Goal: Task Accomplishment & Management: Manage account settings

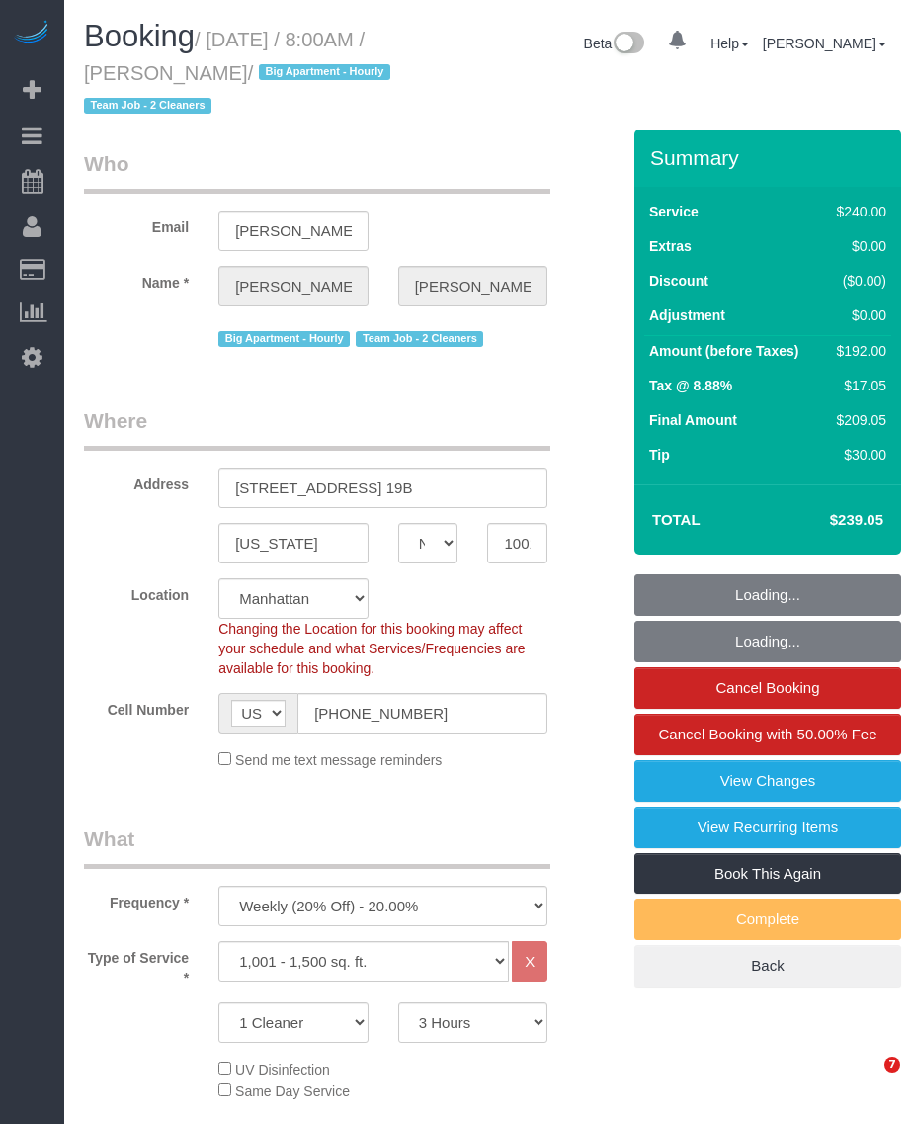
select select "NY"
select select "180"
select select "string:stripe-pm_1QmmDe4VGloSiKo7qN6Zl7hg"
select select "spot1"
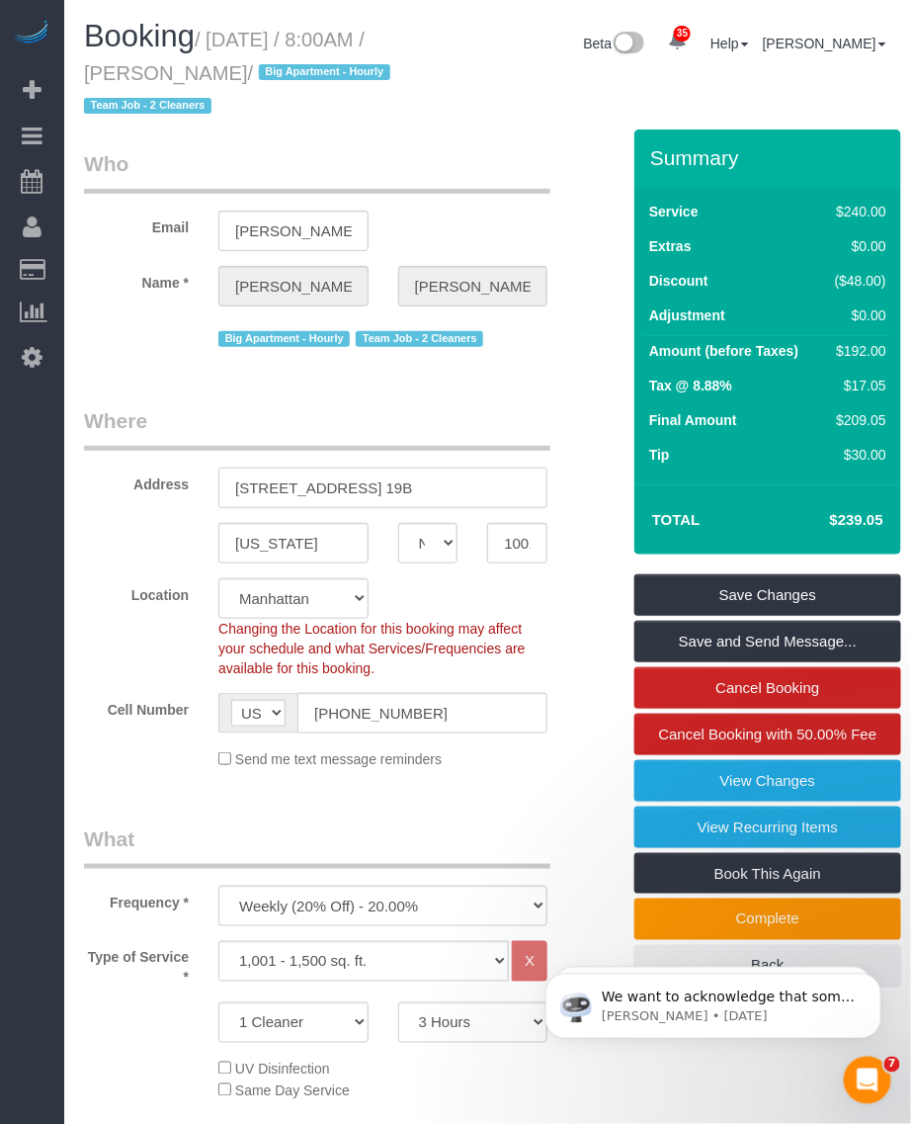
click at [376, 486] on input "241 5th Avenue, Apt. 19B" at bounding box center [382, 488] width 329 height 41
click at [510, 536] on input "10016" at bounding box center [517, 543] width 60 height 41
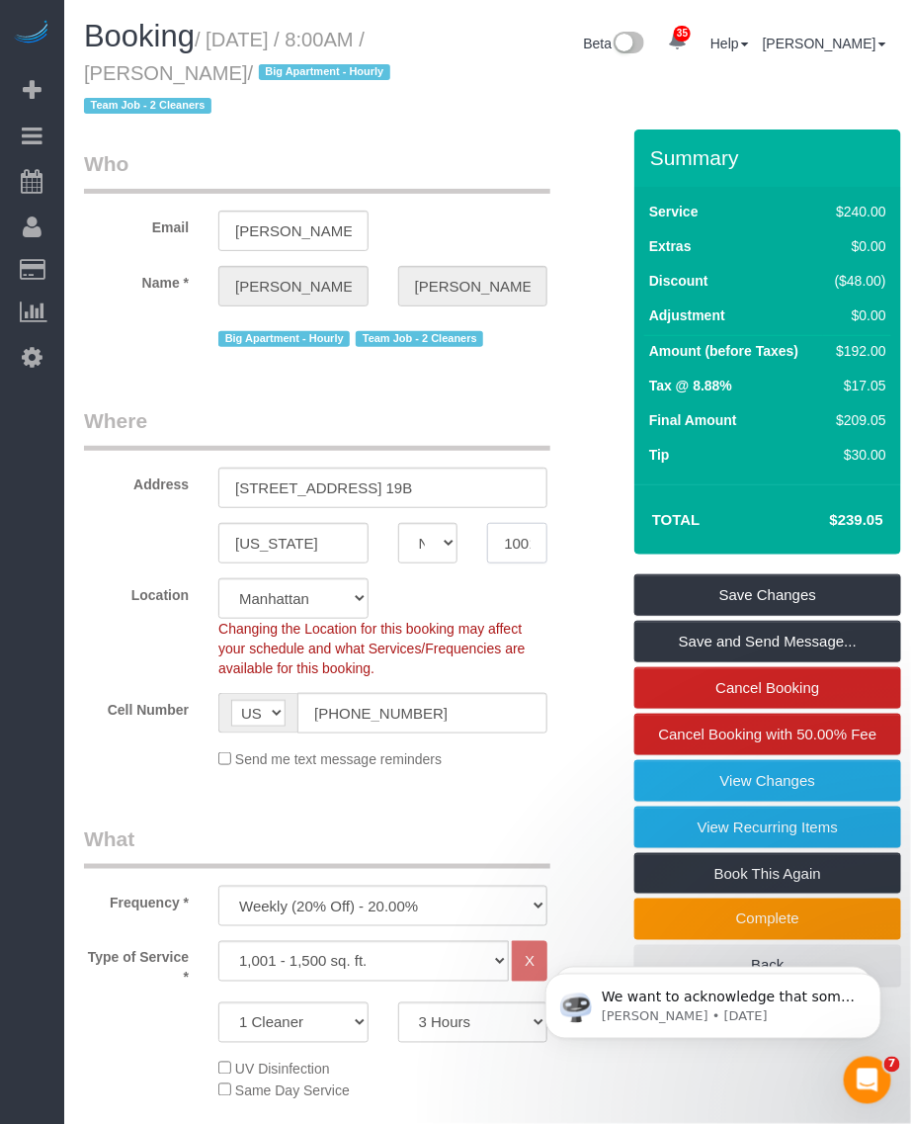
click at [529, 530] on input "10016" at bounding box center [517, 543] width 60 height 41
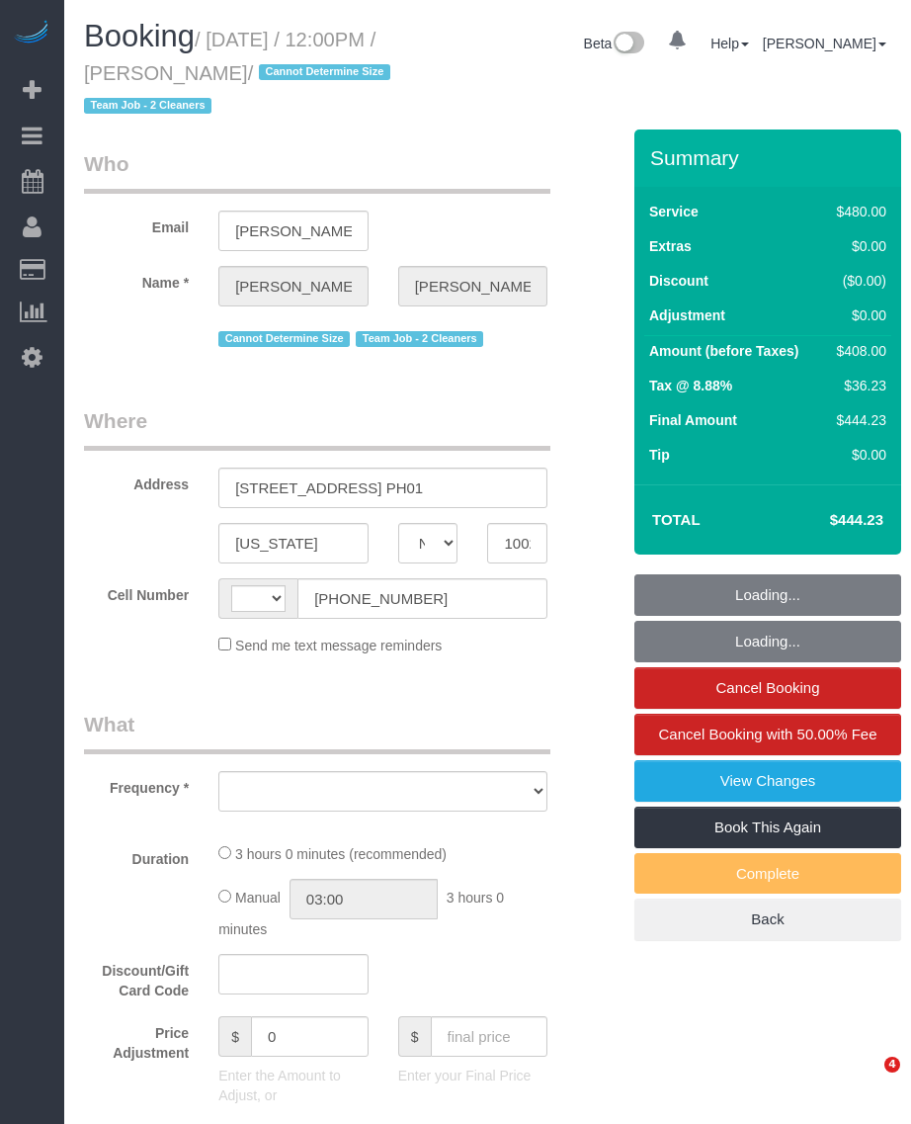
select select "NY"
select select "string:[GEOGRAPHIC_DATA]"
select select "string:stripe-pm_1QkAQu4VGloSiKo74CYp18Kc"
select select "spot1"
select select "number:57"
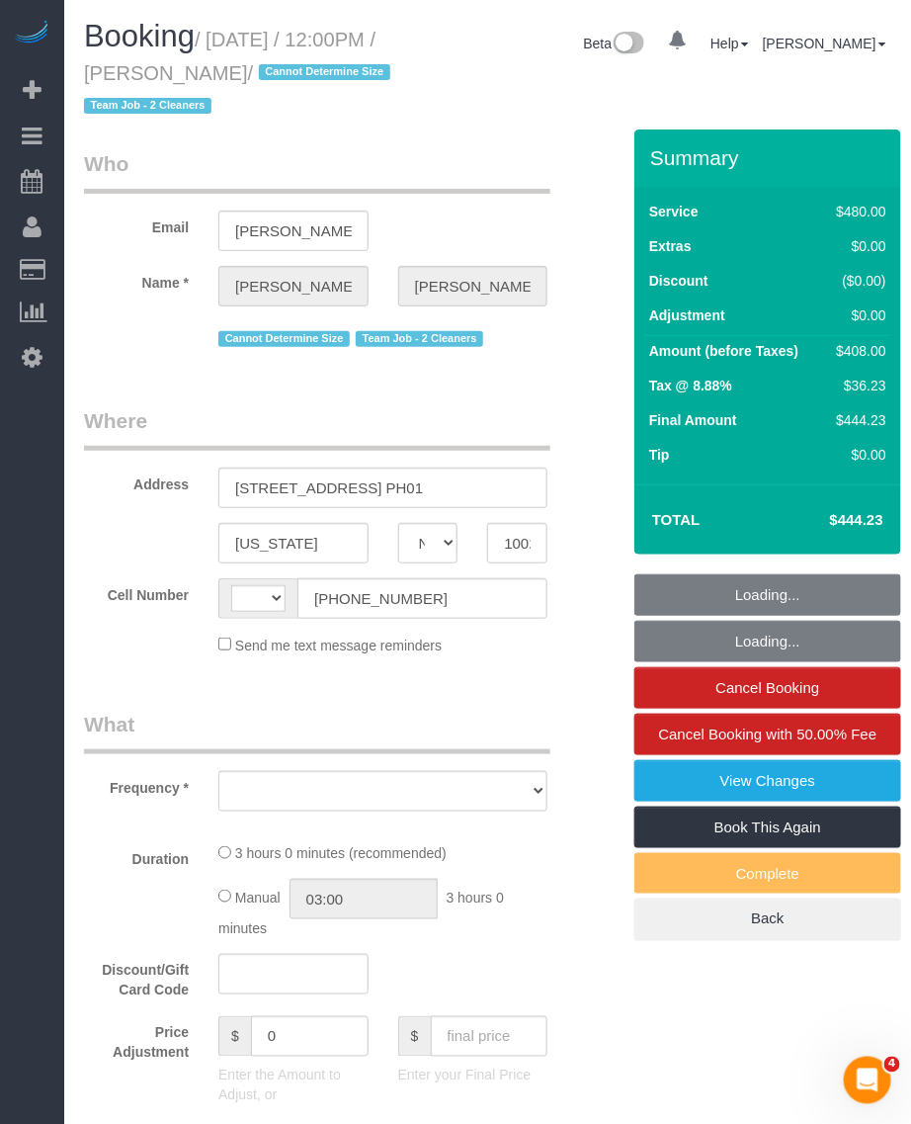
select select "number:71"
select select "number:15"
select select "number:5"
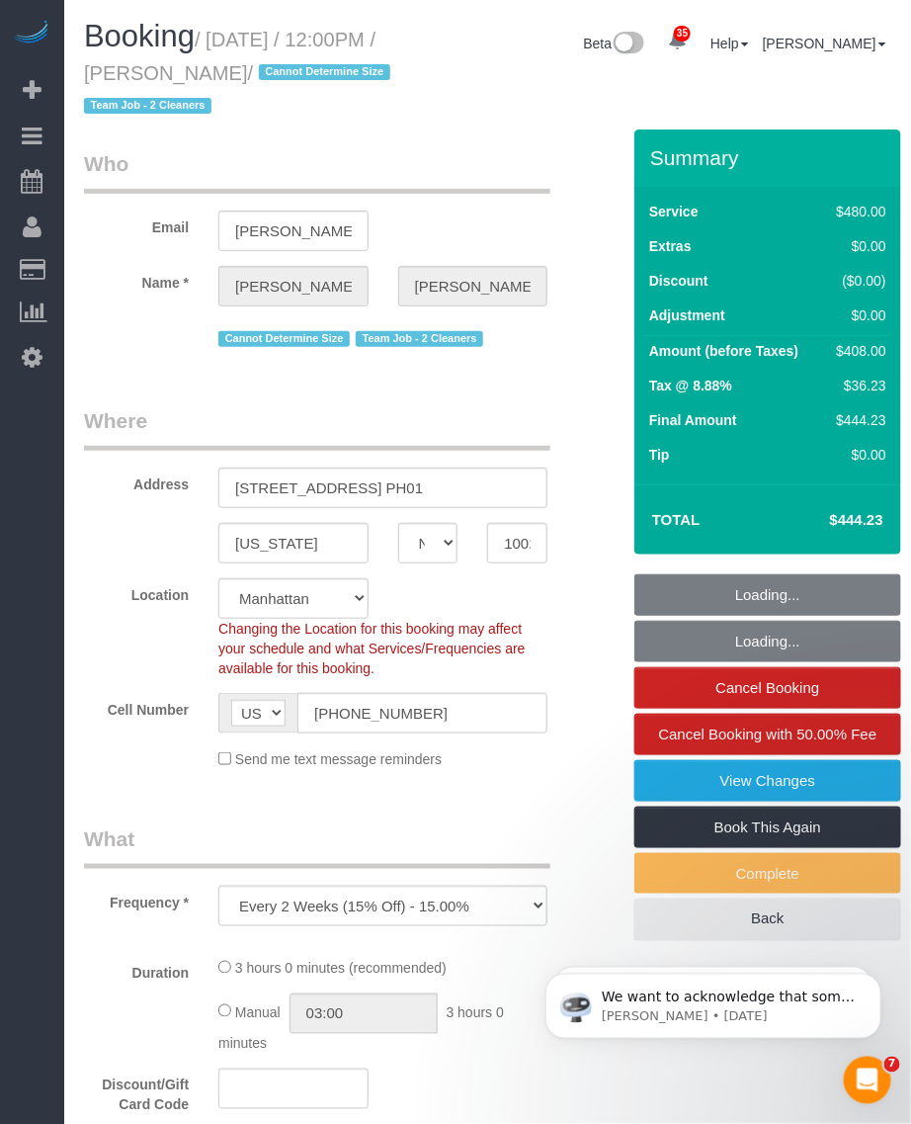
select select "object:986"
select select "2"
select select "180"
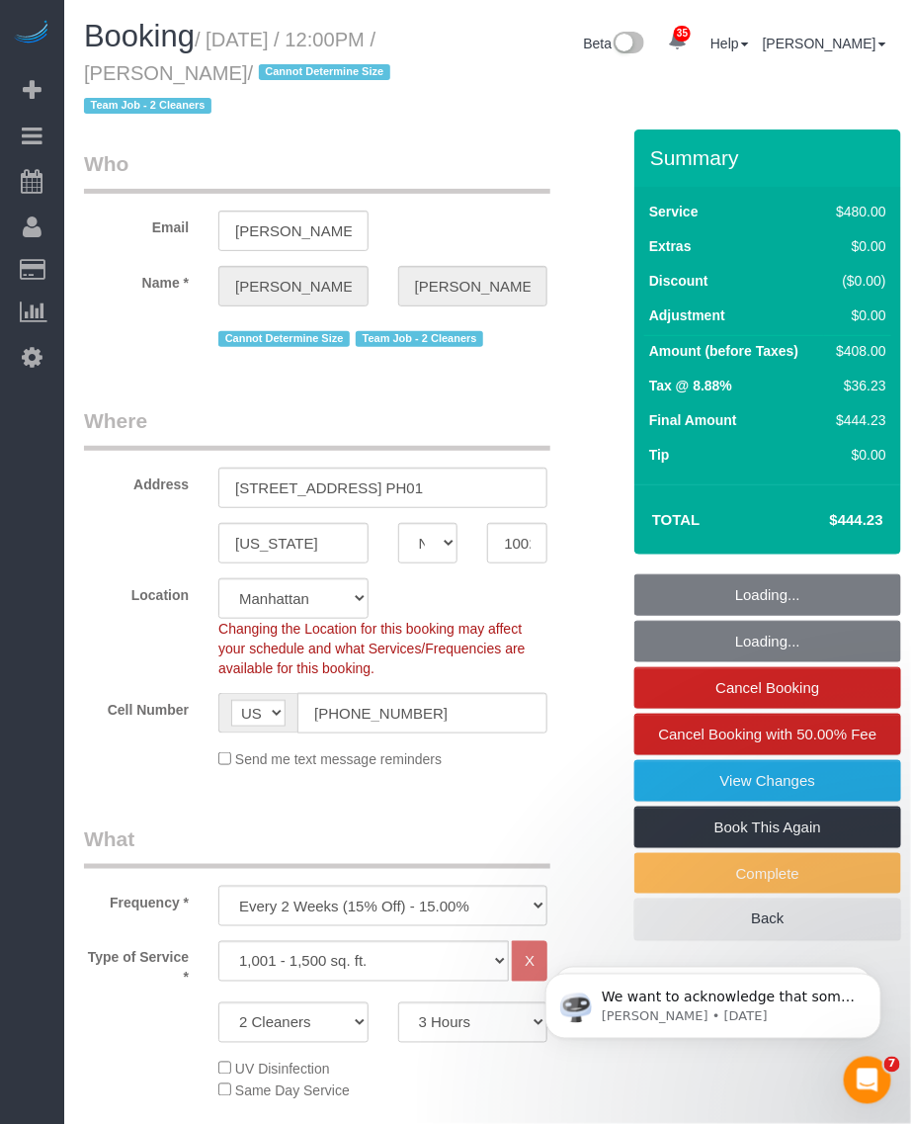
drag, startPoint x: 254, startPoint y: 49, endPoint x: 294, endPoint y: 71, distance: 45.1
click at [294, 71] on small "/ October 05, 2025 / 12:00PM / Roger Lopez / Cannot Determine Size Team Job - 2…" at bounding box center [240, 73] width 312 height 89
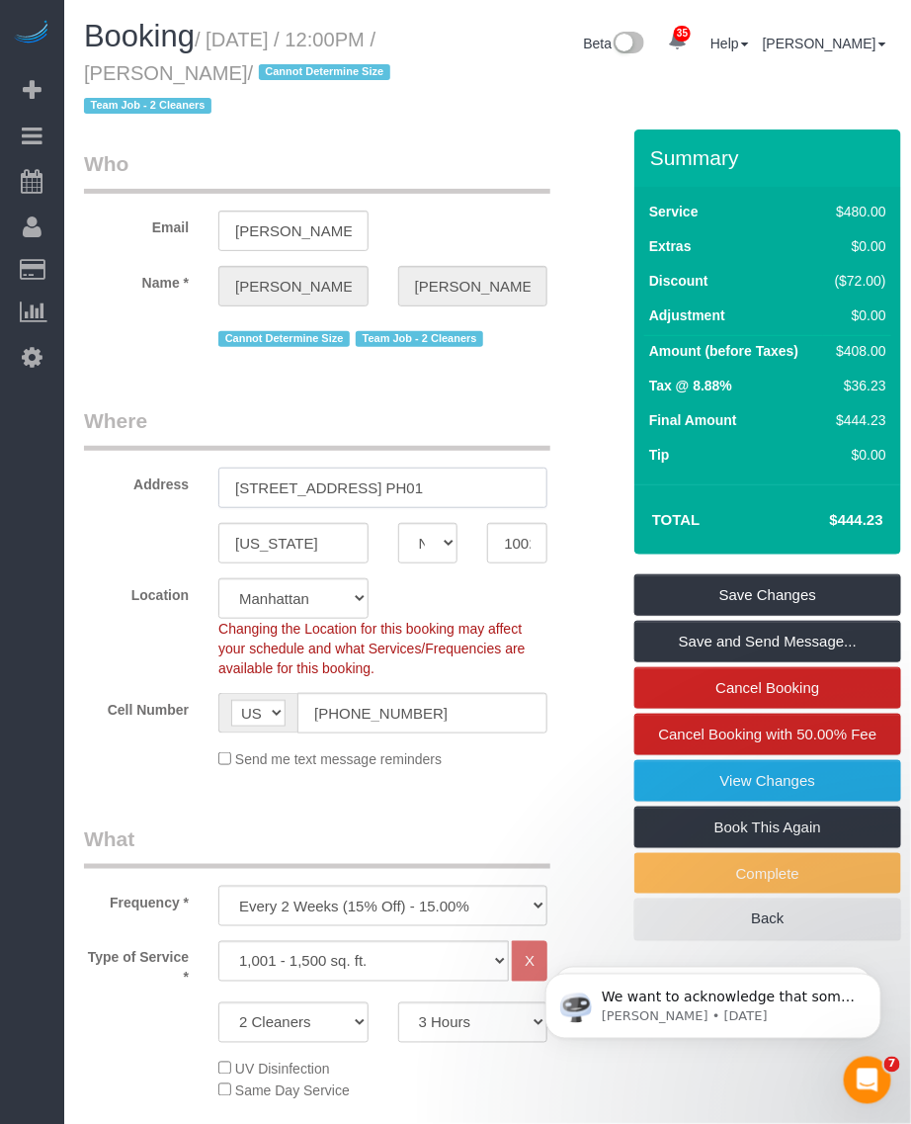
click at [249, 491] on input "266 West 96 Street, Apt. PH01" at bounding box center [382, 488] width 329 height 41
click at [527, 534] on input "10025" at bounding box center [517, 543] width 60 height 41
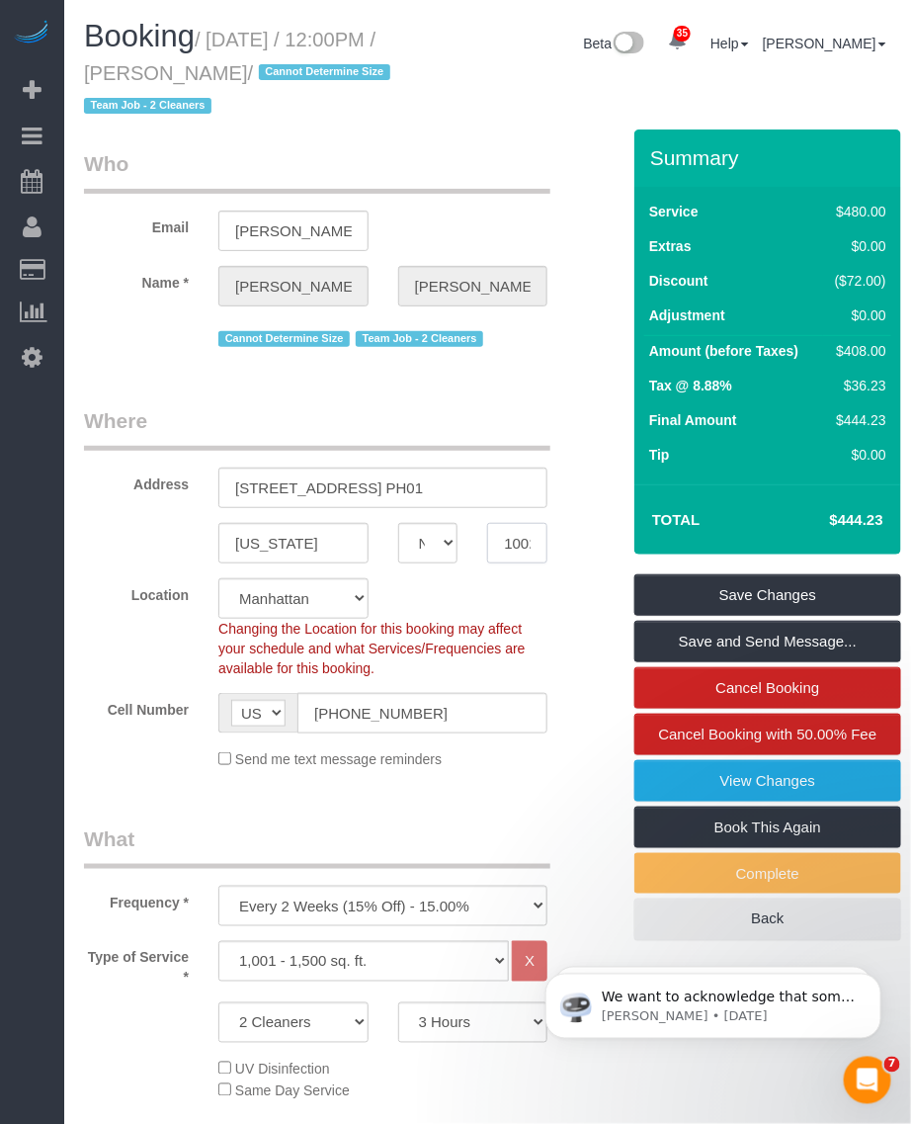
click at [527, 534] on input "10025" at bounding box center [517, 543] width 60 height 41
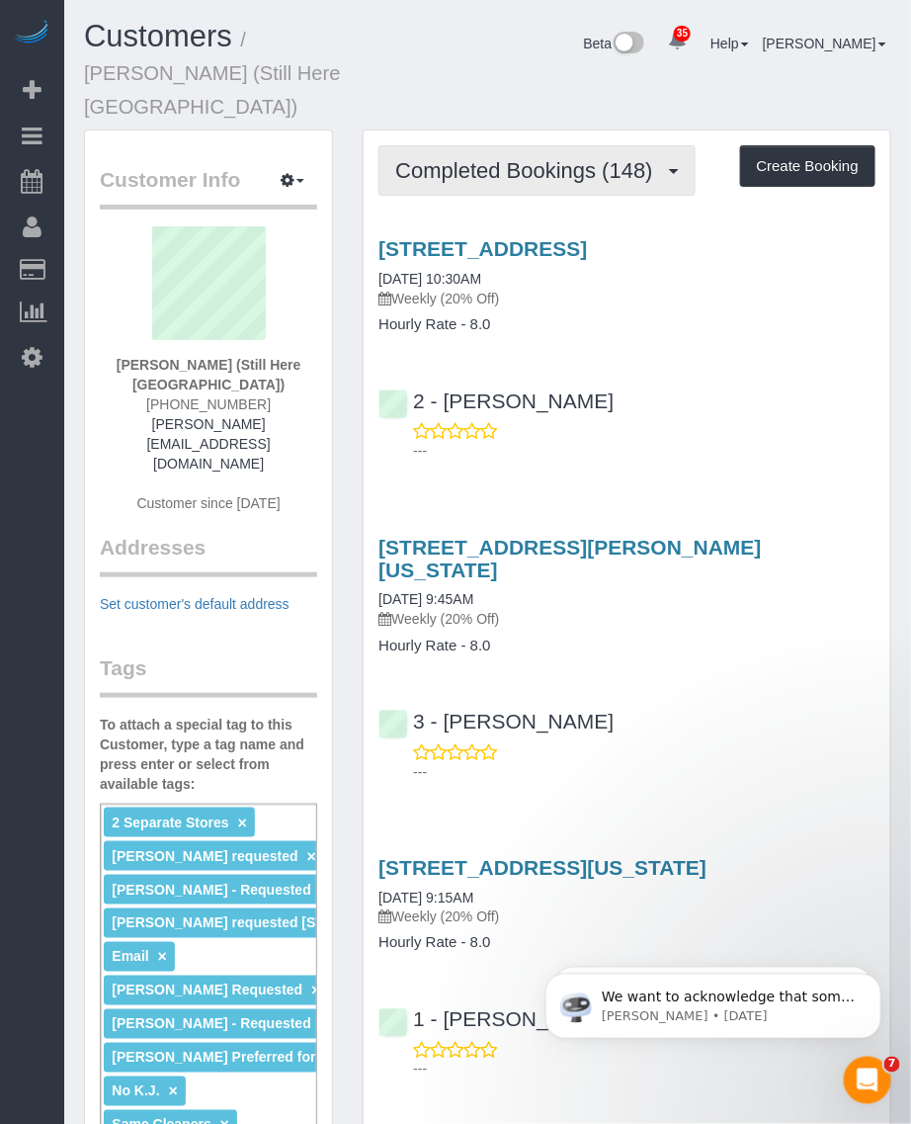
click at [452, 145] on button "Completed Bookings (148)" at bounding box center [537, 170] width 317 height 50
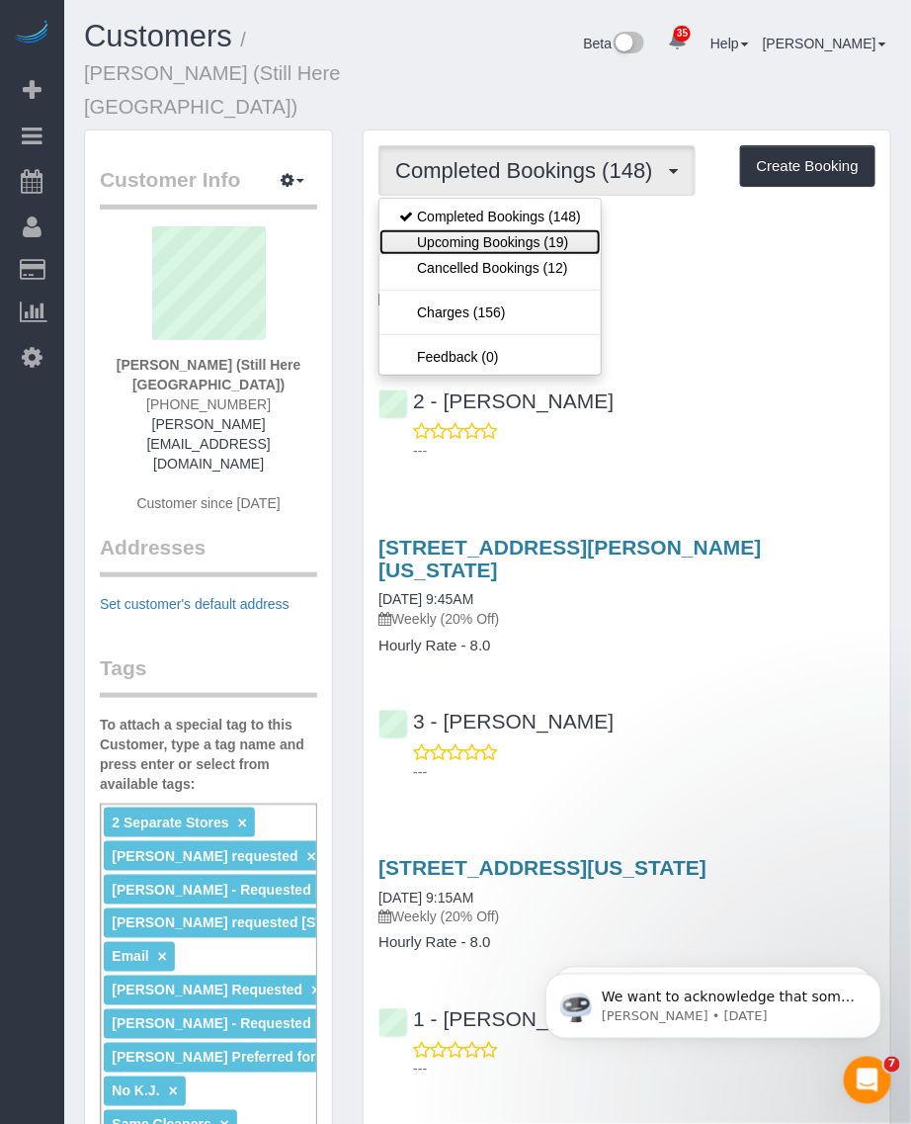
click at [470, 229] on link "Upcoming Bookings (19)" at bounding box center [490, 242] width 221 height 26
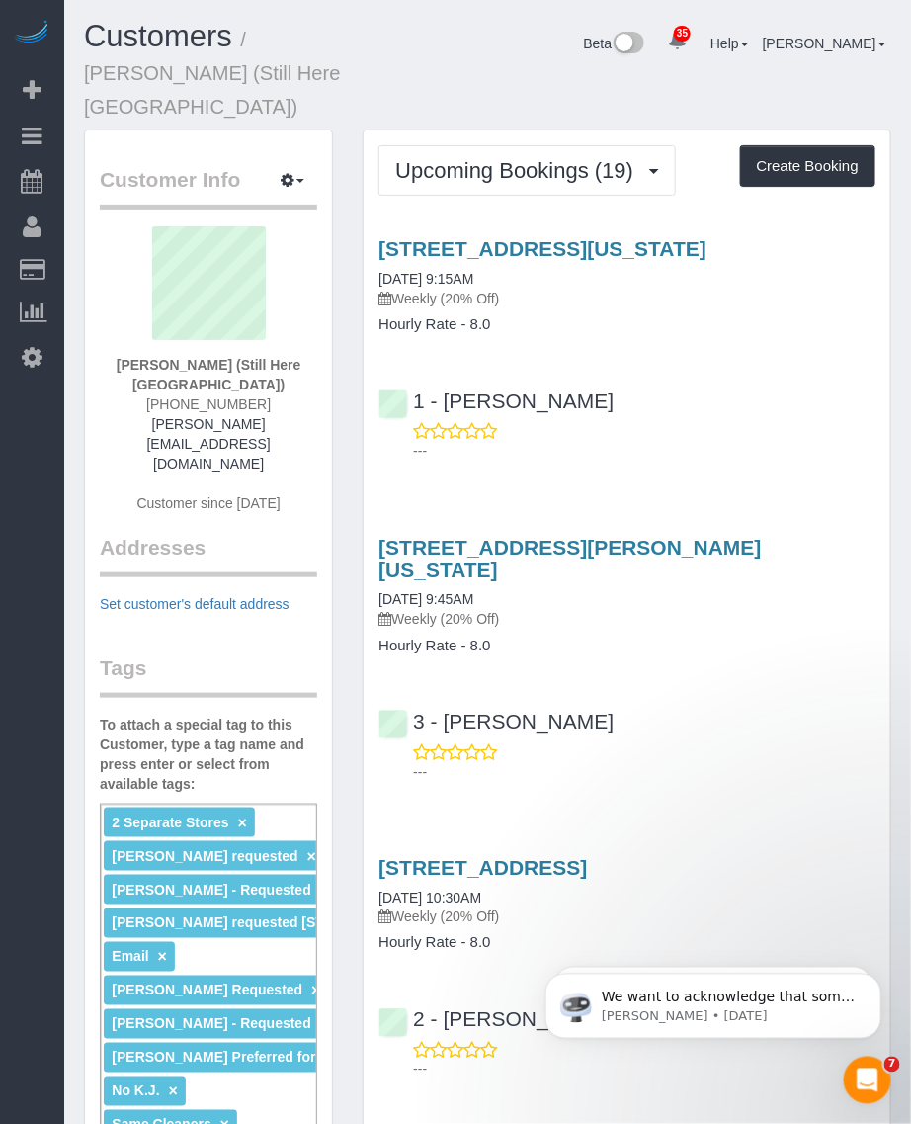
scroll to position [247, 0]
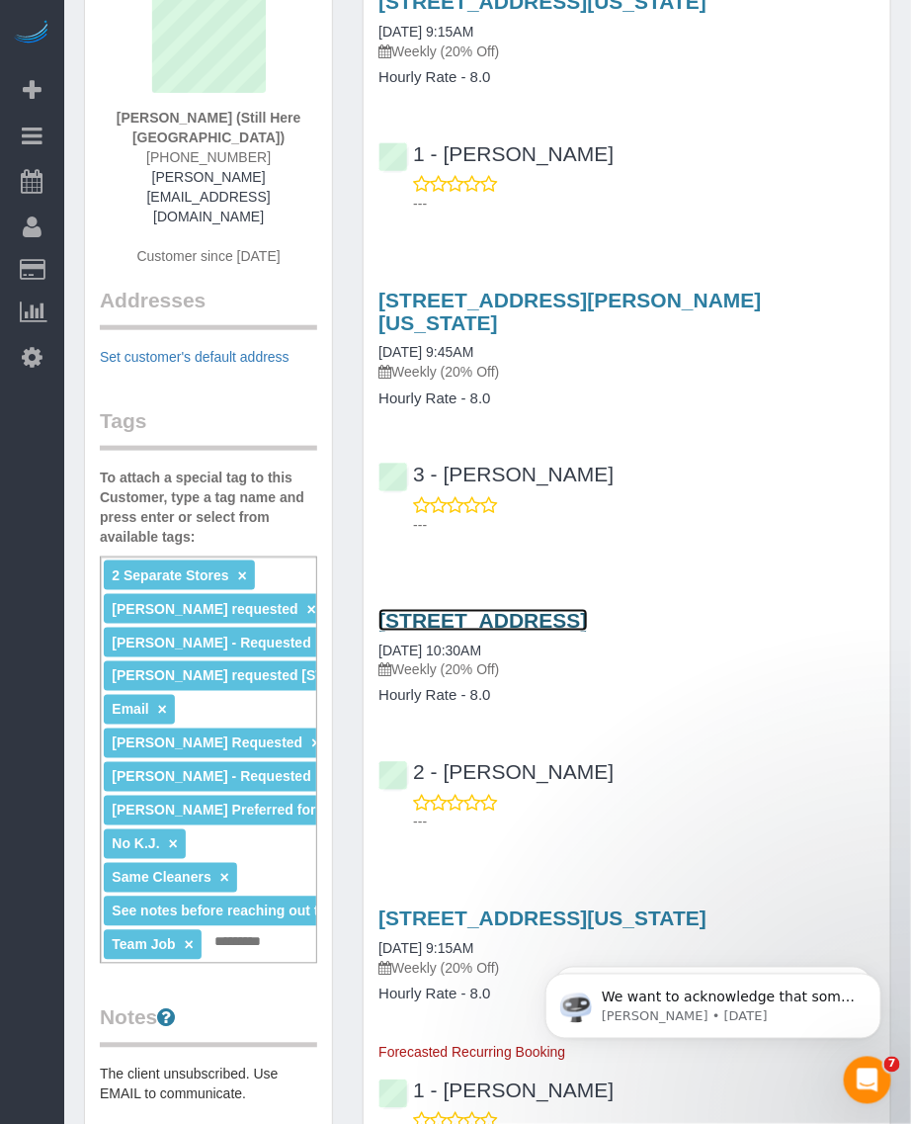
click at [448, 609] on link "170 Wythe Avenue, Brooklyn, NY 11249" at bounding box center [483, 620] width 209 height 23
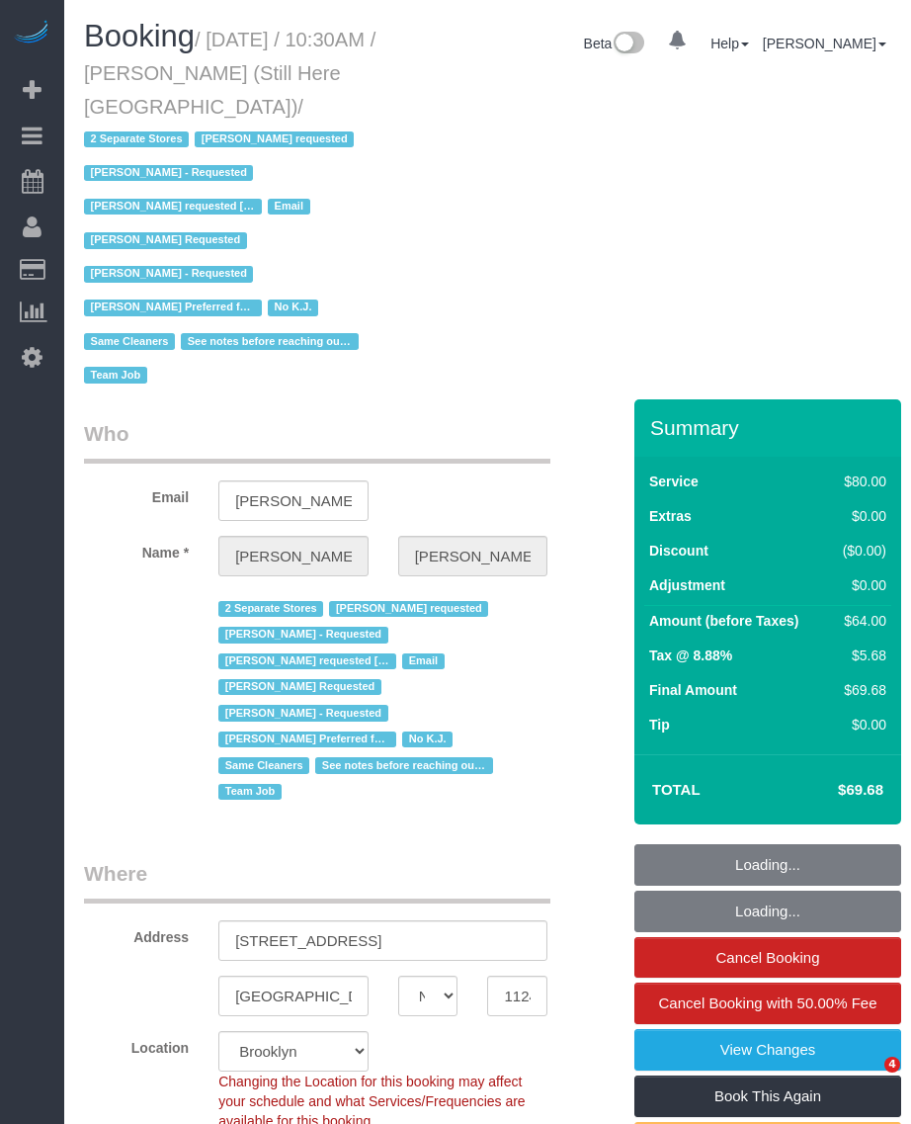
select select "NY"
select select "string:stripe-pm_1Oyz8t4VGloSiKo71skqOF54"
select select "number:89"
select select "number:90"
select select "number:15"
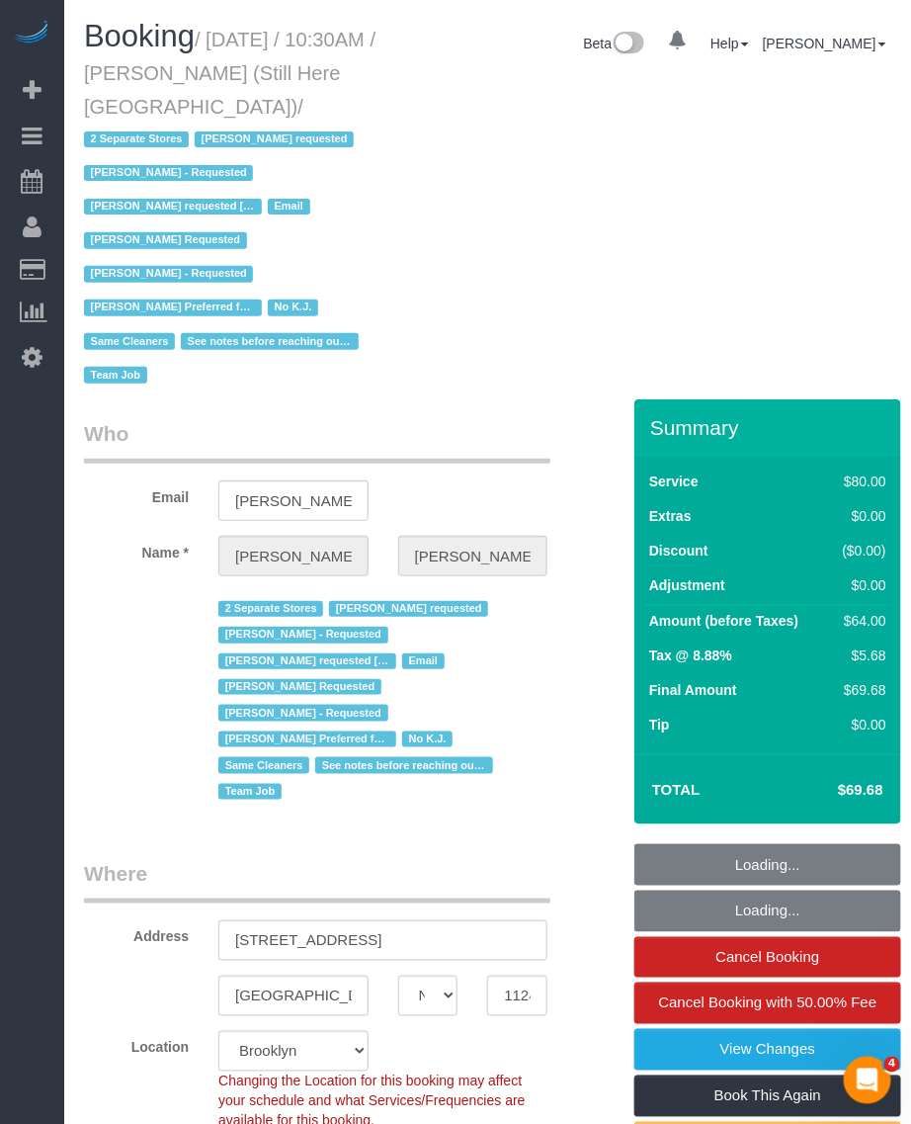
select select "number:5"
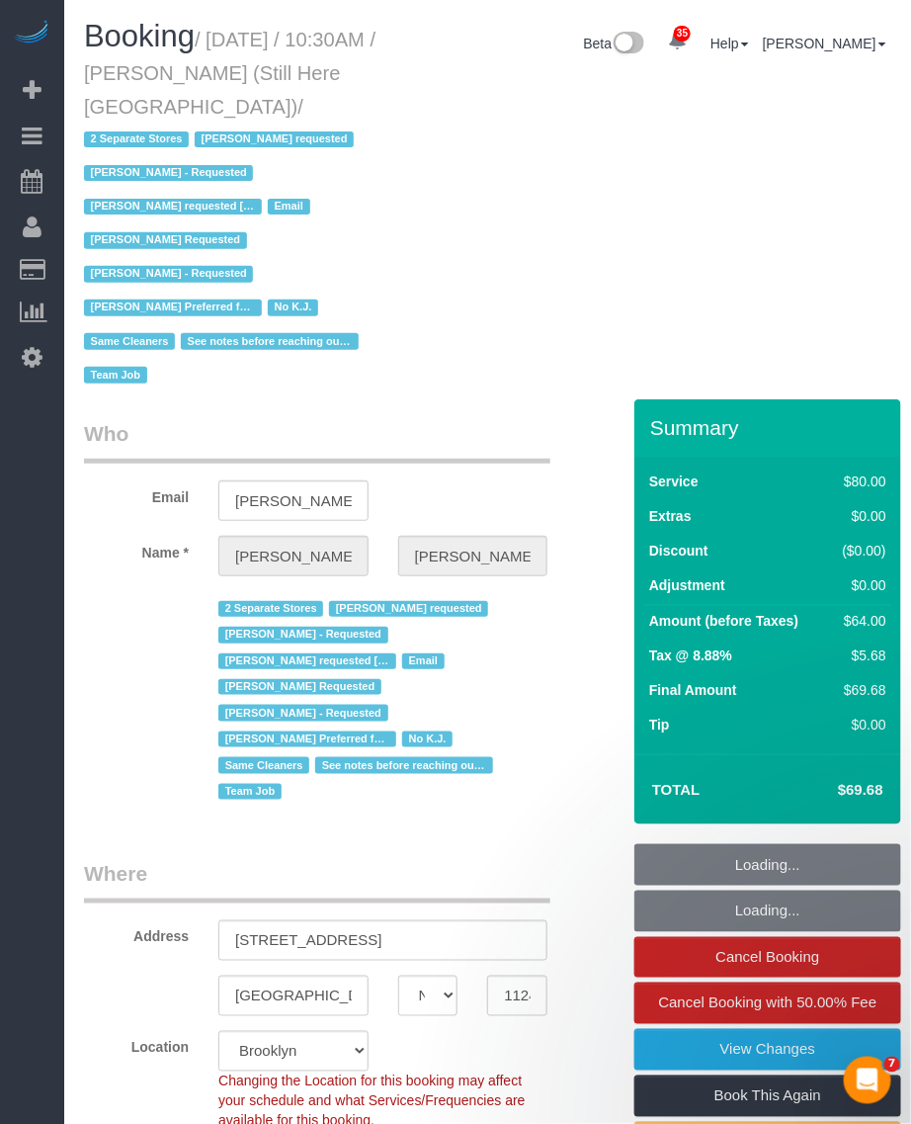
select select "object:1523"
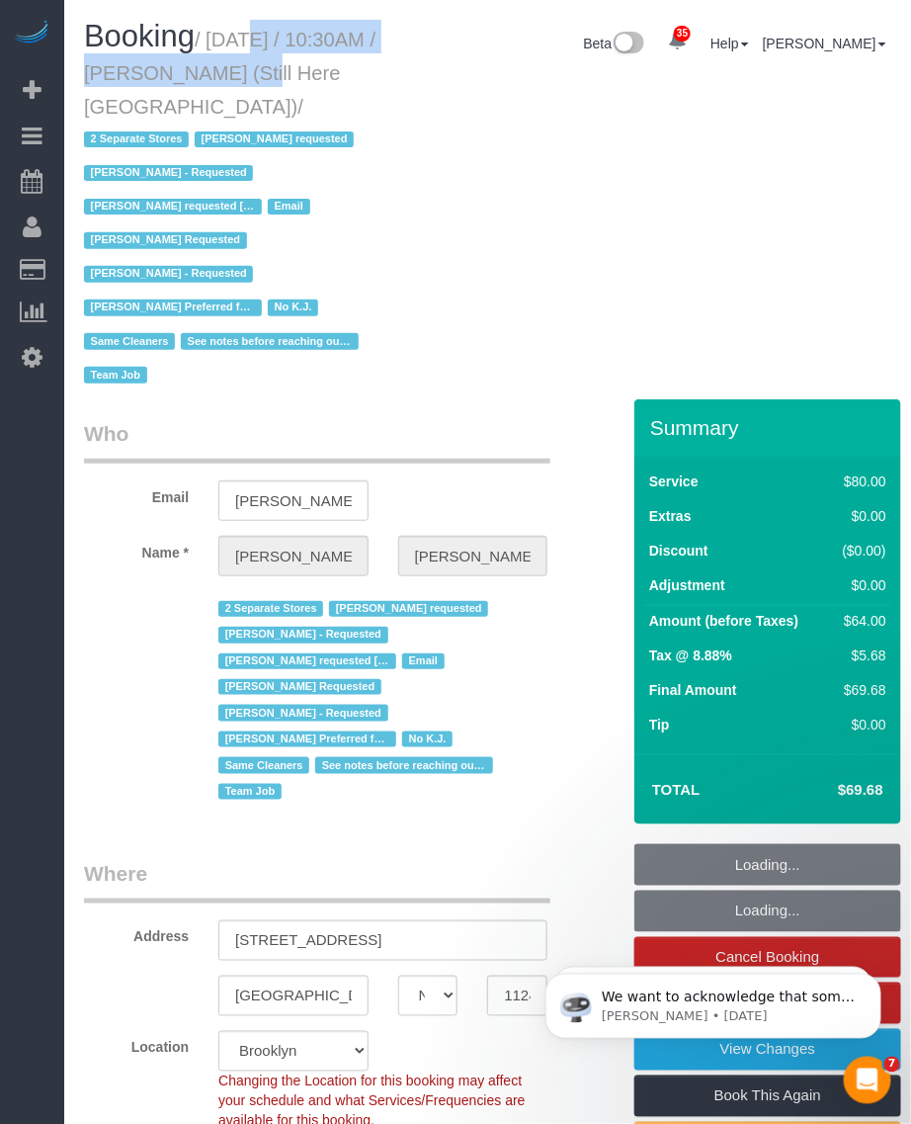
drag, startPoint x: 216, startPoint y: 36, endPoint x: 225, endPoint y: 105, distance: 69.9
click at [225, 105] on small "/ October 06, 2025 / 10:30AM / Francesca Racanelli (Still Here NYC) / 2 Separat…" at bounding box center [230, 208] width 292 height 359
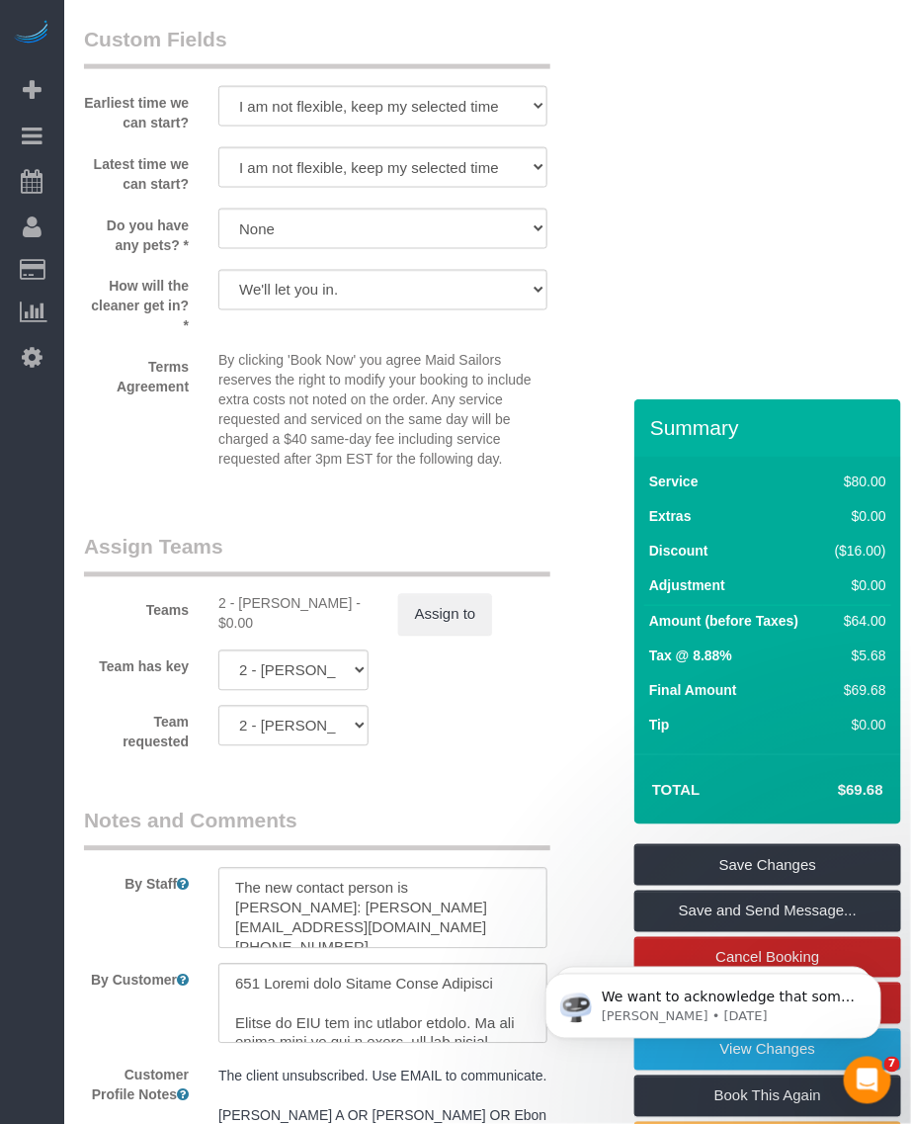
scroll to position [2595, 0]
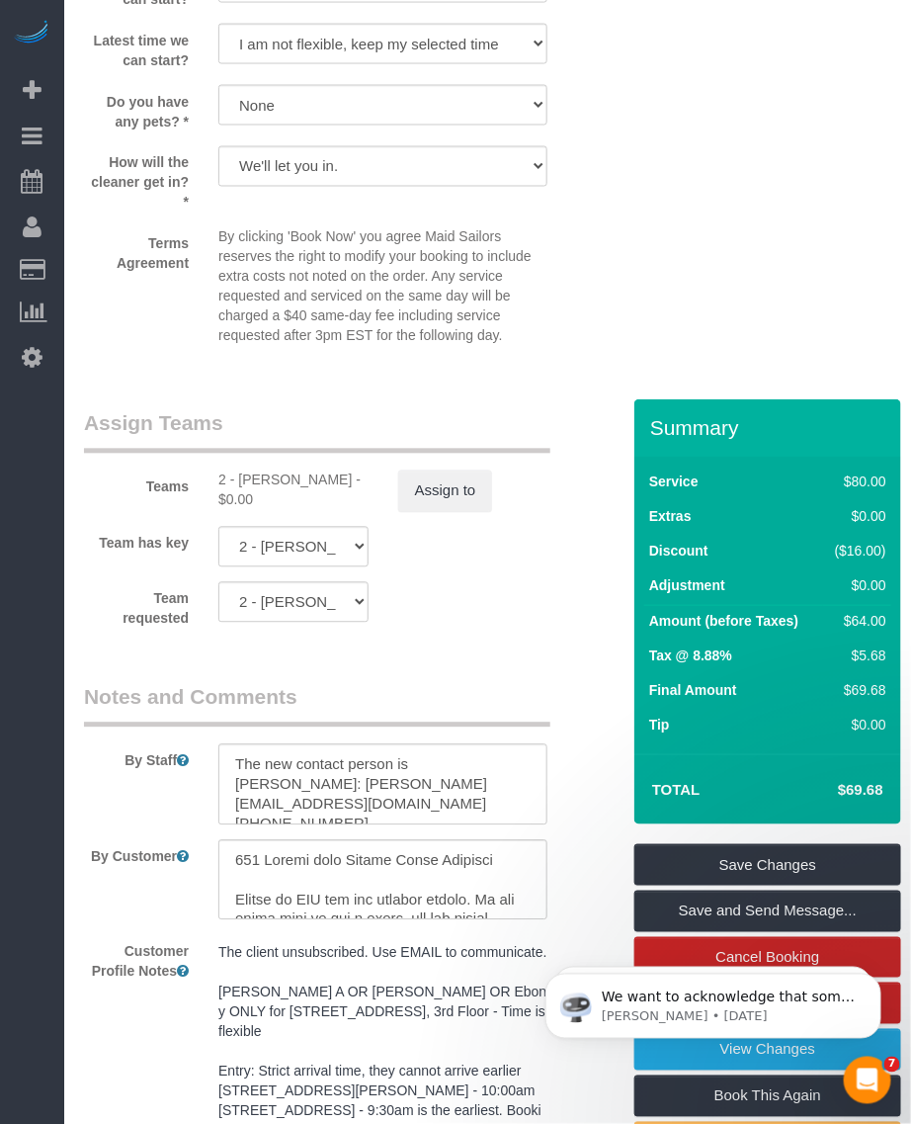
click at [267, 471] on div "2 - Guerline Piquant - $0.00" at bounding box center [293, 491] width 150 height 40
copy div "Guerline"
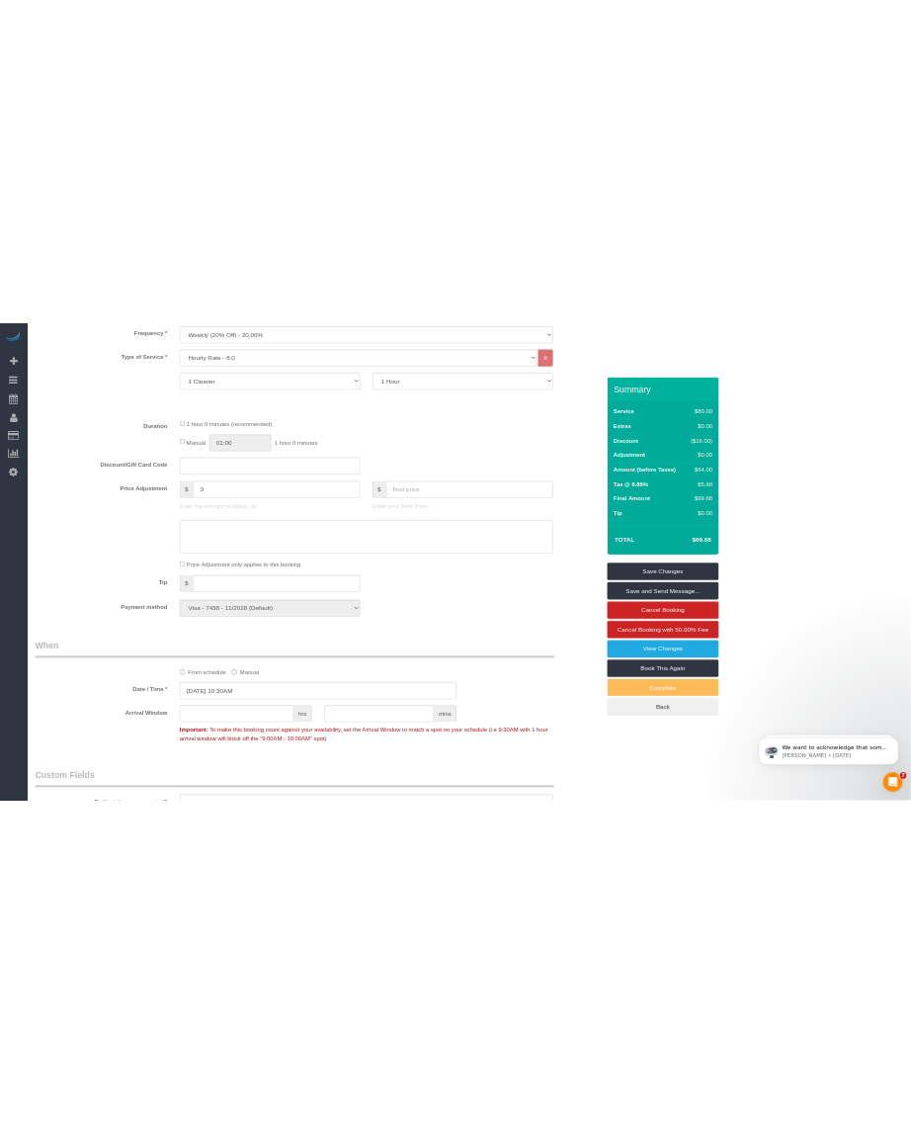
scroll to position [989, 0]
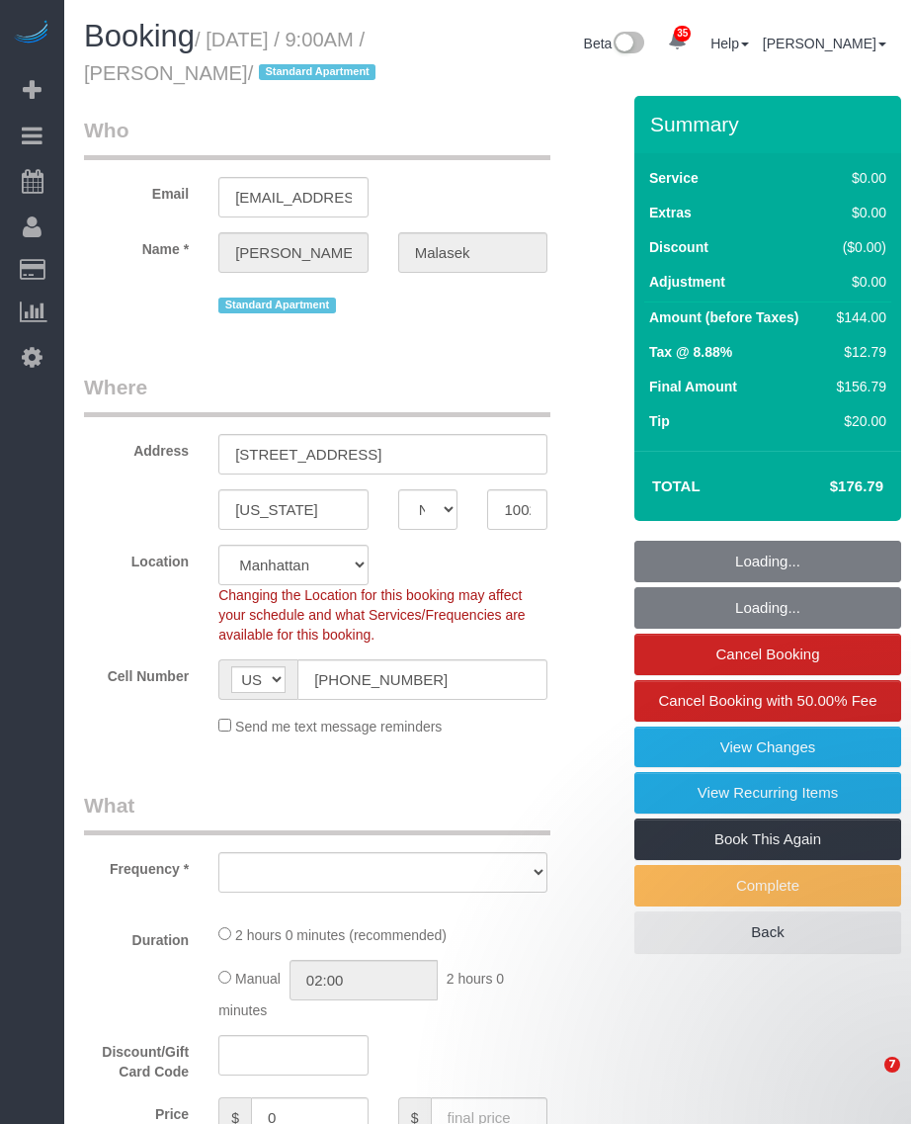
select select "NY"
select select "string:stripe-pm_1Rzp5x4VGloSiKo7iOMNrOQK"
click at [303, 79] on small "/ [DATE] / 9:00AM / [PERSON_NAME] / Standard Apartment" at bounding box center [233, 56] width 298 height 55
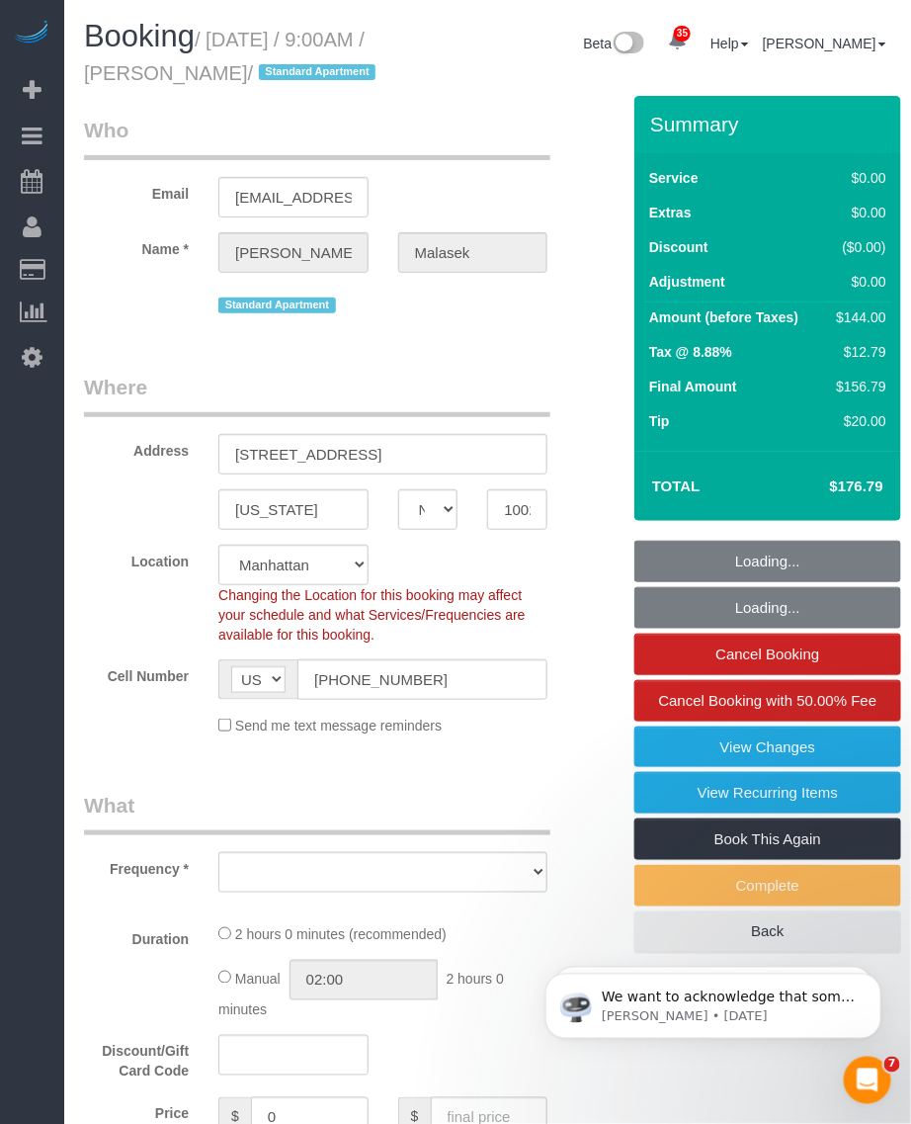
select select "object:1490"
select select "1"
select select "spot1"
select select "number:89"
select select "number:90"
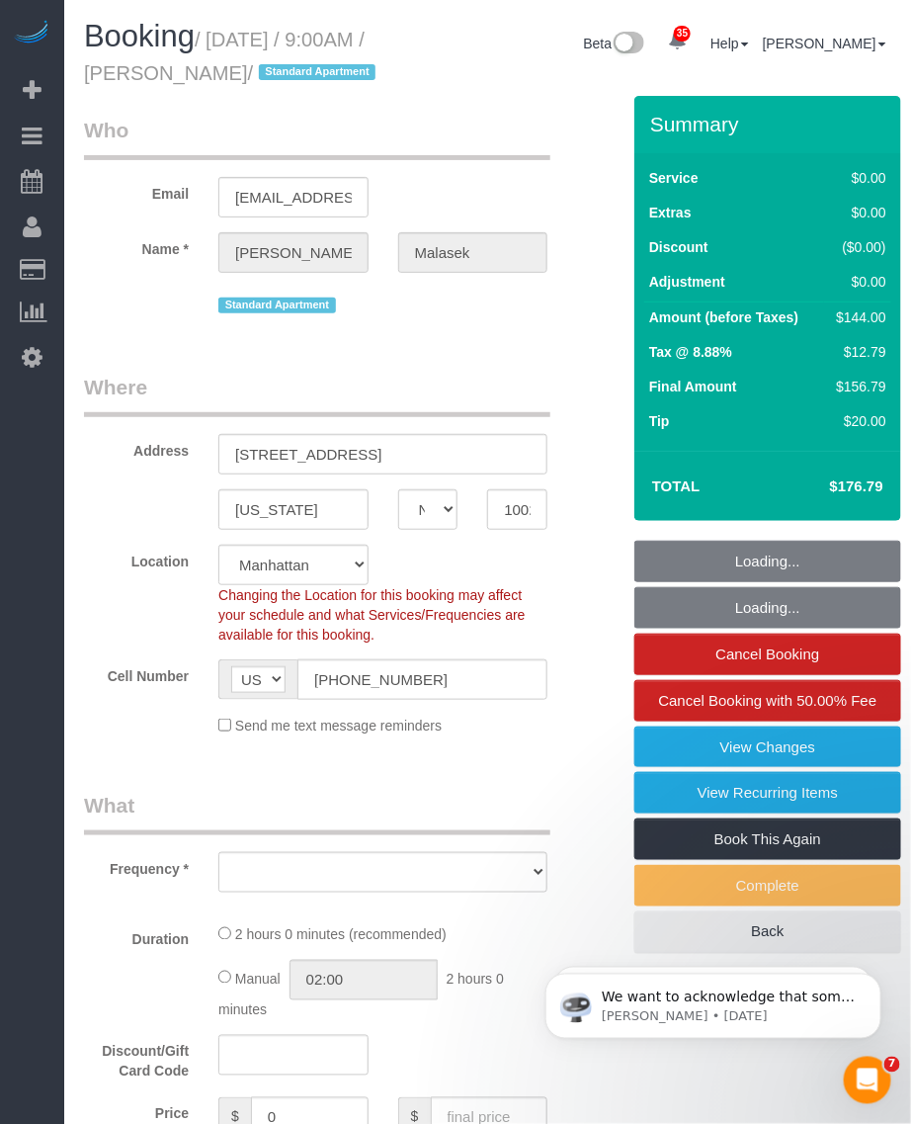
select select "number:15"
select select "number:5"
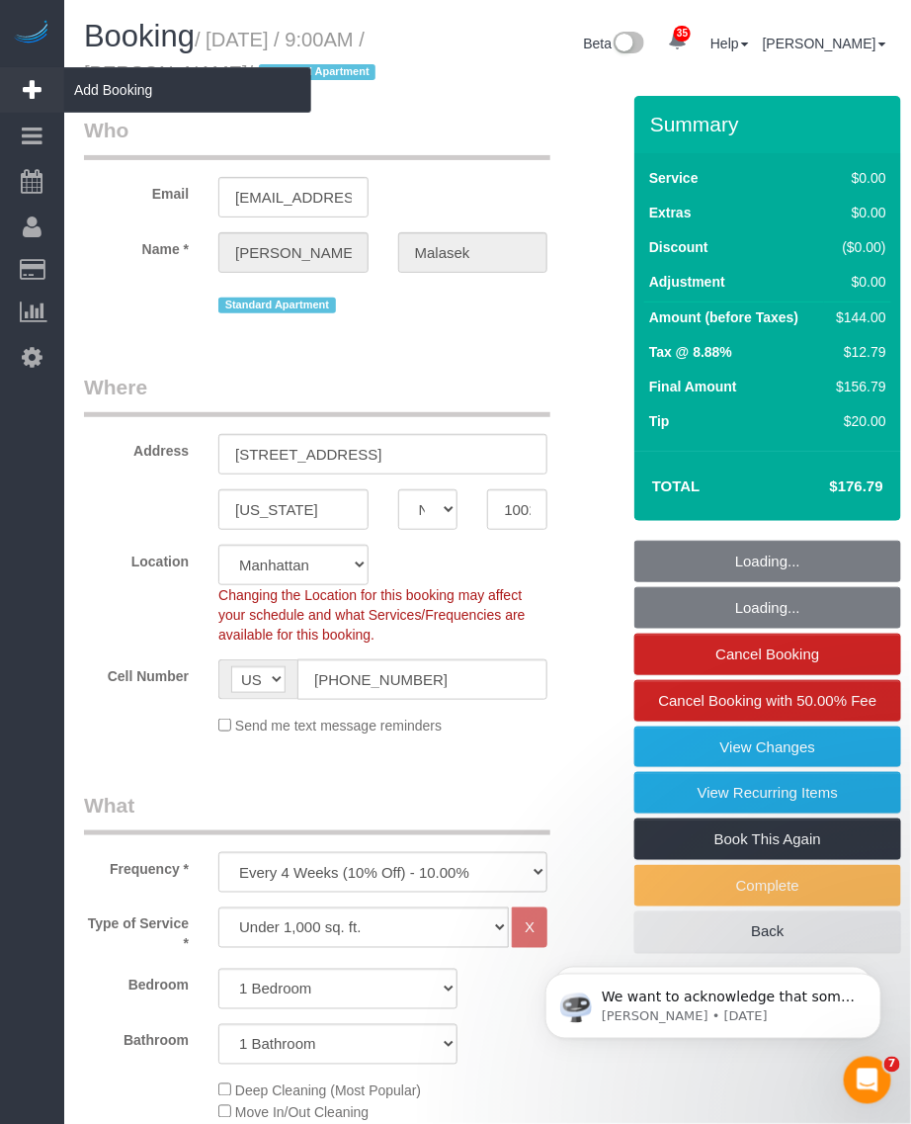
select select "1"
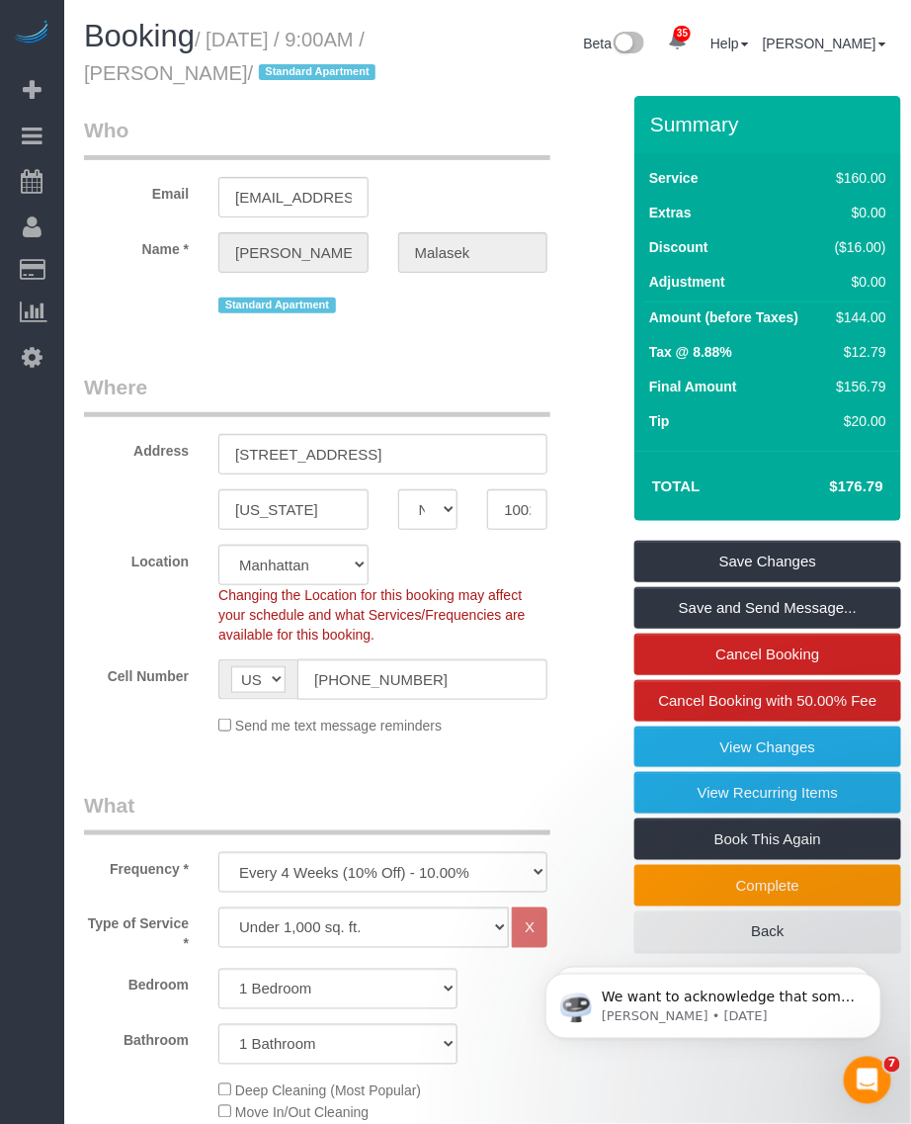
click at [228, 28] on h1 "Booking / October 05, 2025 / 9:00AM / Jamie Malasek / Standard Apartment" at bounding box center [243, 53] width 319 height 67
drag, startPoint x: 216, startPoint y: 37, endPoint x: 302, endPoint y: 61, distance: 90.4
click at [302, 61] on small "/ October 05, 2025 / 9:00AM / Jamie Malasek / Standard Apartment" at bounding box center [233, 56] width 298 height 55
copy small "October 05, 2025 / 9:00AM / Jamie Malasek"
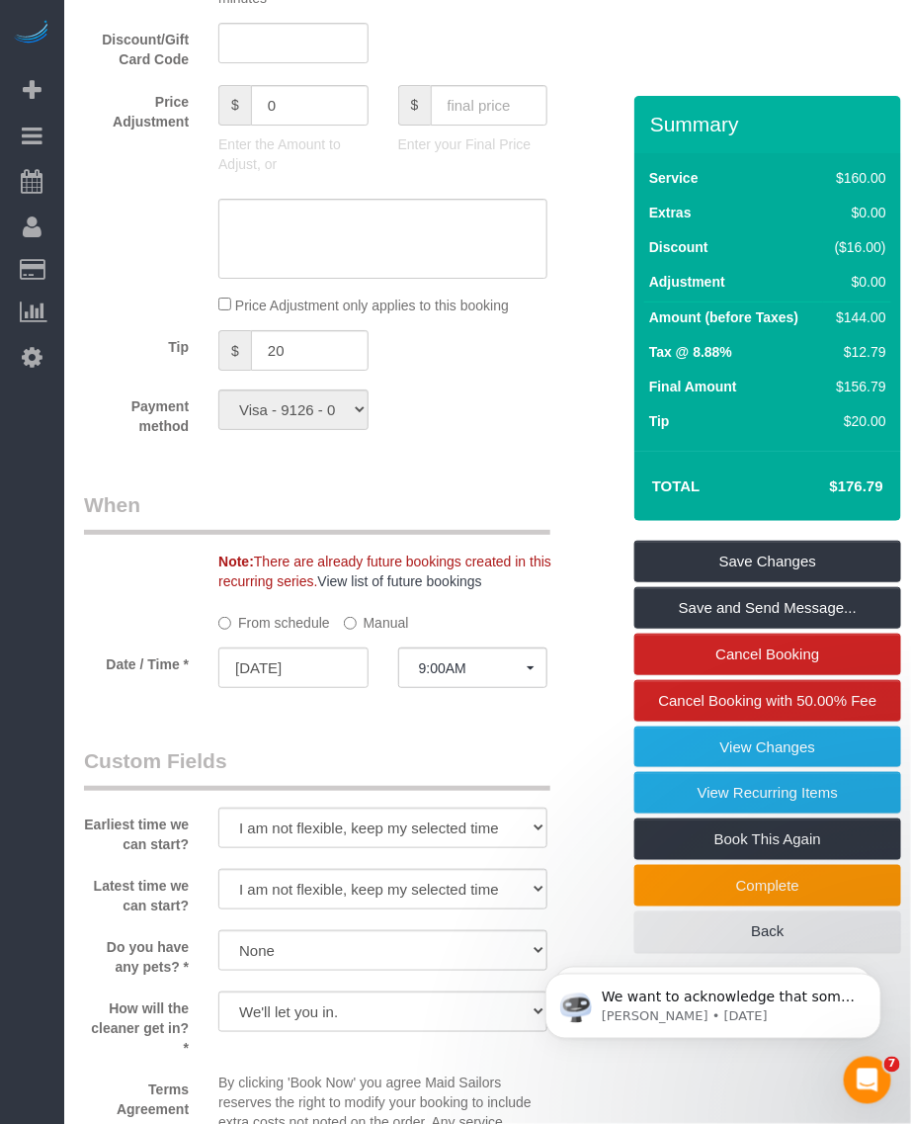
scroll to position [2224, 0]
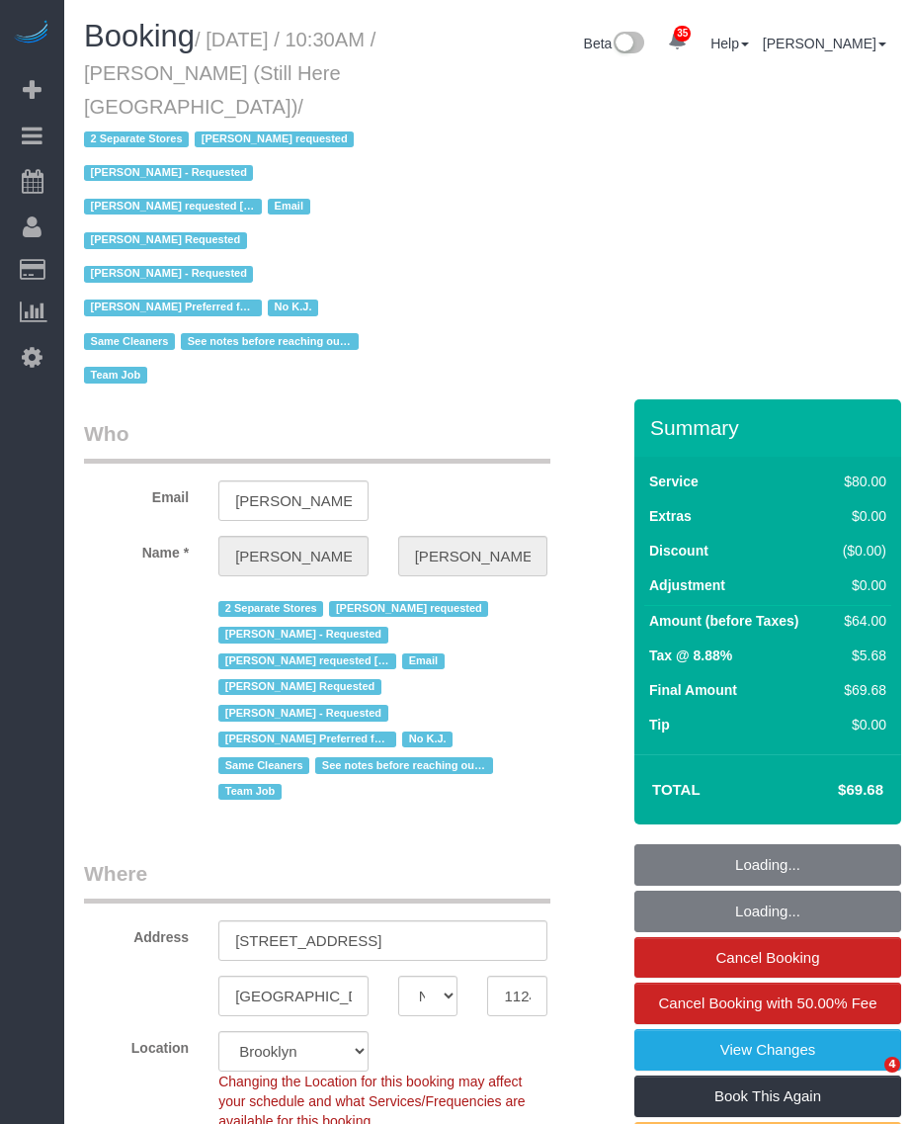
select select "NY"
select select "string:stripe-pm_1Oyz8t4VGloSiKo71skqOF54"
select select "number:89"
select select "number:90"
select select "number:15"
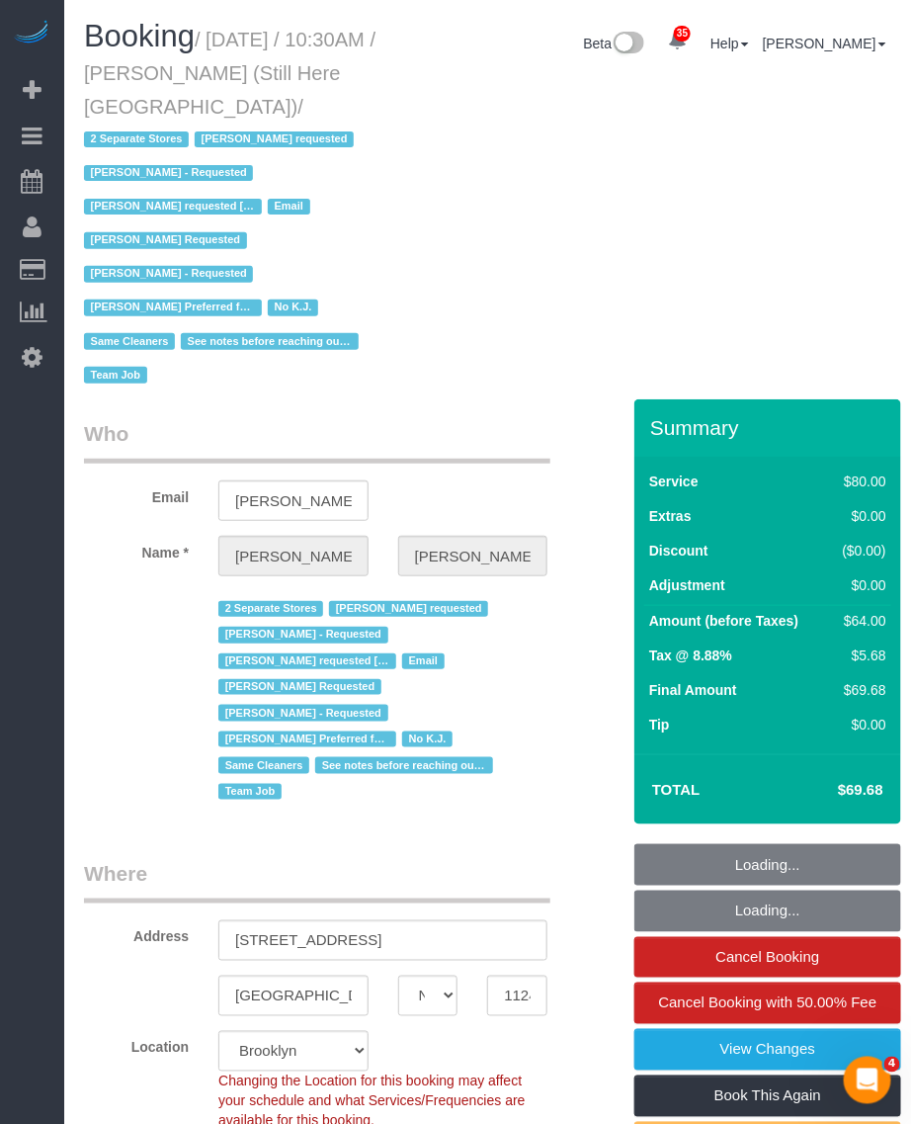
select select "number:5"
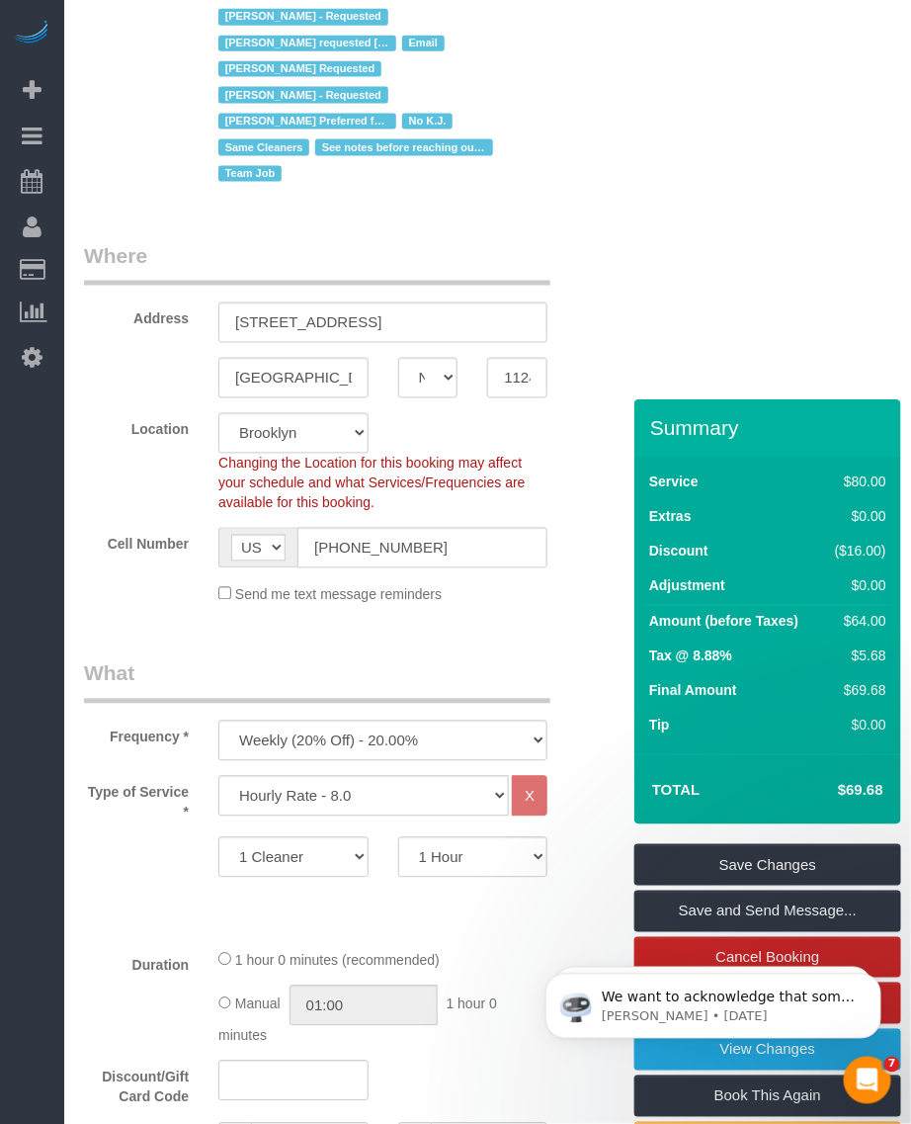
scroll to position [865, 0]
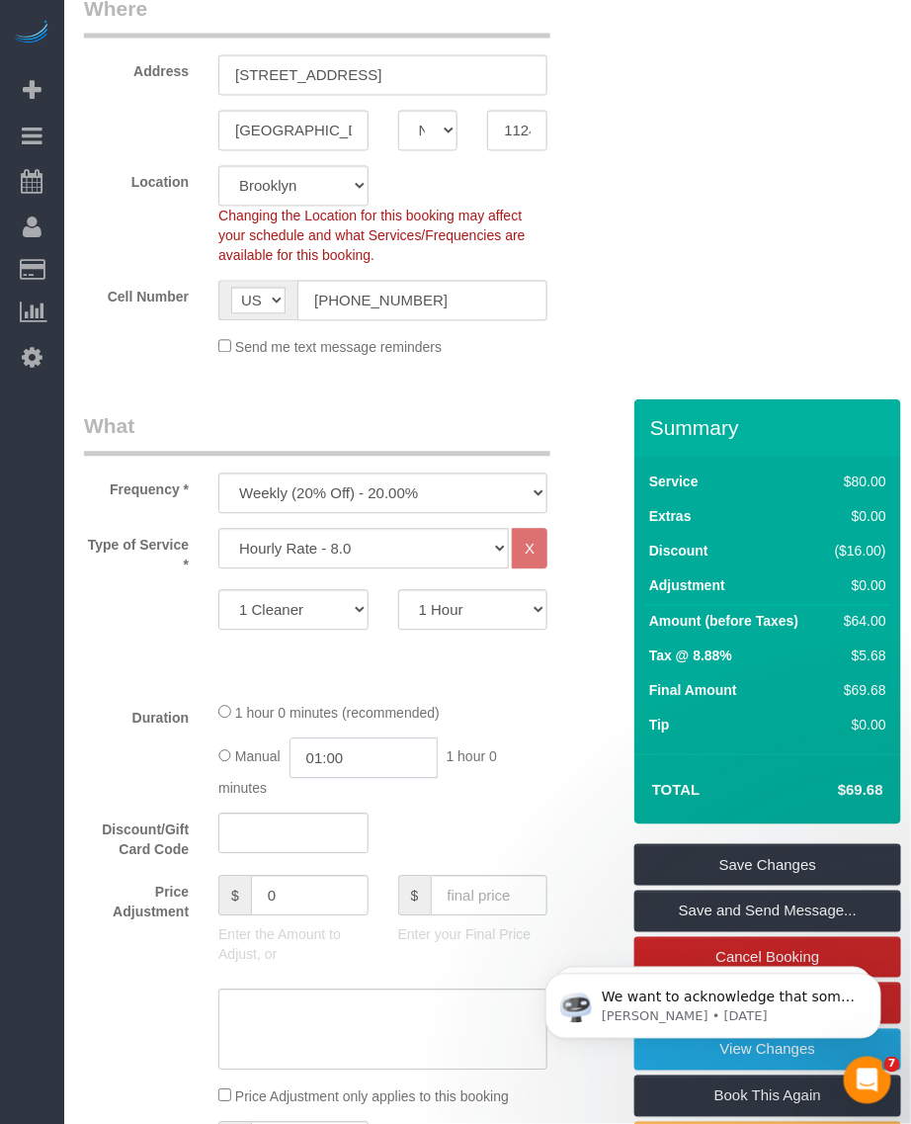
click at [408, 738] on input "01:00" at bounding box center [364, 758] width 148 height 41
type input "01:30"
click at [344, 813] on li "01:30" at bounding box center [343, 811] width 88 height 26
click at [530, 663] on fieldset "What Frequency * One Time Weekly (20% Off) - 20.00% Every 2 Weeks (15% Off) - 1…" at bounding box center [338, 827] width 509 height 830
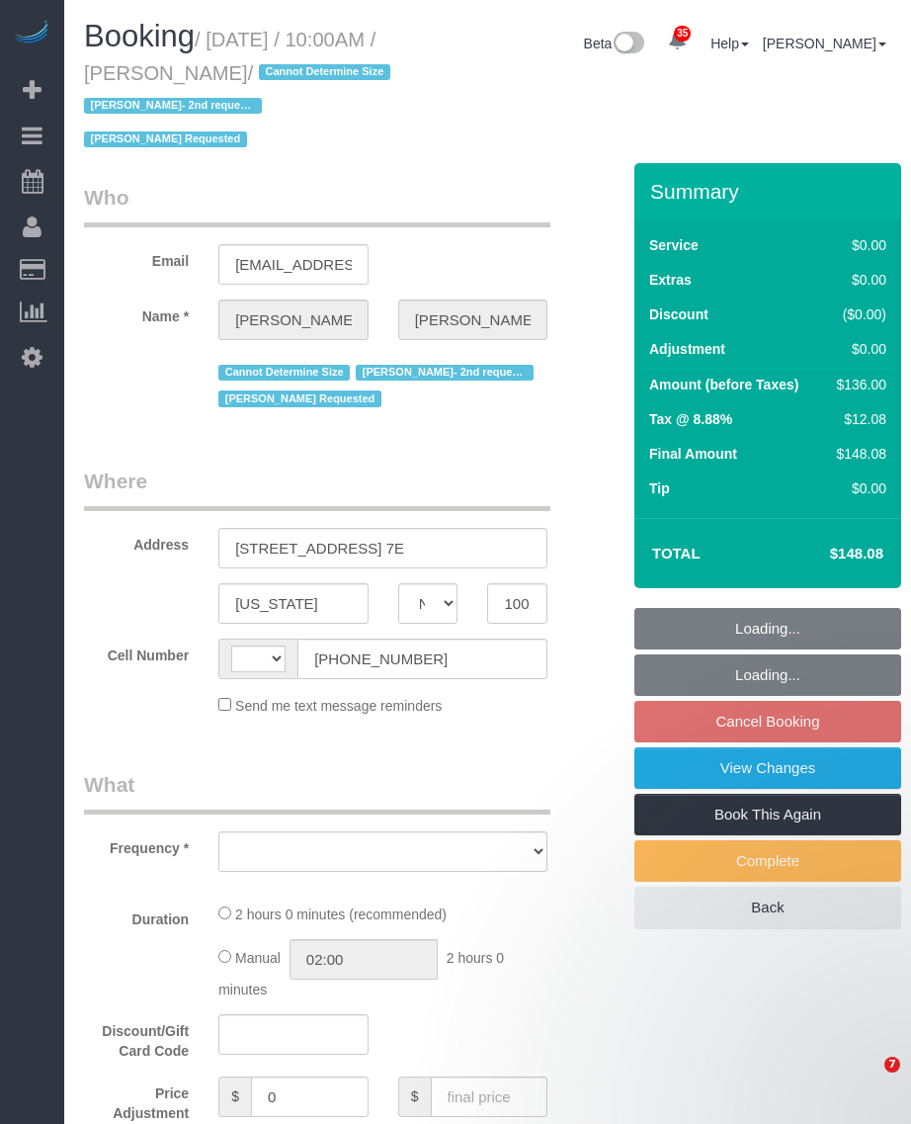
select select "NY"
select select "number:89"
select select "number:90"
select select "number:15"
select select "number:7"
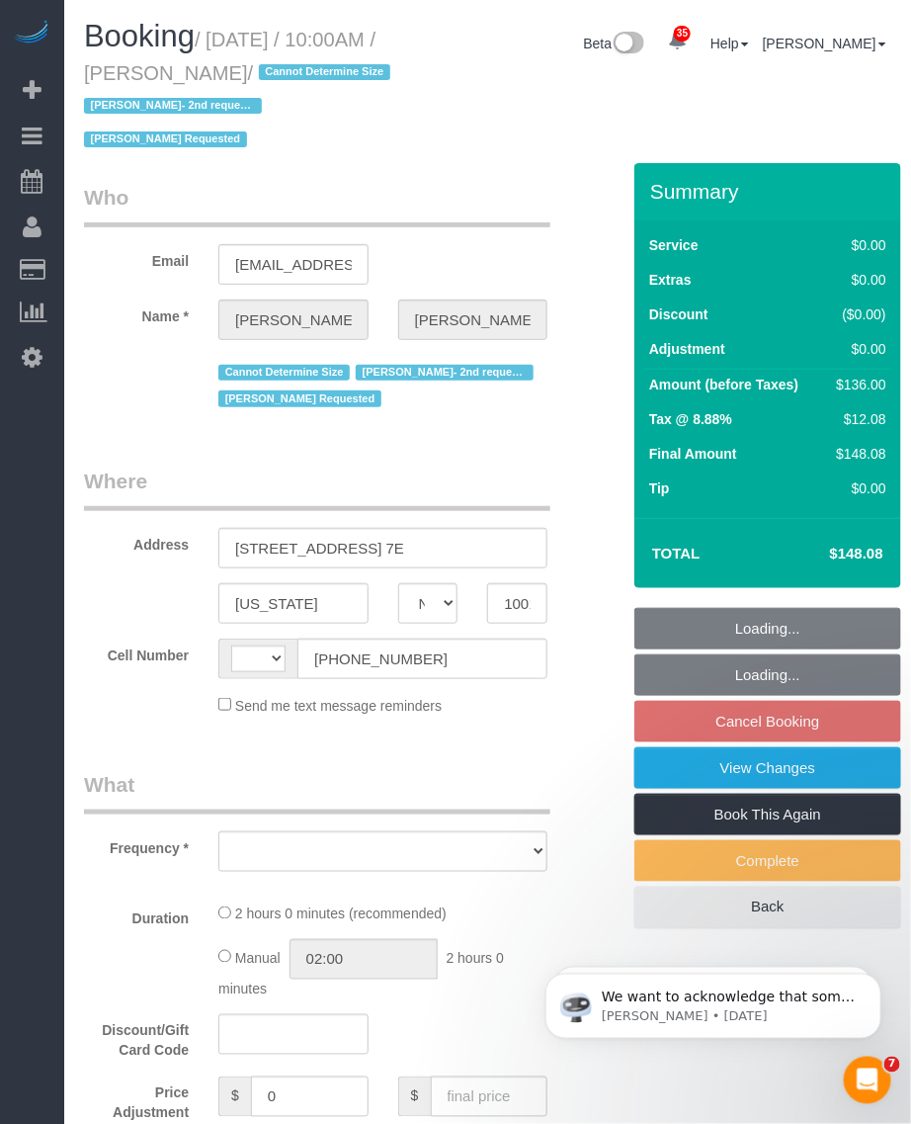
select select "string:[GEOGRAPHIC_DATA]"
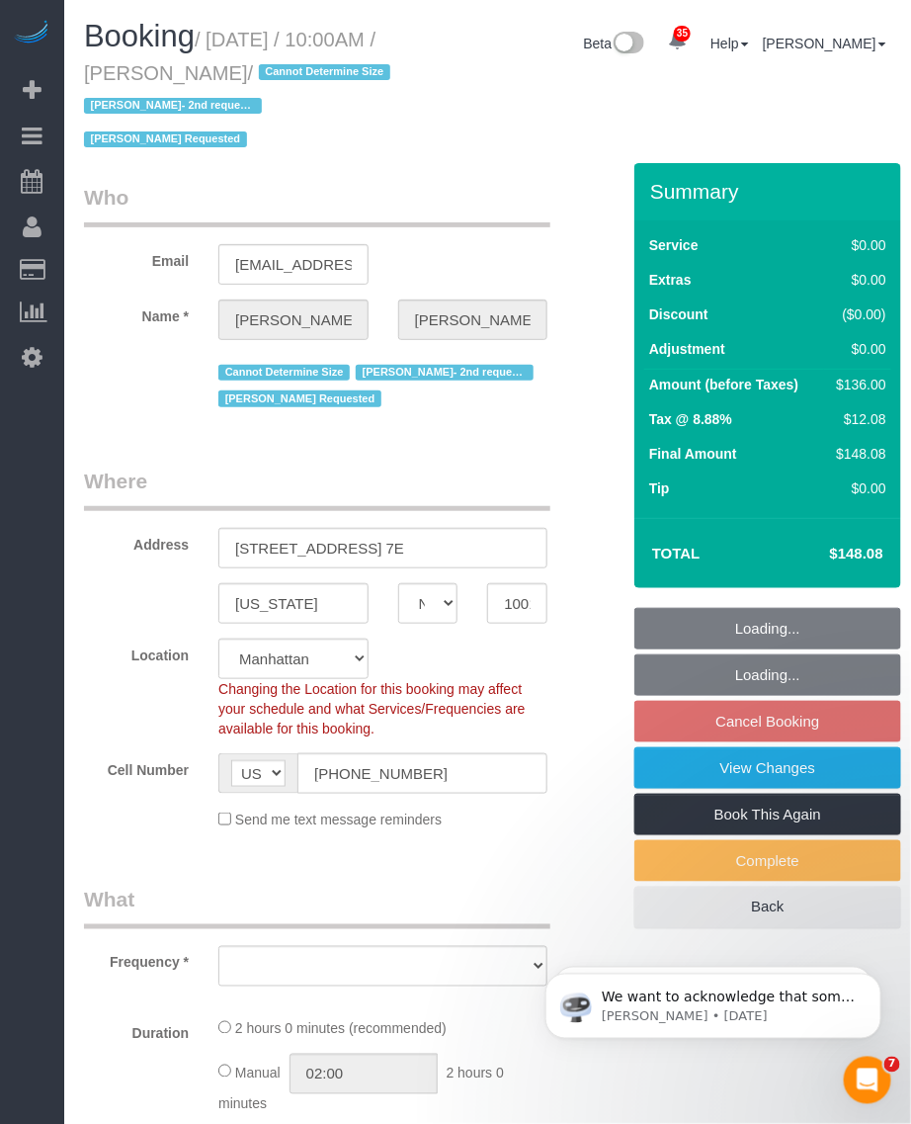
select select "object:1468"
select select "1"
select select "spot3"
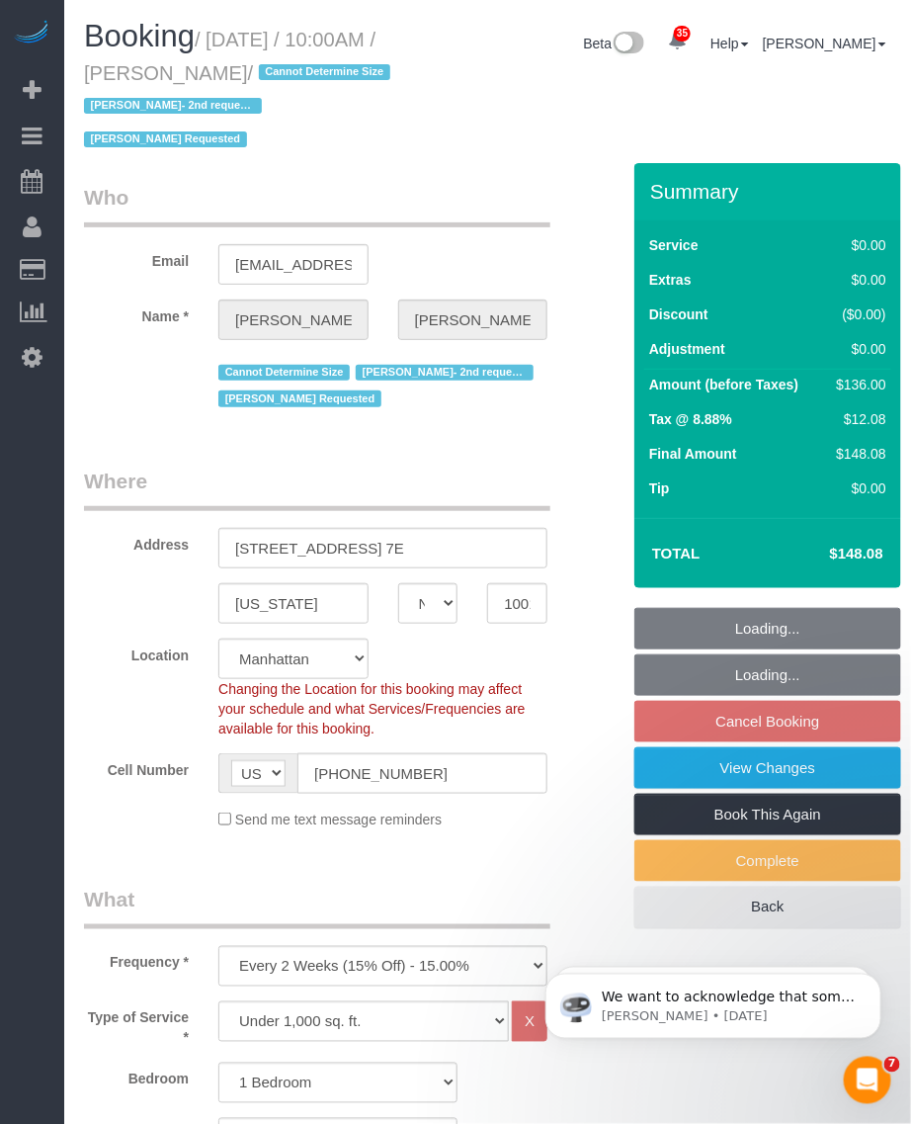
select select "string:stripe-pm_1Rahpi4VGloSiKo76oQIhPTl"
select select "1"
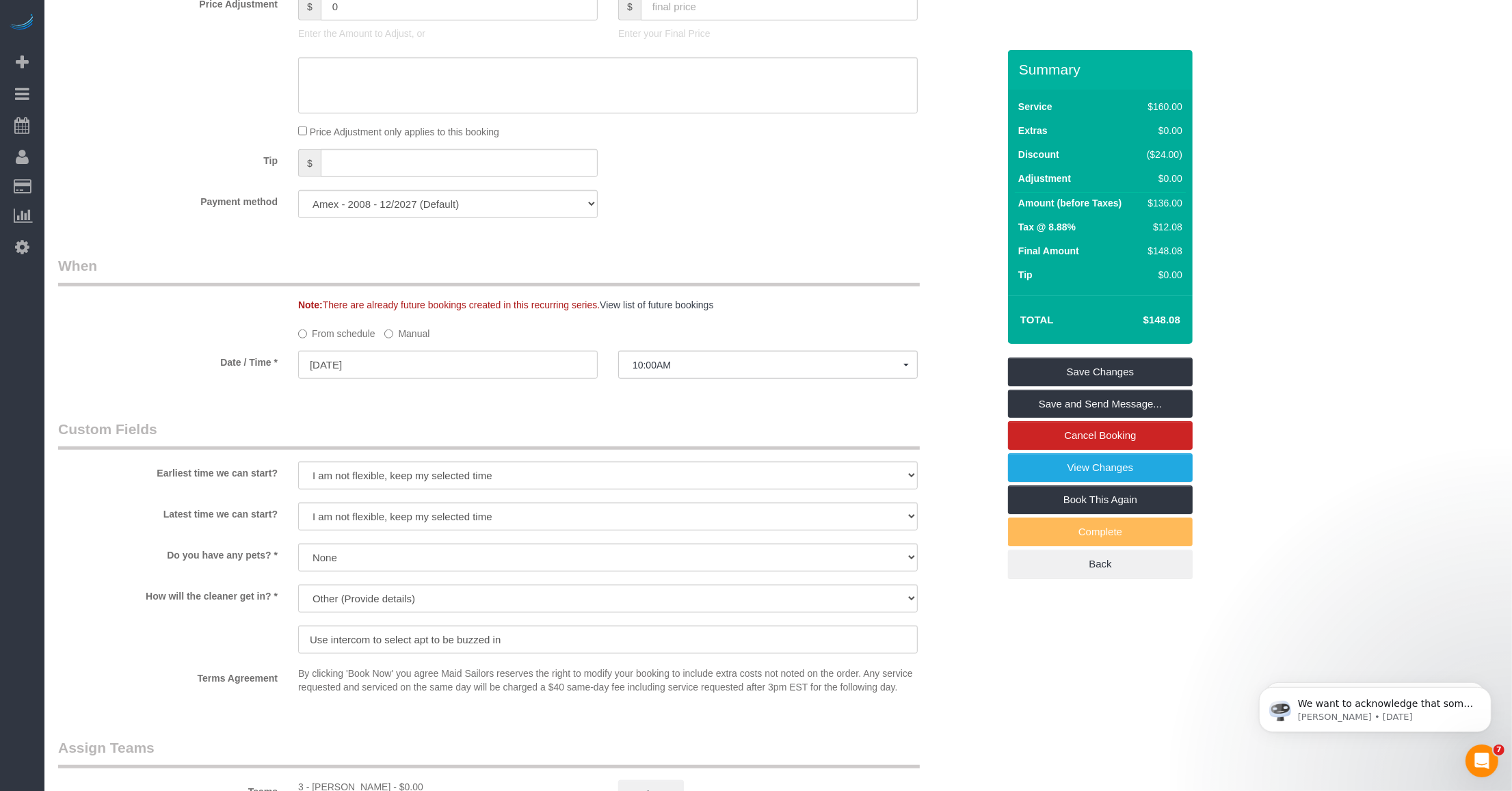
scroll to position [1538, 0]
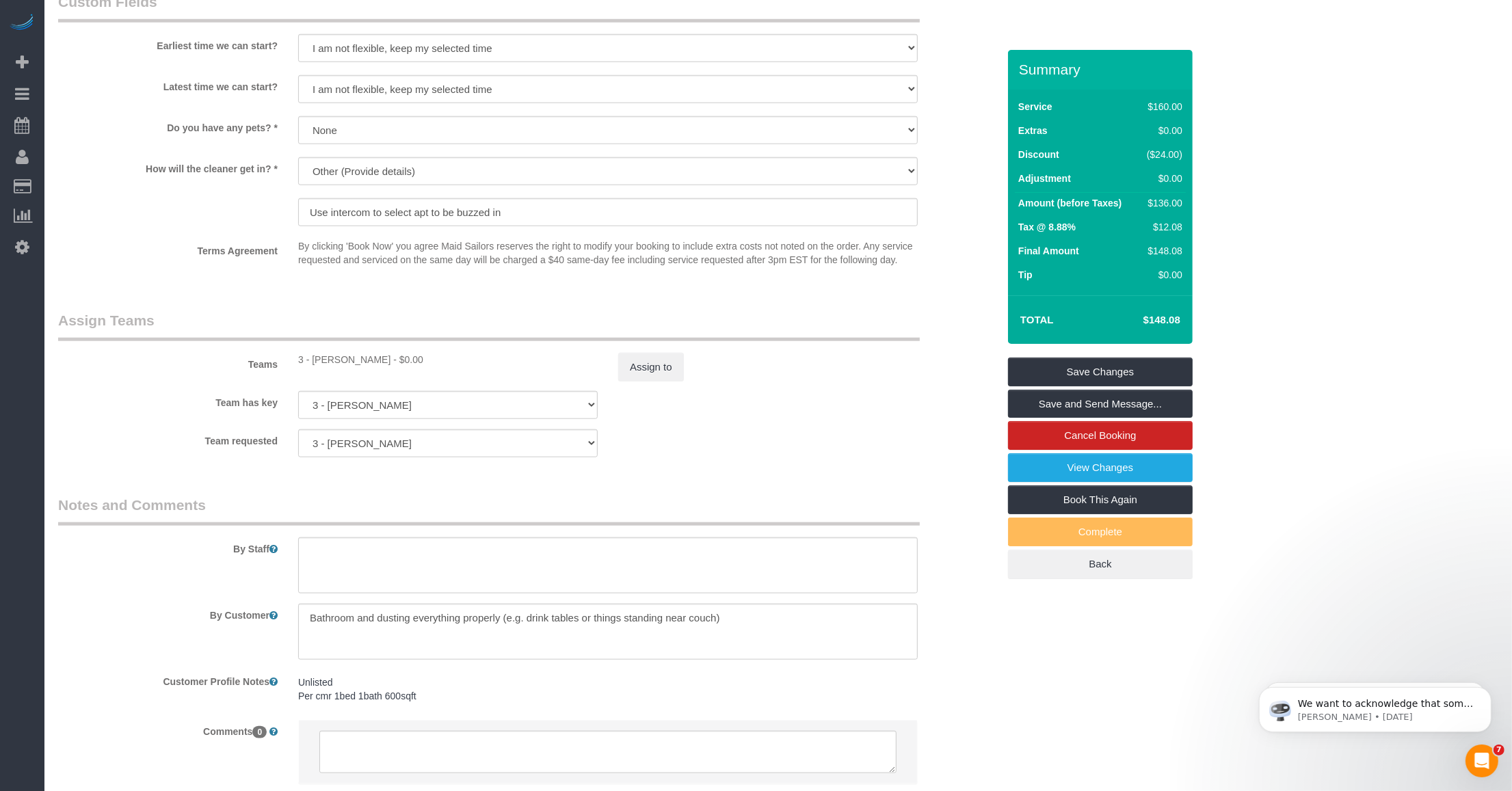
click at [315, 369] on div "Teams 3 - Martha Chicaiza - $0.00 Assign to" at bounding box center [528, 346] width 960 height 71
copy div "Martha"
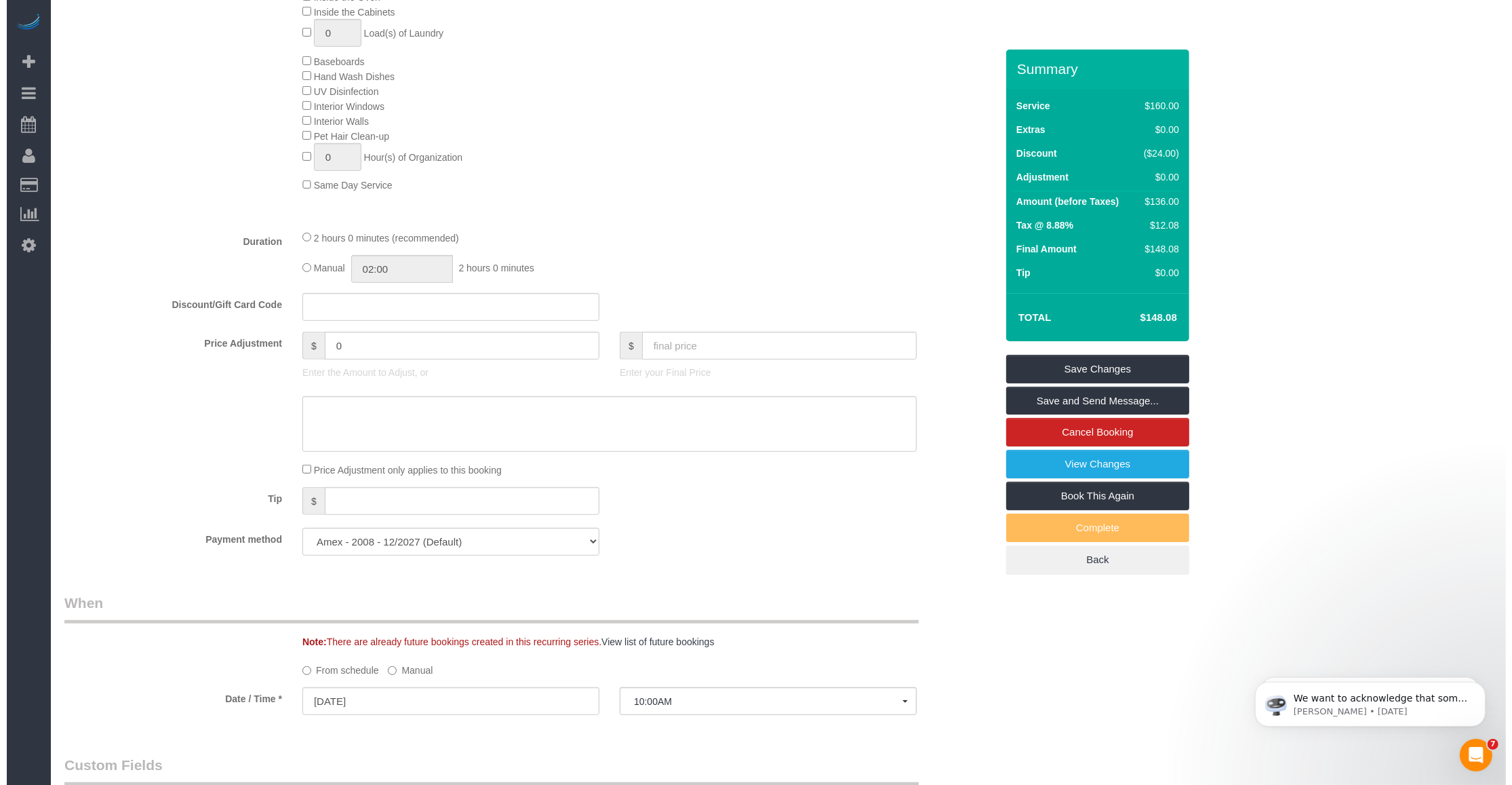
scroll to position [508, 0]
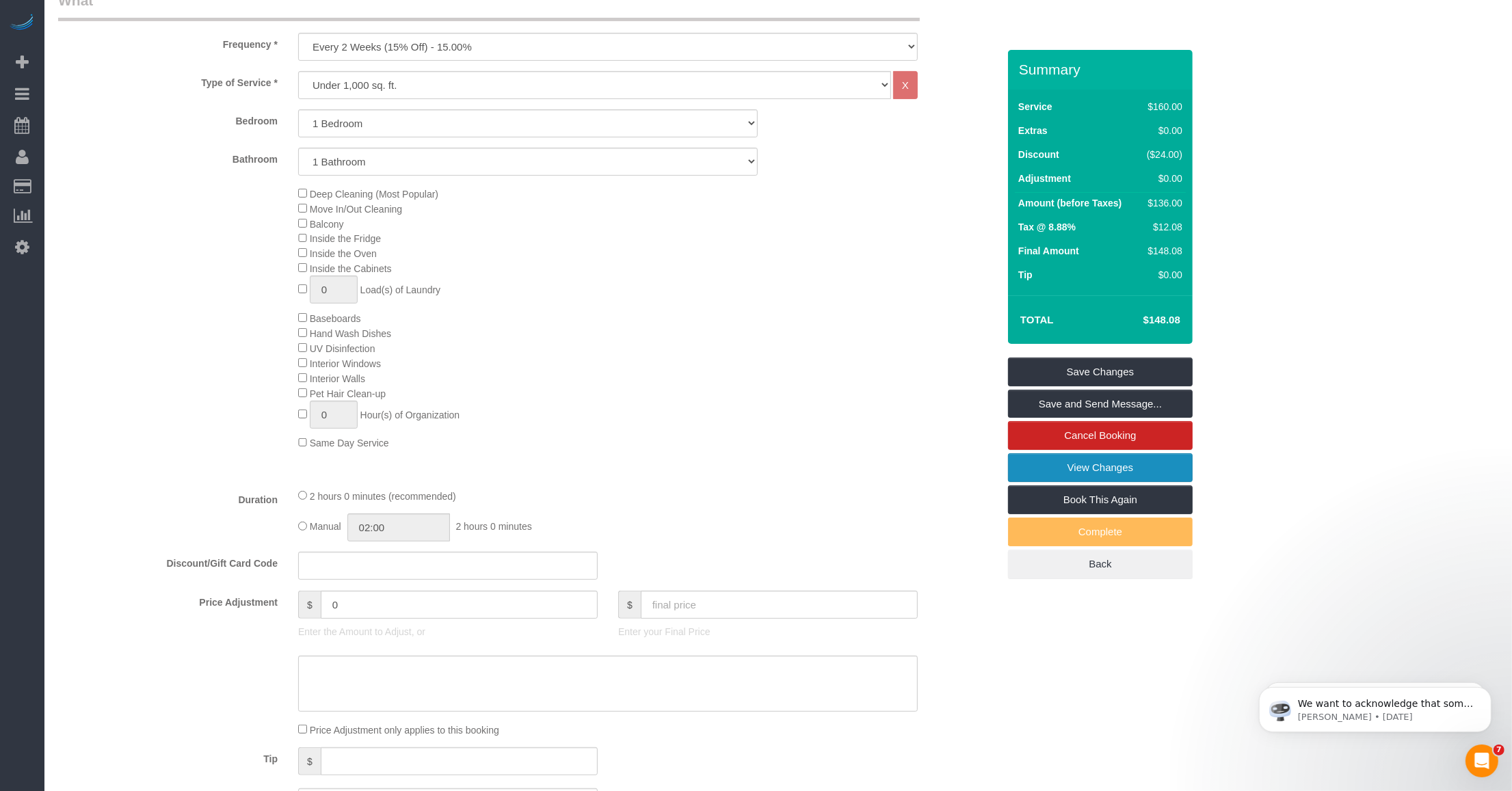
click at [629, 475] on link "View Changes" at bounding box center [1100, 467] width 185 height 29
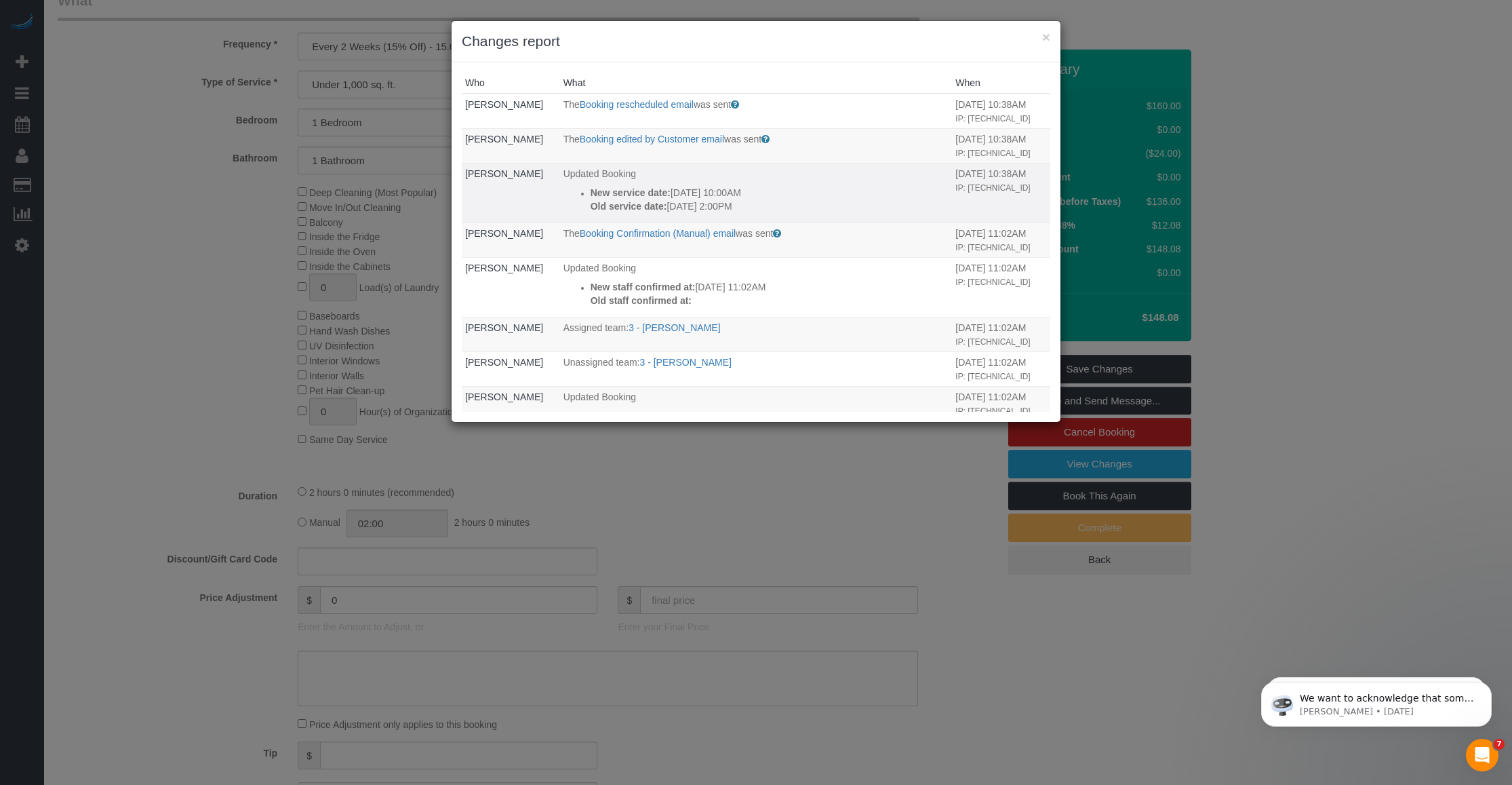
drag, startPoint x: 672, startPoint y: 235, endPoint x: 692, endPoint y: 235, distance: 20.0
click at [624, 213] on p "Old service date: 10/09/2025 2:00PM" at bounding box center [770, 207] width 359 height 14
drag, startPoint x: 692, startPoint y: 235, endPoint x: 689, endPoint y: 217, distance: 18.2
click at [624, 200] on p "New service date: 10/10/2025 10:00AM" at bounding box center [770, 193] width 359 height 14
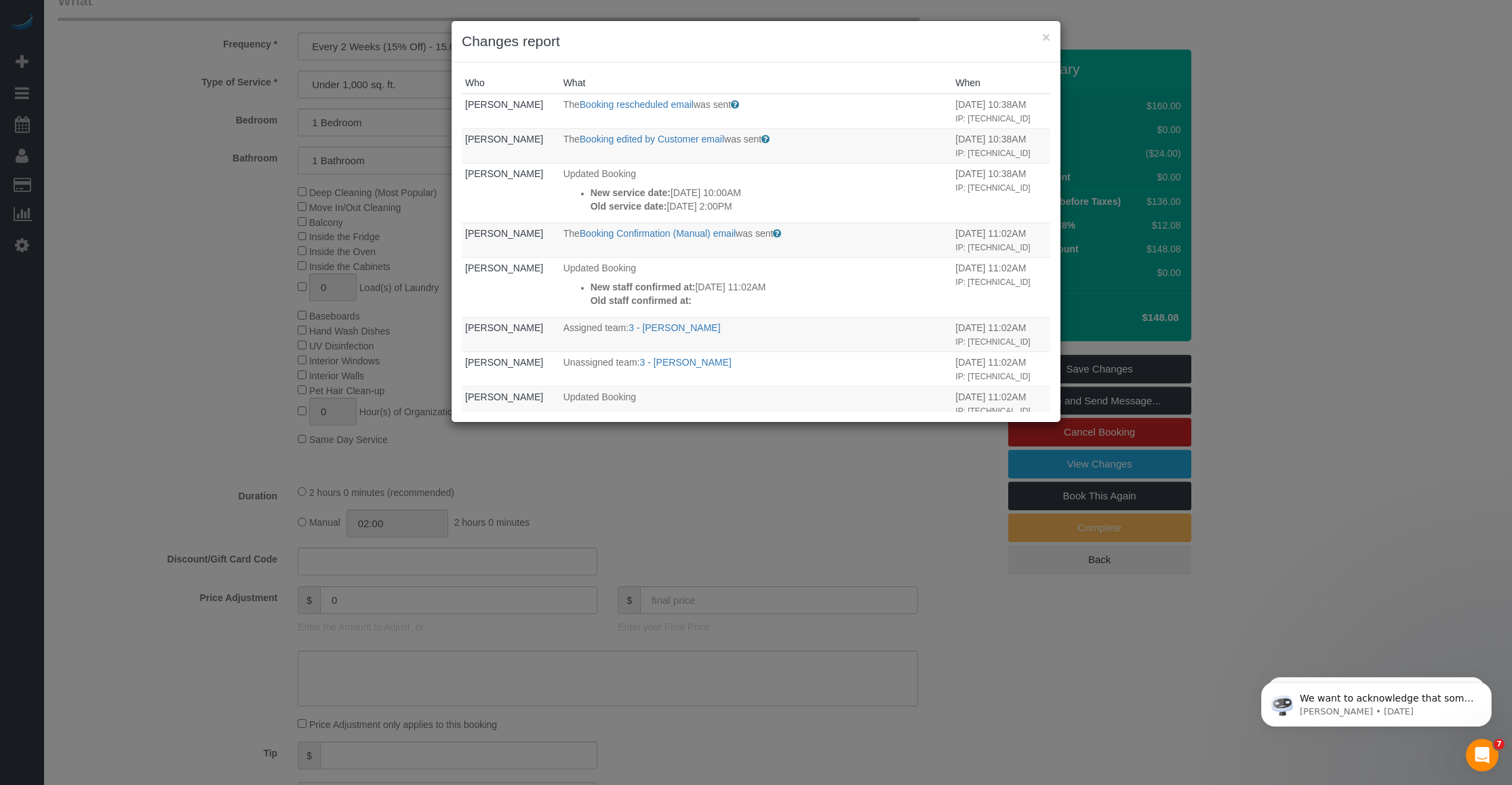
drag, startPoint x: 689, startPoint y: 217, endPoint x: 685, endPoint y: 232, distance: 15.5
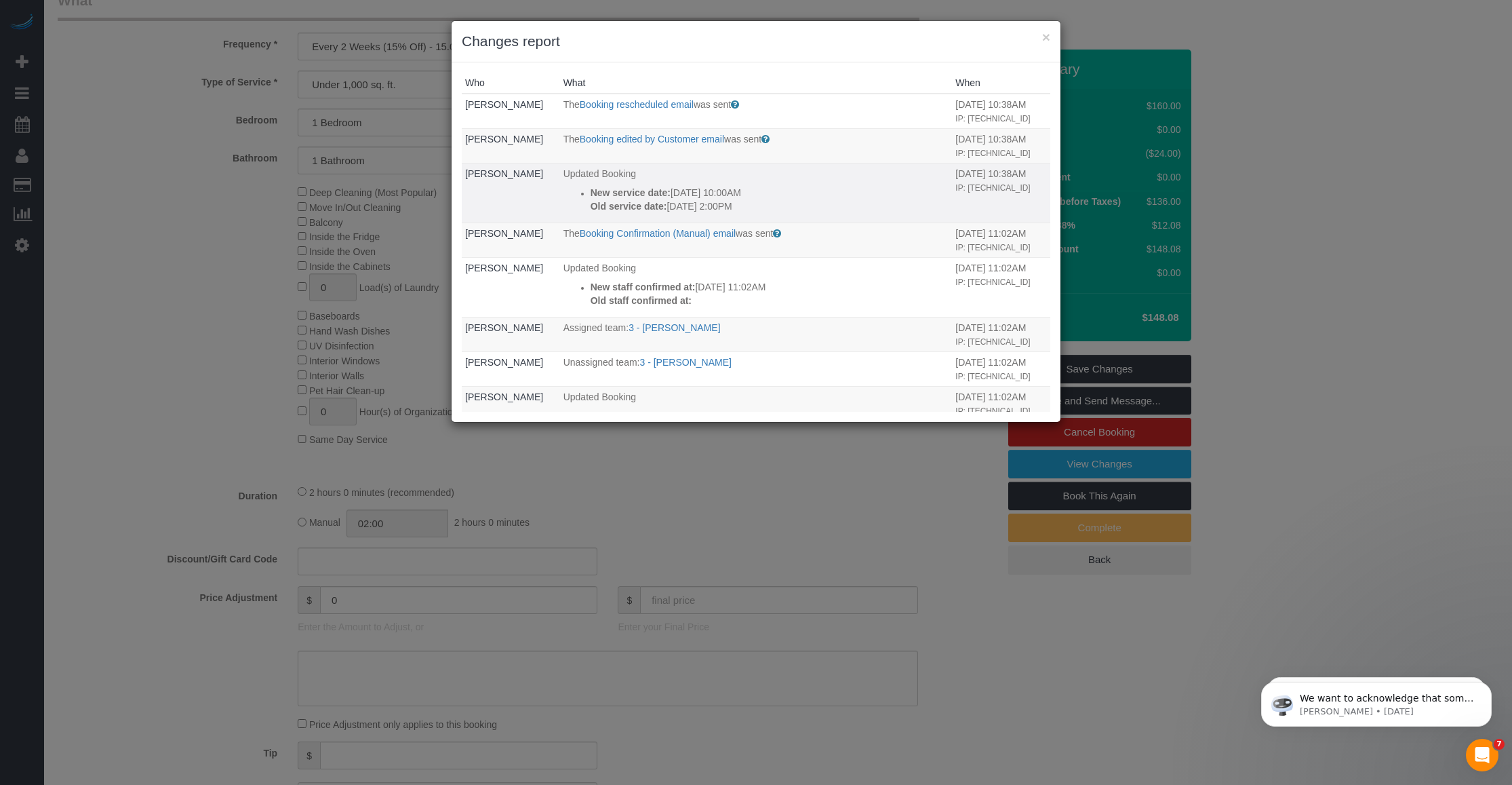
drag, startPoint x: 685, startPoint y: 232, endPoint x: 651, endPoint y: 232, distance: 34.0
click at [624, 211] on strong "Old service date:" at bounding box center [629, 207] width 77 height 11
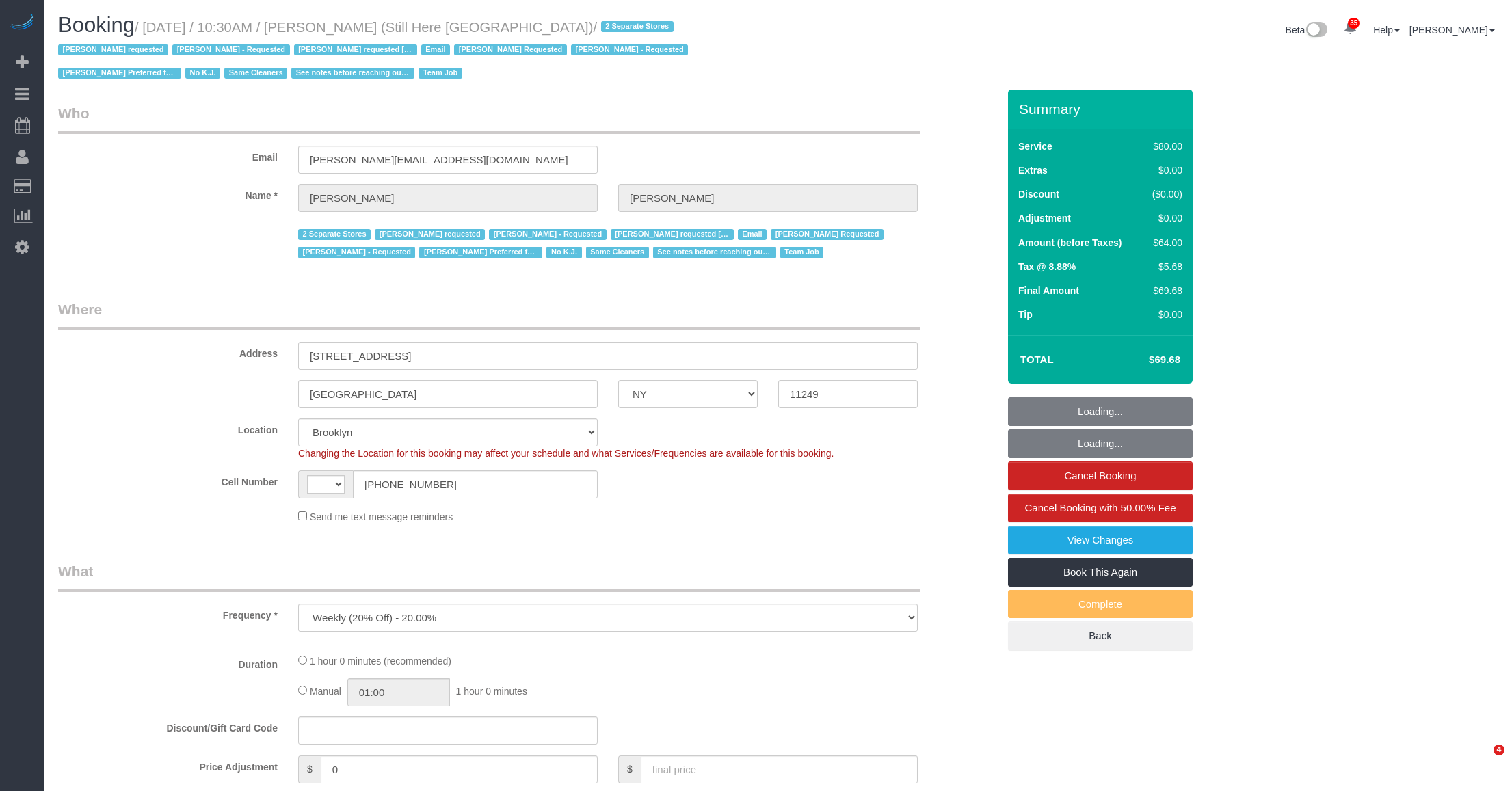
select select "NY"
select select "string:stripe-pm_1Oyz8t4VGloSiKo71skqOF54"
select select "number:89"
select select "number:90"
select select "number:15"
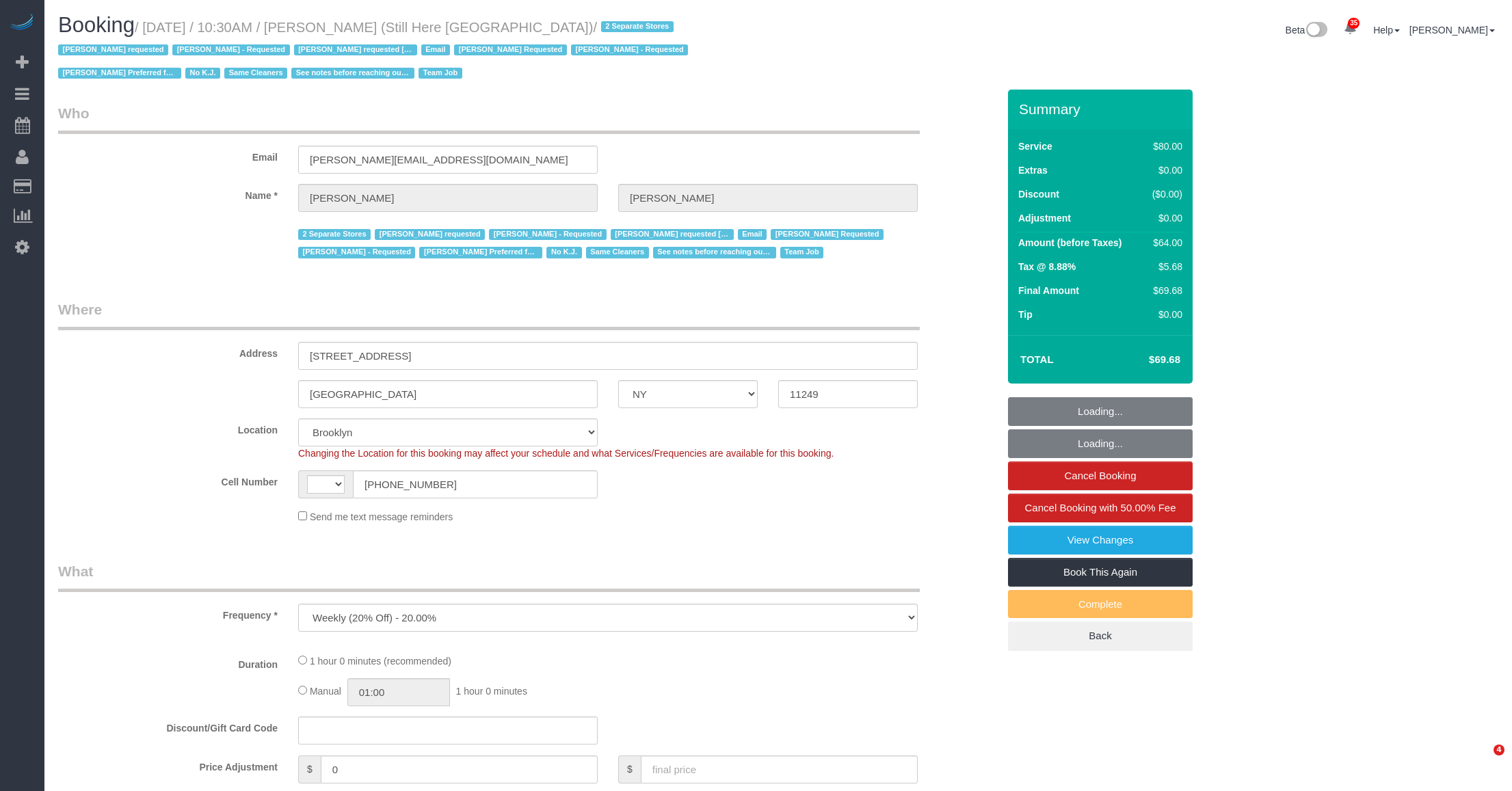
select select "number:5"
select select "object:914"
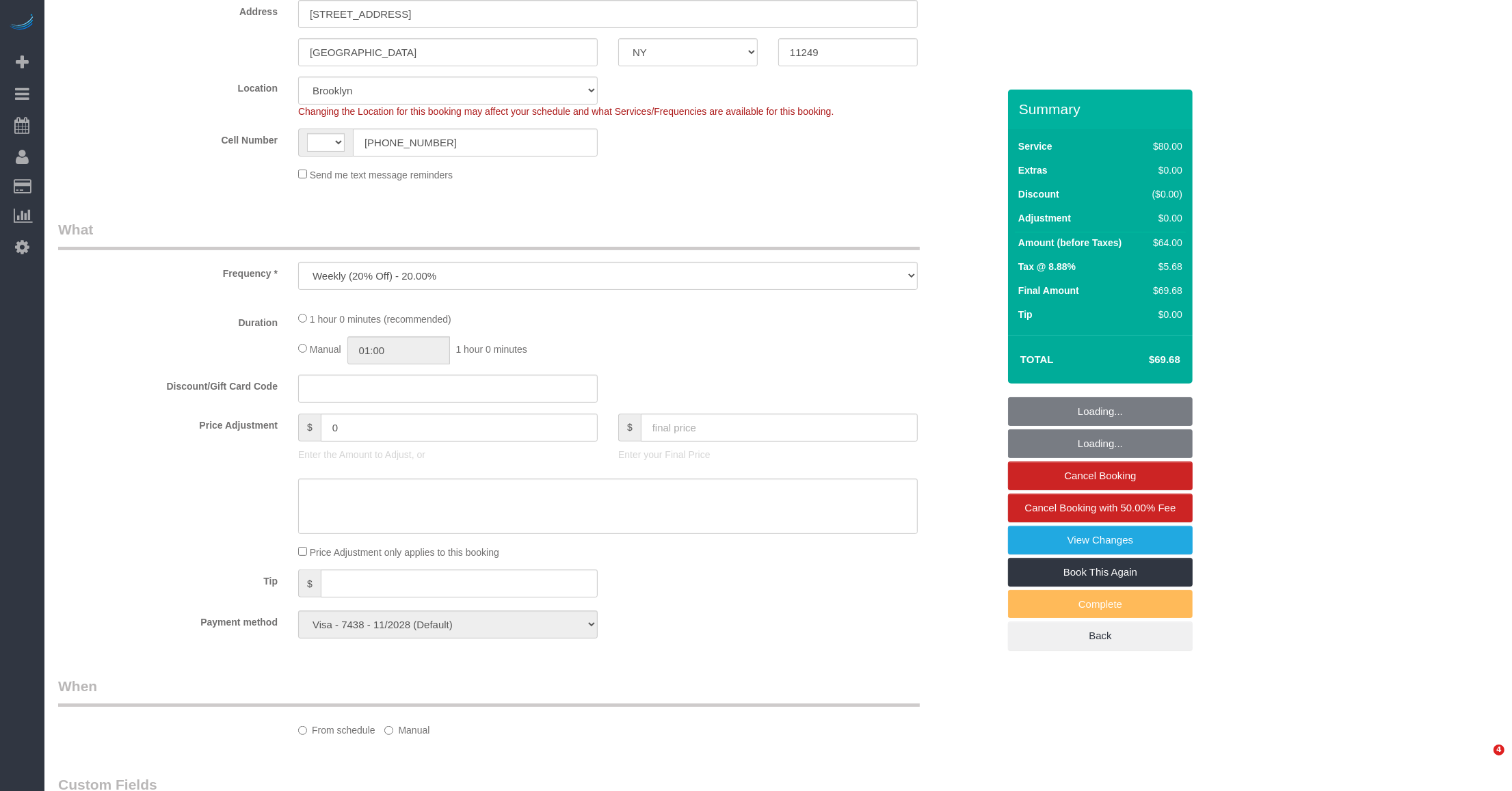
select select "string:US"
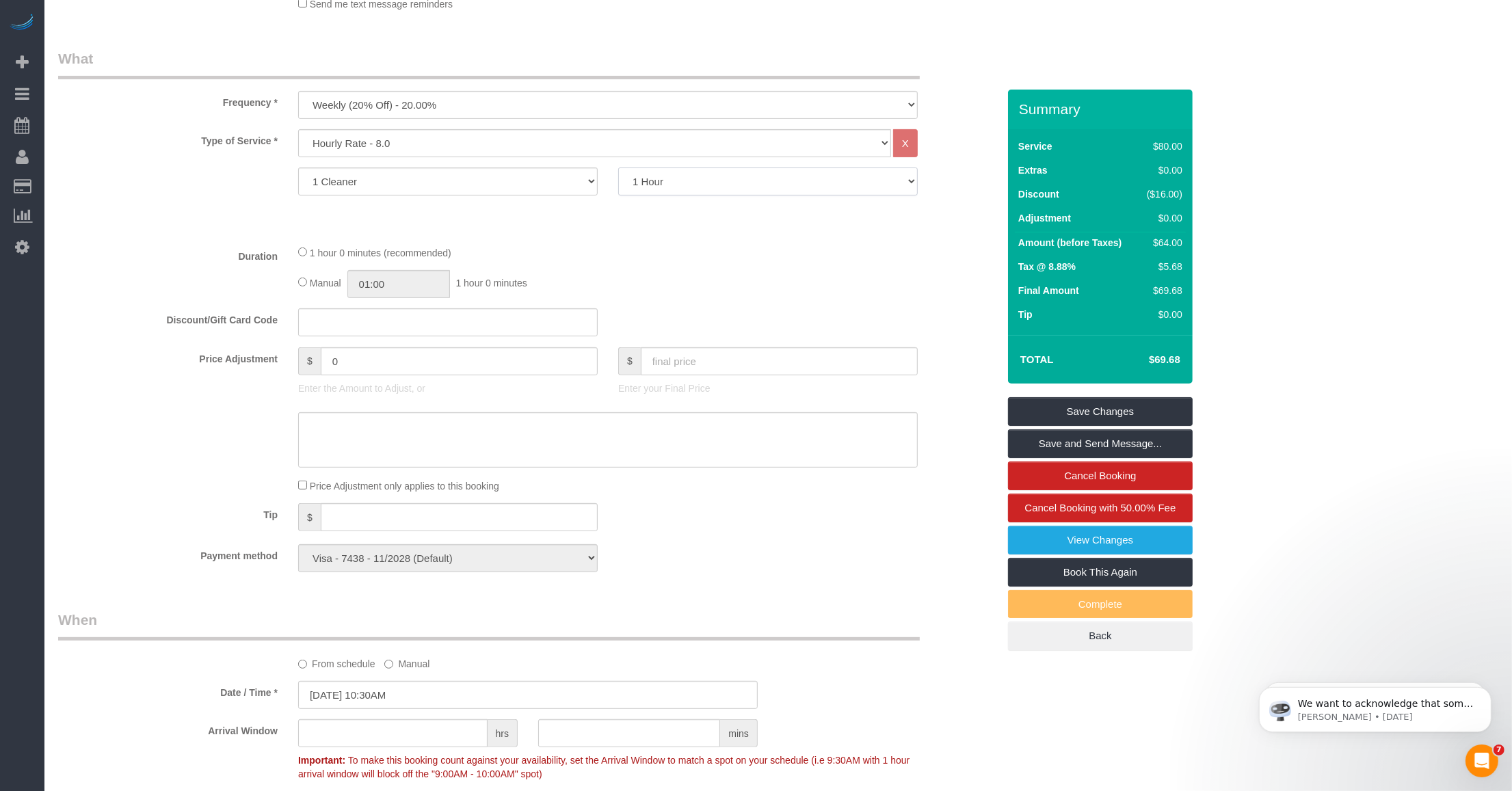
click at [694, 183] on select "1 Hour 1.5 Hour 2 Hours 2.5 Hours 3 Hours 3.5 Hours 4 Hours 4.5 Hours 5 Hours 5…" at bounding box center [768, 181] width 299 height 28
select select "120"
click at [618, 167] on select "1 Hour 1.5 Hour 2 Hours 2.5 Hours 3 Hours 3.5 Hours 4 Hours 4.5 Hours 5 Hours 5…" at bounding box center [768, 181] width 299 height 28
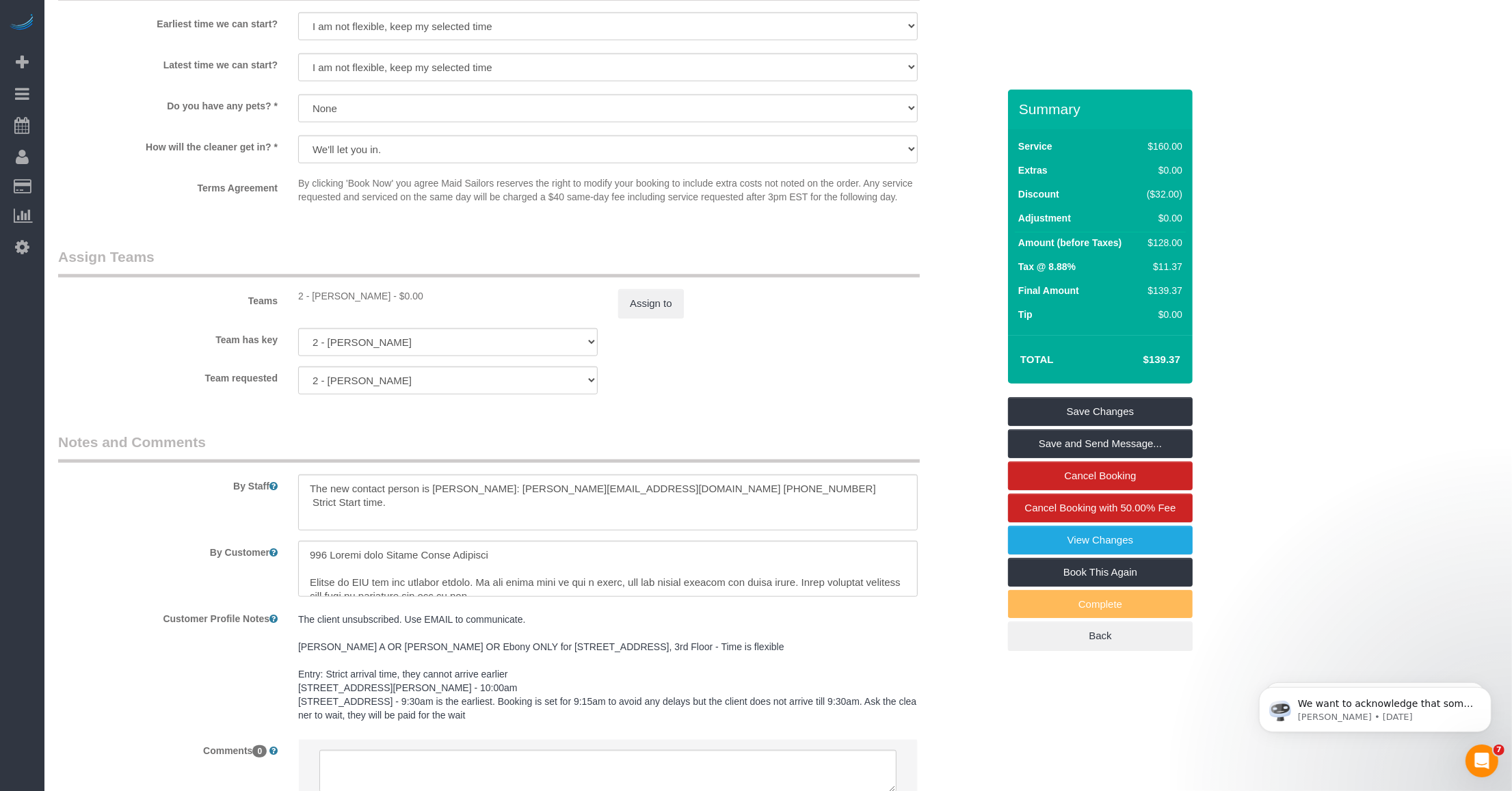
scroll to position [1480, 0]
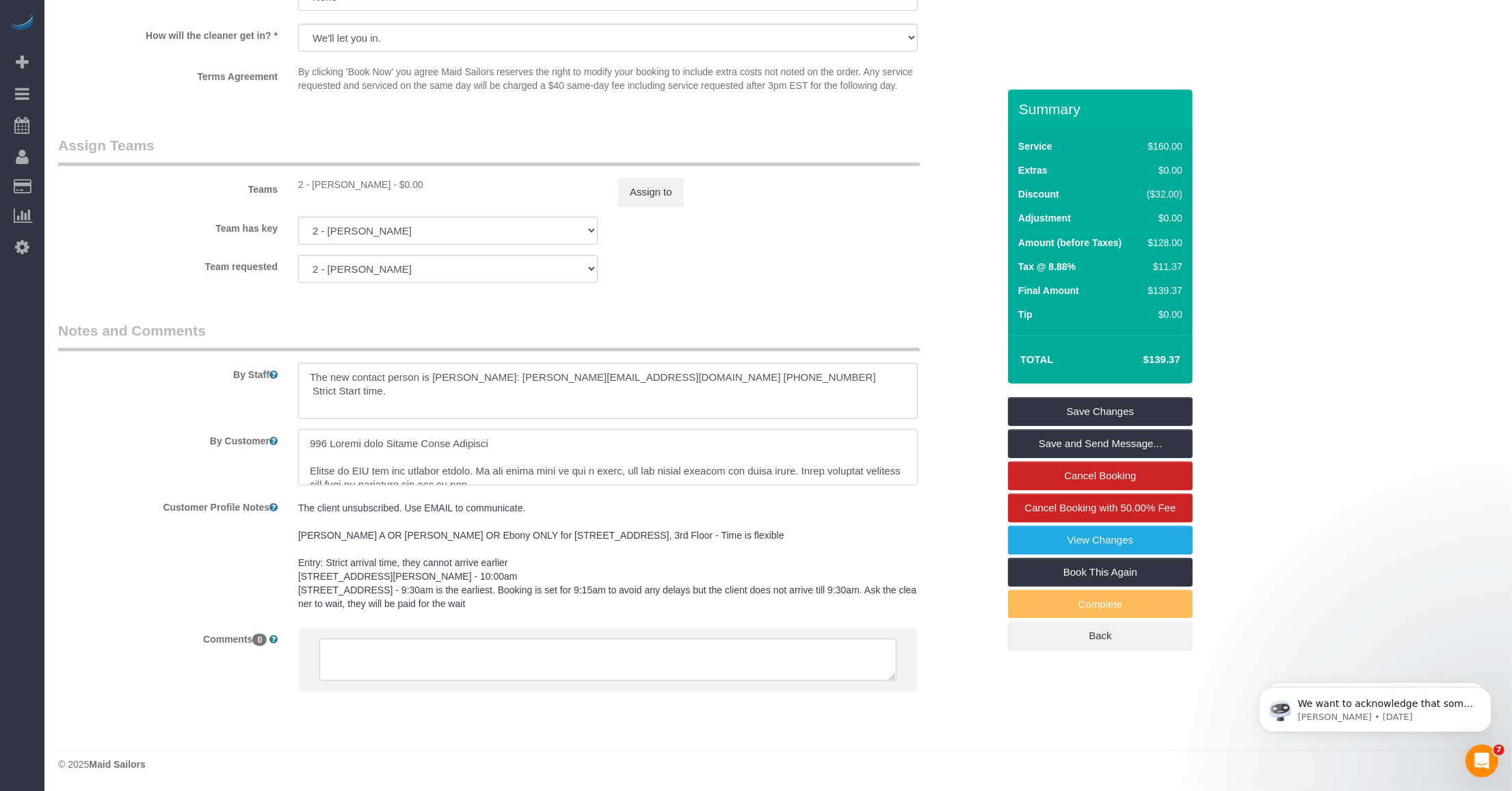
click at [541, 439] on textarea at bounding box center [608, 457] width 620 height 56
click at [533, 461] on textarea at bounding box center [608, 457] width 620 height 56
click at [849, 476] on textarea at bounding box center [608, 457] width 620 height 56
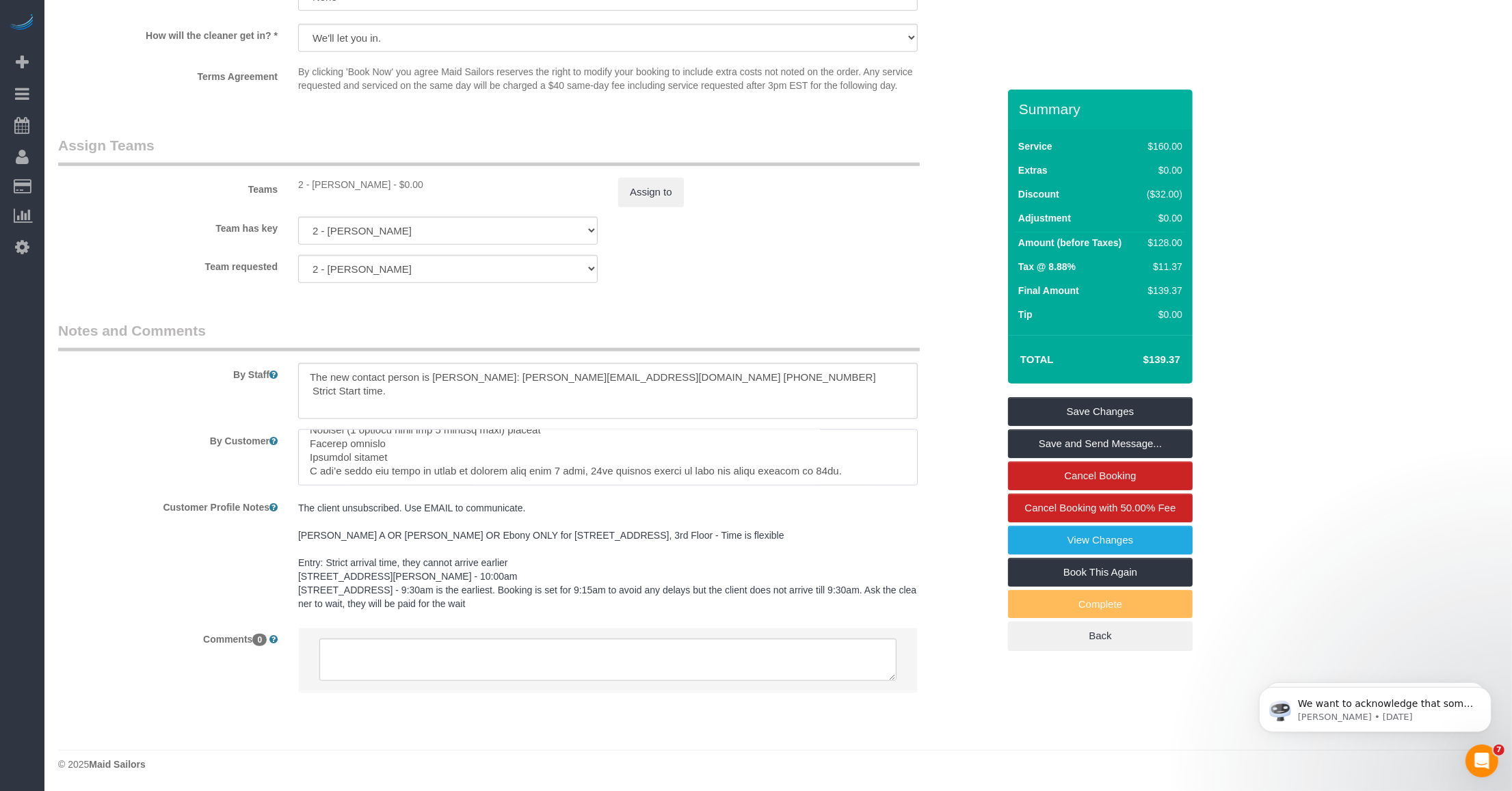
click at [329, 470] on textarea at bounding box center [608, 457] width 620 height 56
click at [329, 476] on textarea at bounding box center [608, 457] width 620 height 56
click at [517, 477] on textarea at bounding box center [608, 457] width 620 height 56
click at [347, 473] on textarea at bounding box center [608, 457] width 620 height 56
click at [421, 478] on textarea at bounding box center [608, 457] width 620 height 56
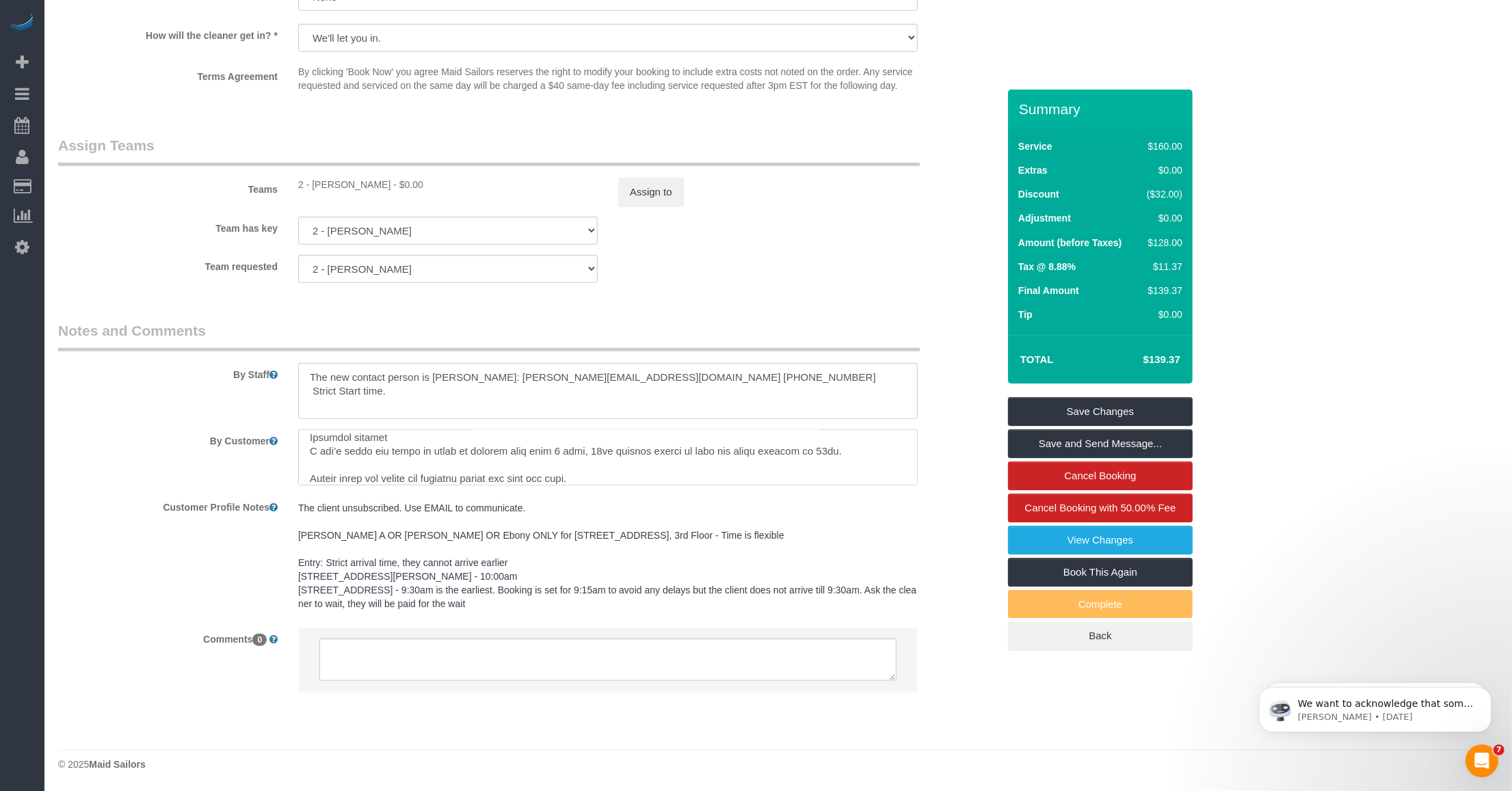
click at [421, 478] on textarea at bounding box center [608, 457] width 620 height 56
type textarea "350 Square feet Retail Store Cleaning Please do NOT use any scented sprays. If …"
drag, startPoint x: 607, startPoint y: 475, endPoint x: 542, endPoint y: 478, distance: 65.1
click at [602, 476] on textarea at bounding box center [608, 457] width 620 height 56
click at [530, 478] on textarea at bounding box center [608, 457] width 620 height 56
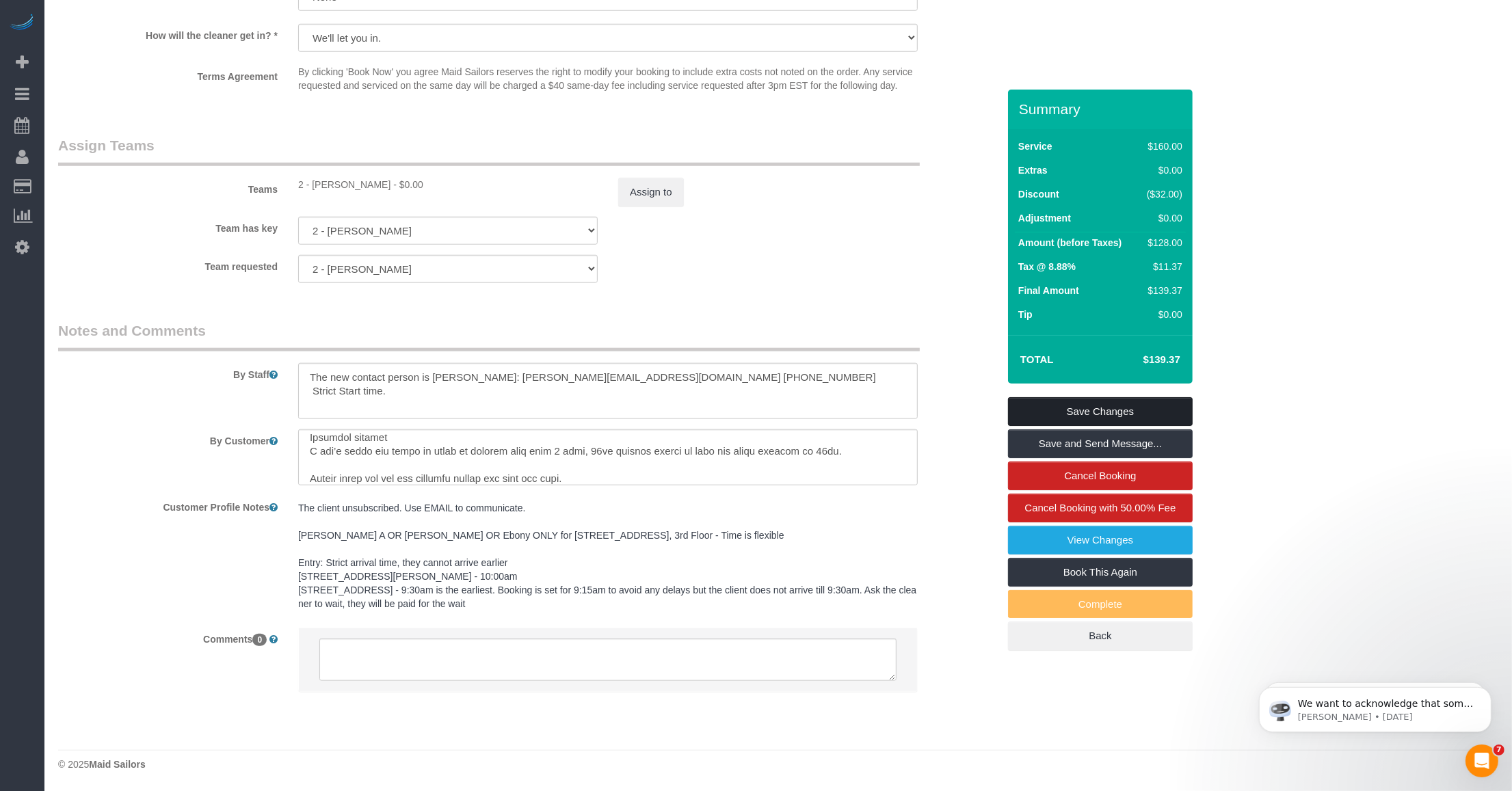
click at [1054, 408] on link "Save Changes" at bounding box center [1100, 411] width 185 height 29
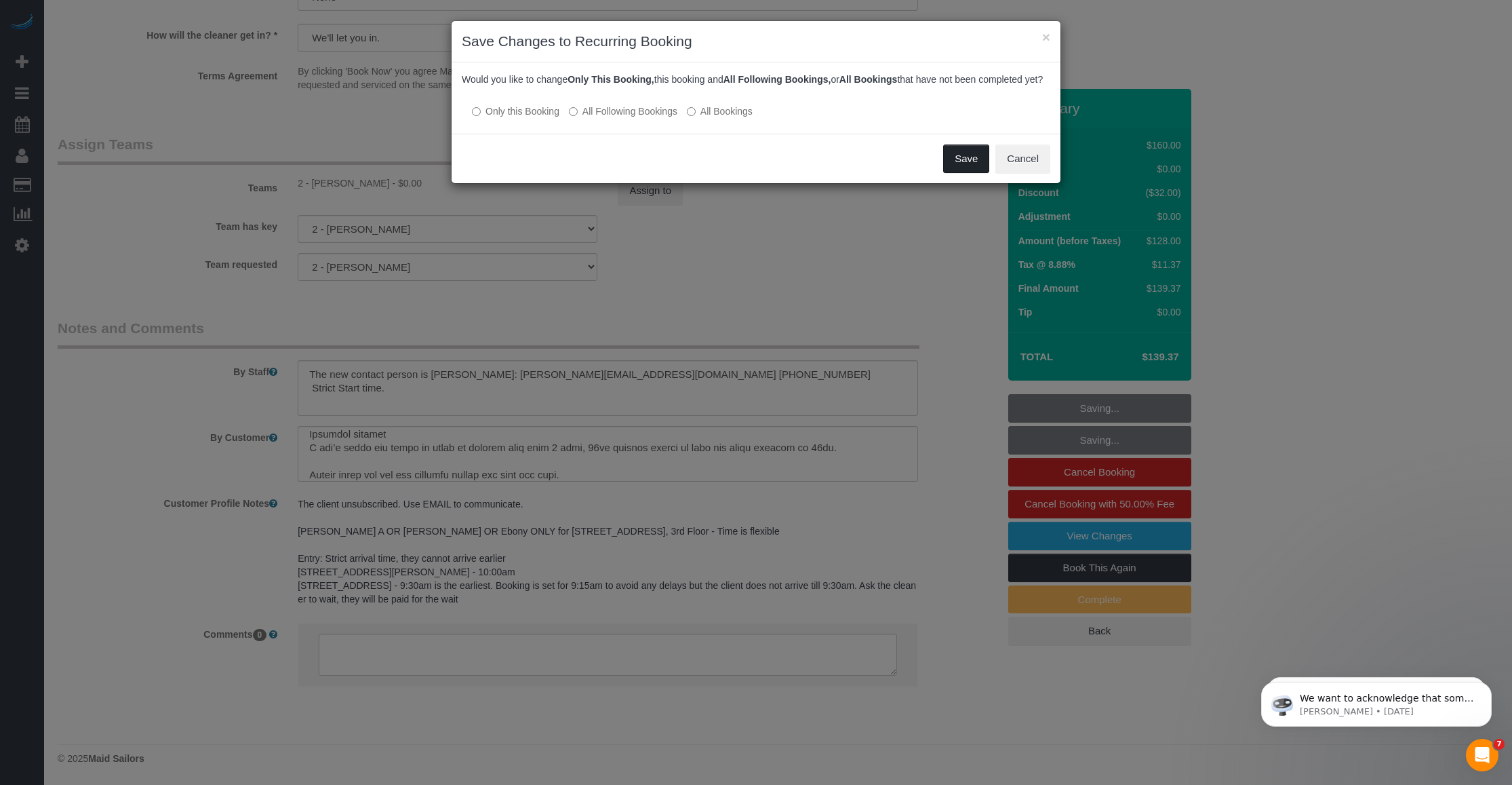
drag, startPoint x: 968, startPoint y: 172, endPoint x: 1025, endPoint y: 96, distance: 95.0
click at [1025, 96] on div "× Save Changes to Recurring Booking Would you like to change Only This Booking,…" at bounding box center [756, 102] width 611 height 163
click at [961, 171] on button "Save" at bounding box center [966, 159] width 46 height 29
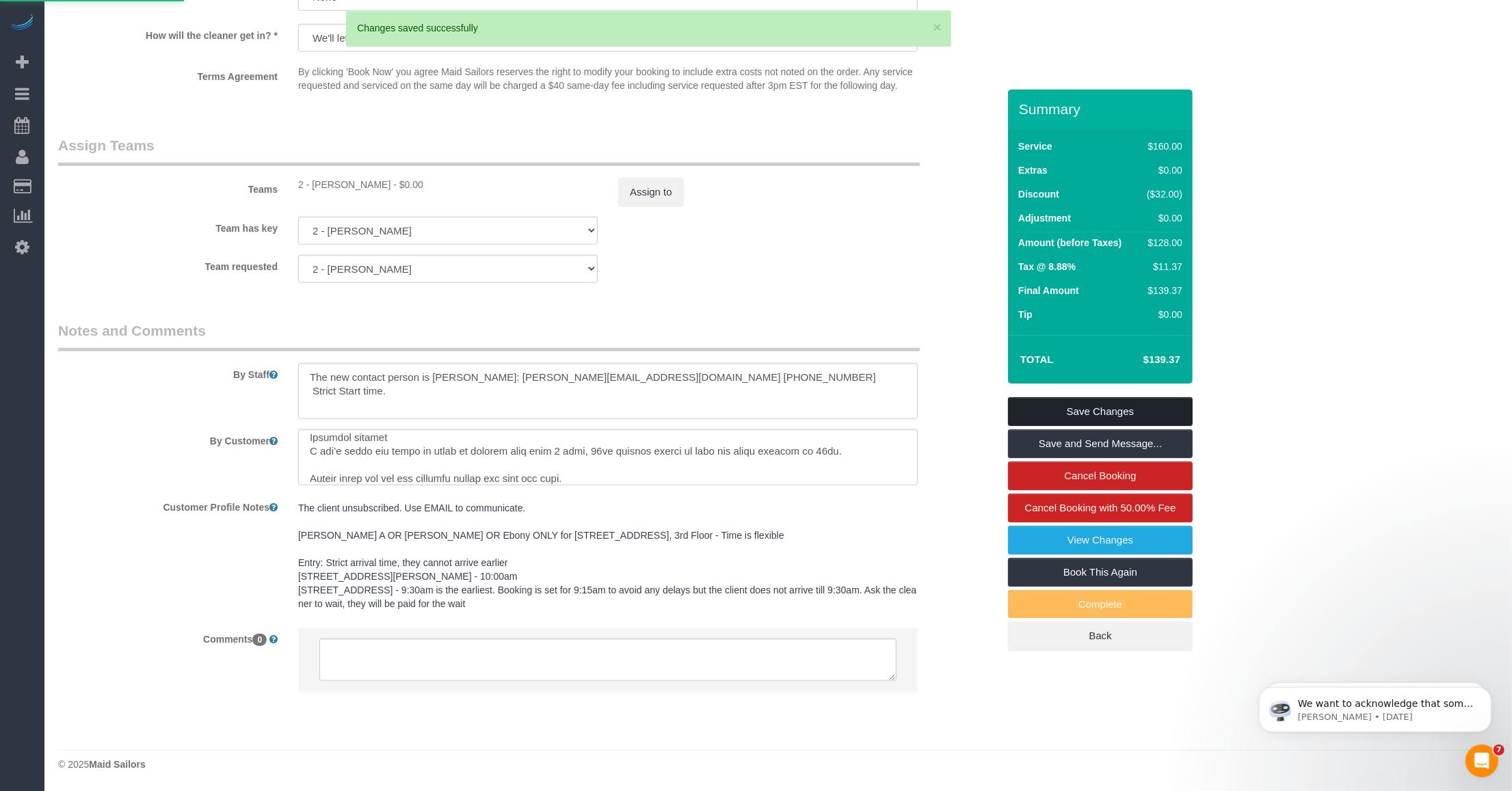
scroll to position [1310, 0]
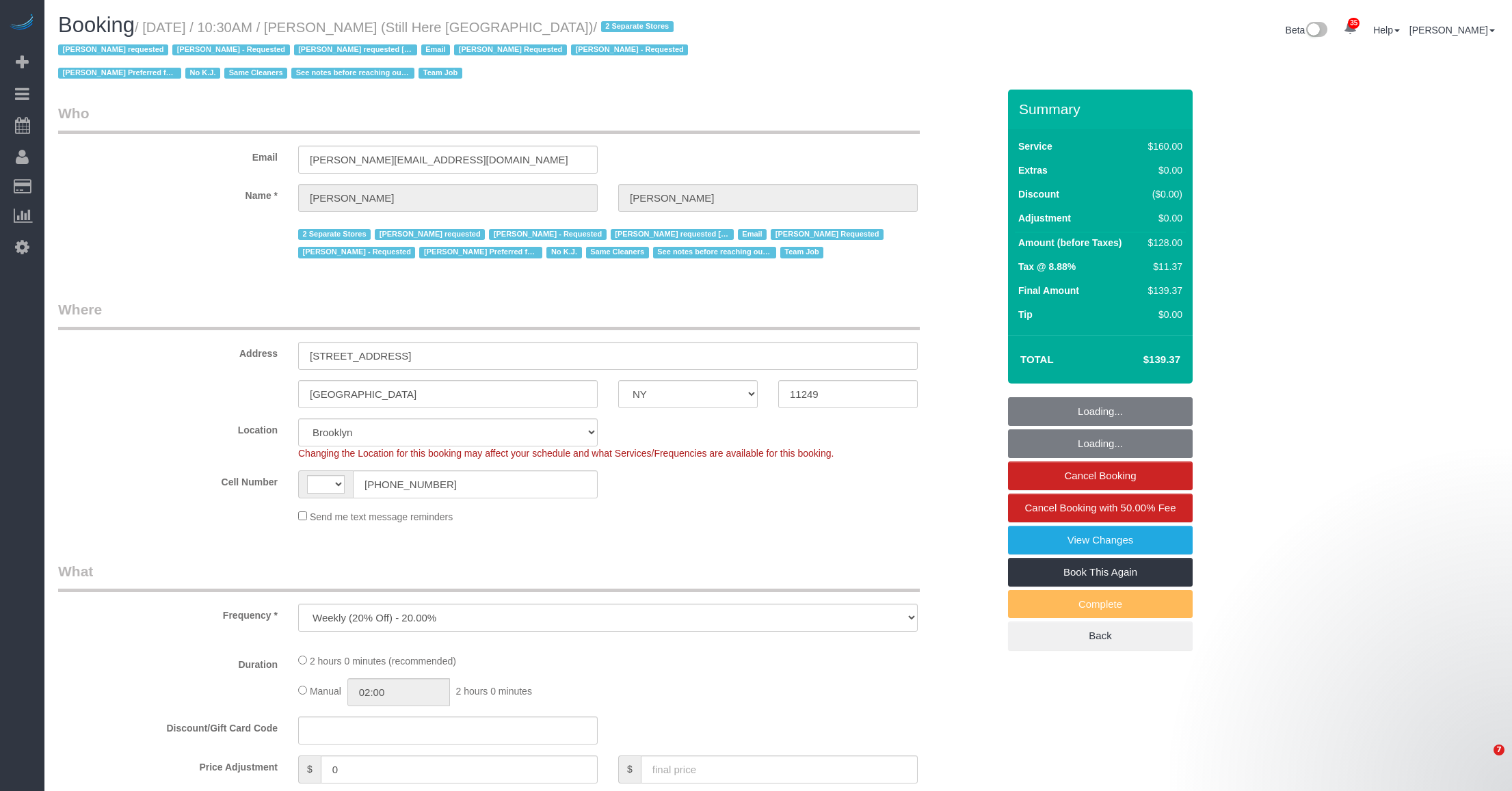
select select "NY"
select select "number:89"
select select "number:90"
select select "number:15"
select select "number:5"
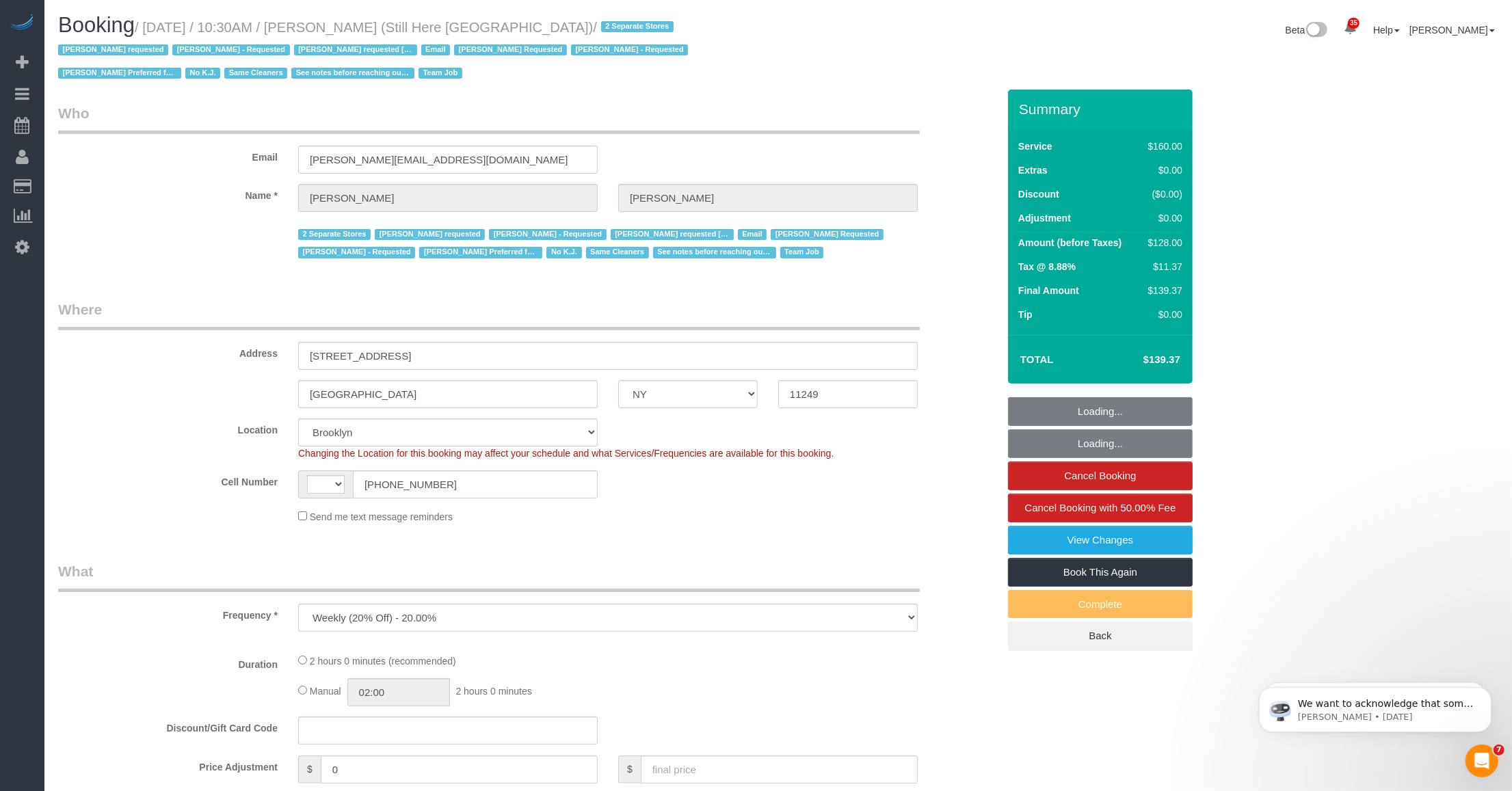
select select "object:1018"
select select "string:[GEOGRAPHIC_DATA]"
select select "string:stripe-pm_1Oyz8t4VGloSiKo71skqOF54"
select select "120"
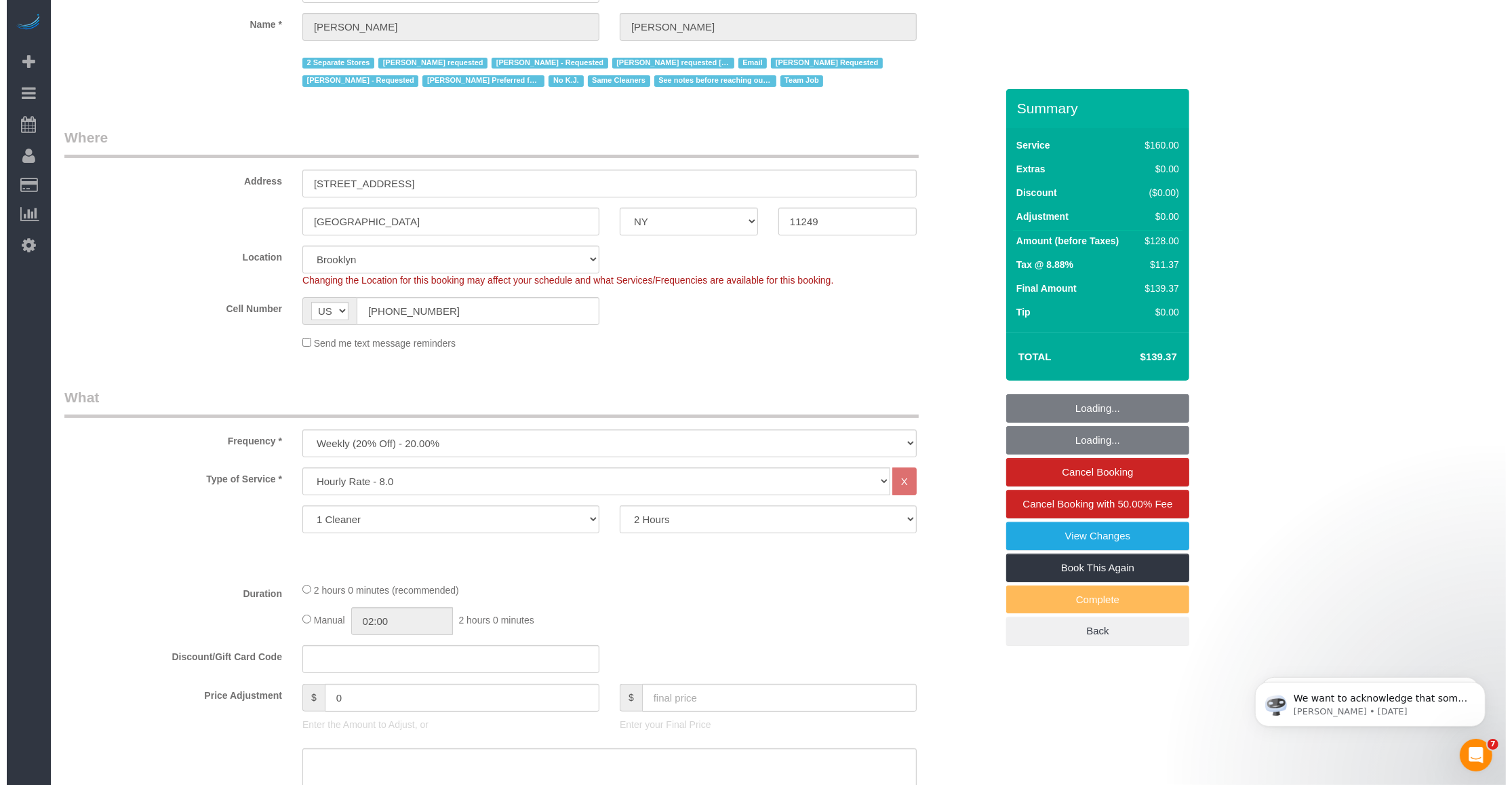
scroll to position [255, 0]
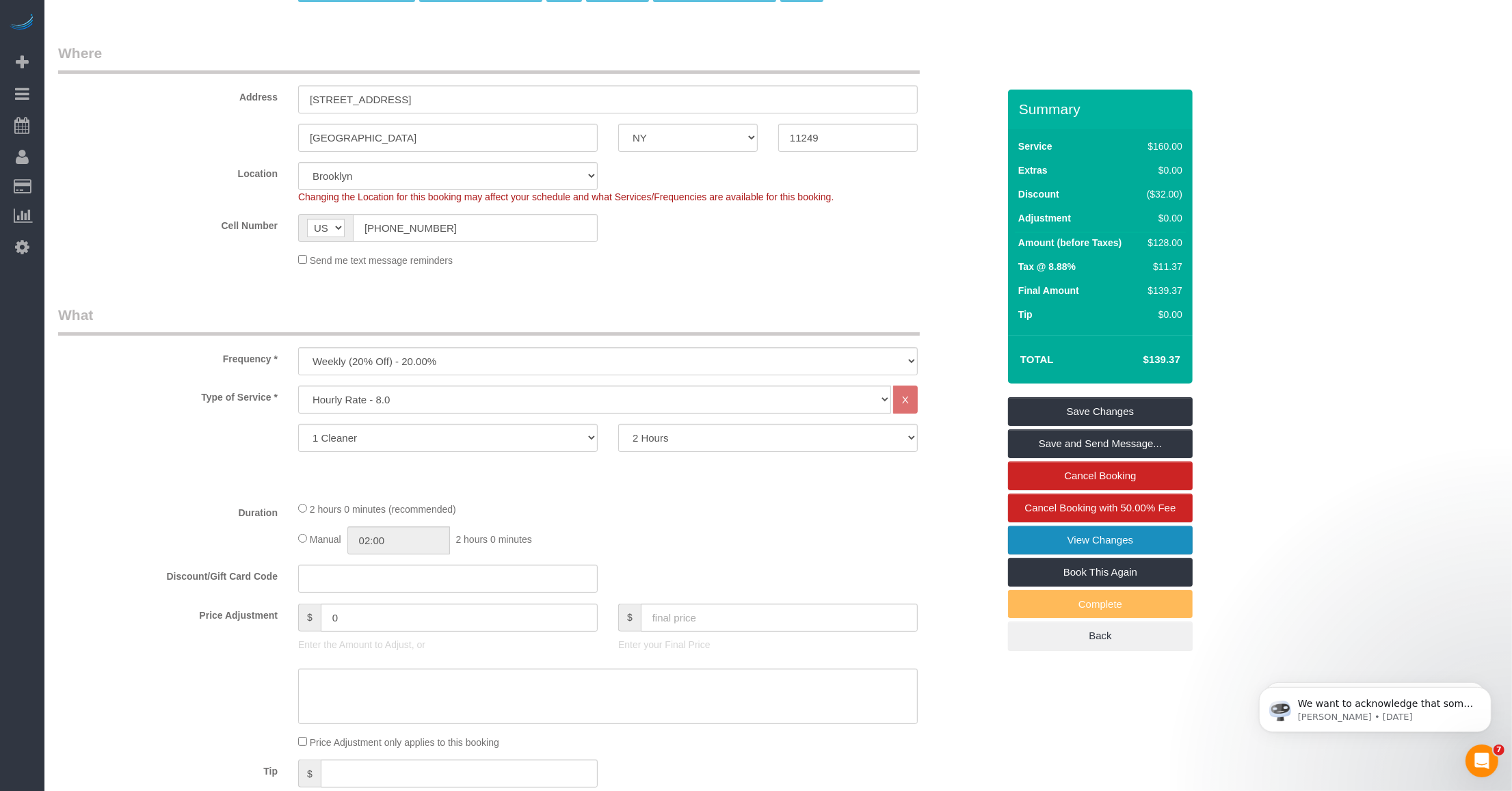
click at [1051, 537] on link "View Changes" at bounding box center [1100, 540] width 185 height 29
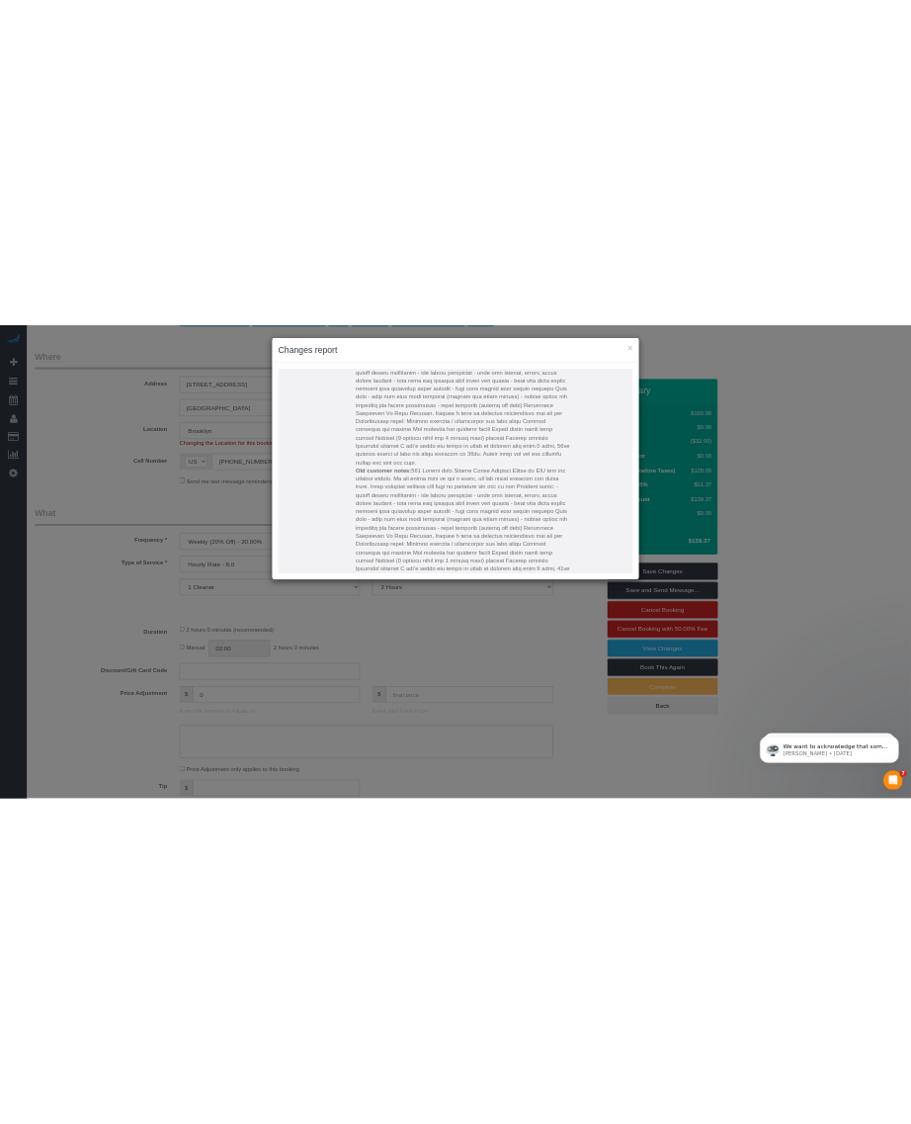
scroll to position [618, 0]
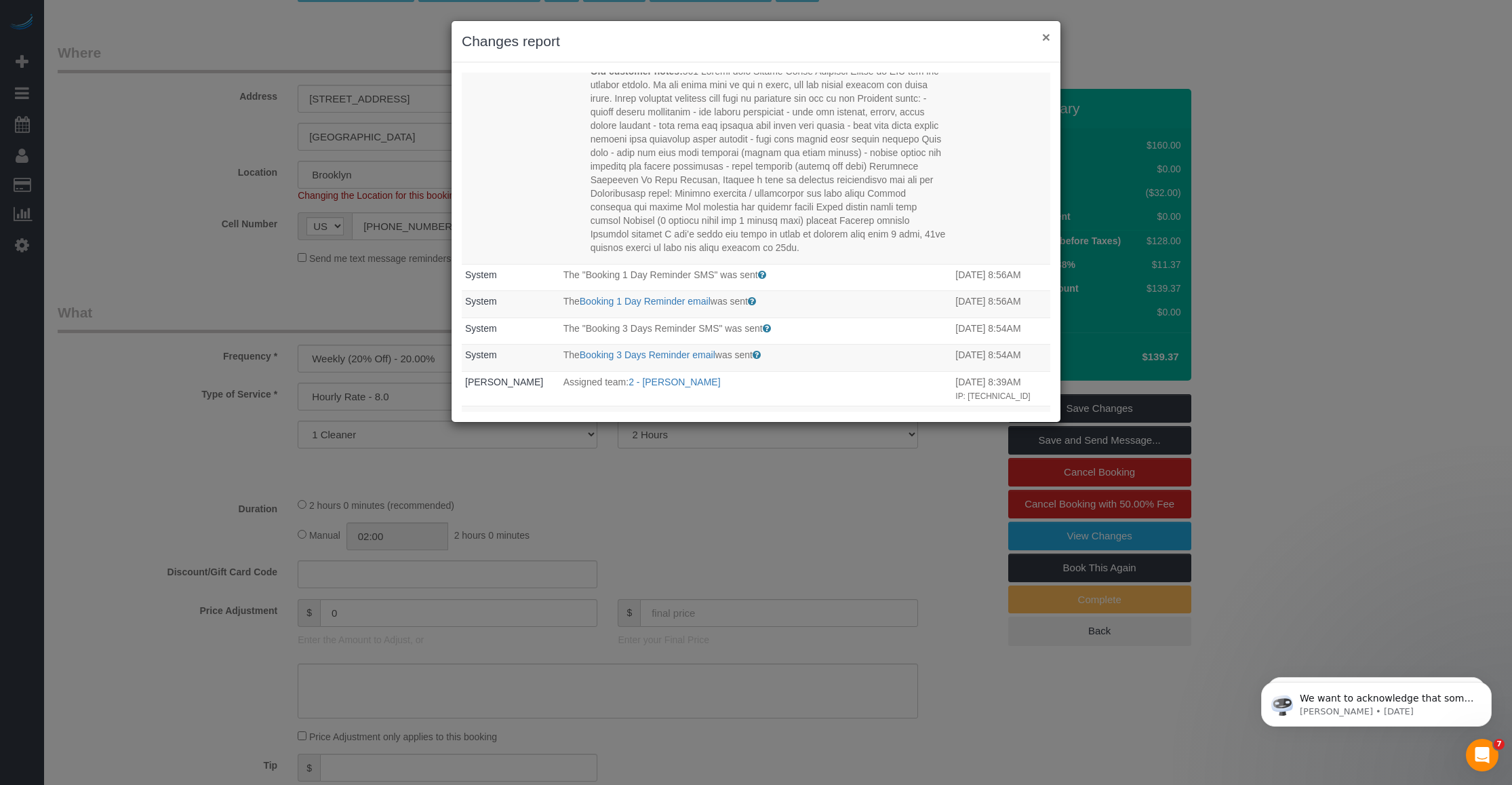
click at [1049, 31] on button "×" at bounding box center [1046, 36] width 8 height 14
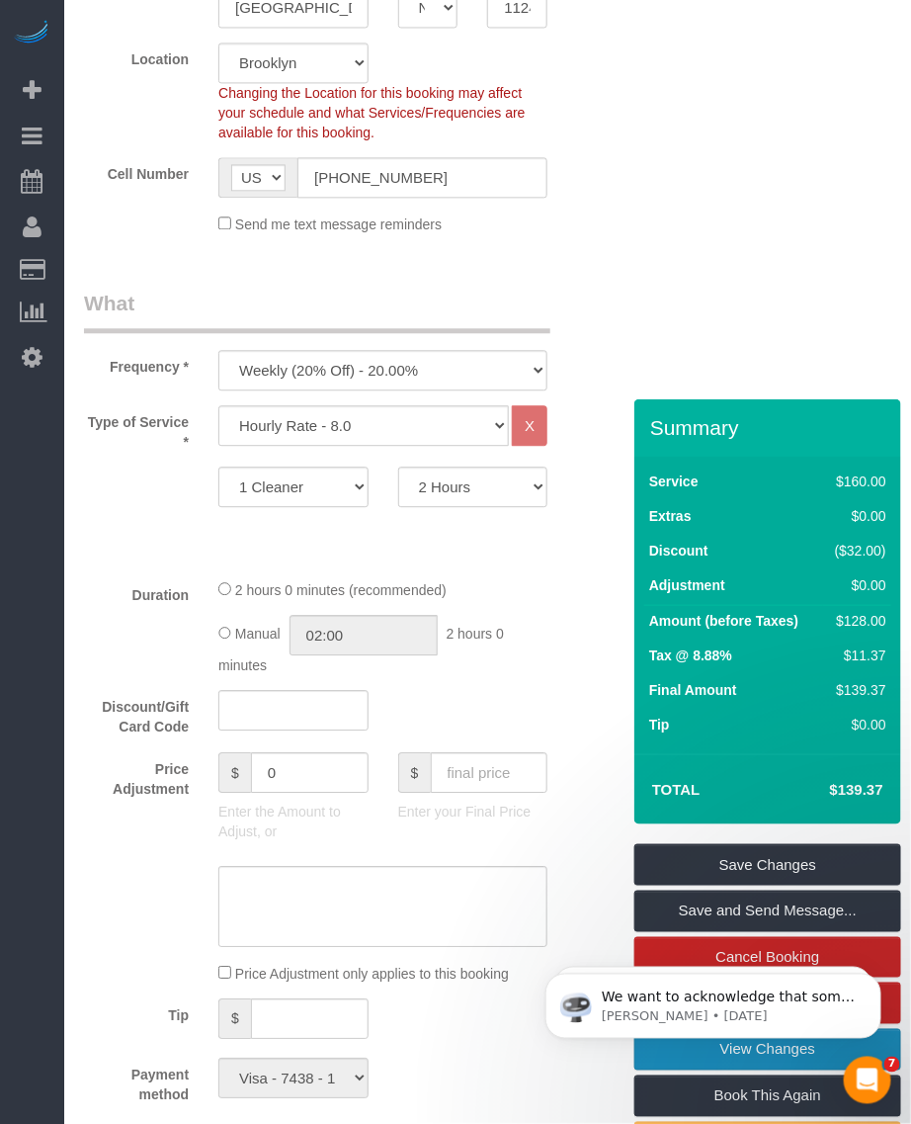
scroll to position [1236, 0]
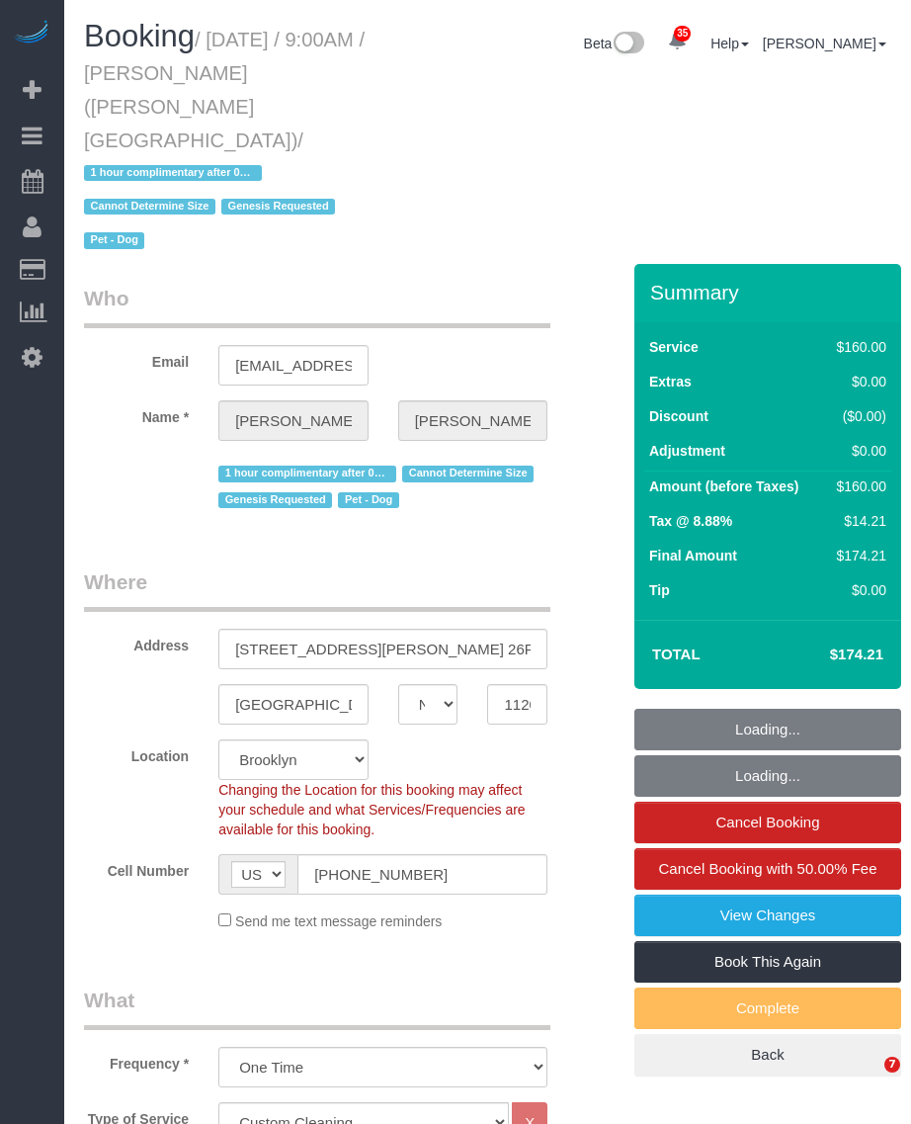
select select "NY"
select select "spot1"
select select "number:89"
select select "number:90"
select select "number:13"
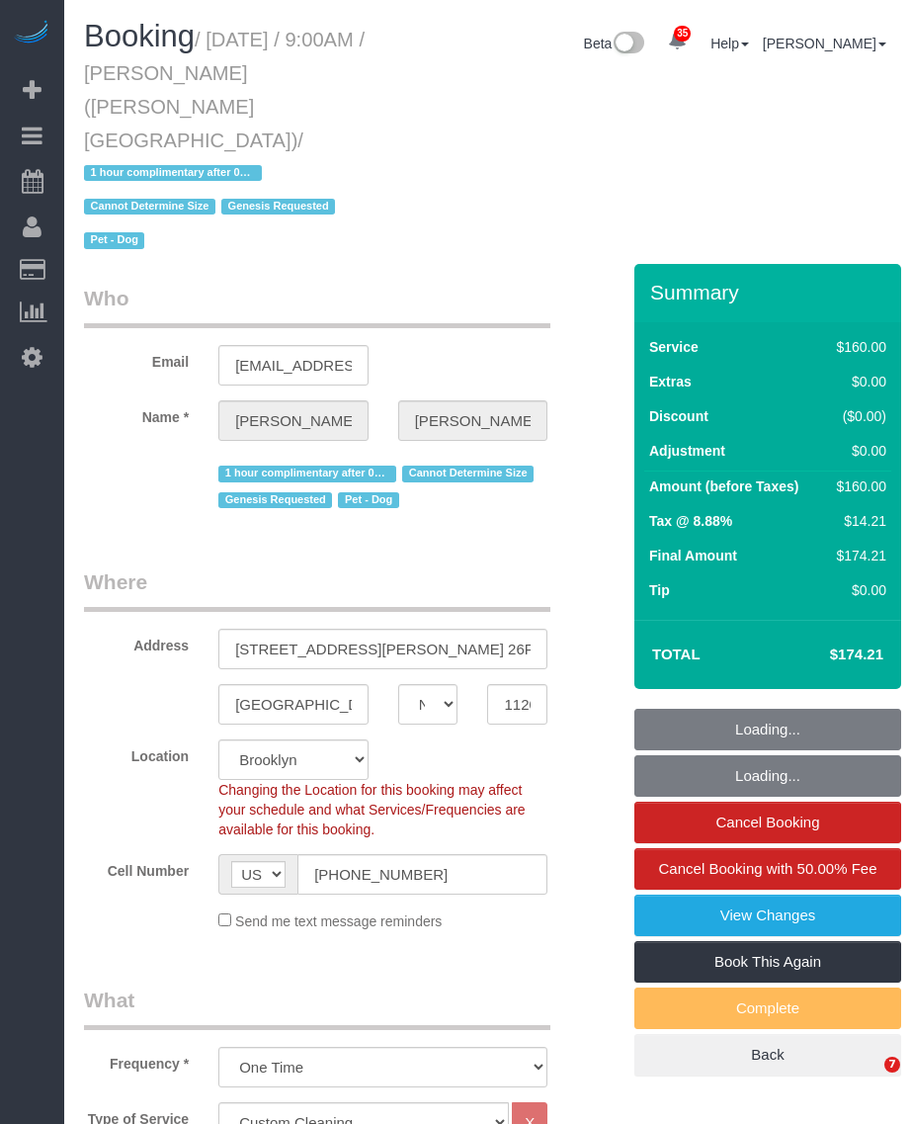
select select "number:5"
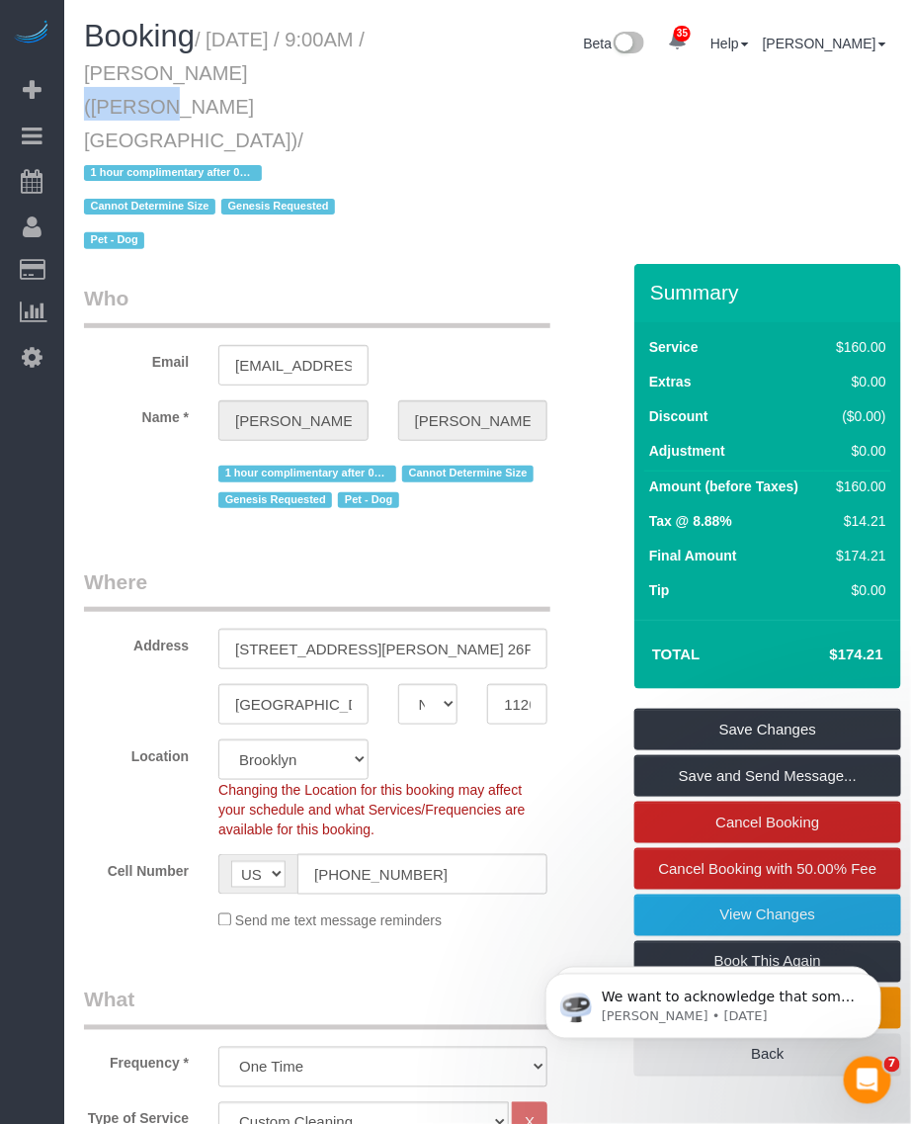
drag, startPoint x: 173, startPoint y: 69, endPoint x: 252, endPoint y: 71, distance: 79.1
click at [252, 71] on small "/ October 05, 2025 / 9:00AM / Josh Lee (Fordham University) / 1 hour compliment…" at bounding box center [224, 141] width 281 height 224
copy small "Josh Lee"
click at [217, 43] on small "/ October 05, 2025 / 9:00AM / Josh Lee (Fordham University) / 1 hour compliment…" at bounding box center [224, 141] width 281 height 224
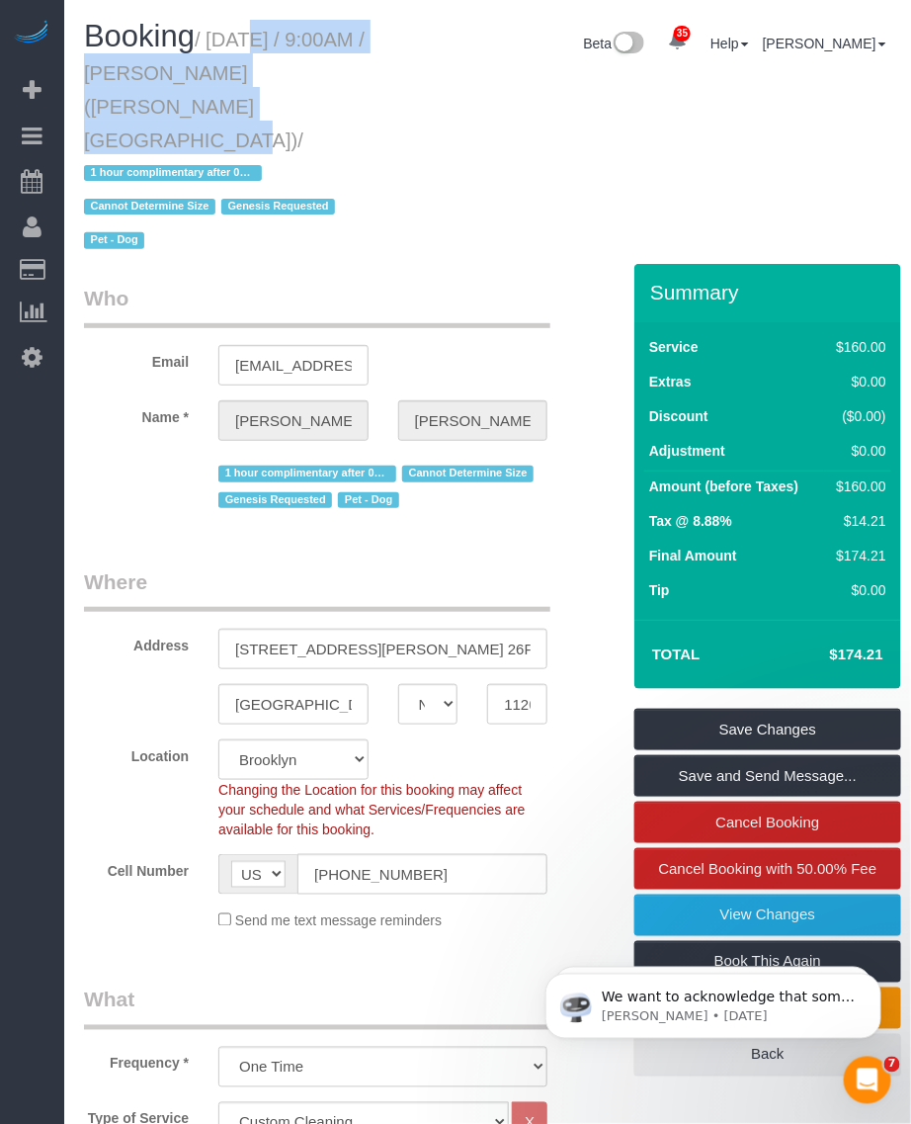
drag, startPoint x: 215, startPoint y: 35, endPoint x: 175, endPoint y: 102, distance: 78.0
click at [175, 102] on small "/ October 05, 2025 / 9:00AM / Josh Lee (Fordham University) / 1 hour compliment…" at bounding box center [224, 141] width 281 height 224
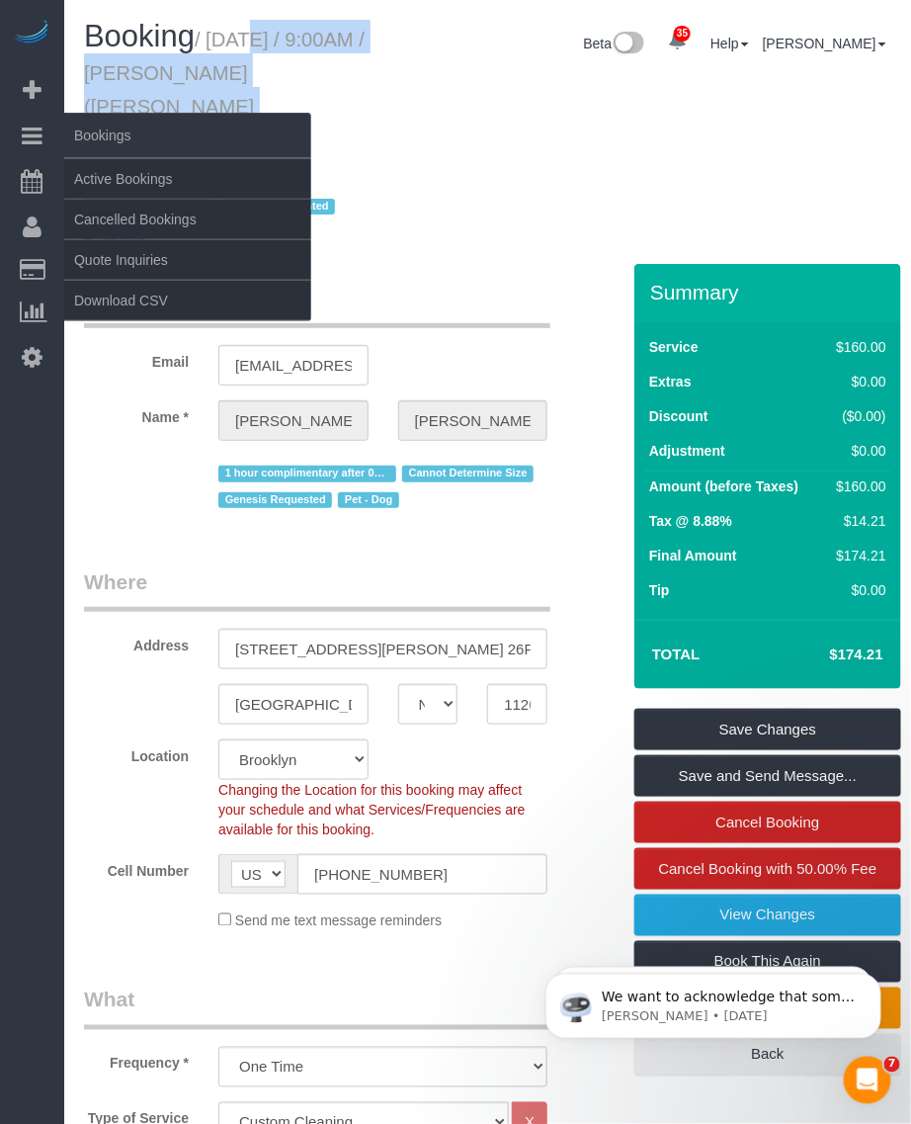
copy small "October 05, 2025 / 9:00AM / Josh Lee (Fordham University)"
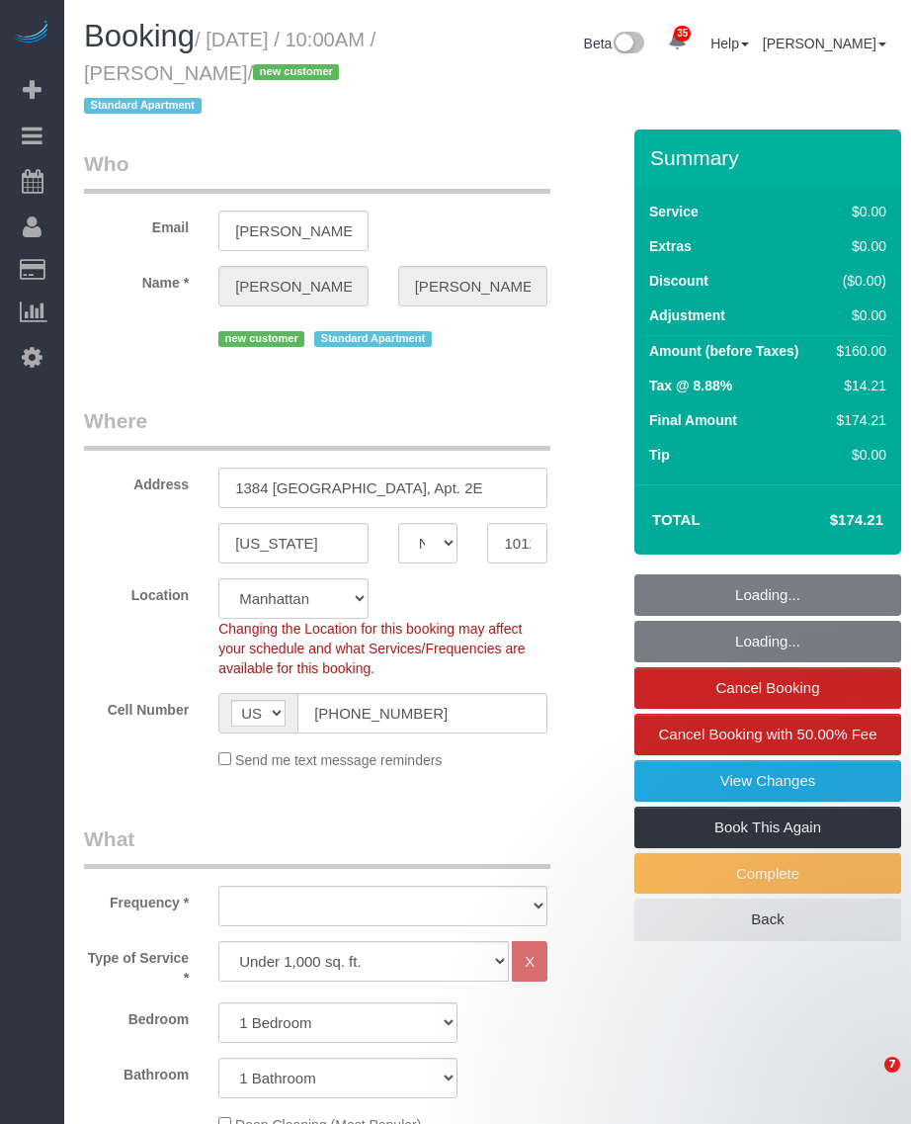
select select "NY"
select select "object:1078"
select select "1"
select select "spot1"
select select "number:89"
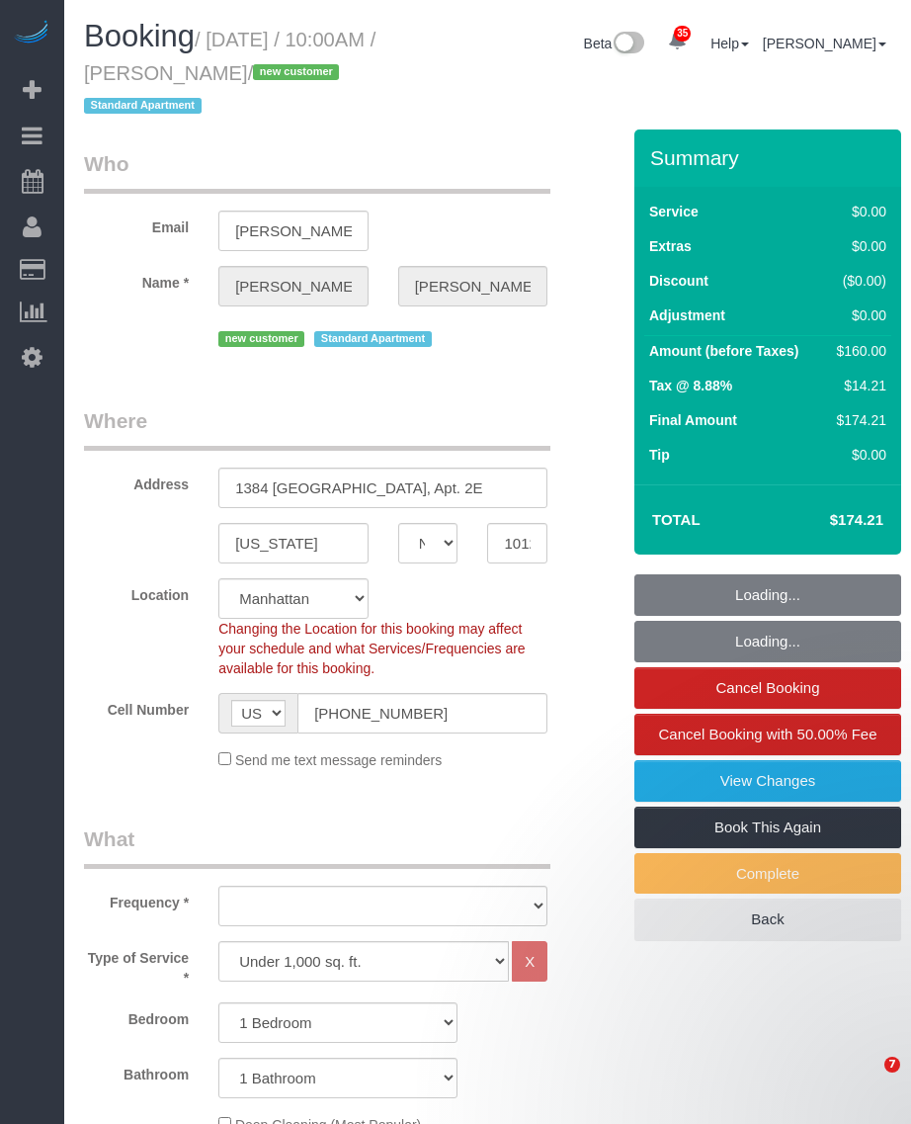
select select "number:90"
select select "number:15"
select select "number:5"
select select "object:1501"
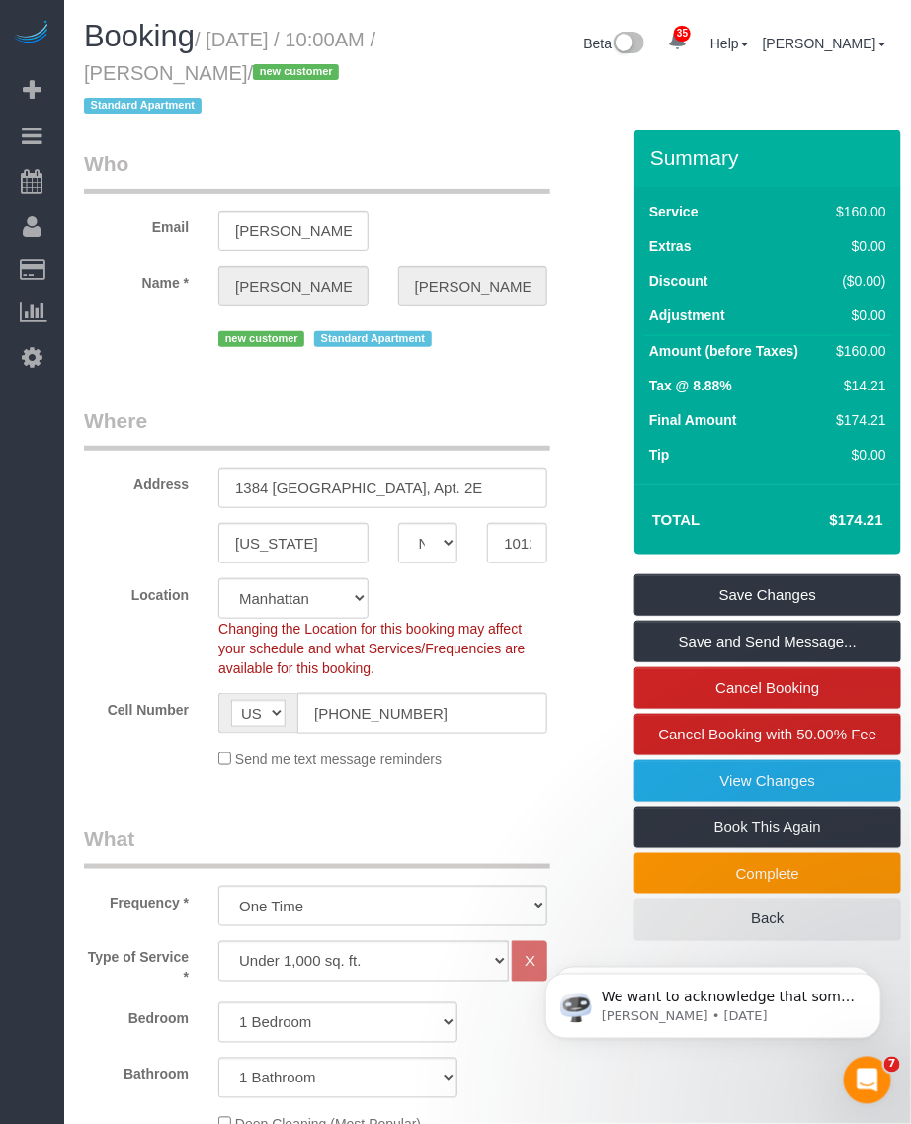
drag, startPoint x: 181, startPoint y: 70, endPoint x: 303, endPoint y: 69, distance: 122.6
click at [303, 69] on small "/ October 05, 2025 / 10:00AM / Edward Ross / new customer Standard Apartment" at bounding box center [230, 73] width 292 height 89
click at [248, 45] on small "/ October 05, 2025 / 10:00AM / Edward Ross / new customer Standard Apartment" at bounding box center [230, 73] width 292 height 89
drag, startPoint x: 217, startPoint y: 37, endPoint x: 294, endPoint y: 65, distance: 81.3
click at [294, 65] on small "/ October 05, 2025 / 10:00AM / Edward Ross / new customer Standard Apartment" at bounding box center [230, 73] width 292 height 89
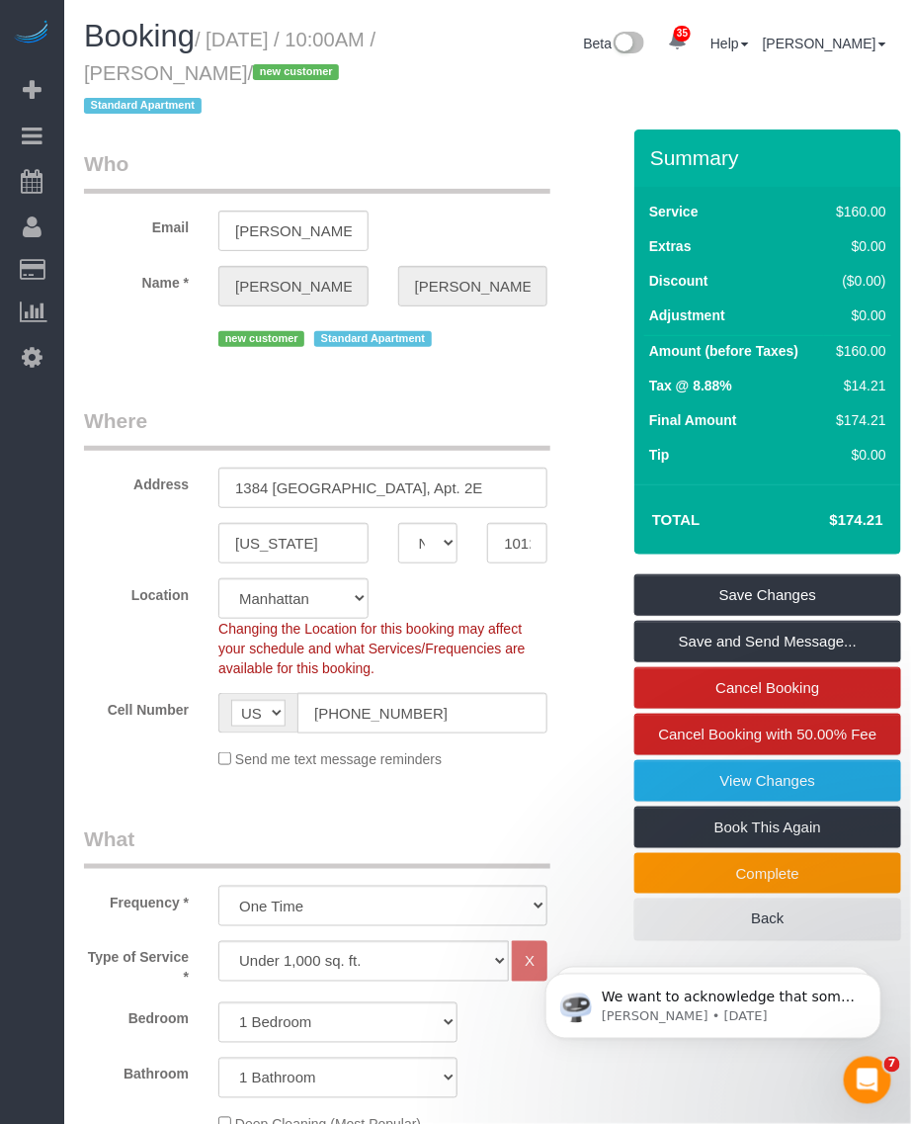
copy small "October 05, 2025 / 10:00AM / Edward Ross"
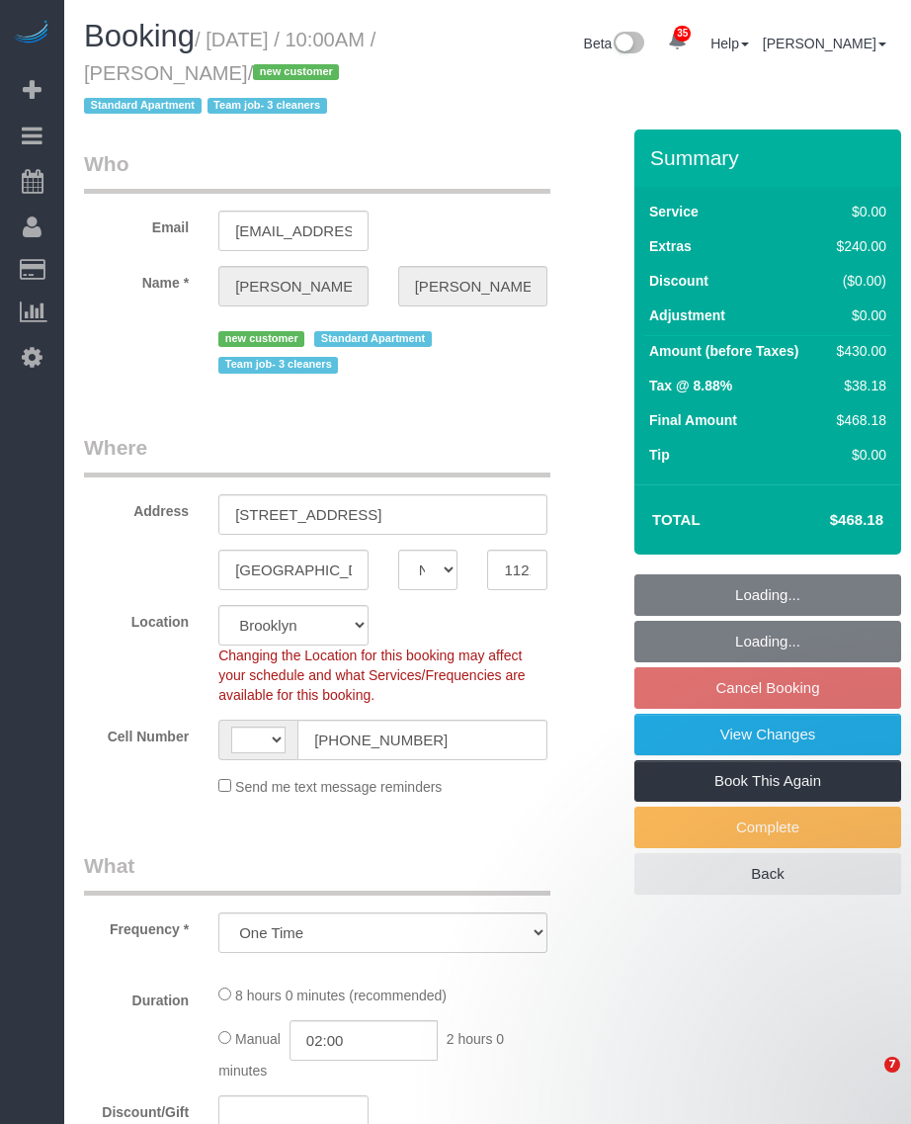
select select "NY"
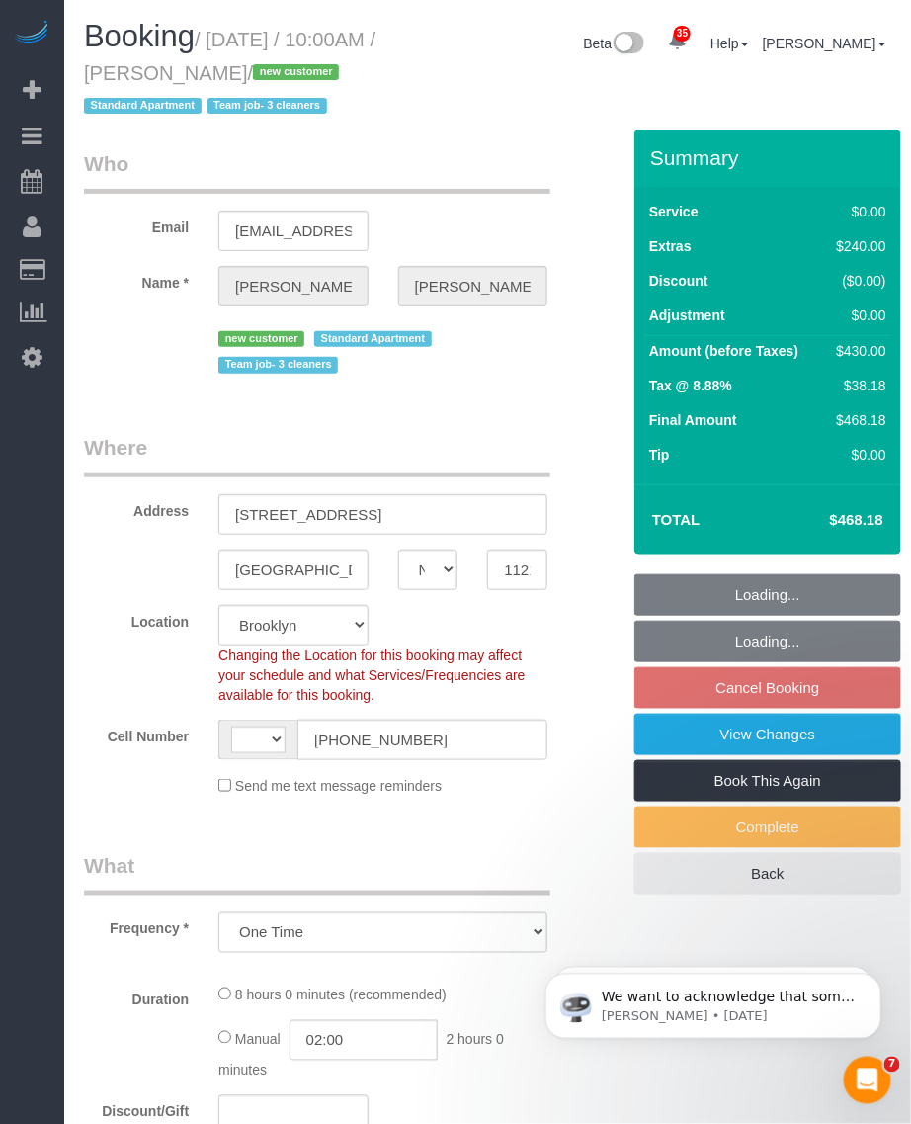
select select "object:829"
select select "string:US"
select select "spot3"
select select "2"
select select "number:89"
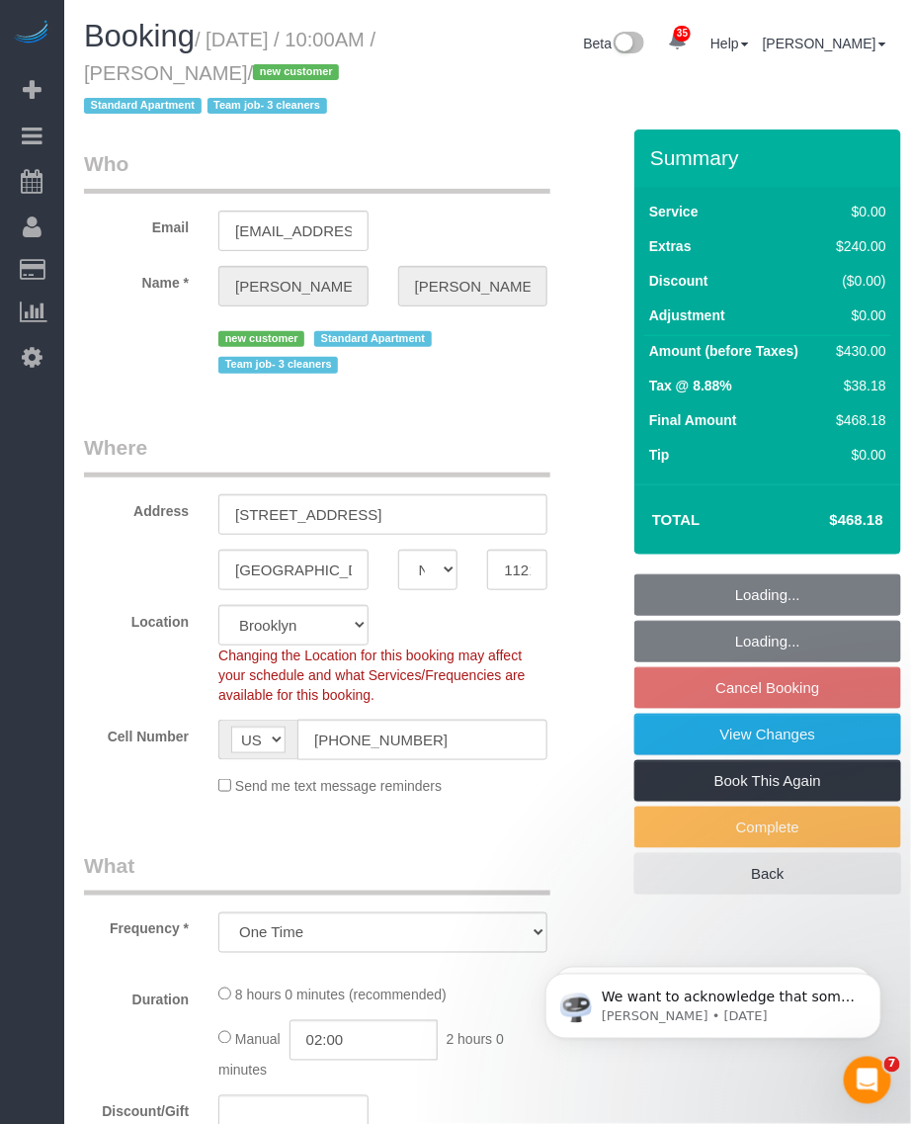
select select "number:72"
select select "number:15"
select select "number:5"
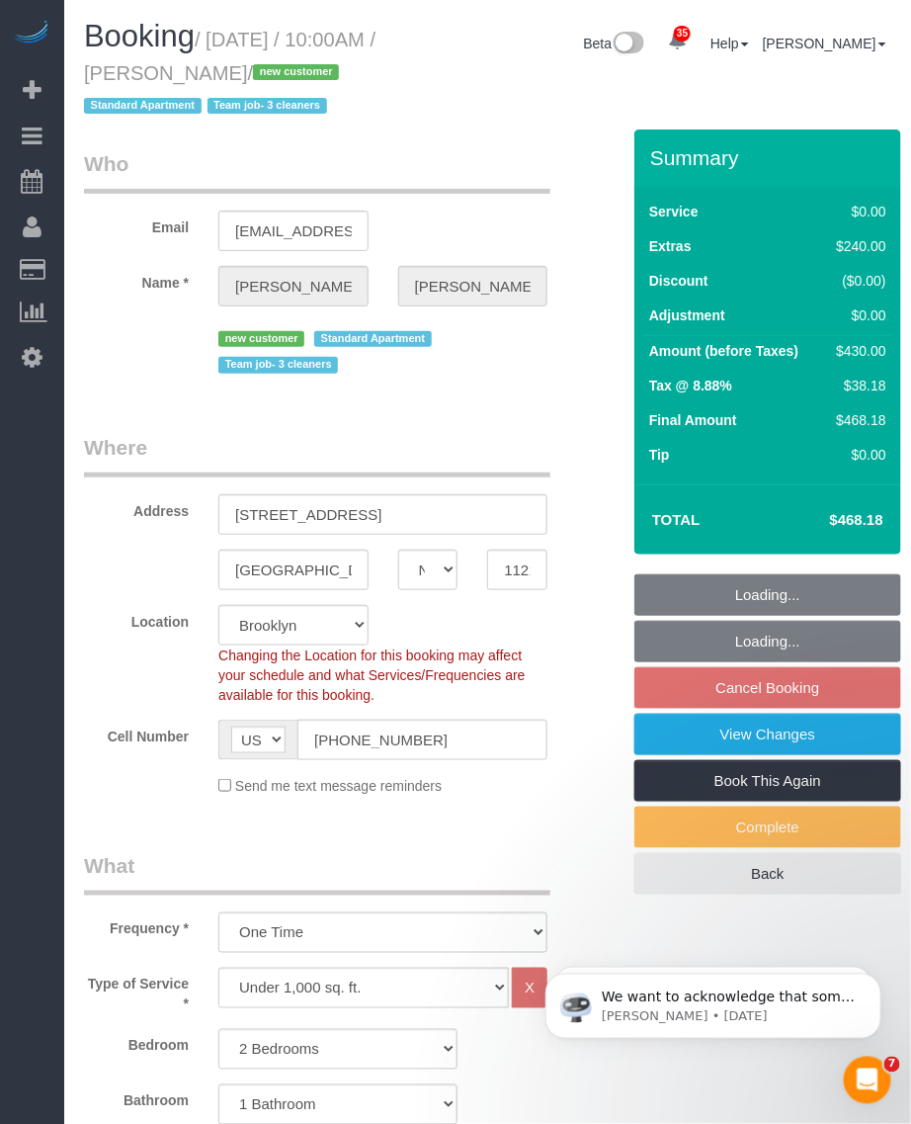
select select "string:stripe-pm_1SDCDn4VGloSiKo7EVkaCmD1"
select select "2"
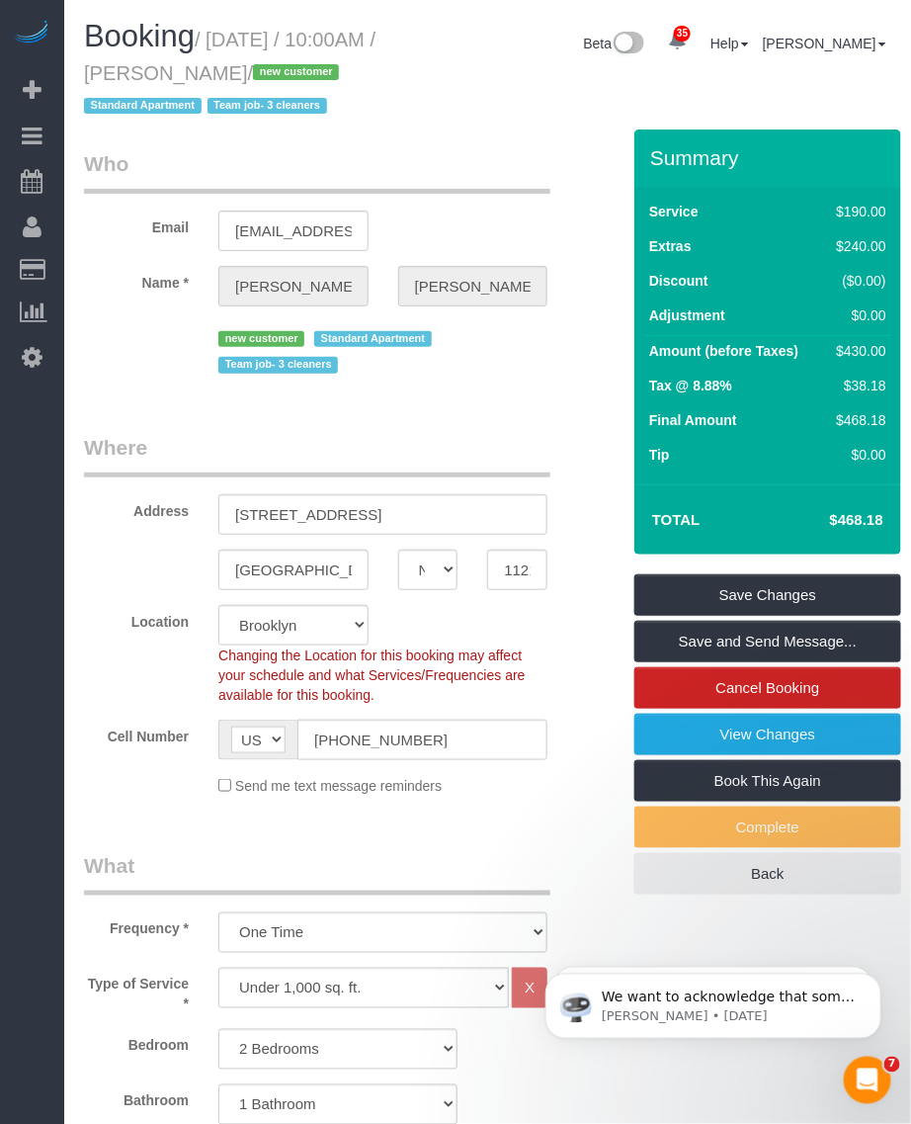
drag, startPoint x: 290, startPoint y: 55, endPoint x: 285, endPoint y: 64, distance: 10.2
click at [285, 64] on small "/ October 07, 2025 / 10:00AM / Dori Begley / new customer Standard Apartment Te…" at bounding box center [230, 73] width 292 height 89
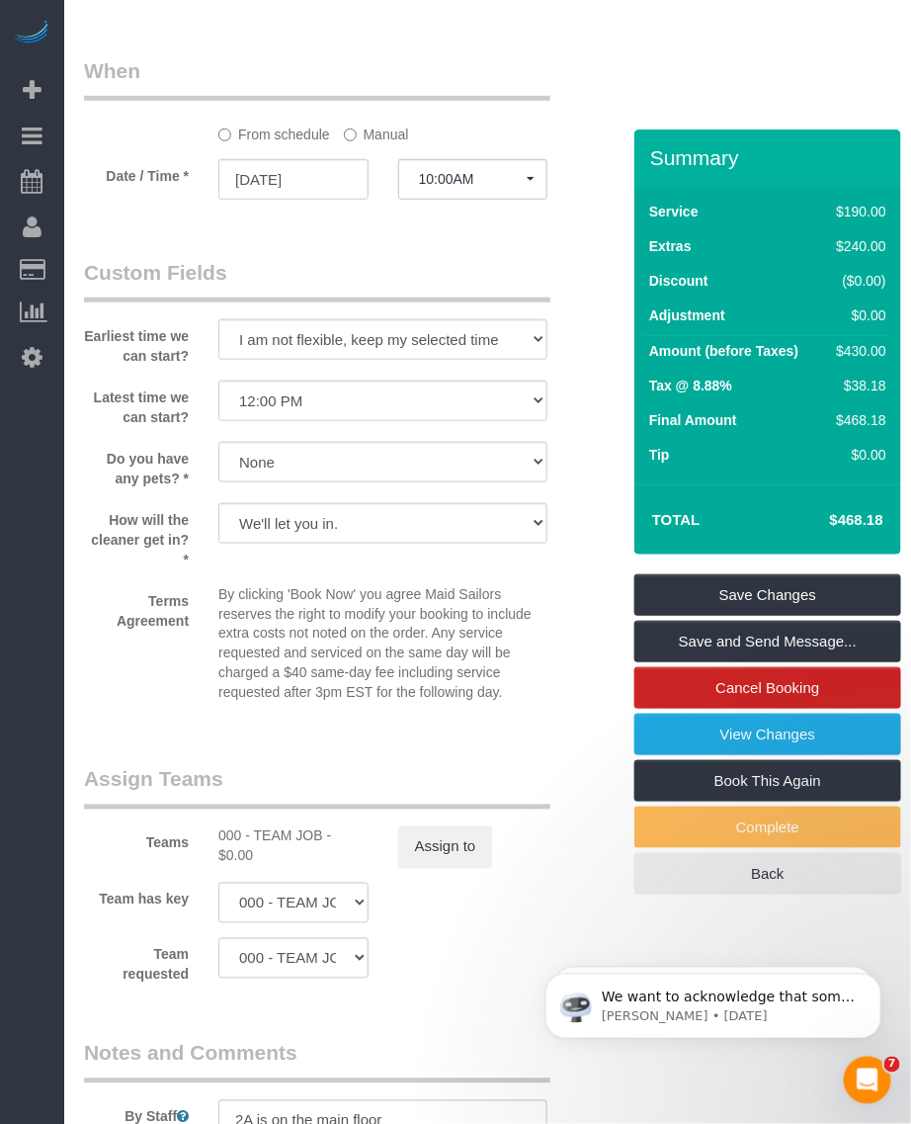
scroll to position [2348, 0]
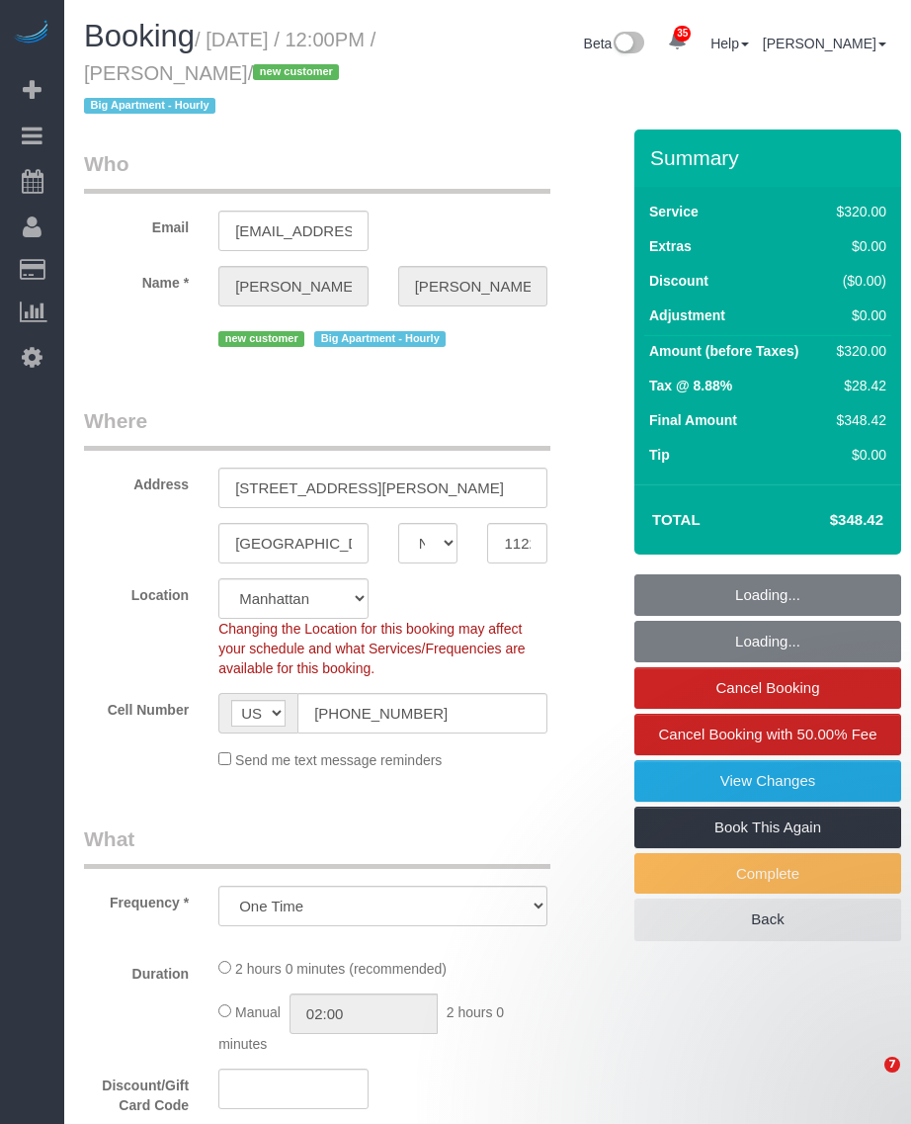
select select "NY"
select select "number:59"
select select "number:73"
select select "number:13"
select select "number:5"
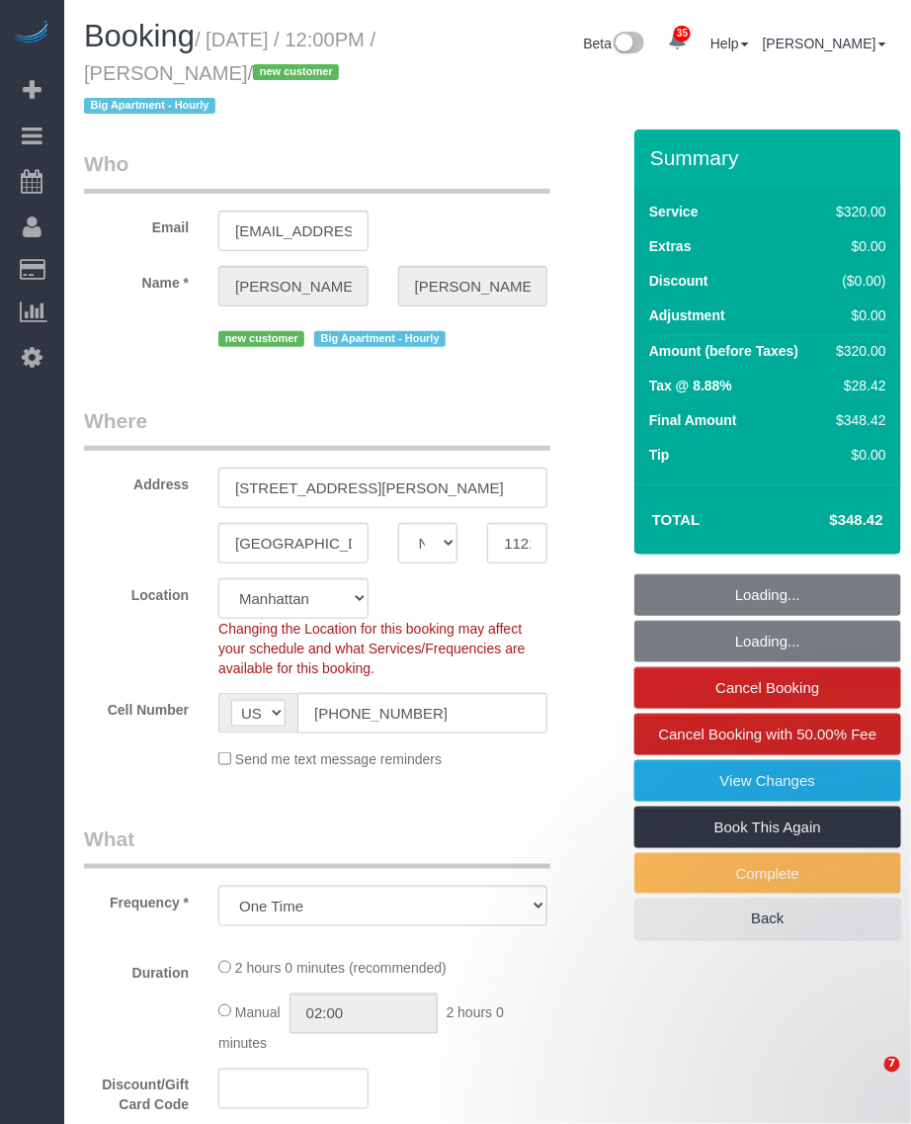
select select "string:stripe-pm_1SEHKf4VGloSiKo7X0OaZXHB"
select select "spot1"
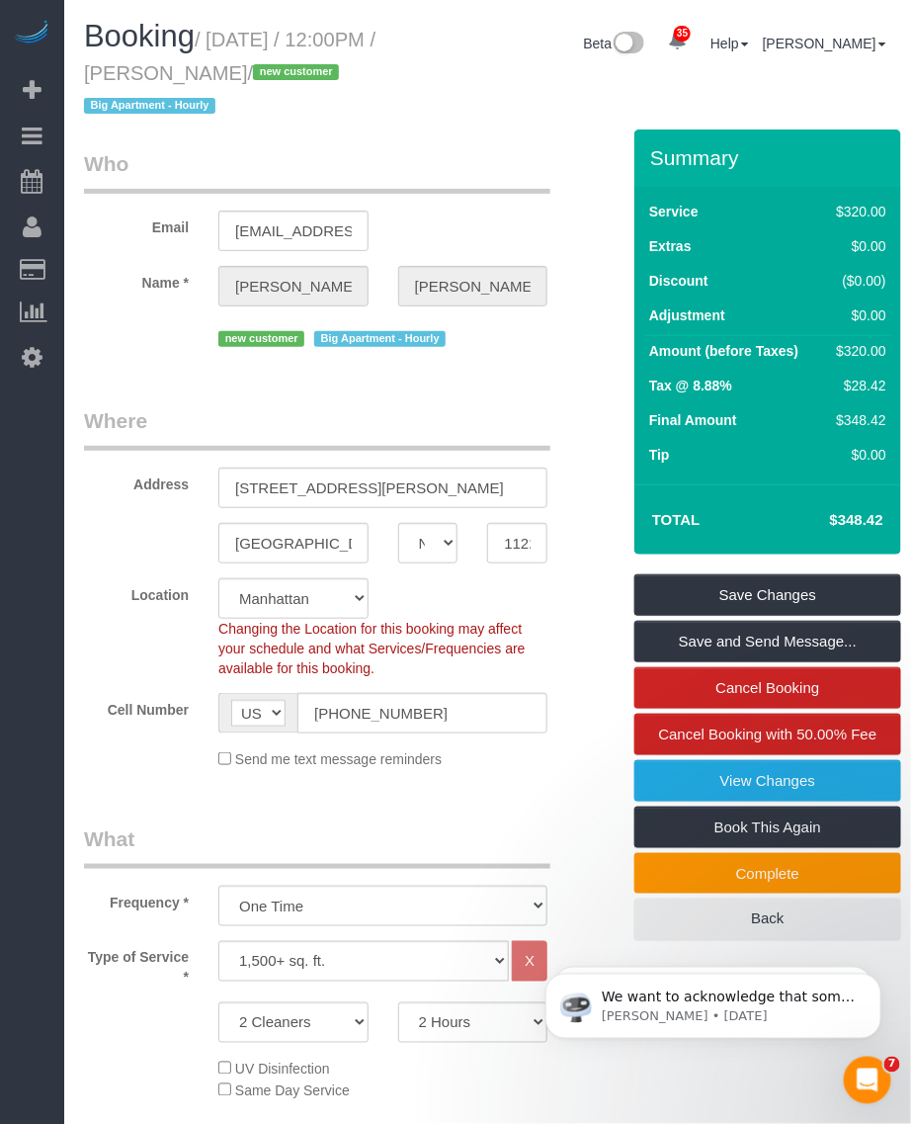
drag, startPoint x: 184, startPoint y: 70, endPoint x: 316, endPoint y: 75, distance: 132.6
click at [316, 75] on small "/ October 05, 2025 / 12:00PM / Elijah Meshnick / new customer Big Apartment - H…" at bounding box center [230, 73] width 292 height 89
click at [240, 45] on small "/ October 05, 2025 / 12:00PM / Elijah Meshnick / new customer Big Apartment - H…" at bounding box center [230, 73] width 292 height 89
drag, startPoint x: 185, startPoint y: 71, endPoint x: 318, endPoint y: 75, distance: 133.5
click at [318, 75] on small "/ October 05, 2025 / 12:00PM / Elijah Meshnick / new customer Big Apartment - H…" at bounding box center [230, 73] width 292 height 89
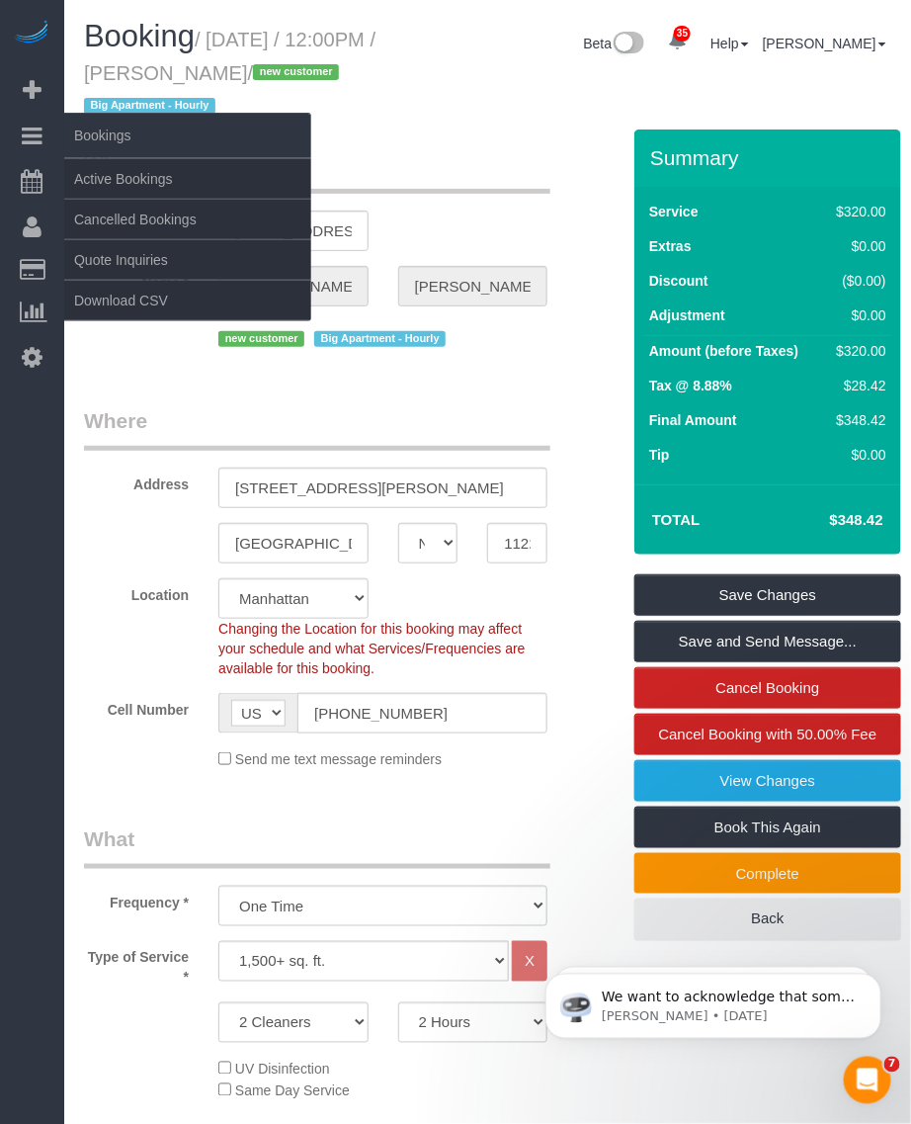
copy small "Elijah Meshnick"
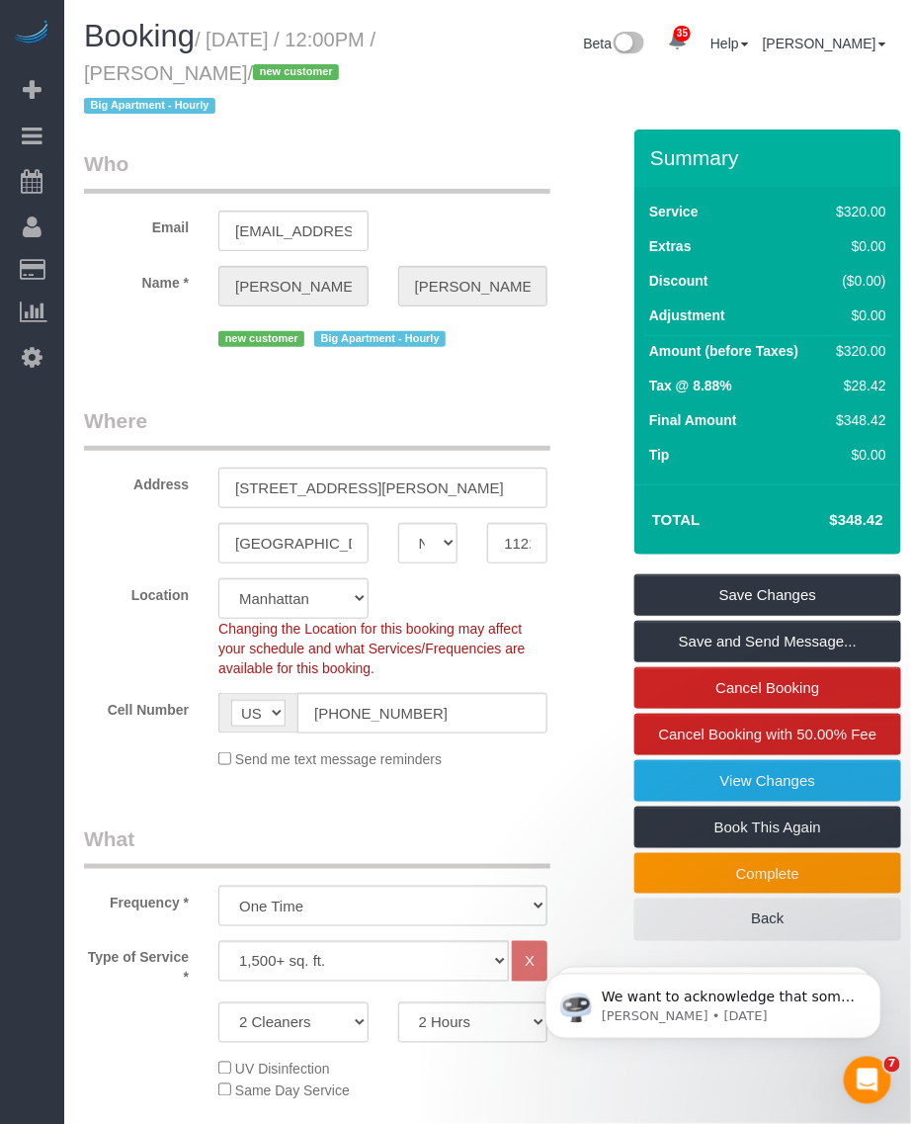
drag, startPoint x: 275, startPoint y: 43, endPoint x: 239, endPoint y: 43, distance: 35.6
click at [274, 43] on small "/ October 05, 2025 / 12:00PM / Elijah Meshnick / new customer Big Apartment - H…" at bounding box center [230, 73] width 292 height 89
drag, startPoint x: 216, startPoint y: 38, endPoint x: 317, endPoint y: 76, distance: 108.9
click at [318, 76] on small "/ October 05, 2025 / 12:00PM / Elijah Meshnick / new customer Big Apartment - H…" at bounding box center [230, 73] width 292 height 89
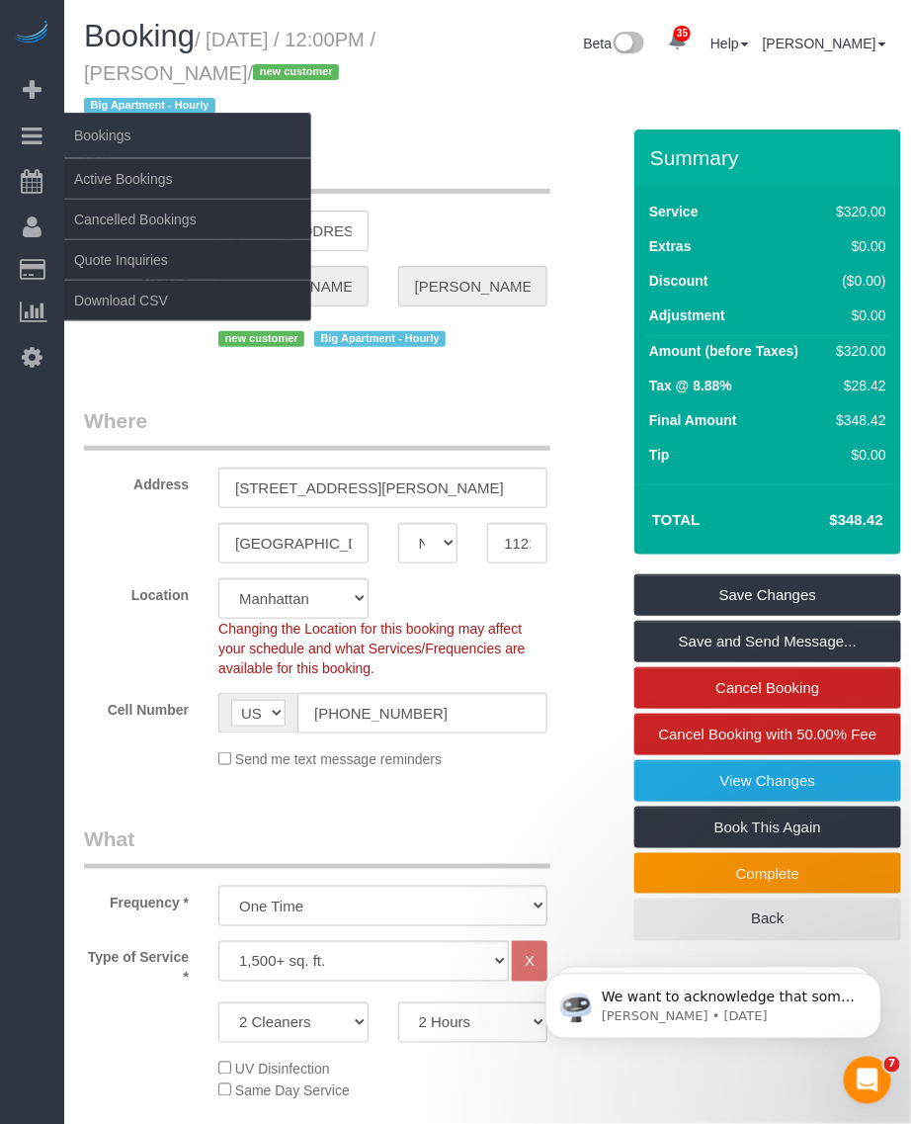
copy small "October 05, 2025 / 12:00PM / Elijah Meshnick"
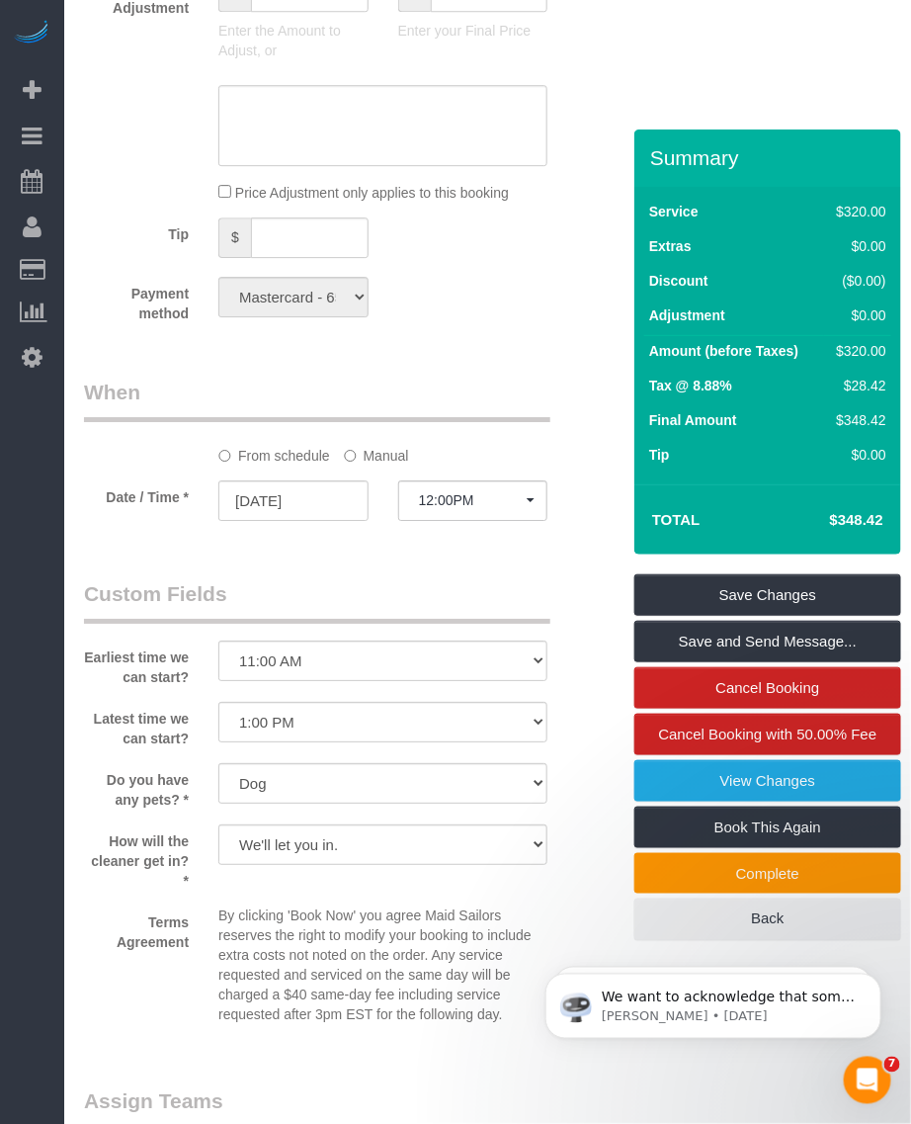
scroll to position [1854, 0]
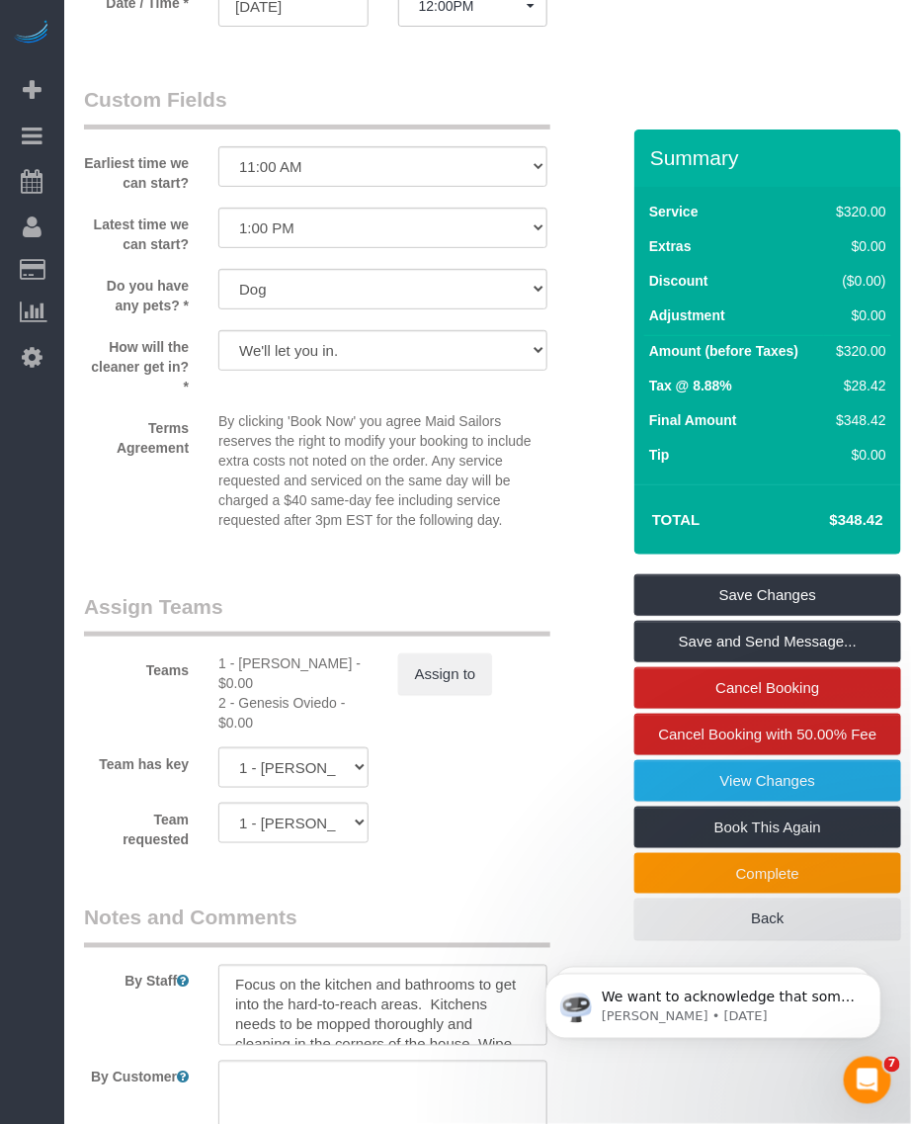
click at [263, 657] on div "1 - Yeisan Yepez - $0.00" at bounding box center [293, 673] width 150 height 40
copy div "Yeisan"
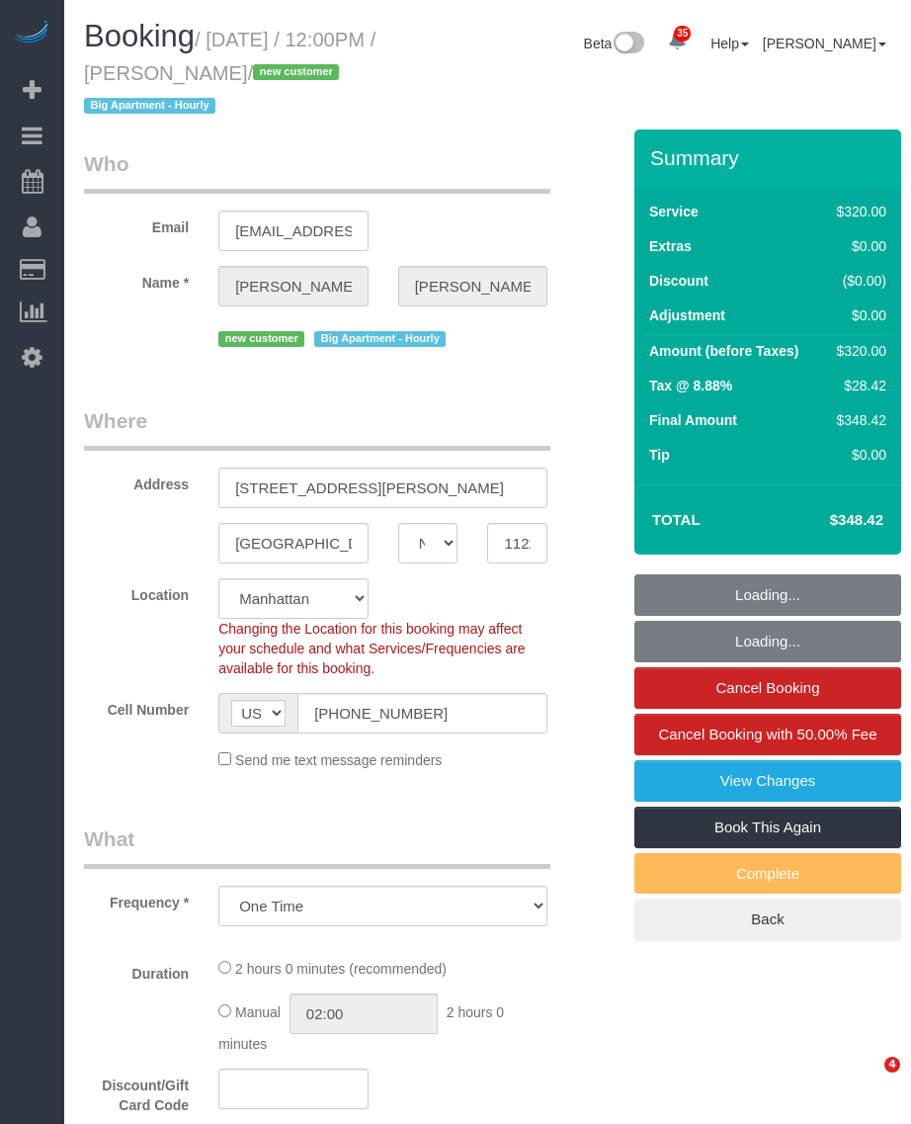
select select "NY"
select select "object:924"
select select "string:stripe-pm_1SEHKf4VGloSiKo7X0OaZXHB"
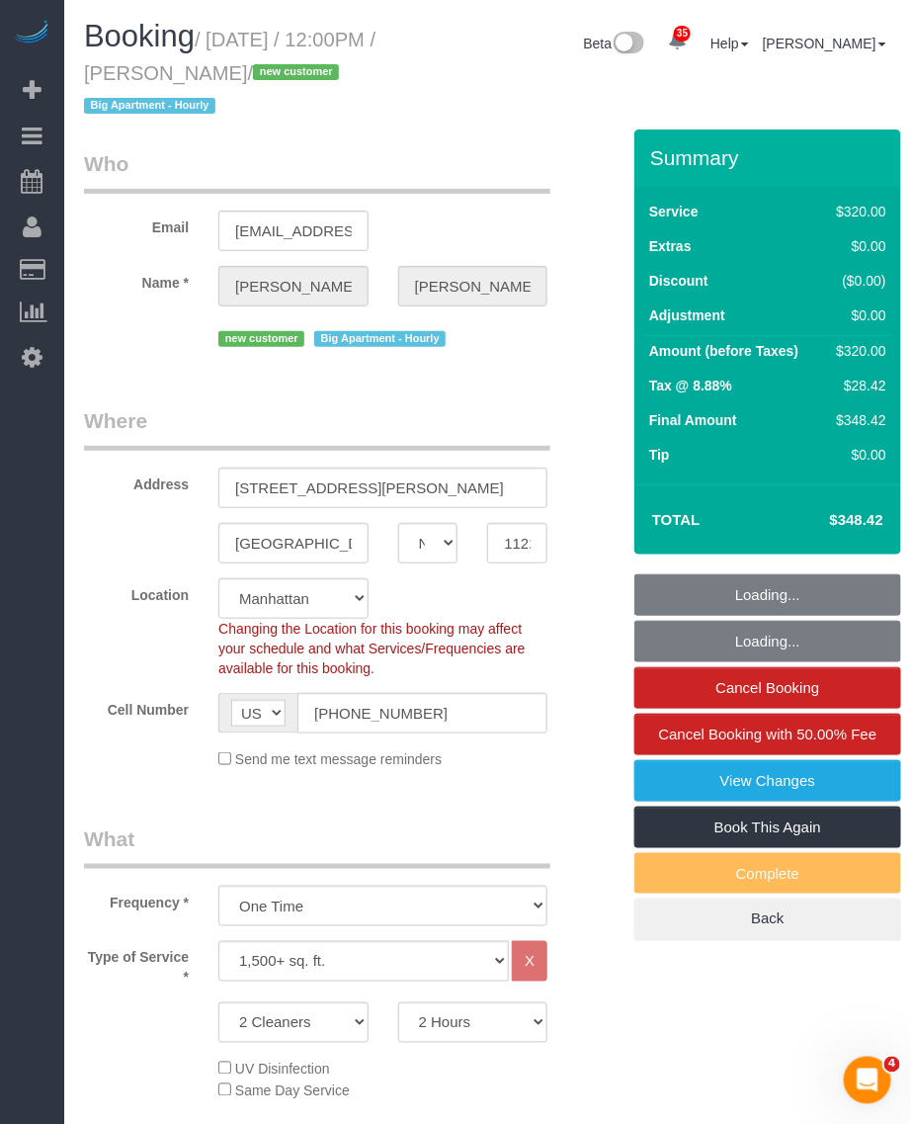
select select "spot1"
select select "number:59"
select select "number:73"
select select "number:13"
select select "number:5"
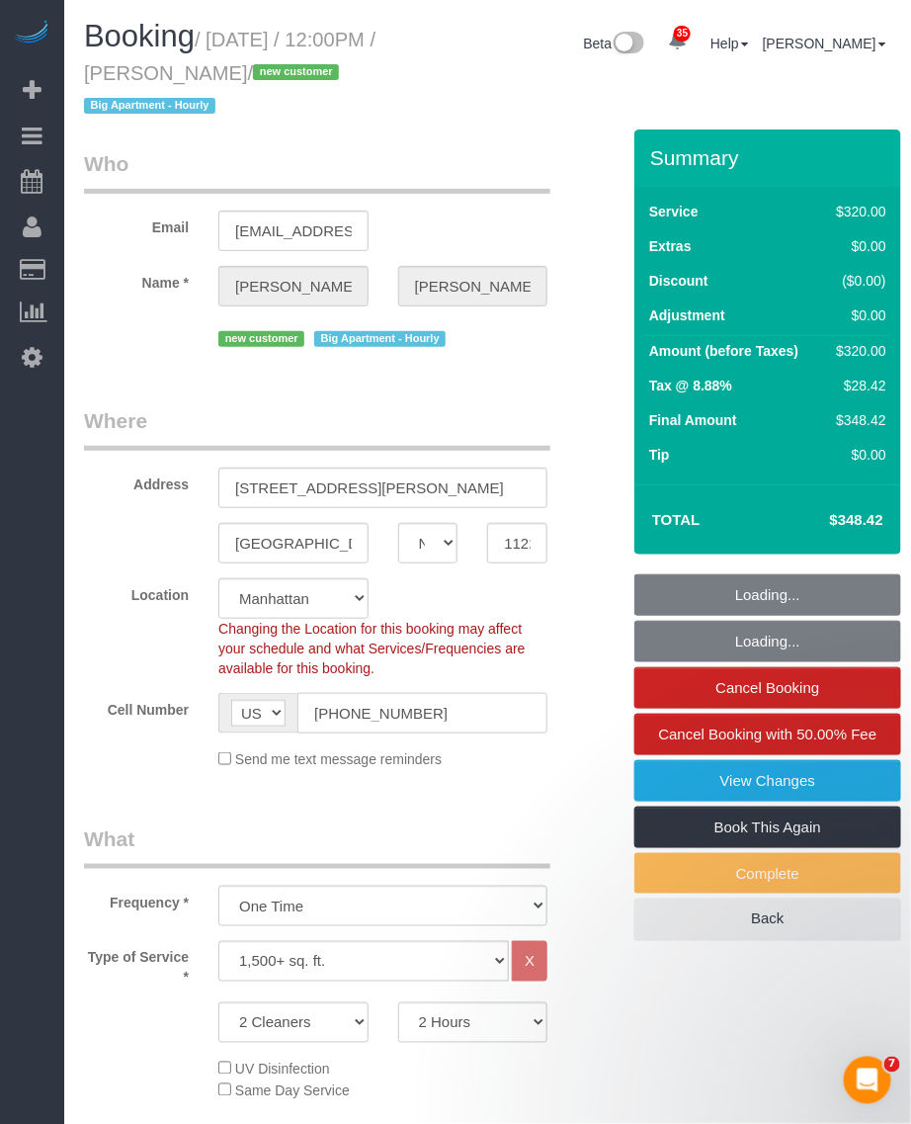
click at [357, 700] on input "[PHONE_NUMBER]" at bounding box center [423, 713] width 250 height 41
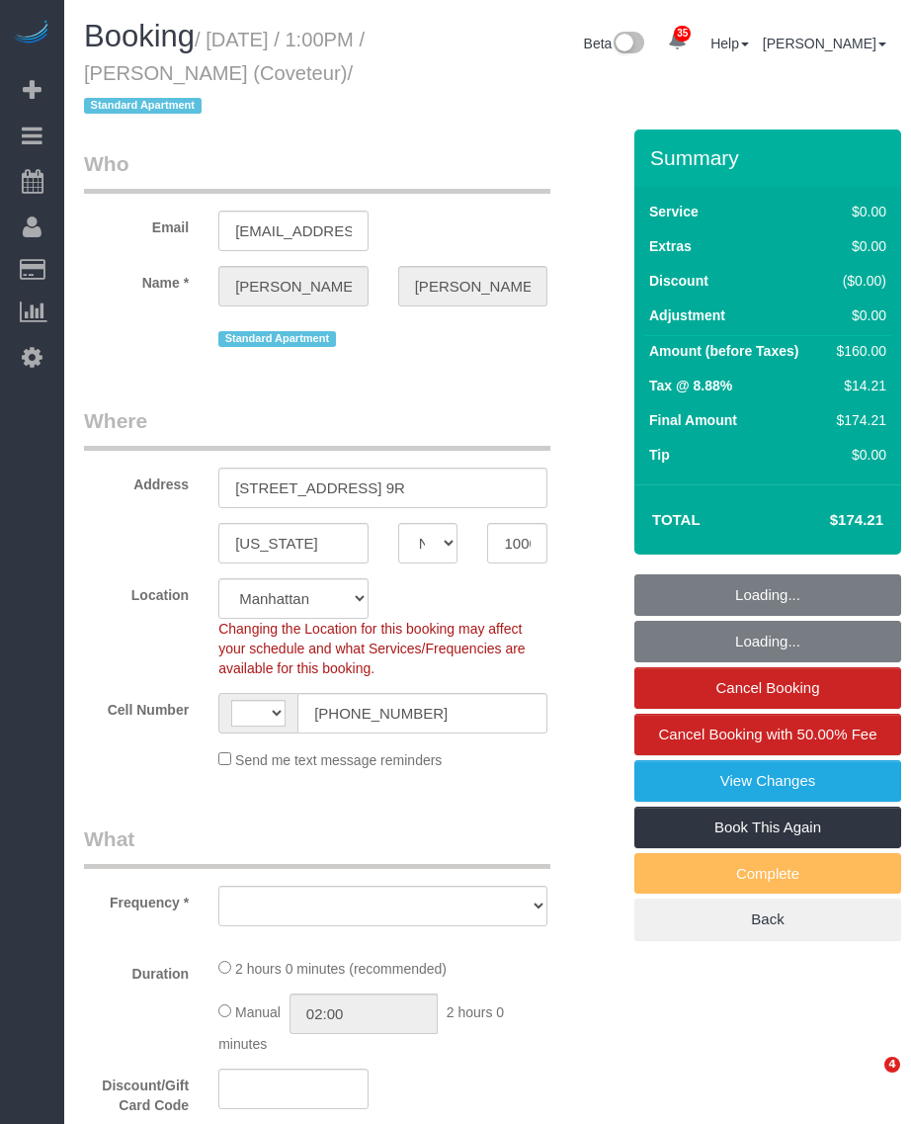
select select "NY"
select select "string:[GEOGRAPHIC_DATA]"
select select "string:stripe-pm_1QsmyN4VGloSiKo7Hzm0PI0s"
select select "object:966"
select select "spot1"
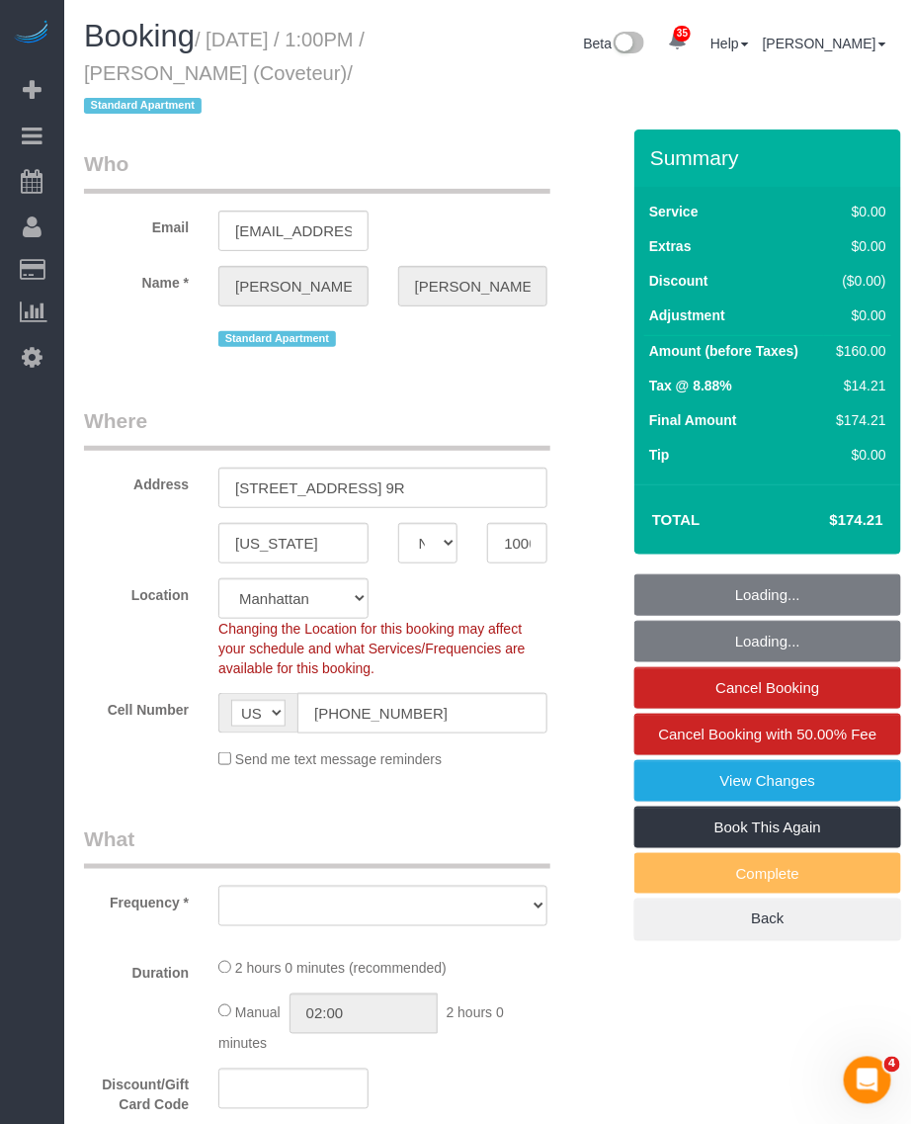
select select "number:61"
select select "number:74"
select select "number:15"
select select "number:6"
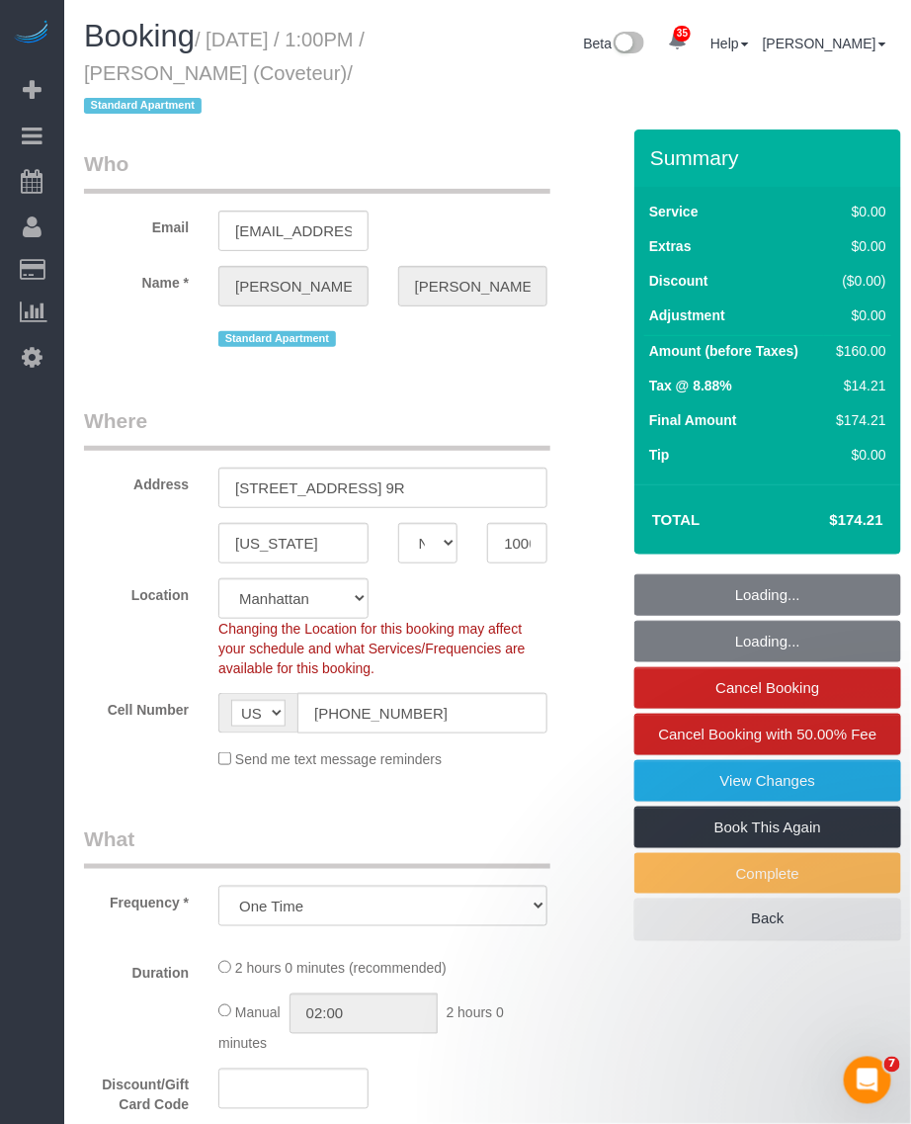
select select "1"
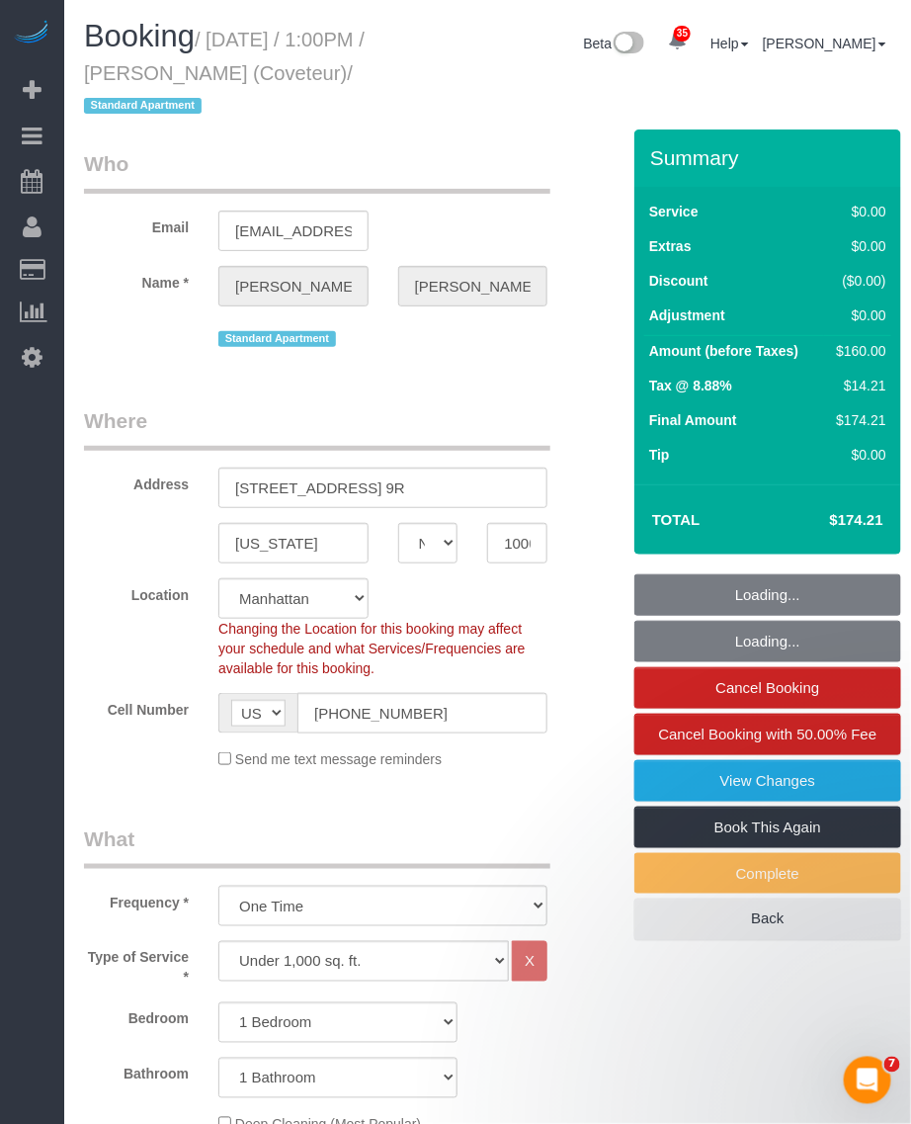
select select "1"
select select "object:1497"
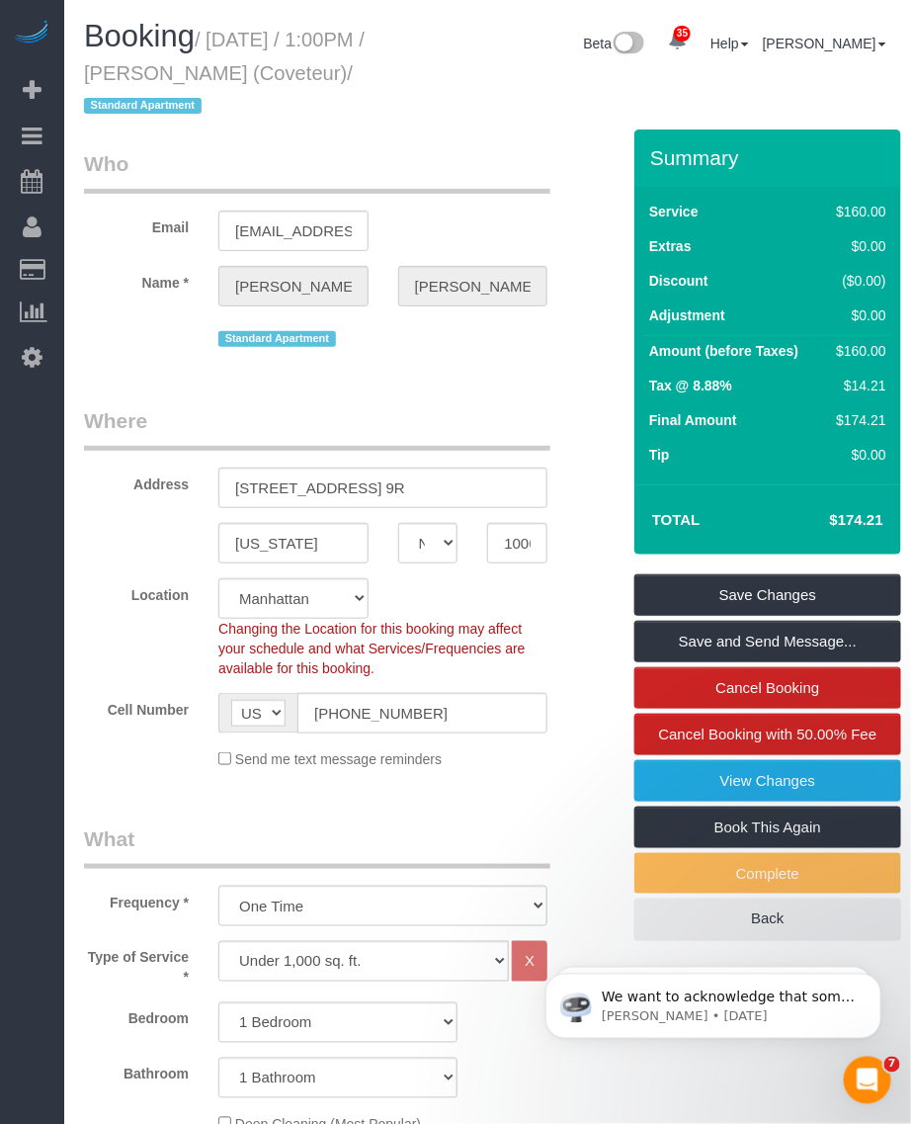
drag, startPoint x: 222, startPoint y: 35, endPoint x: 194, endPoint y: 87, distance: 59.7
click at [194, 87] on h1 "Booking / [DATE] / 1:00PM / [PERSON_NAME] (Coveteur) / Standard Apartment" at bounding box center [243, 70] width 319 height 101
drag, startPoint x: 194, startPoint y: 87, endPoint x: 194, endPoint y: 44, distance: 42.5
click at [194, 44] on span "Booking" at bounding box center [139, 36] width 111 height 35
drag, startPoint x: 179, startPoint y: 70, endPoint x: 363, endPoint y: 71, distance: 183.9
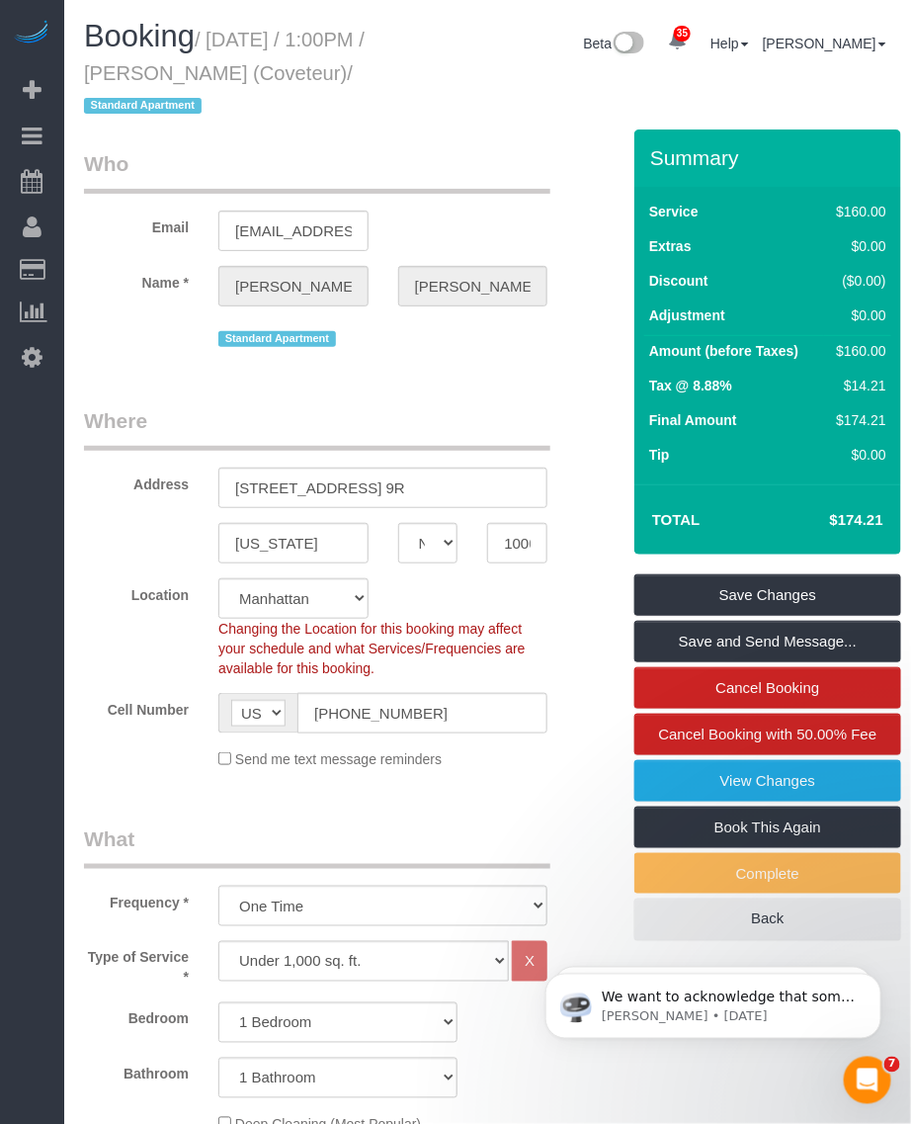
click at [398, 70] on h1 "Booking / [DATE] / 1:00PM / [PERSON_NAME] (Coveteur) / Standard Apartment" at bounding box center [243, 70] width 319 height 101
copy small "[PERSON_NAME]"
drag, startPoint x: 211, startPoint y: 41, endPoint x: 225, endPoint y: 35, distance: 16.0
click at [217, 40] on small "/ [DATE] / 1:00PM / [PERSON_NAME] (Coveteur) / Standard Apartment" at bounding box center [224, 73] width 281 height 89
click at [220, 35] on small "/ [DATE] / 1:00PM / [PERSON_NAME] (Coveteur) / Standard Apartment" at bounding box center [224, 73] width 281 height 89
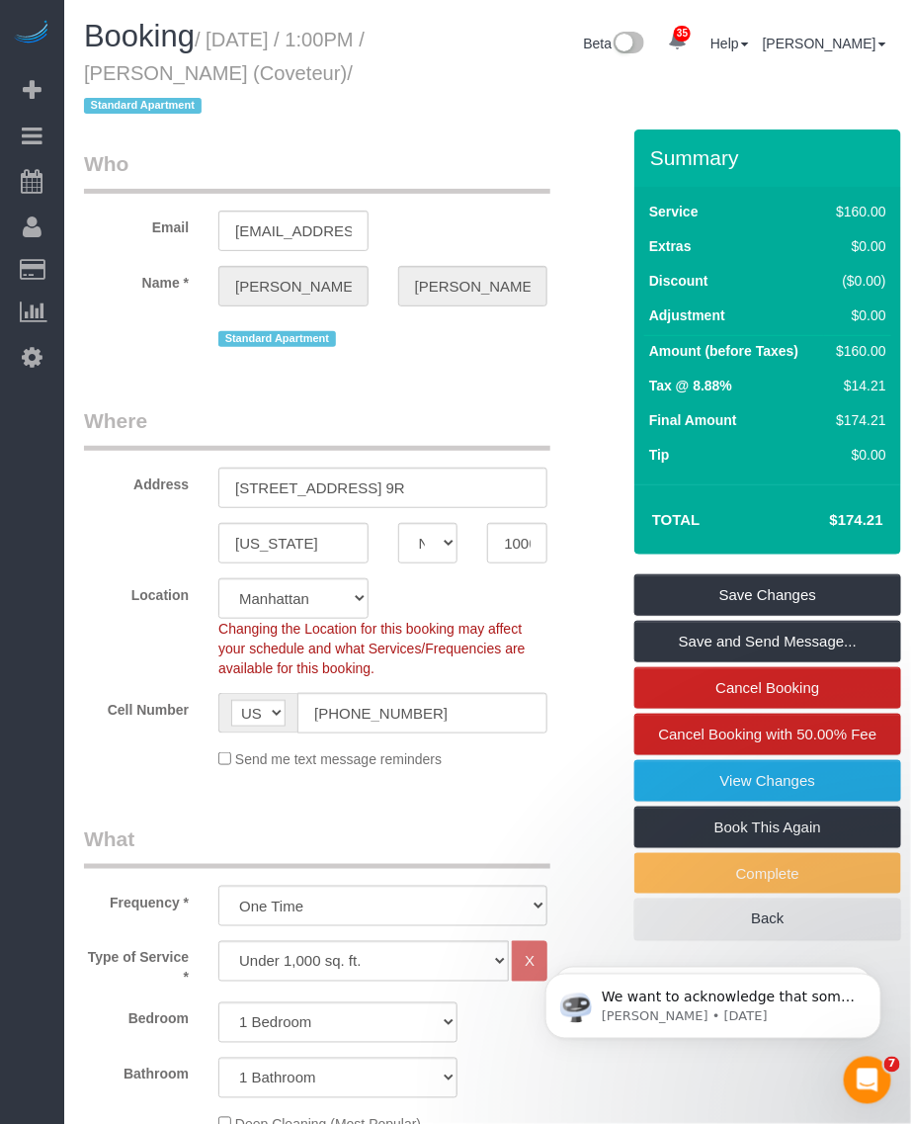
drag, startPoint x: 217, startPoint y: 33, endPoint x: 183, endPoint y: 111, distance: 85.4
click at [183, 111] on small "/ [DATE] / 1:00PM / [PERSON_NAME] (Coveteur) / Standard Apartment" at bounding box center [224, 73] width 281 height 89
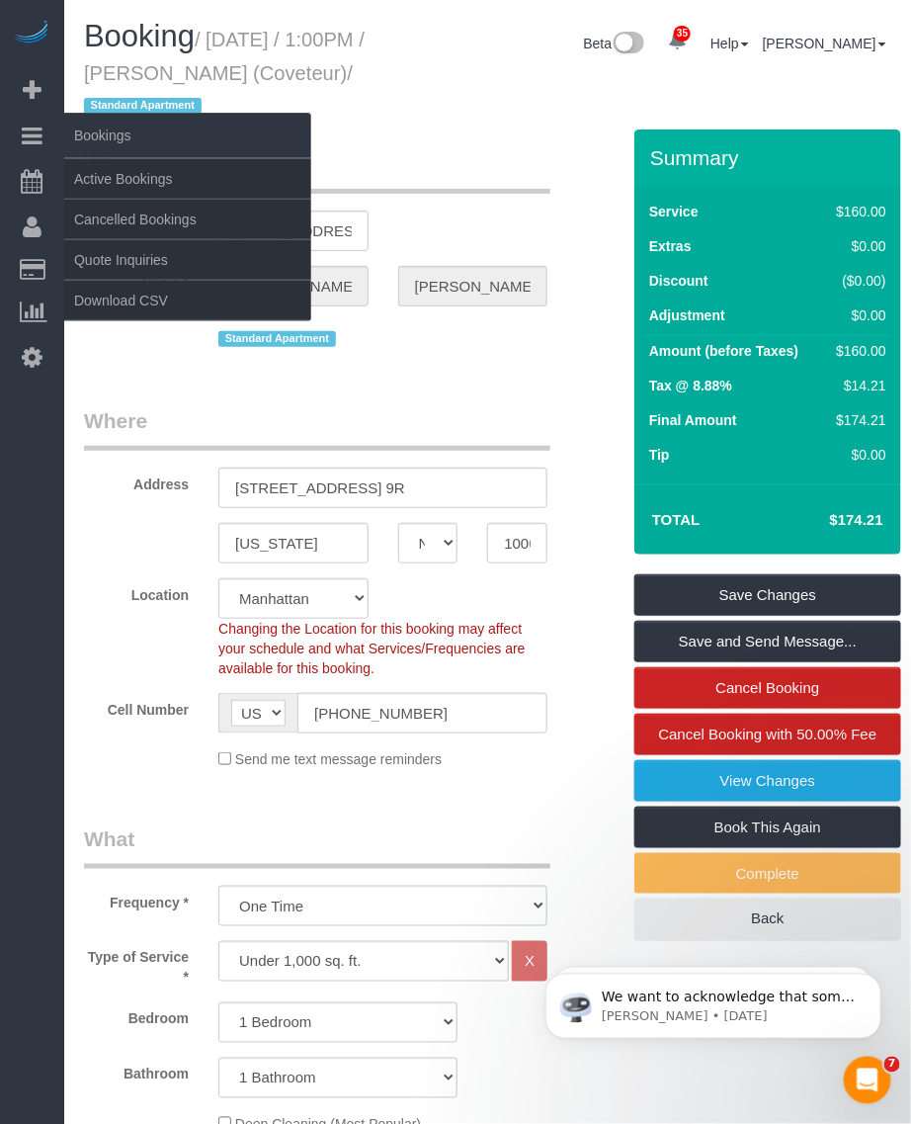
copy small "[DATE] / 1:00PM / [PERSON_NAME][GEOGRAPHIC_DATA] (Coveteur)"
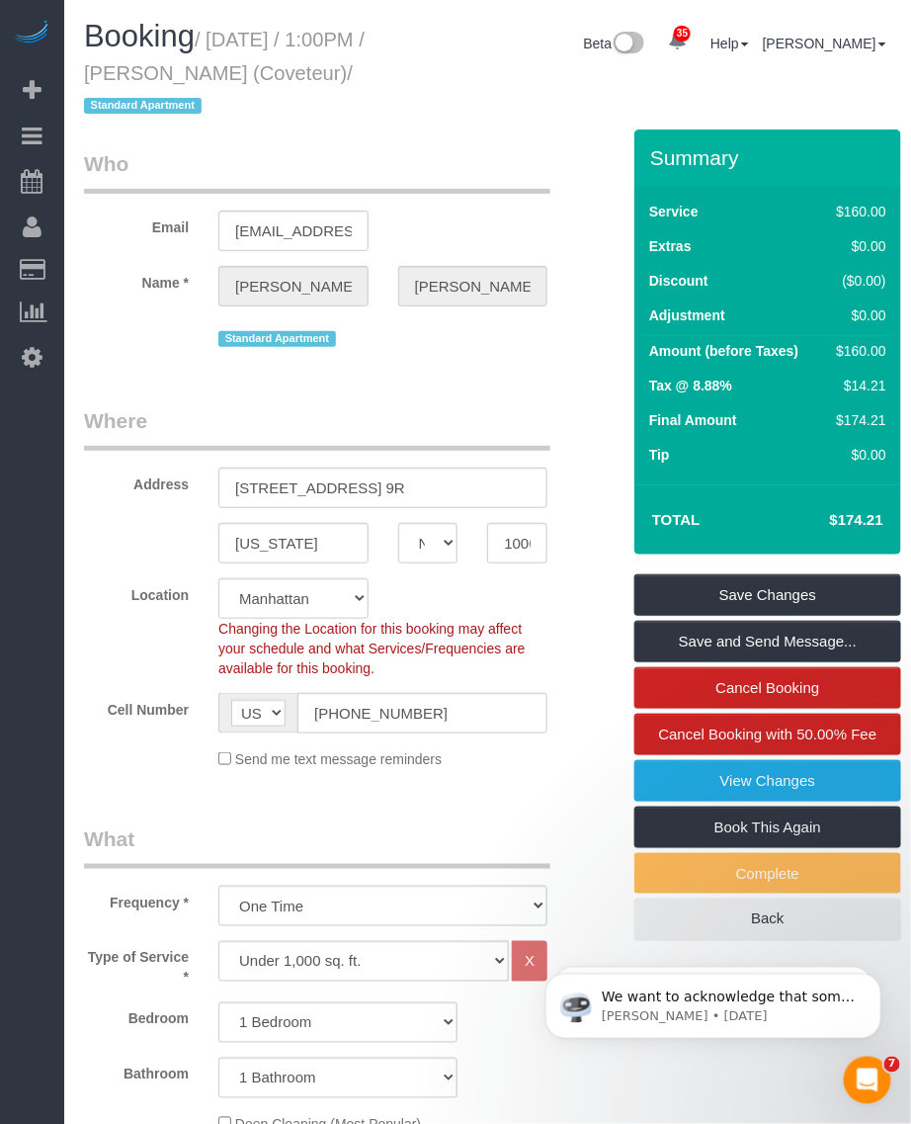
click at [250, 62] on small "/ October 05, 2025 / 1:00PM / Hilary George-Parkin (Coveteur) / Standard Apartm…" at bounding box center [224, 73] width 281 height 89
click at [347, 704] on input "(646) 678-1646" at bounding box center [423, 713] width 250 height 41
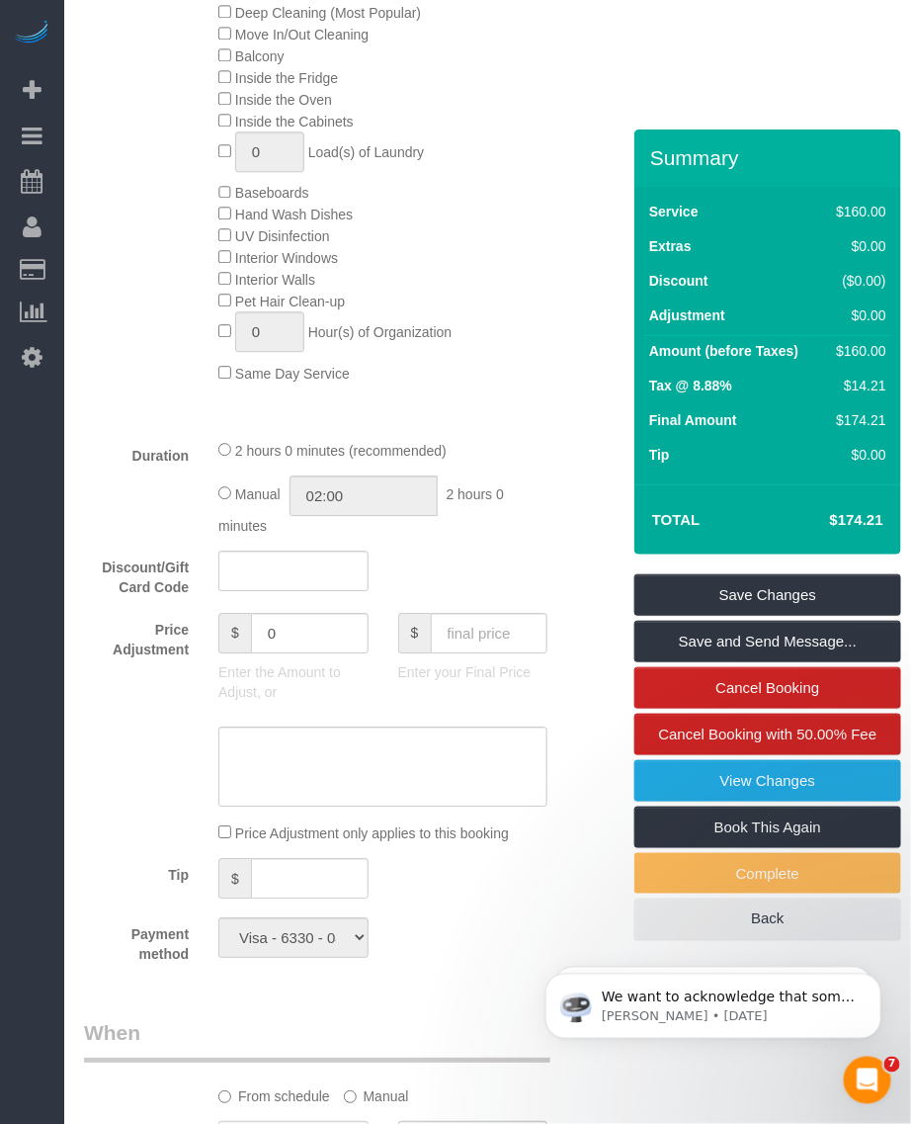
scroll to position [865, 0]
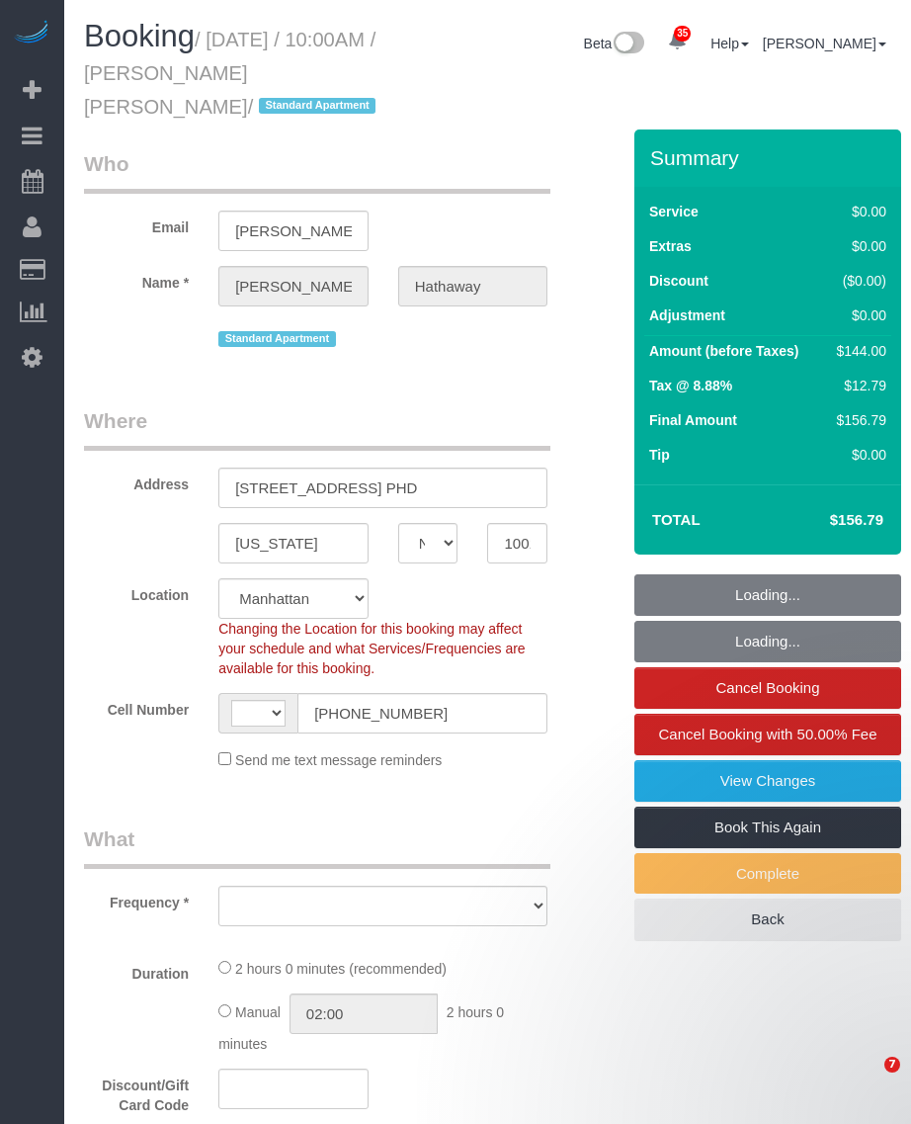
select select "NY"
select select "number:58"
select select "number:71"
select select "number:15"
select select "number:6"
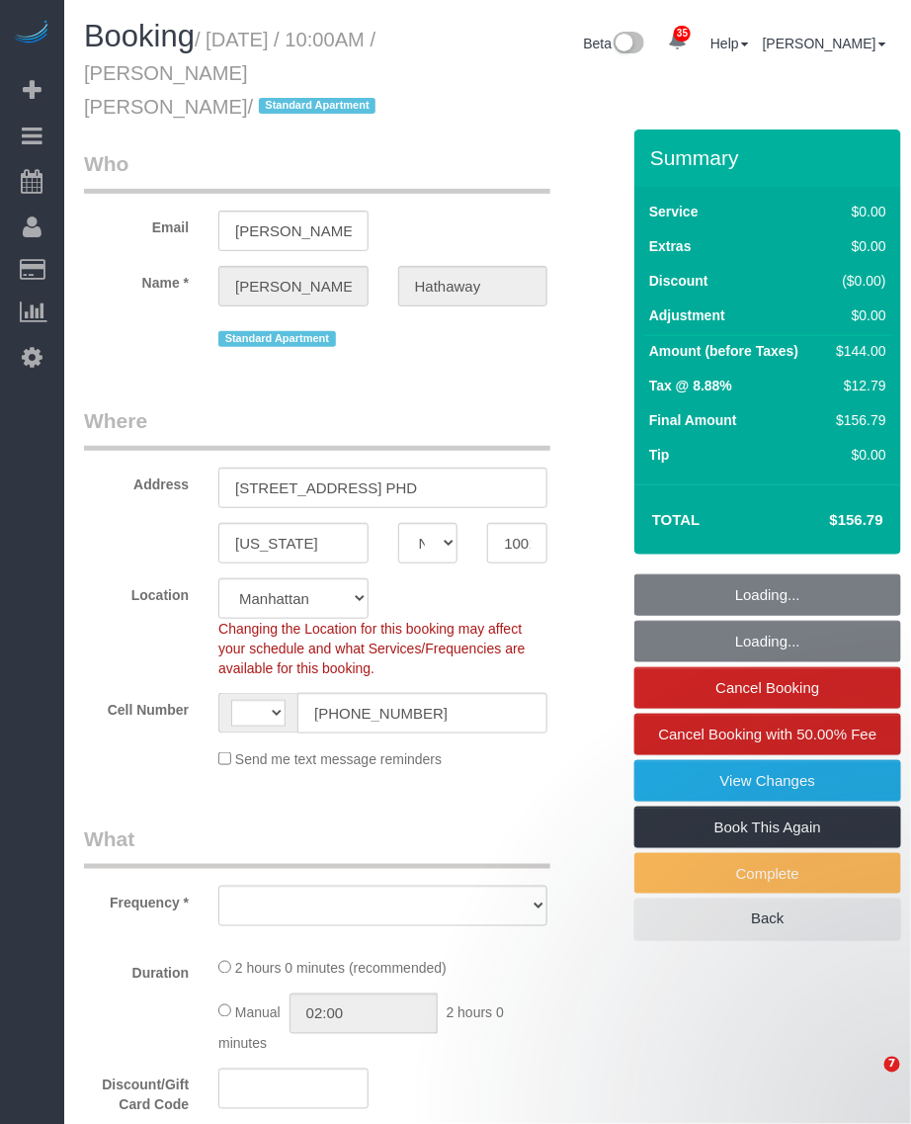
select select "string:[GEOGRAPHIC_DATA]"
select select "object:974"
select select "string:stripe-pm_1RjscA4VGloSiKo7RDUB0toD"
select select "spot1"
select select "object:1464"
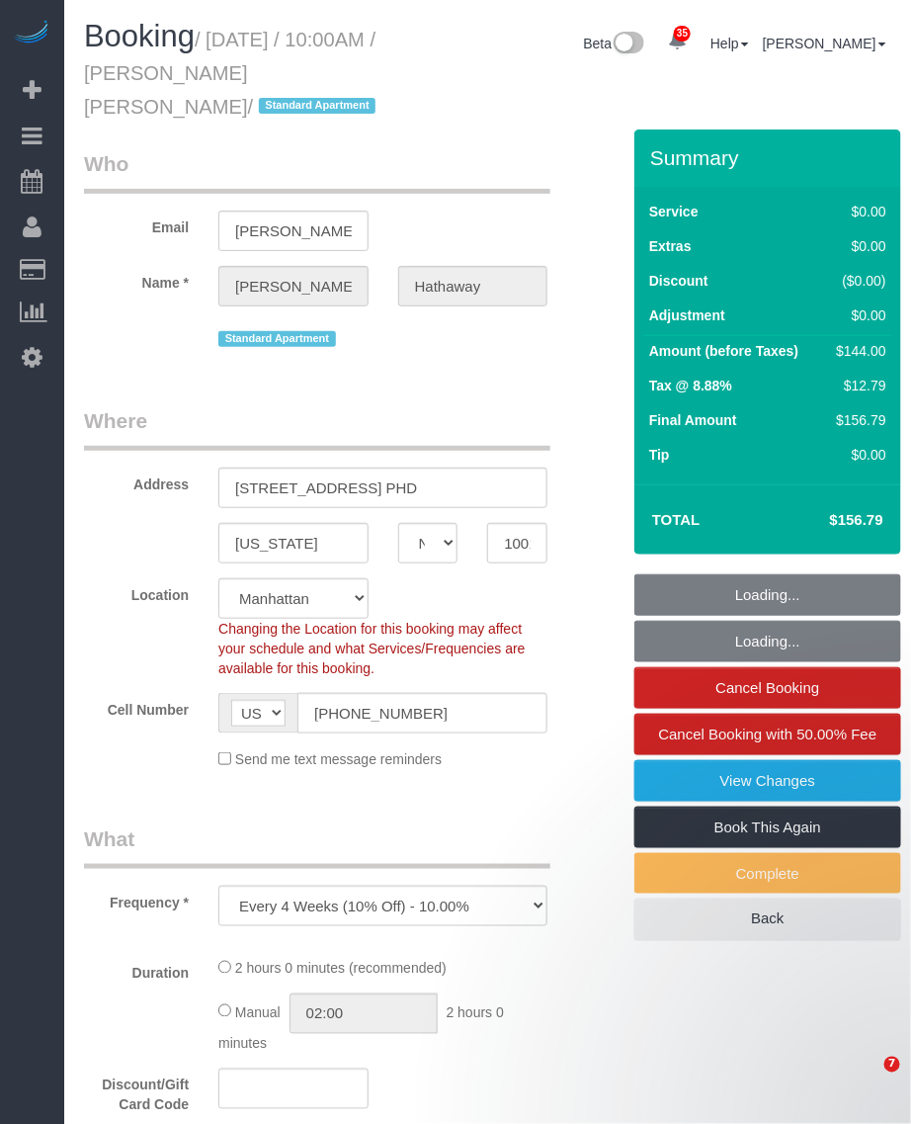
select select "1"
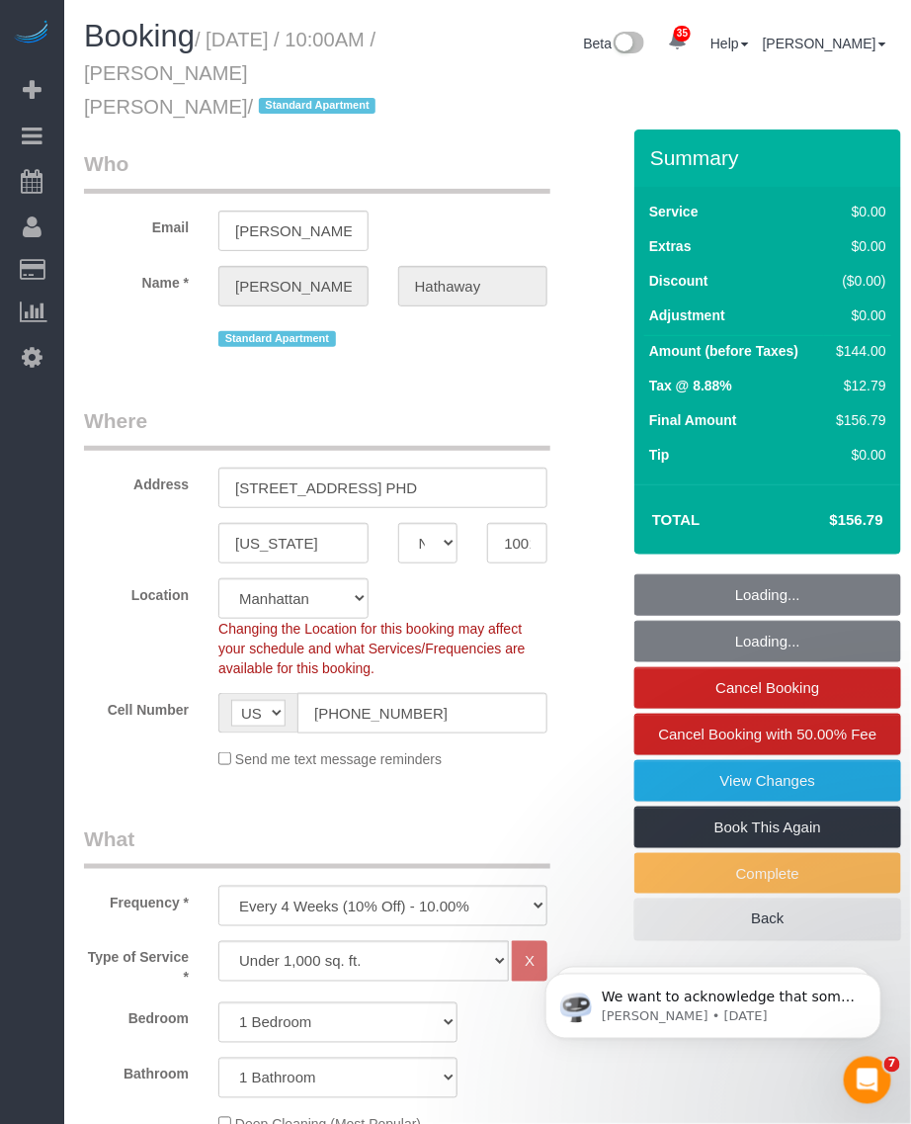
select select "1"
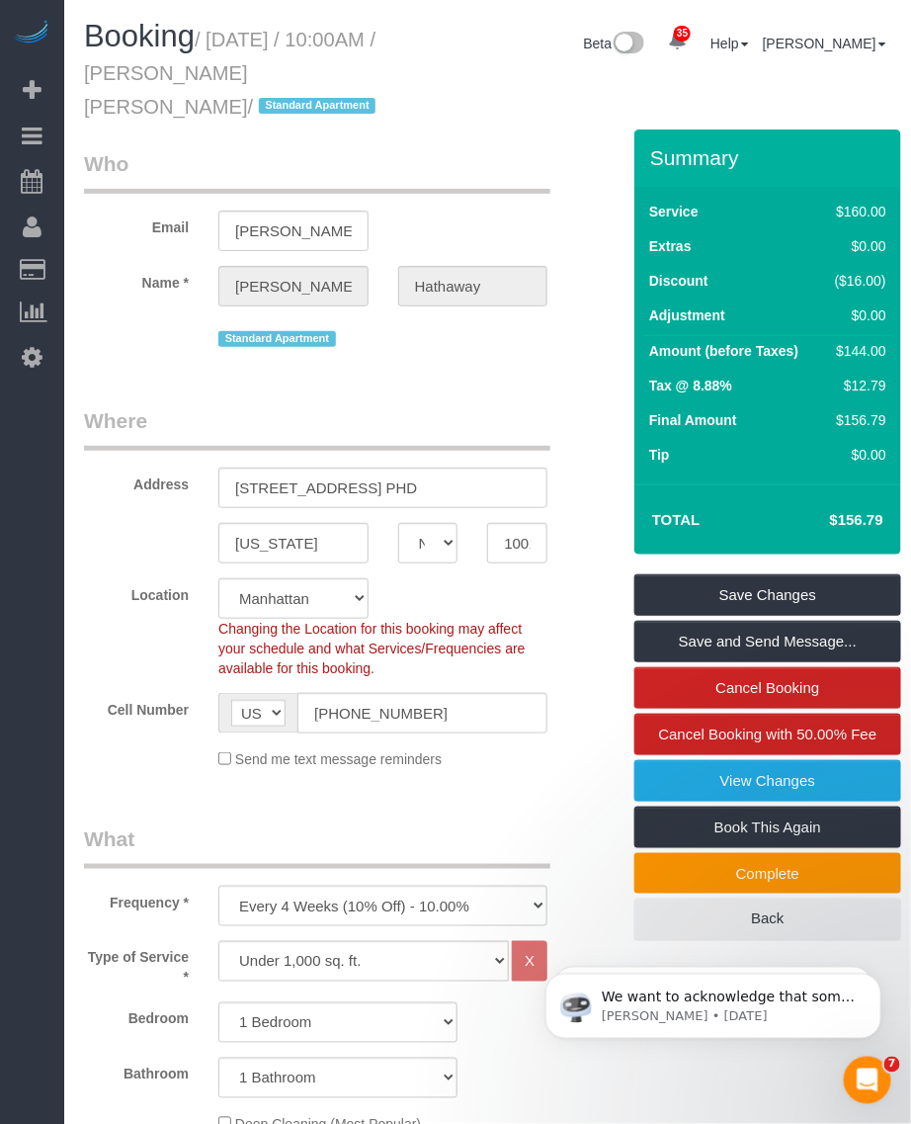
drag, startPoint x: 181, startPoint y: 80, endPoint x: 357, endPoint y: 76, distance: 176.0
click at [357, 76] on small "/ [DATE] / 10:00AM / [PERSON_NAME] [PERSON_NAME] / Standard Apartment" at bounding box center [233, 73] width 298 height 89
click at [217, 59] on h1 "Booking / October 05, 2025 / 10:00AM / McKenna Hathaway / Standard Apartment" at bounding box center [243, 70] width 319 height 101
drag, startPoint x: 218, startPoint y: 37, endPoint x: 359, endPoint y: 69, distance: 144.1
click at [359, 69] on small "/ October 05, 2025 / 10:00AM / McKenna Hathaway / Standard Apartment" at bounding box center [233, 73] width 298 height 89
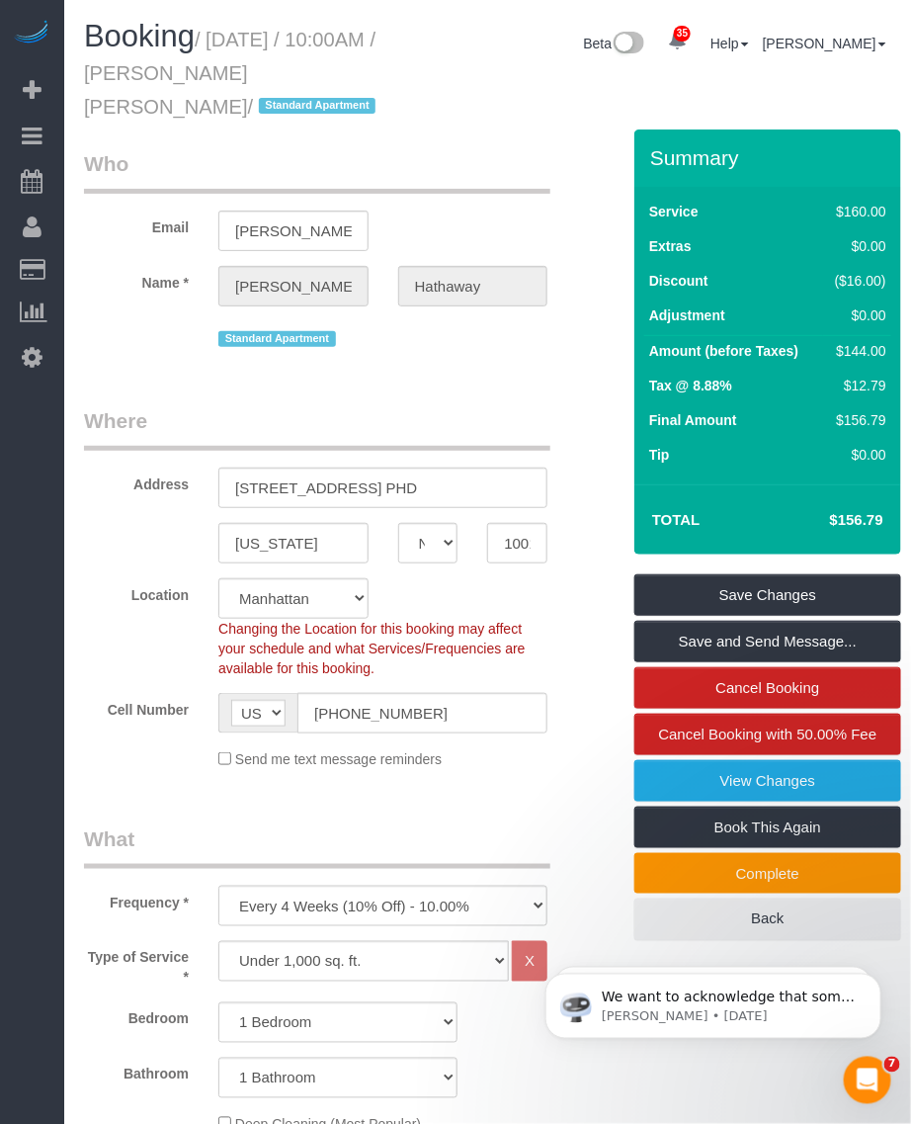
copy small "October 05, 2025 / 10:00AM / McKenna Hathaway"
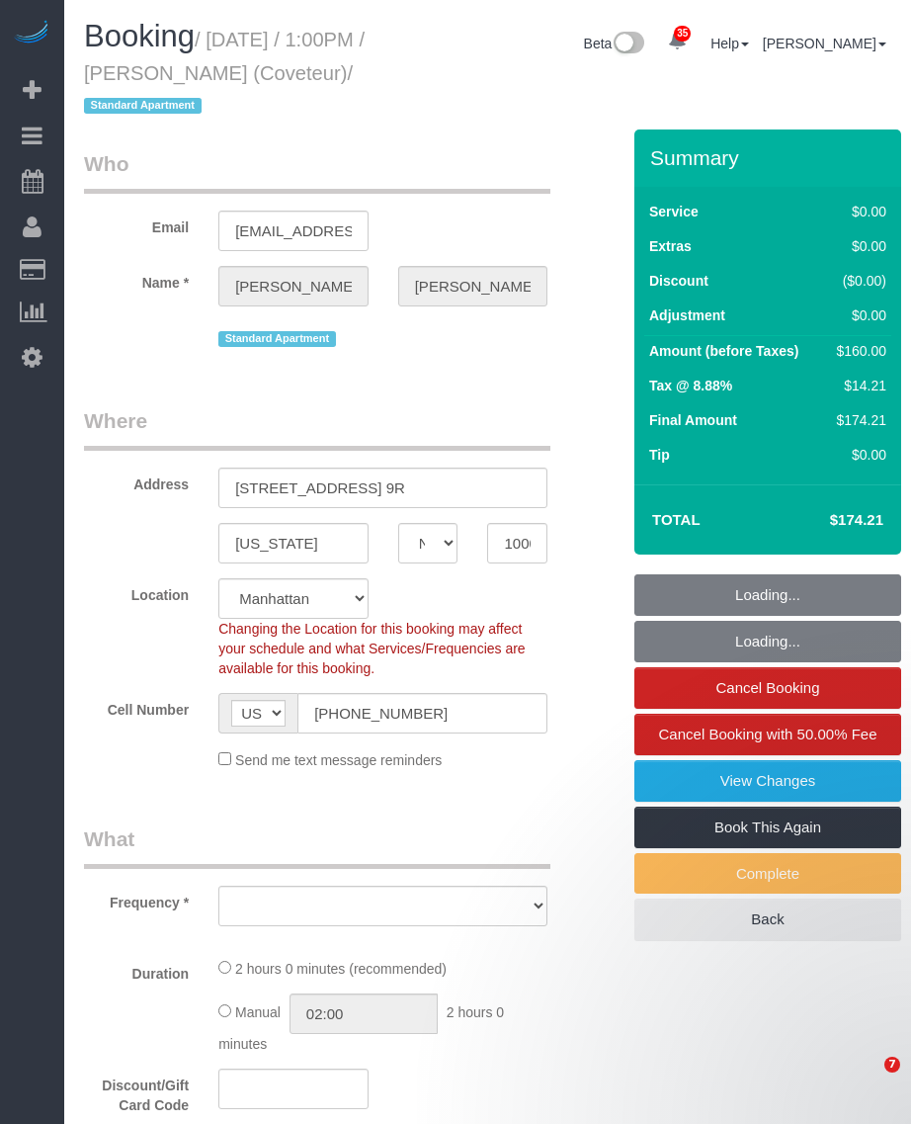
select select "NY"
select select "number:61"
select select "number:74"
select select "number:15"
select select "number:6"
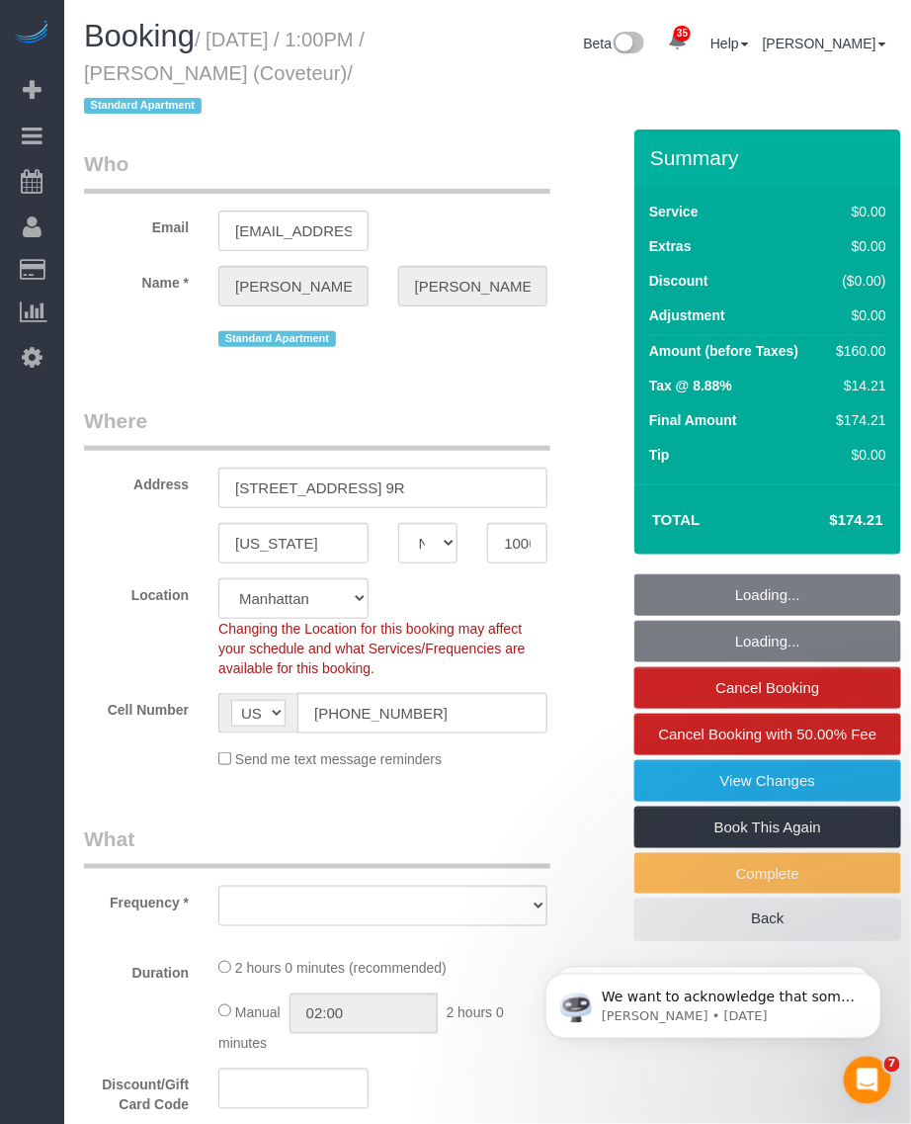
select select "object:966"
select select "string:stripe-pm_1QsmyN4VGloSiKo7Hzm0PI0s"
select select "1"
select select "spot1"
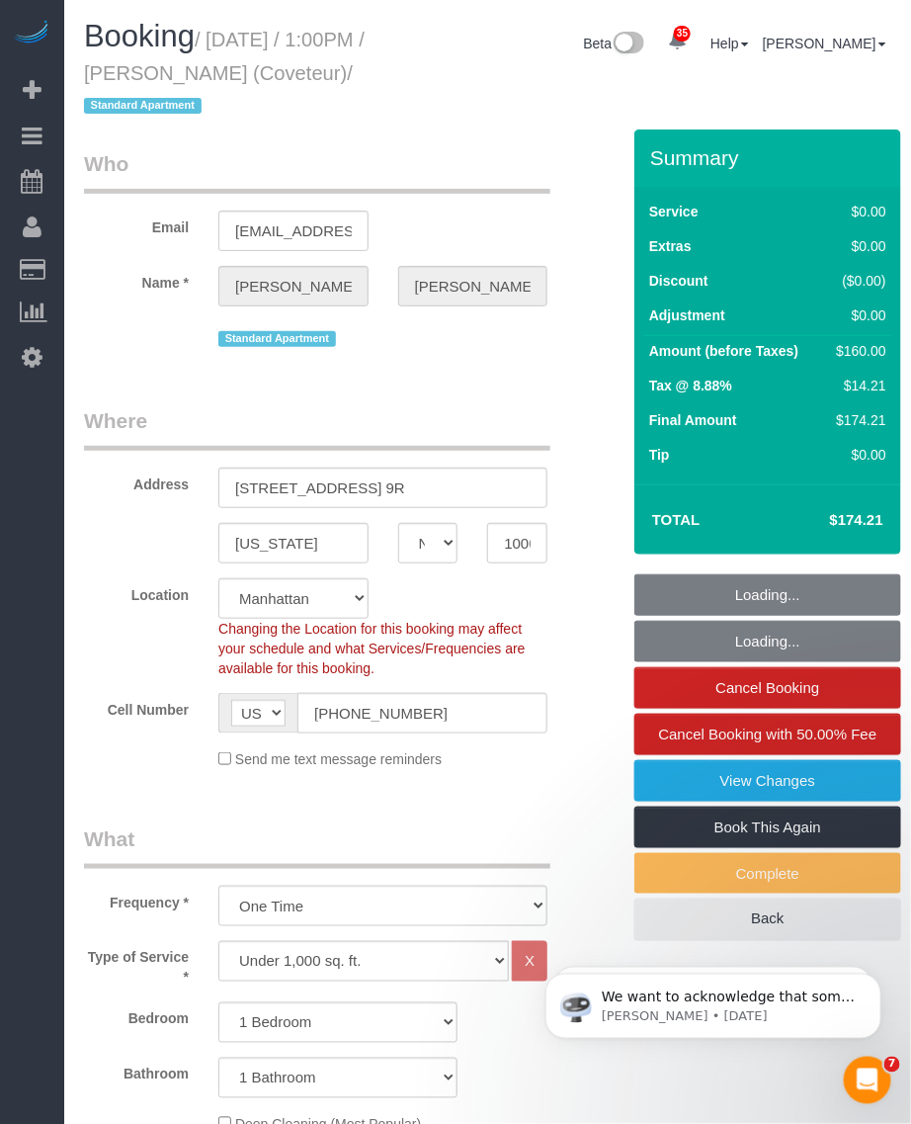
select select "object:1461"
click at [667, 784] on link "View Changes" at bounding box center [768, 781] width 267 height 42
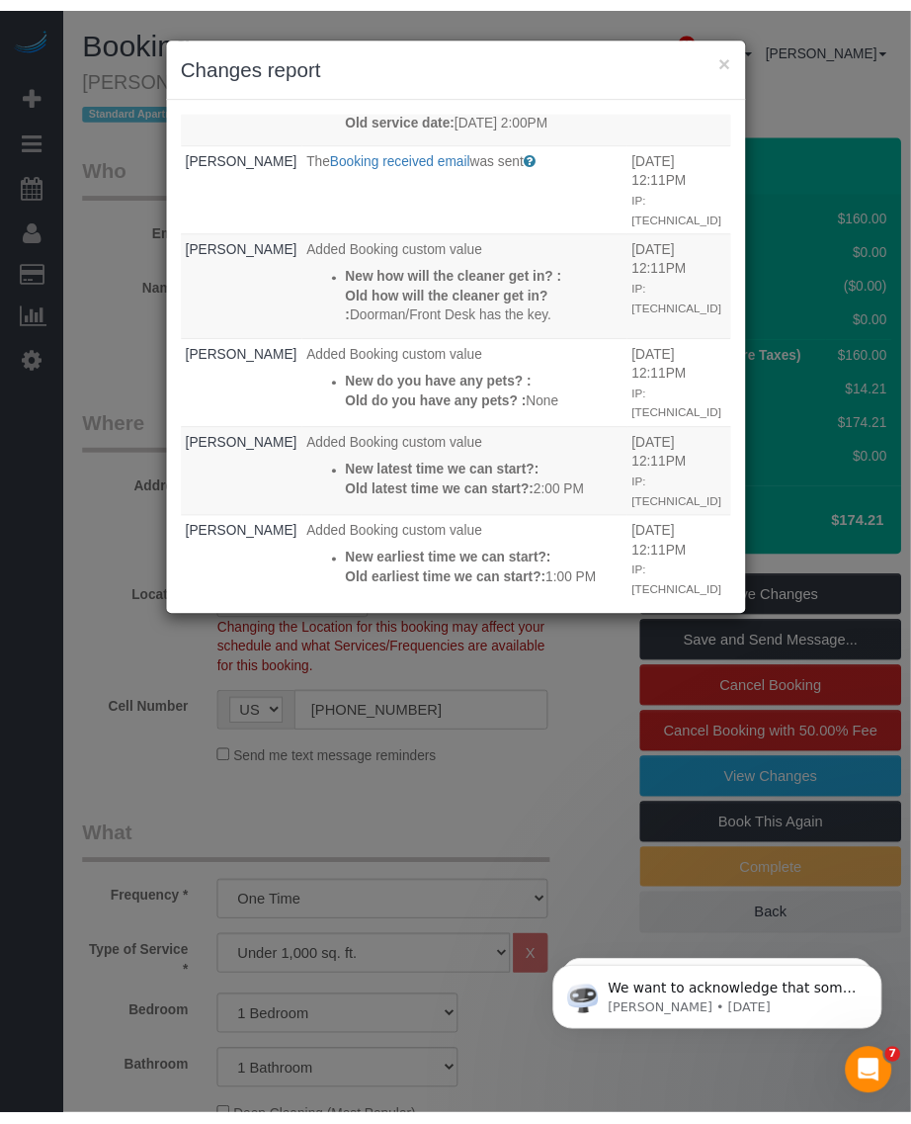
scroll to position [801, 0]
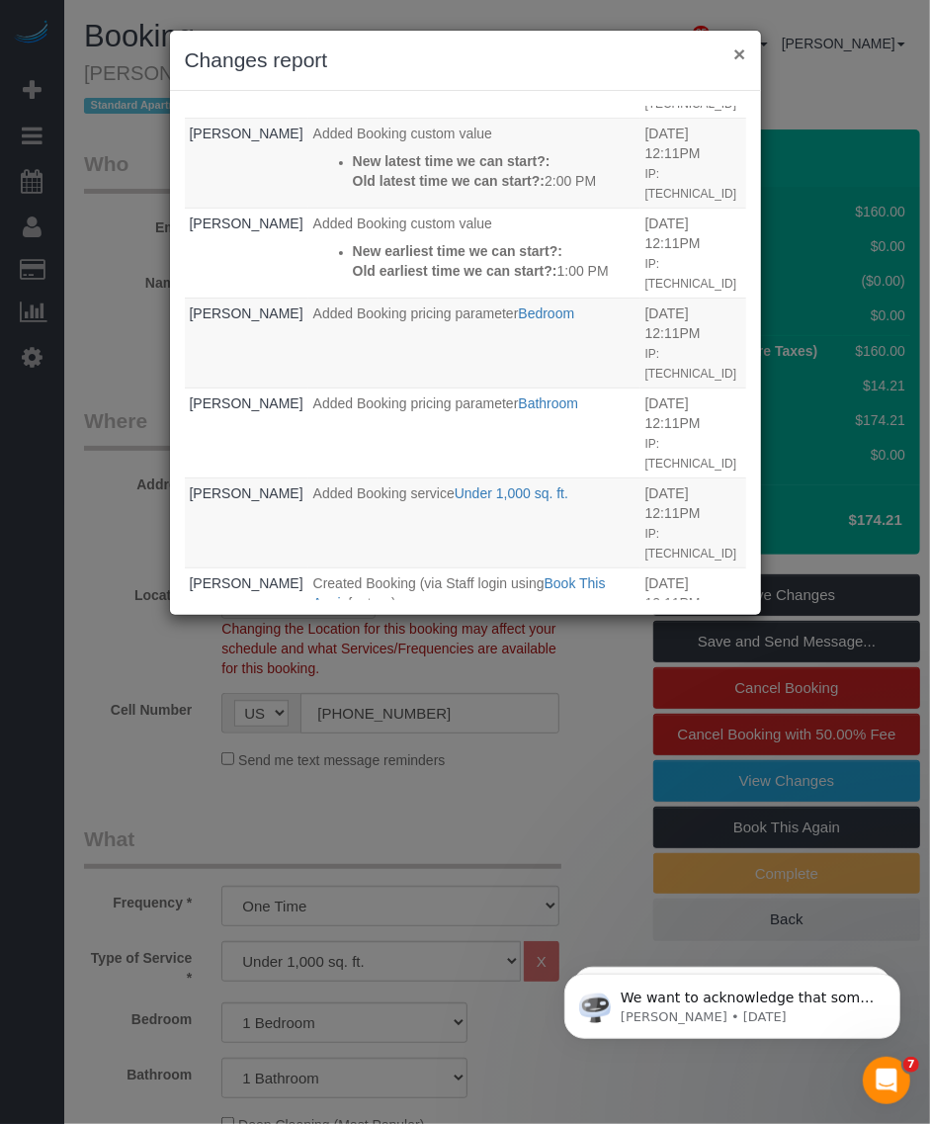
drag, startPoint x: 733, startPoint y: 44, endPoint x: 61, endPoint y: 200, distance: 688.9
click at [734, 45] on button "×" at bounding box center [740, 53] width 12 height 21
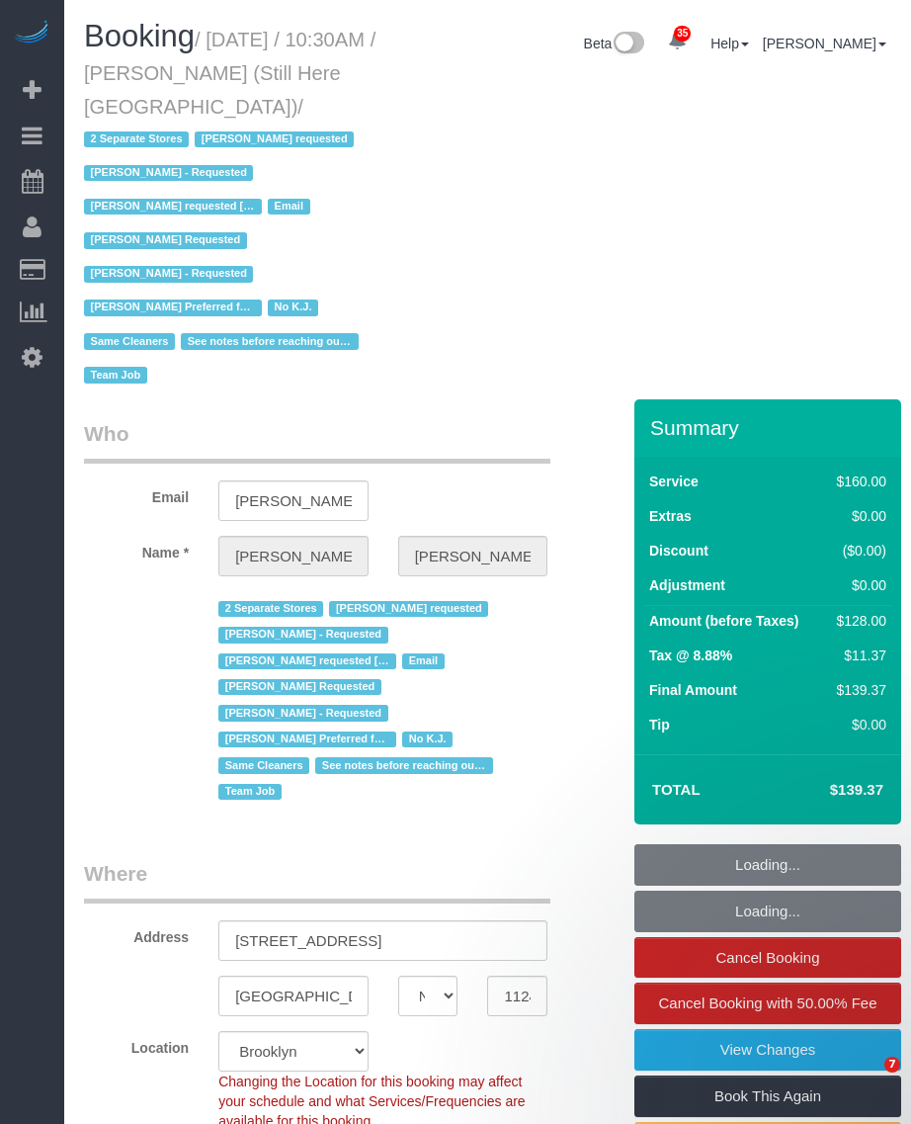
select select "NY"
select select "number:89"
select select "number:90"
select select "number:15"
select select "number:5"
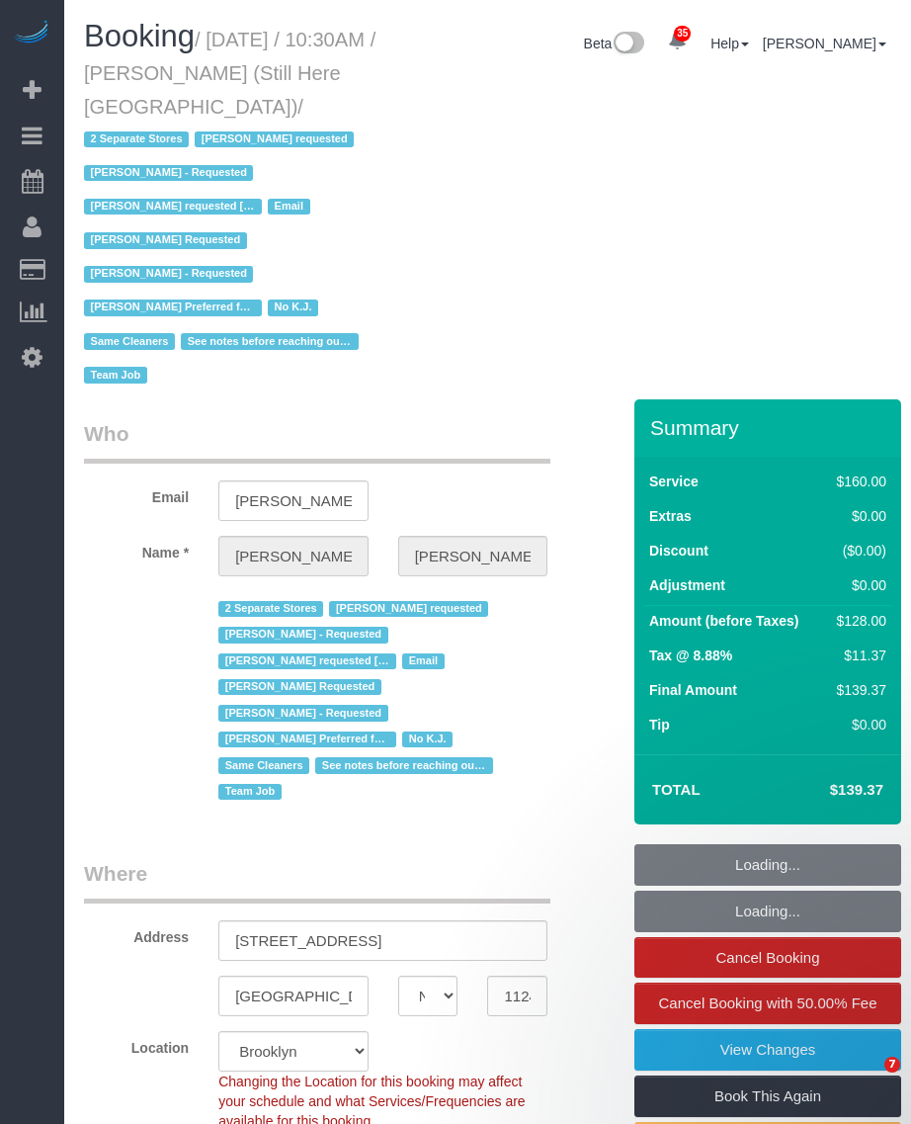
select select "object:1178"
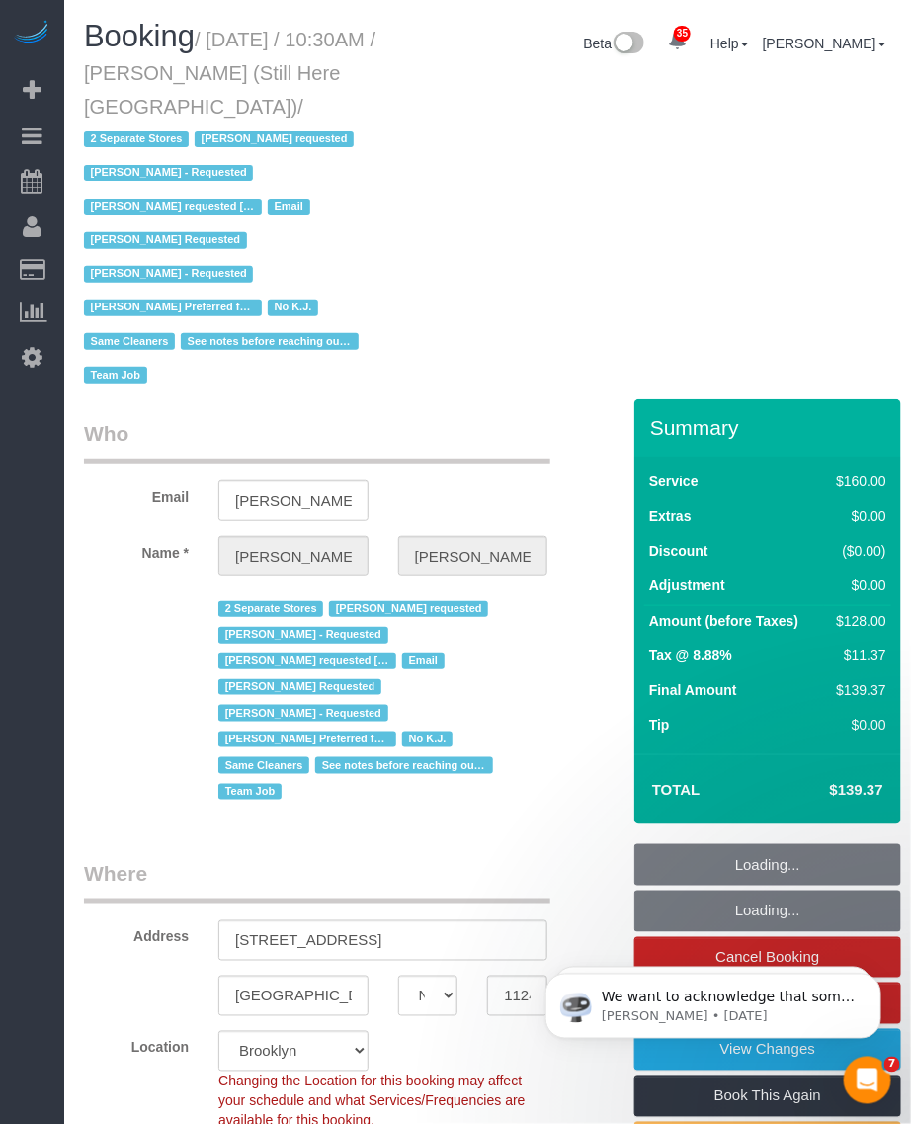
select select "string:stripe-pm_1Oyz8t4VGloSiKo71skqOF54"
select select "120"
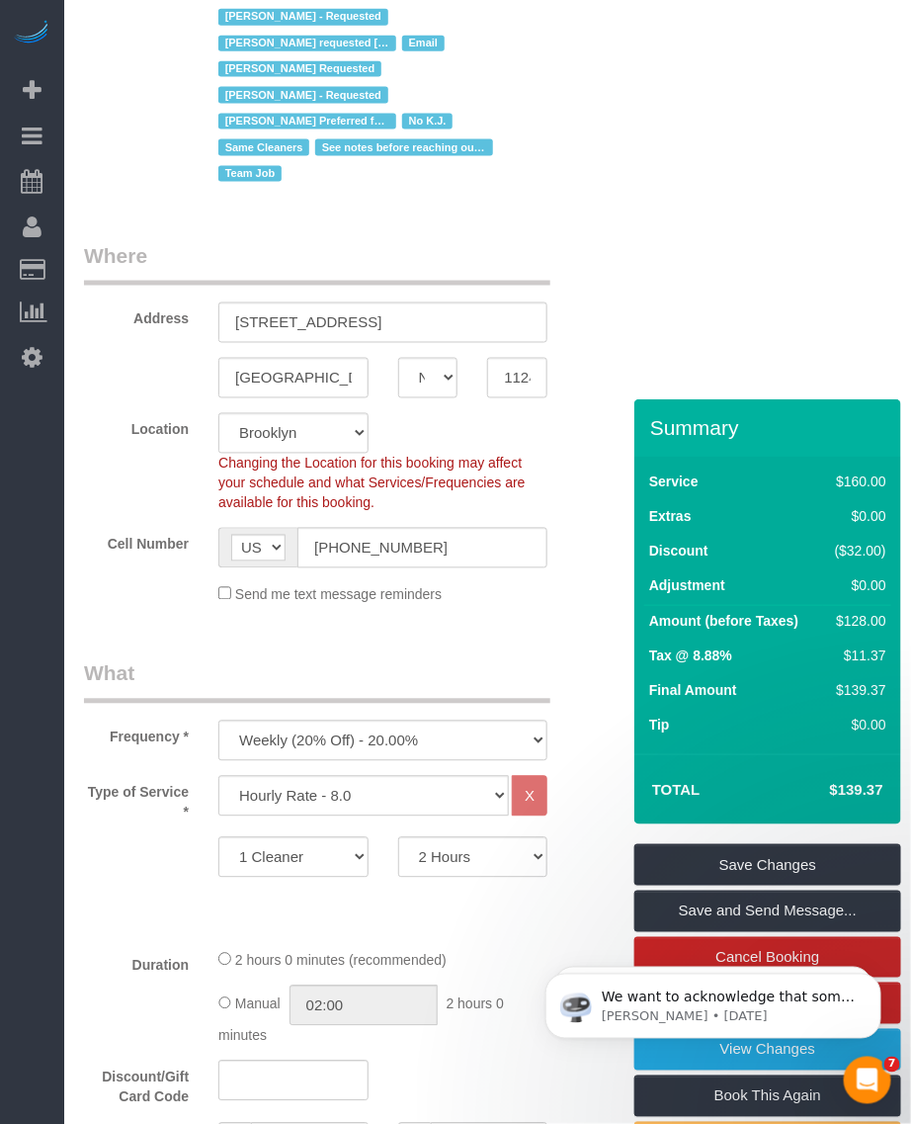
scroll to position [865, 0]
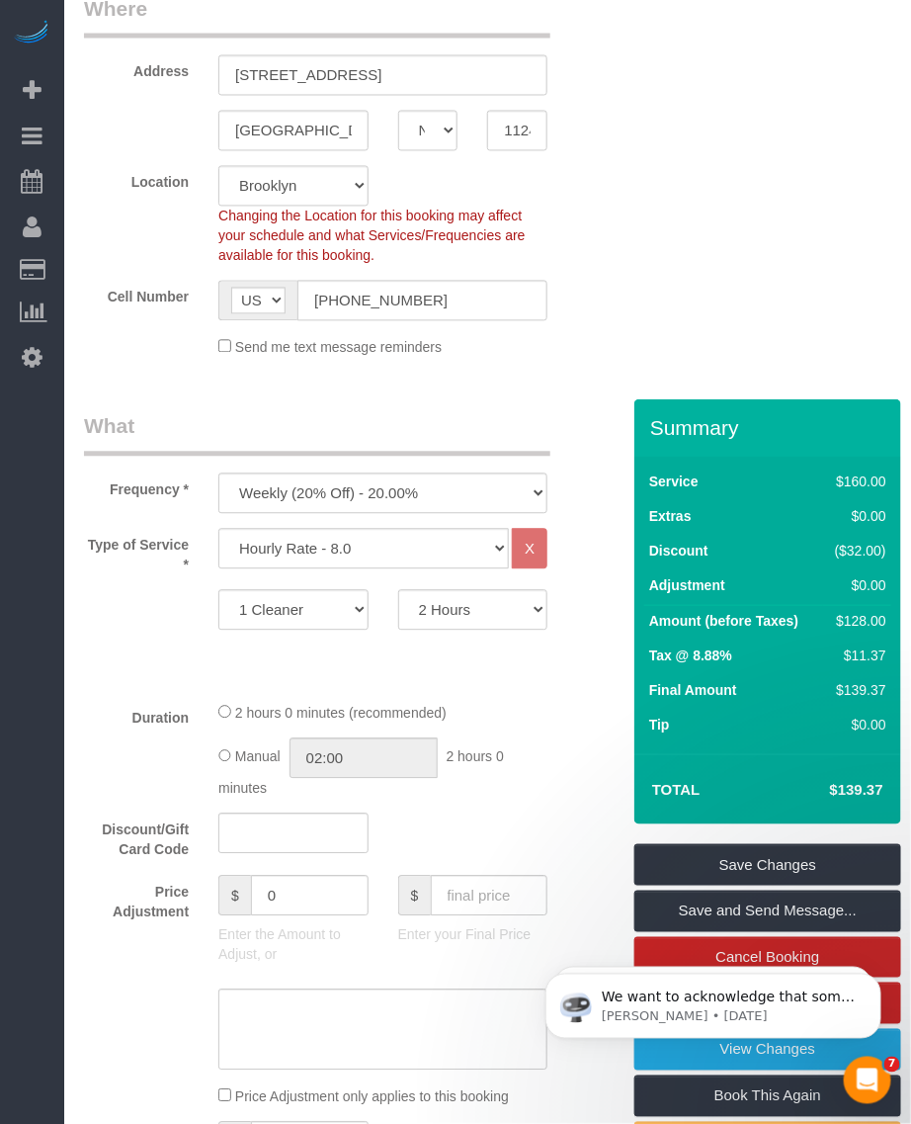
click at [870, 765] on td "$139.37" at bounding box center [827, 789] width 129 height 49
copy div "$139.37 Save Changes Save and Send Message... Cancel Booking Cancel Booking wit…"
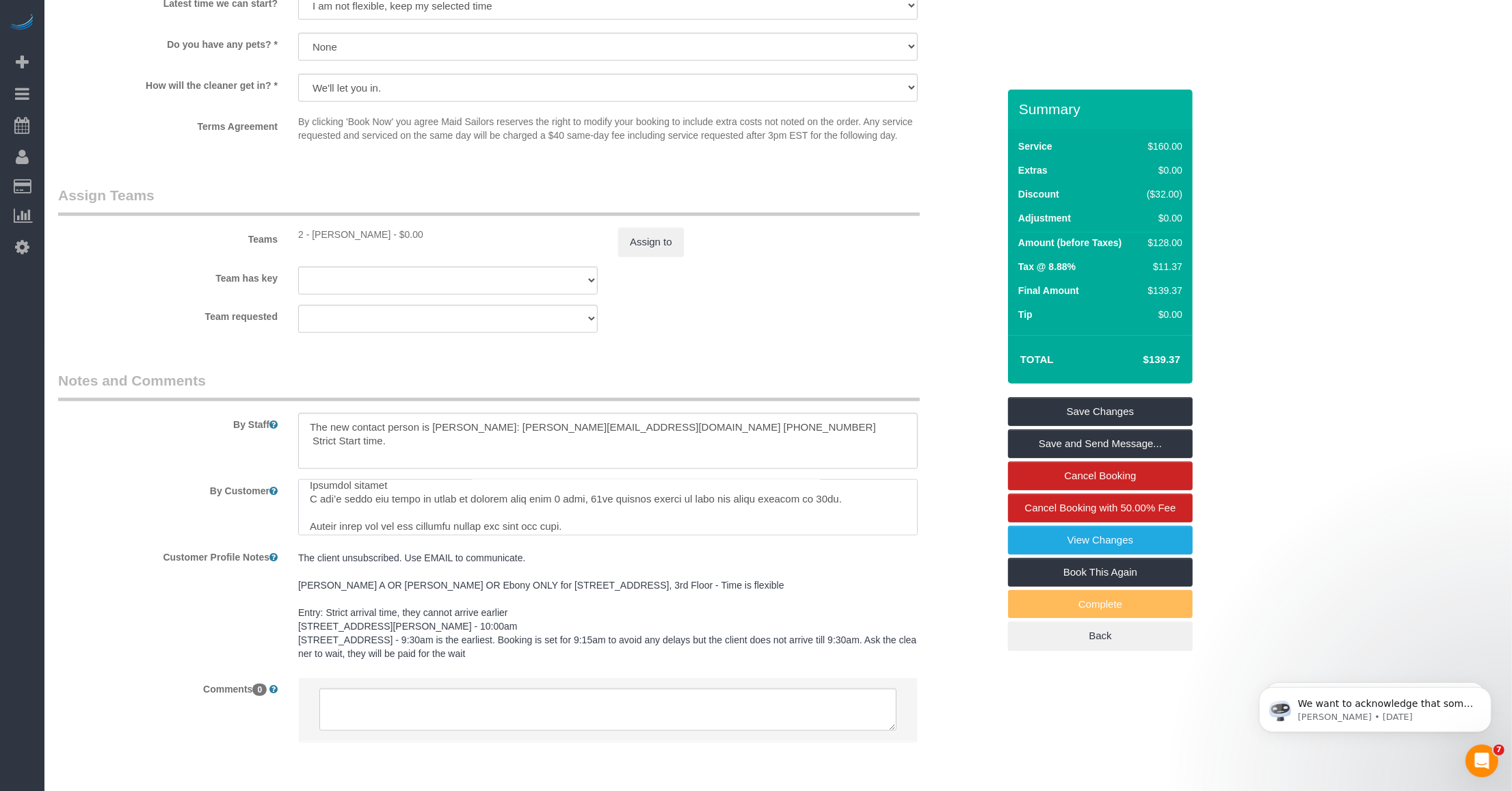
scroll to position [382, 0]
drag, startPoint x: 616, startPoint y: 516, endPoint x: 303, endPoint y: 517, distance: 313.0
click at [303, 517] on textarea at bounding box center [608, 507] width 620 height 56
click at [629, 519] on textarea at bounding box center [608, 507] width 620 height 56
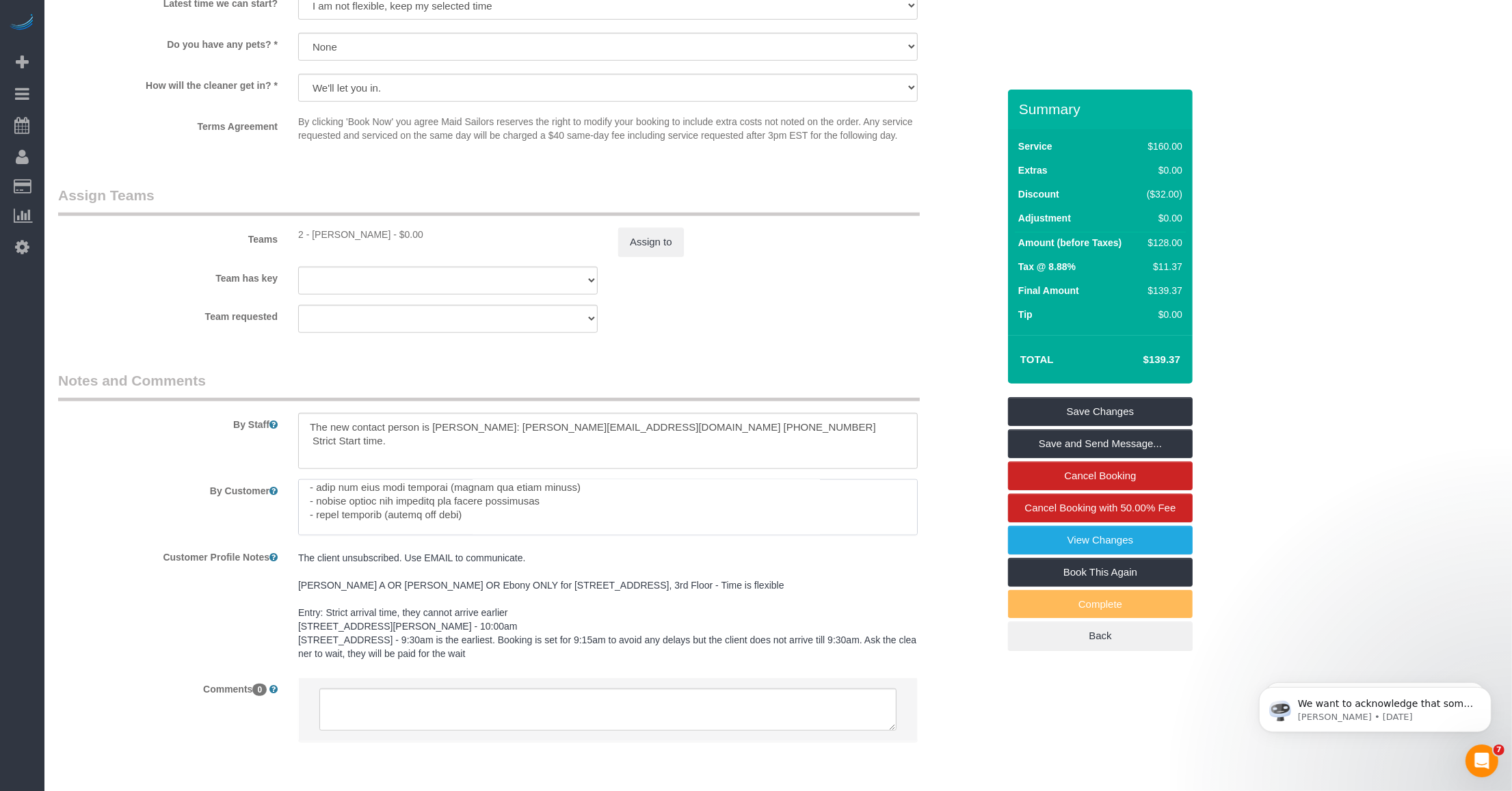
click at [520, 517] on textarea at bounding box center [608, 507] width 620 height 56
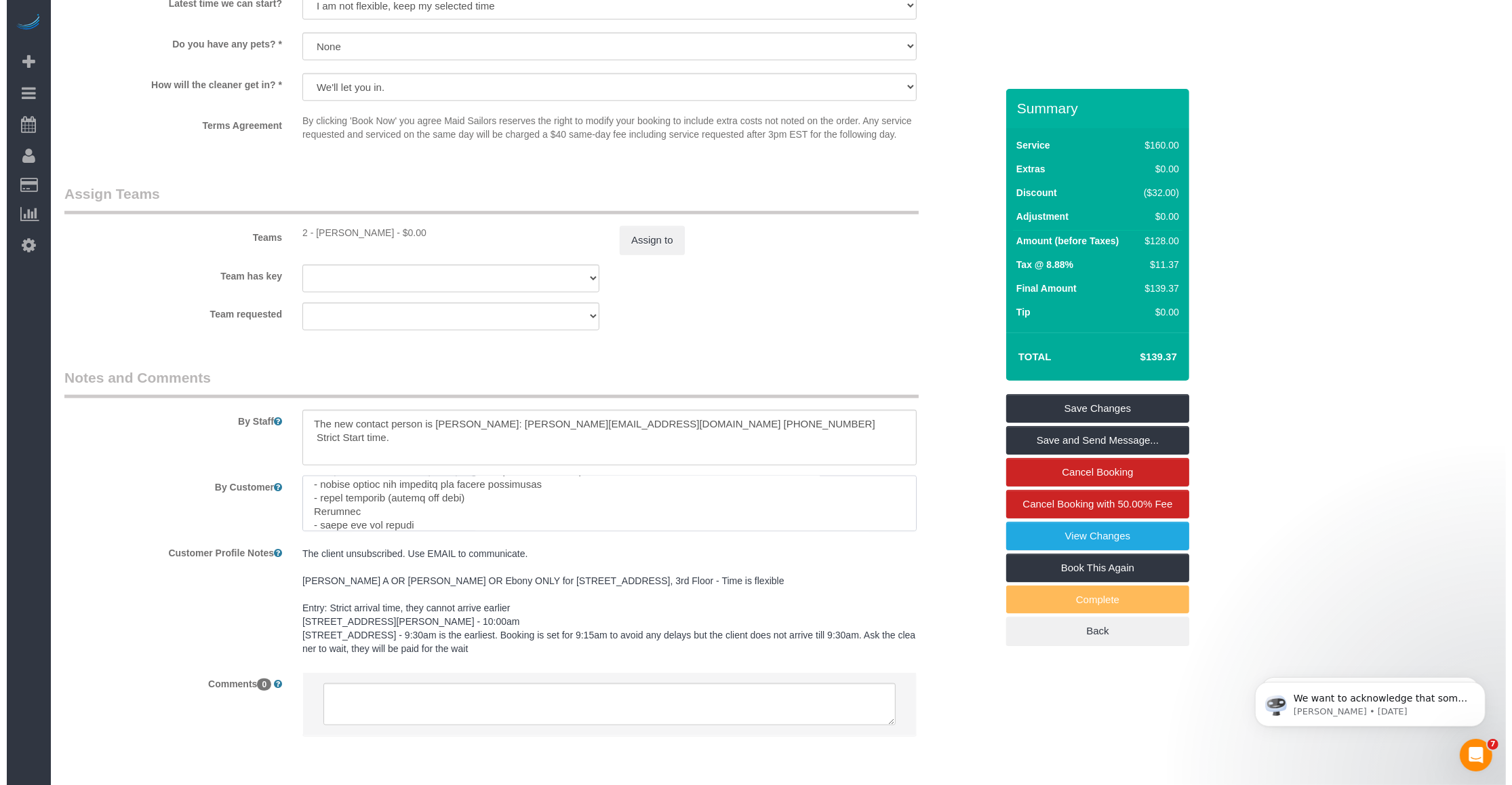
scroll to position [208, 0]
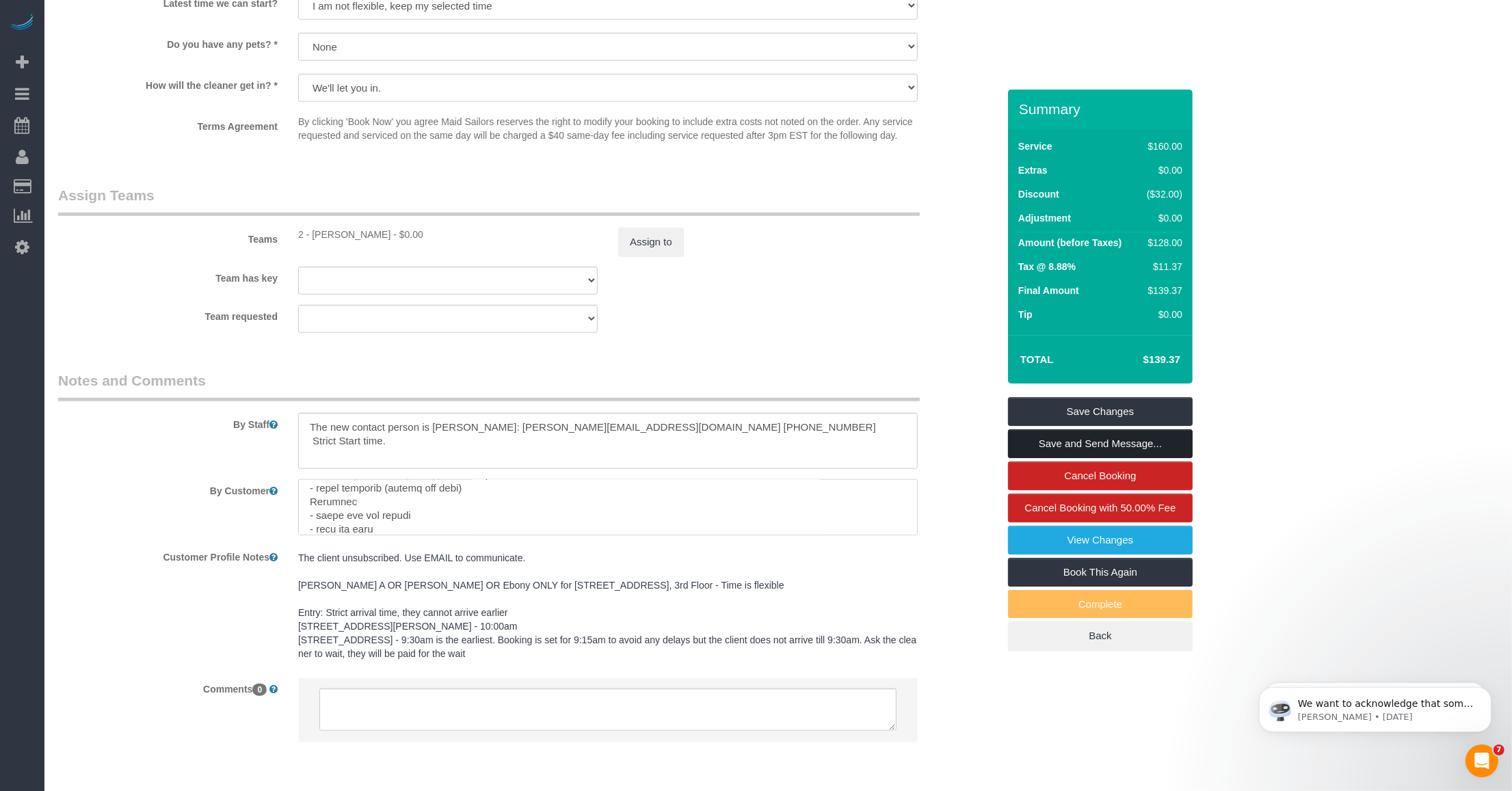
type textarea "350 Square feet Retail Store Cleaning Please do NOT use any scented sprays. If …"
click at [629, 438] on link "Save and Send Message..." at bounding box center [1100, 444] width 185 height 29
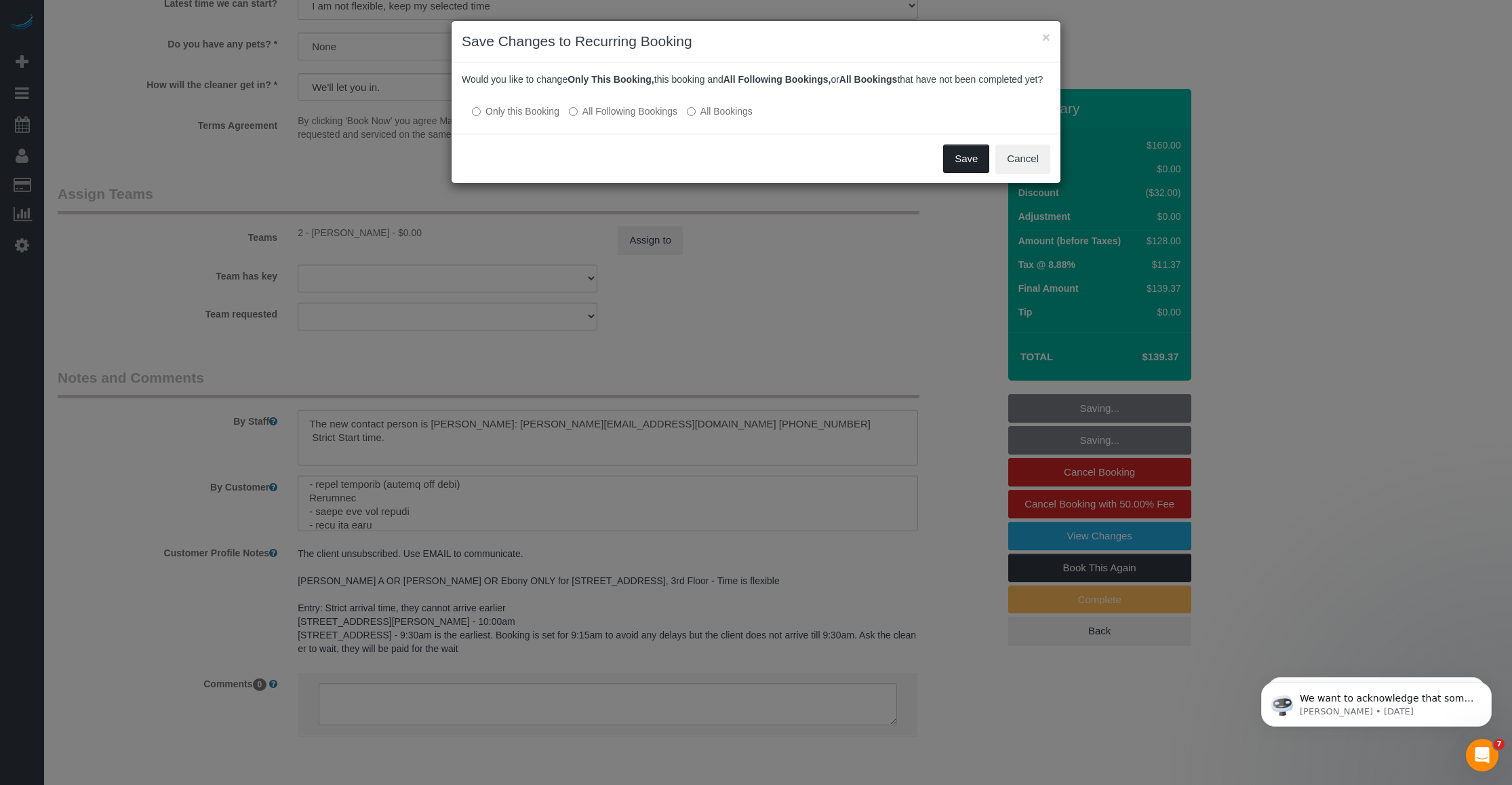
click at [624, 172] on button "Save" at bounding box center [966, 159] width 46 height 29
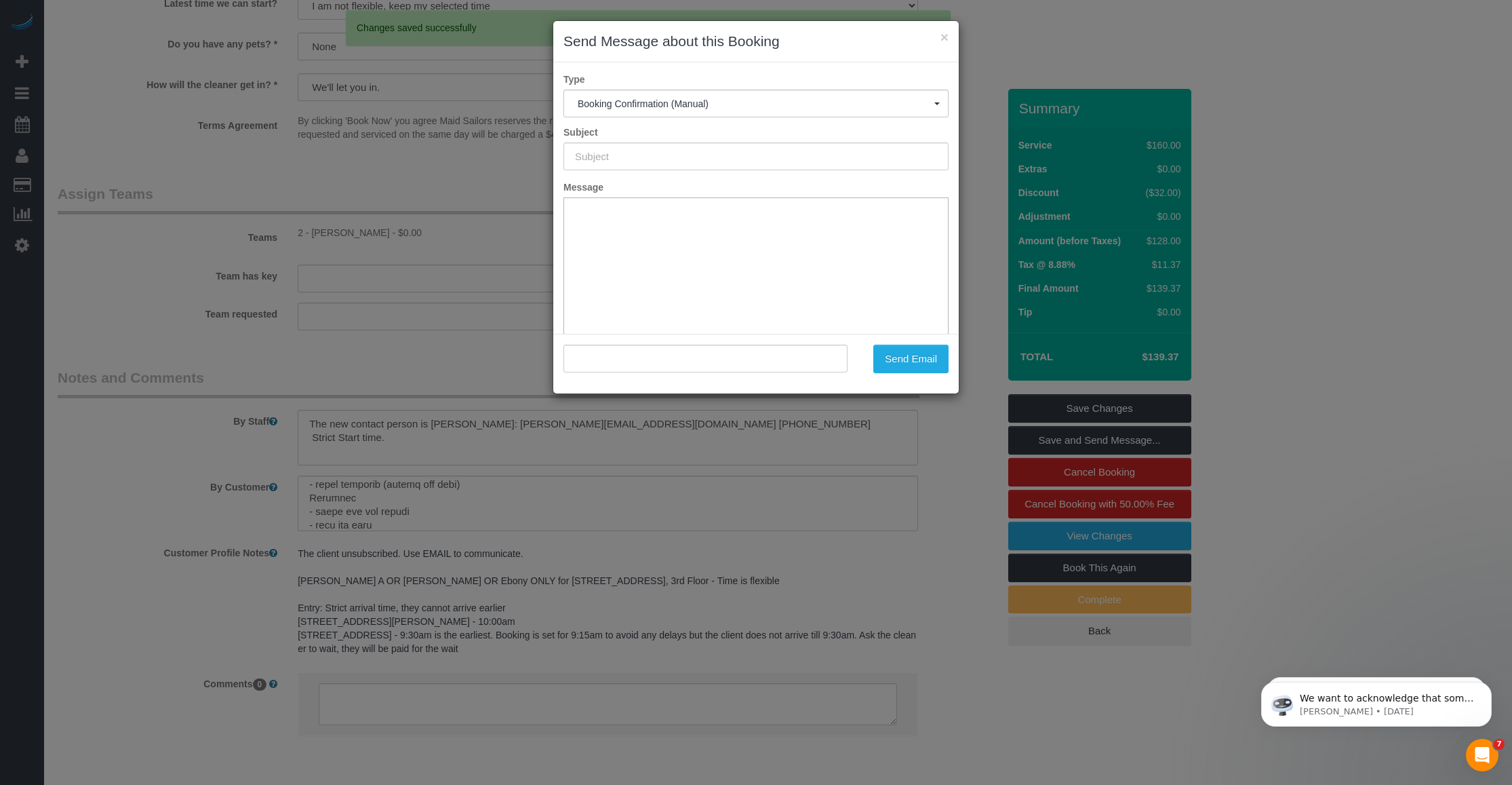
type input "Cleaning Confirmed for 10/06/2025 at 10:30am"
type input ""Francesca Racanelli" <francesca@stillhere.nyc>"
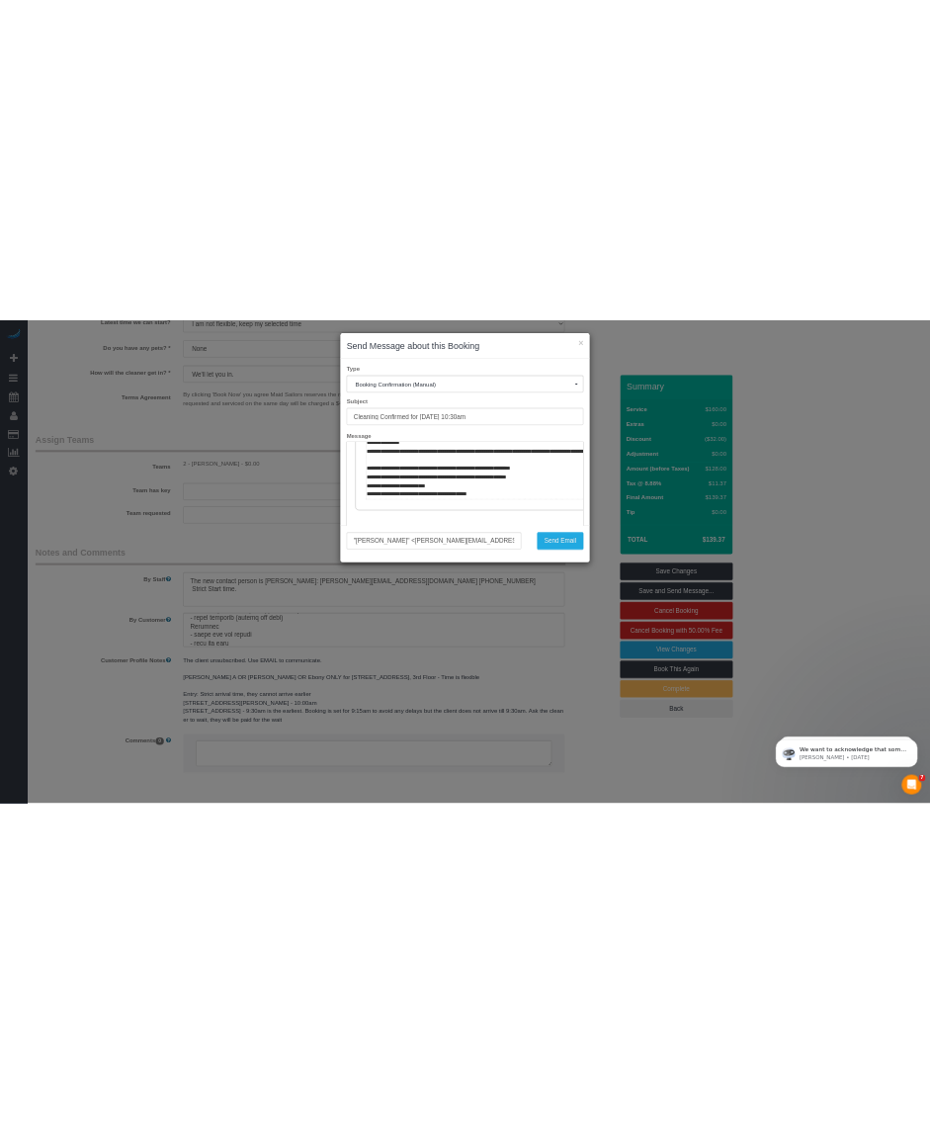
scroll to position [1359, 0]
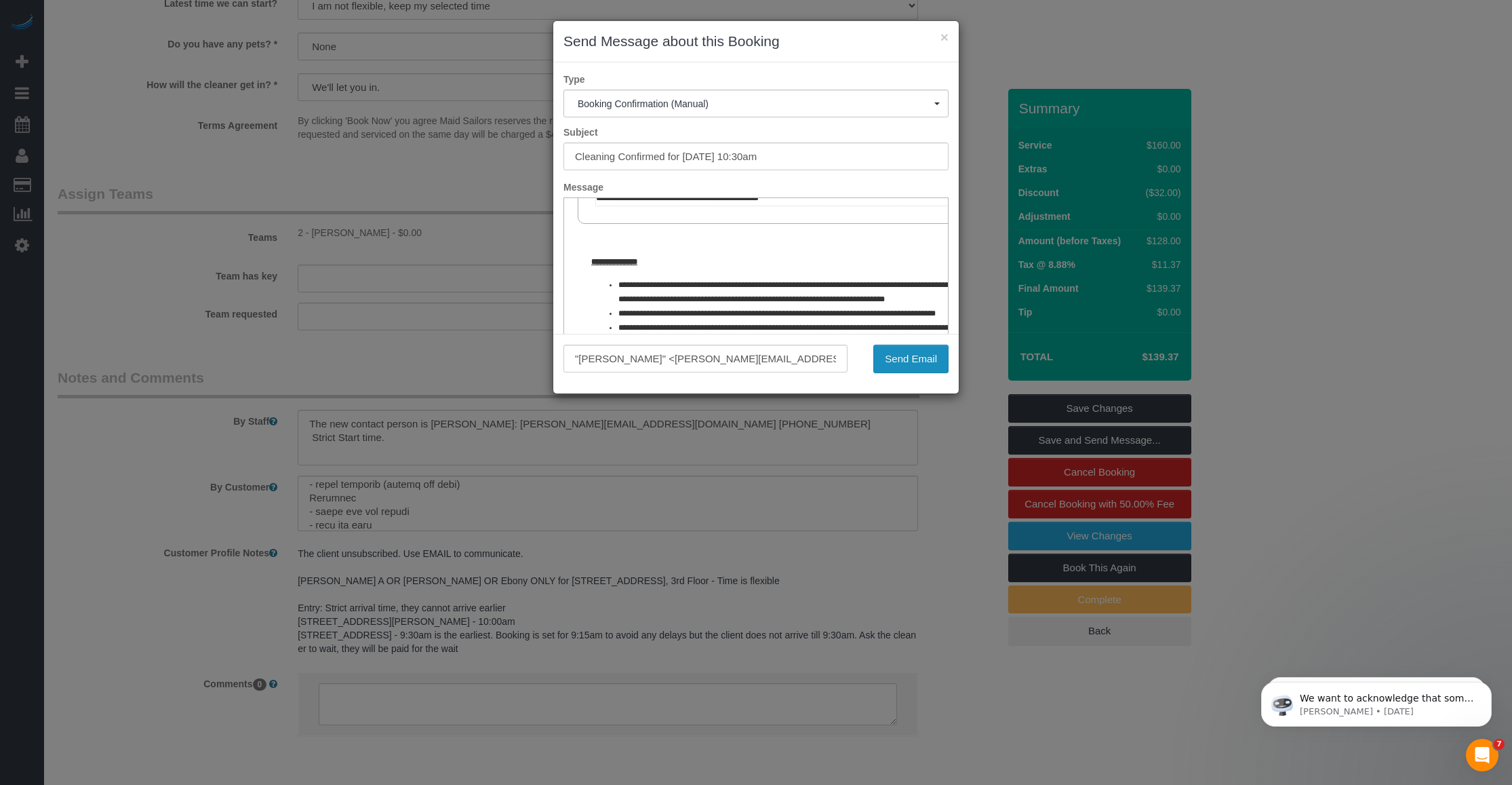
click at [624, 361] on button "Send Email" at bounding box center [911, 359] width 75 height 29
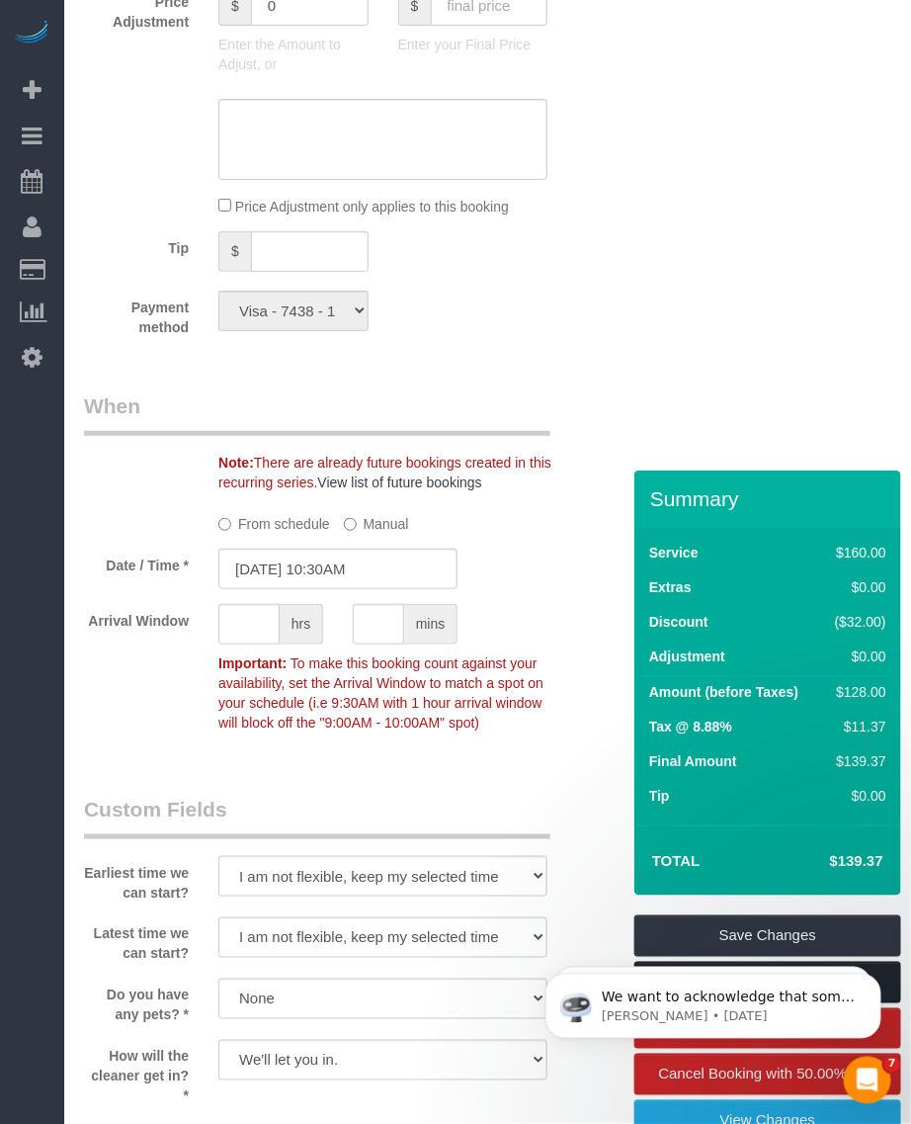
scroll to position [1333, 0]
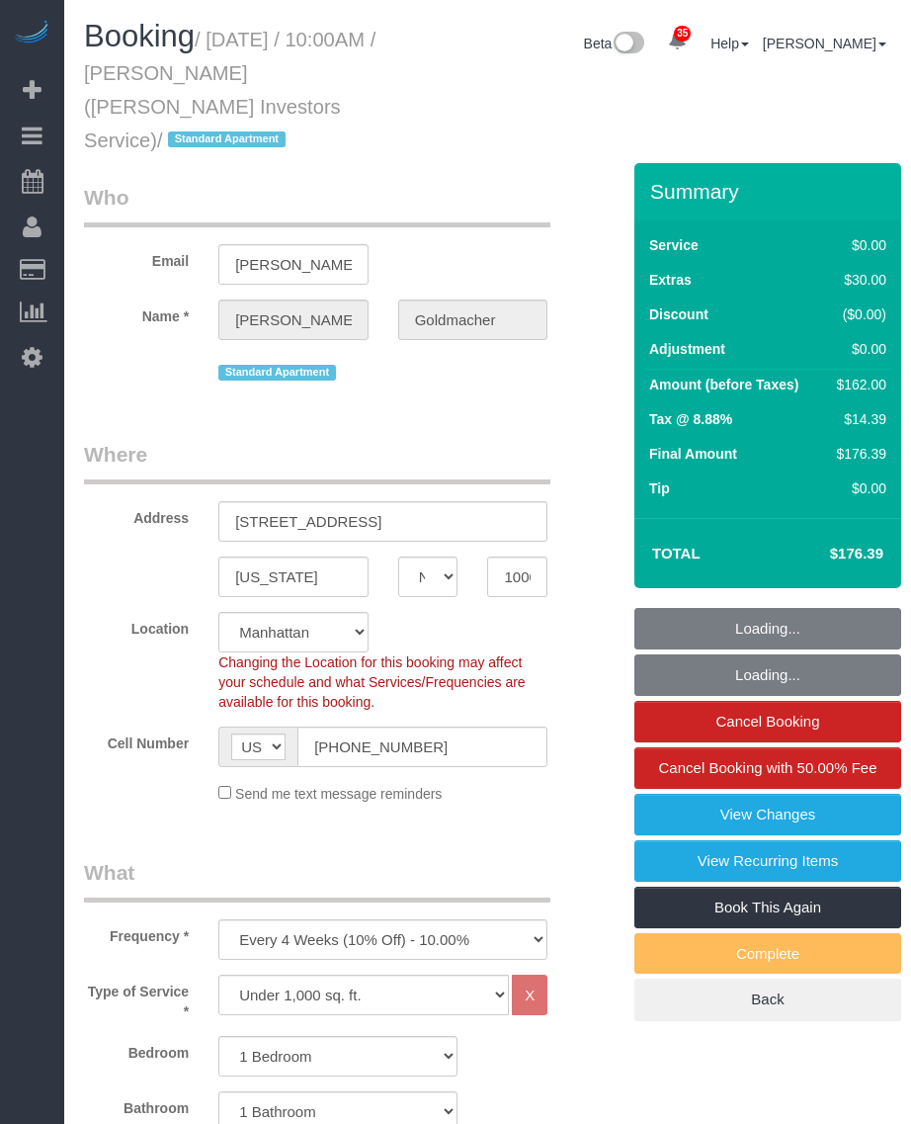
select select "NY"
select select "1"
select select "spot1"
select select "number:89"
select select "number:90"
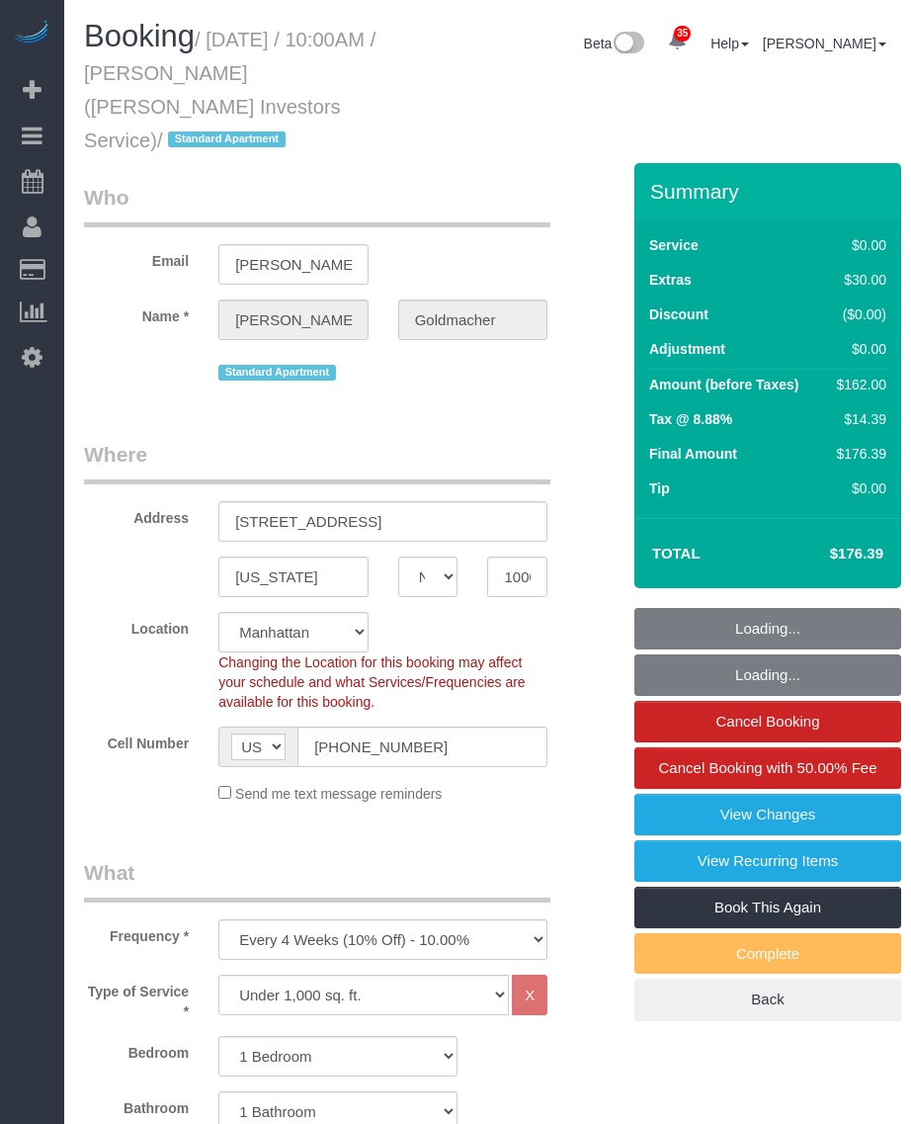
select select "number:15"
select select "number:5"
select select "number:21"
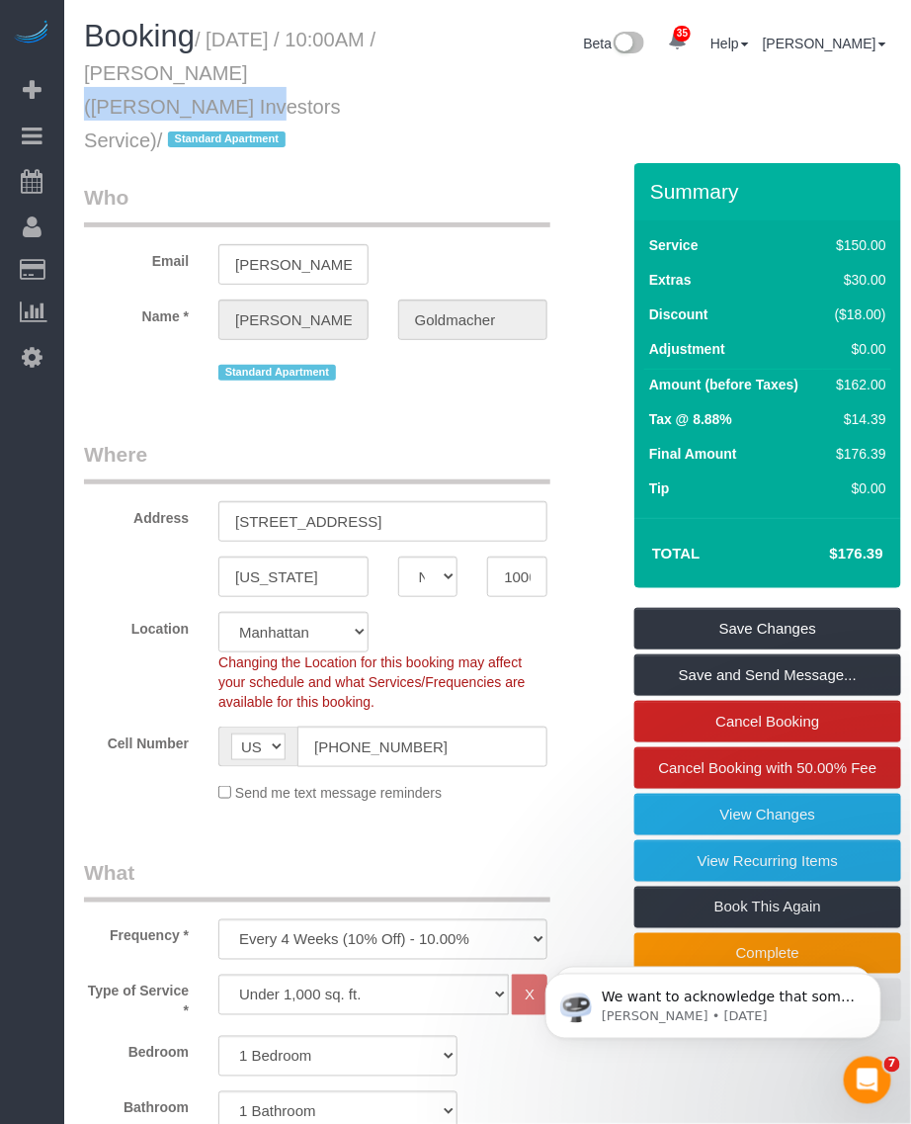
drag, startPoint x: 184, startPoint y: 66, endPoint x: 384, endPoint y: 65, distance: 199.7
click at [384, 65] on h1 "Booking / [DATE] / 10:00AM / [PERSON_NAME] ([PERSON_NAME] Investors Service) / …" at bounding box center [243, 87] width 319 height 134
copy small "[PERSON_NAME]"
click at [218, 45] on small "/ [DATE] / 10:00AM / [PERSON_NAME] ([PERSON_NAME] Investors Service) / Standard…" at bounding box center [230, 90] width 292 height 123
drag, startPoint x: 218, startPoint y: 40, endPoint x: 328, endPoint y: 107, distance: 128.7
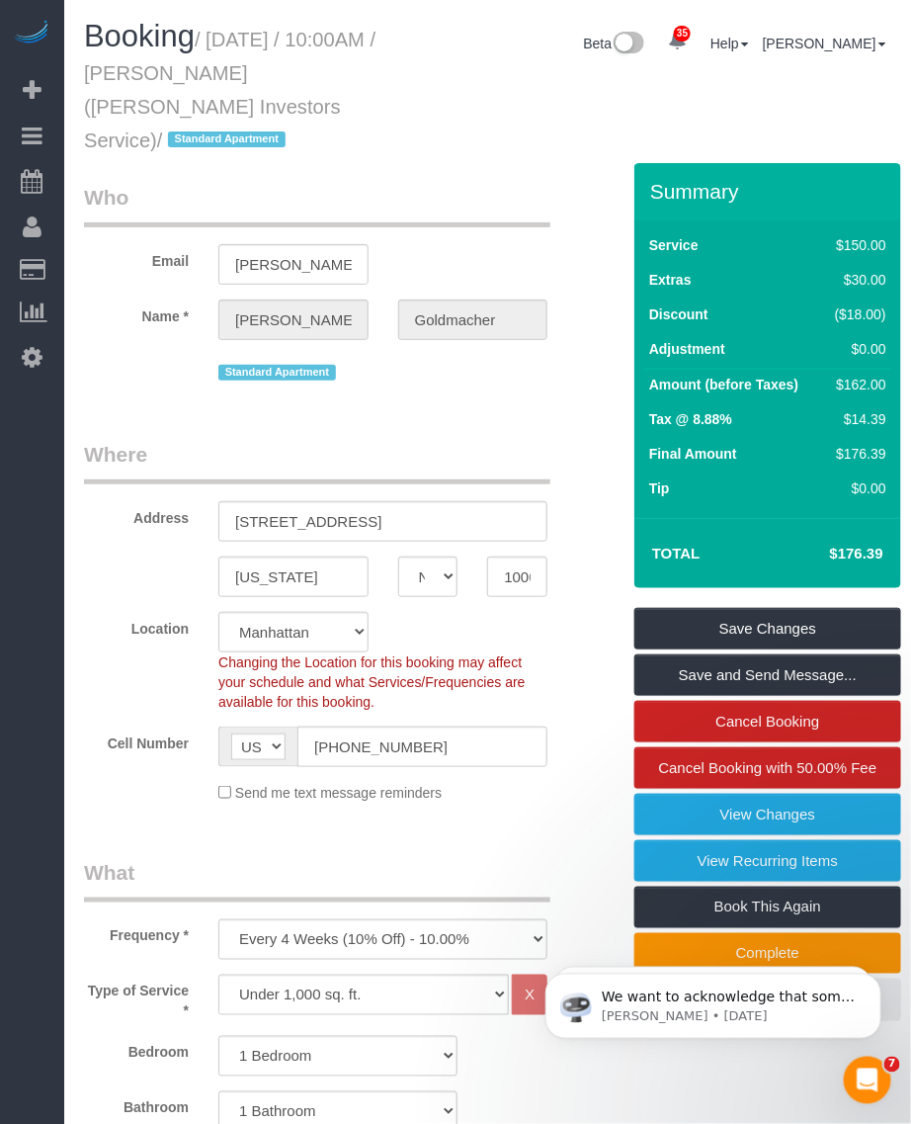
click at [328, 107] on small "/ [DATE] / 10:00AM / [PERSON_NAME] ([PERSON_NAME] Investors Service) / Standard…" at bounding box center [230, 90] width 292 height 123
copy small "[DATE] / 10:00AM / [PERSON_NAME] ([PERSON_NAME] Investors Service)"
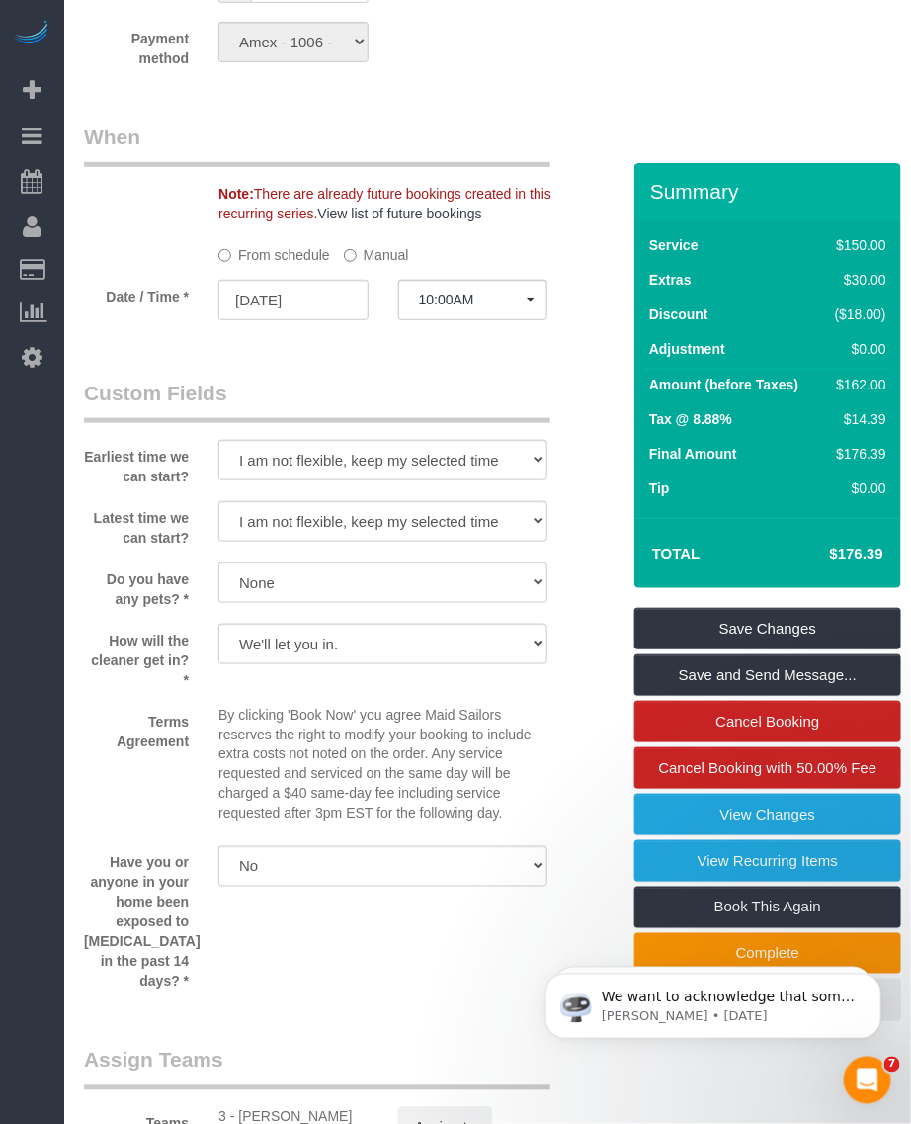
scroll to position [2224, 0]
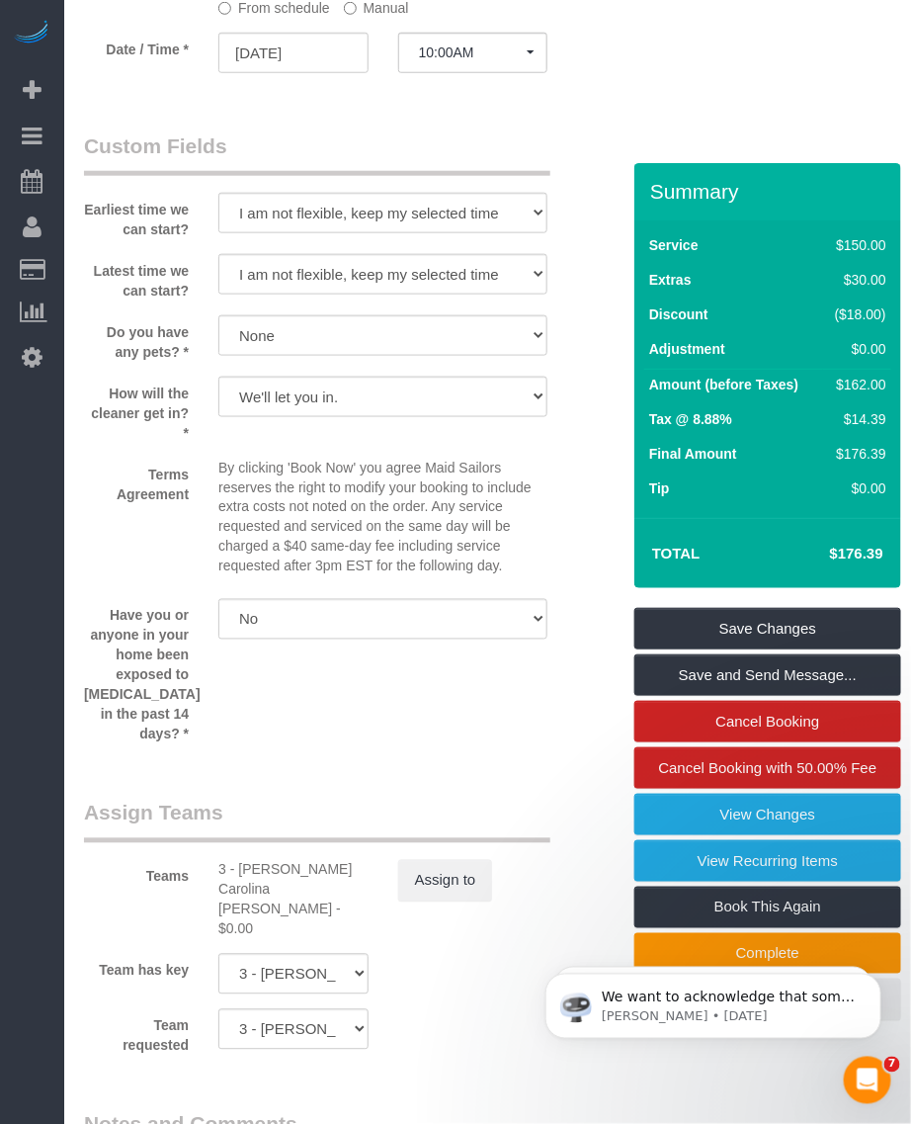
click at [247, 860] on div "3 - [PERSON_NAME] Carolina [PERSON_NAME] - $0.00" at bounding box center [293, 899] width 150 height 79
copy div "Andreina"
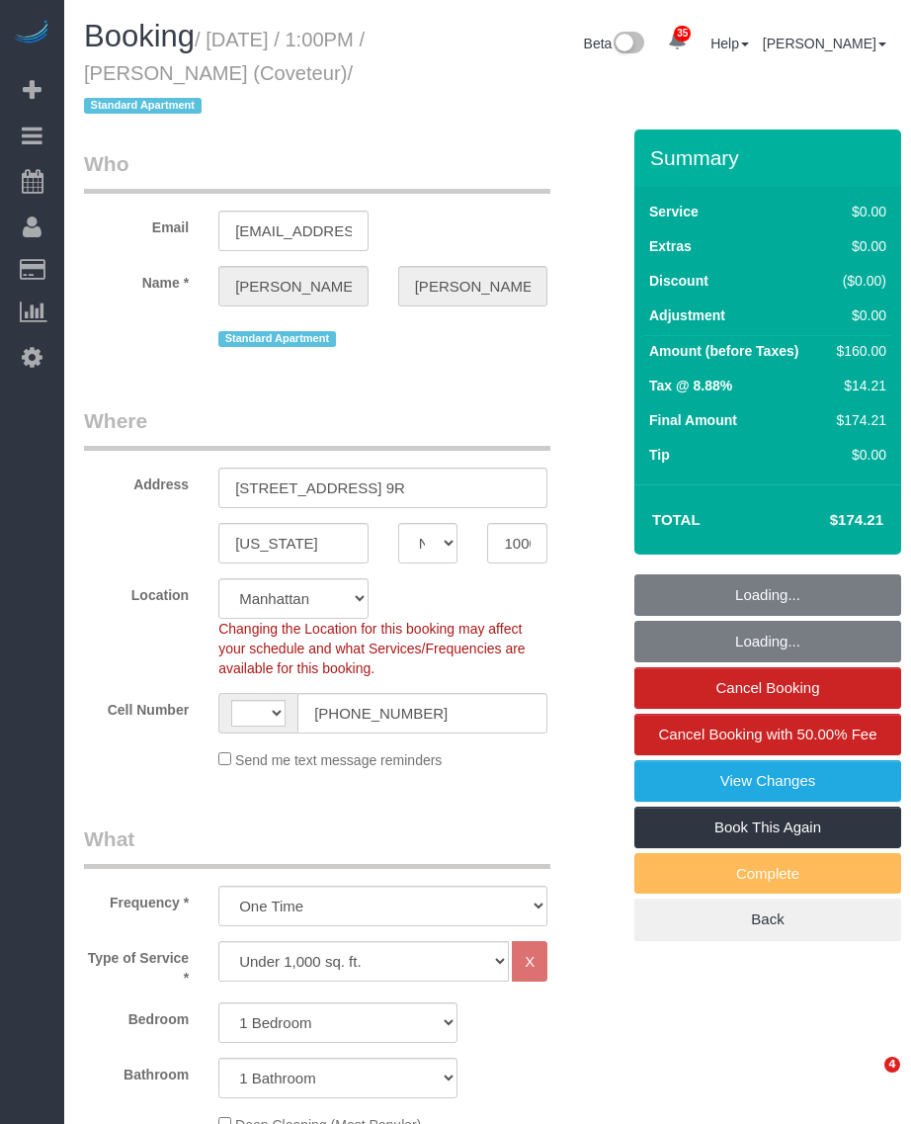
select select "NY"
select select "1"
select select "string:stripe-pm_1QsmyN4VGloSiKo7Hzm0PI0s"
select select "object:681"
select select "string:[GEOGRAPHIC_DATA]"
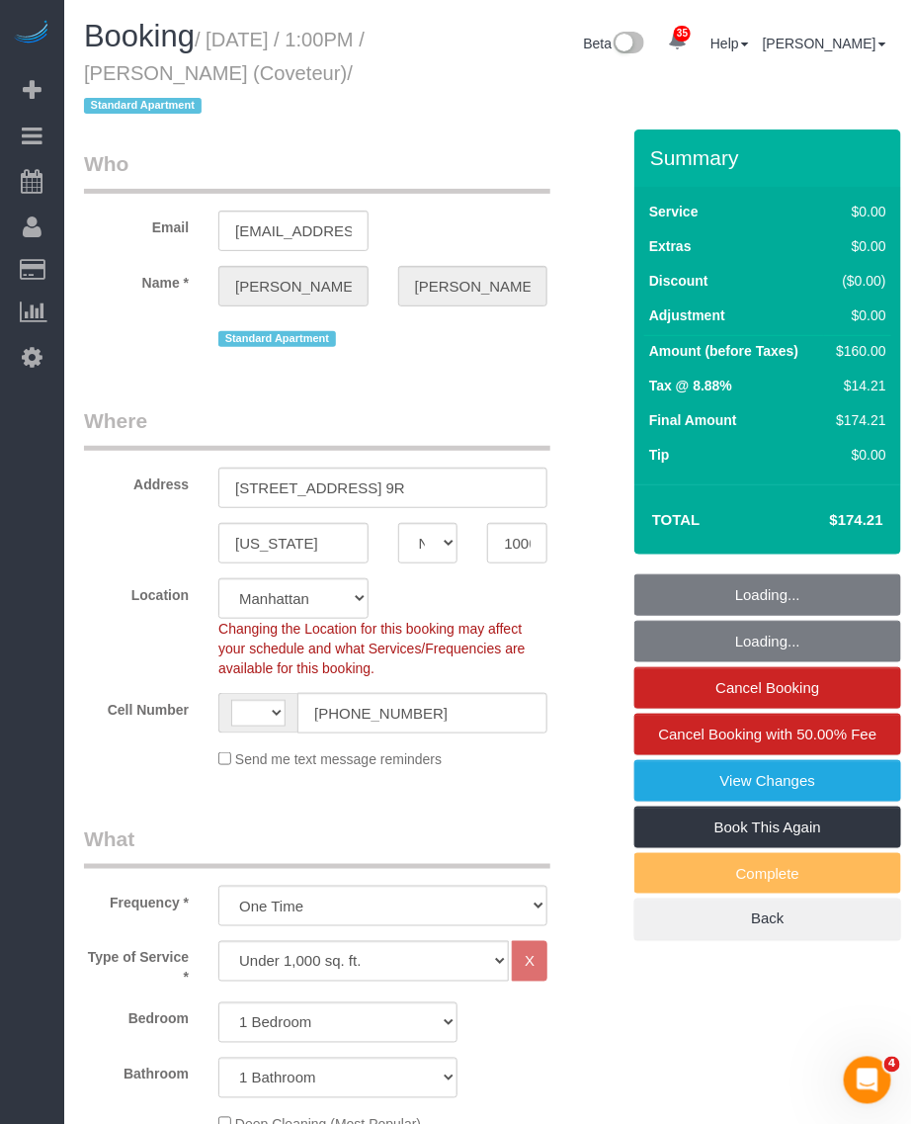
select select "number:61"
select select "number:74"
select select "number:15"
select select "number:6"
select select "1"
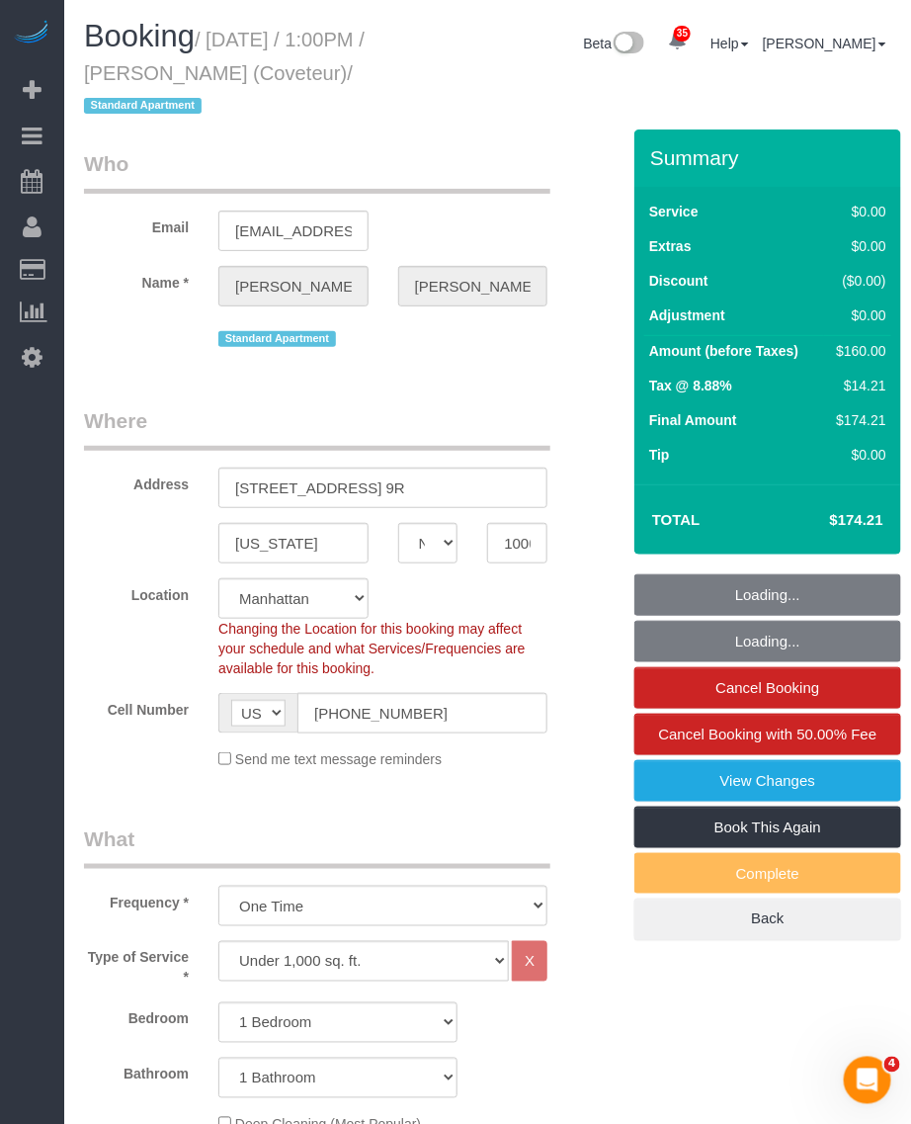
select select "spot1"
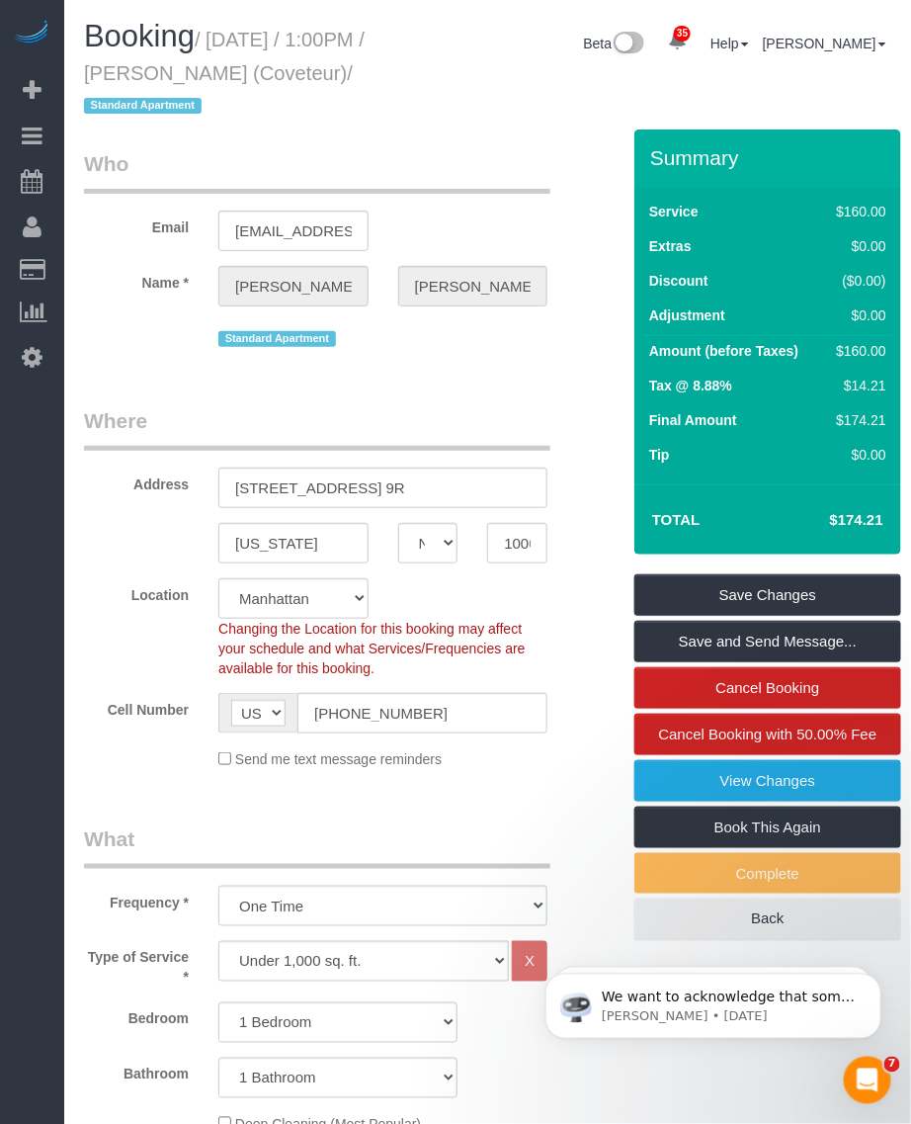
drag, startPoint x: 171, startPoint y: 71, endPoint x: 408, endPoint y: 74, distance: 237.3
click at [408, 74] on div "Booking / October 05, 2025 / 1:00PM / Hilary George-Parkin (Coveteur) / Standar…" at bounding box center [243, 75] width 349 height 110
click at [688, 797] on link "View Changes" at bounding box center [768, 781] width 267 height 42
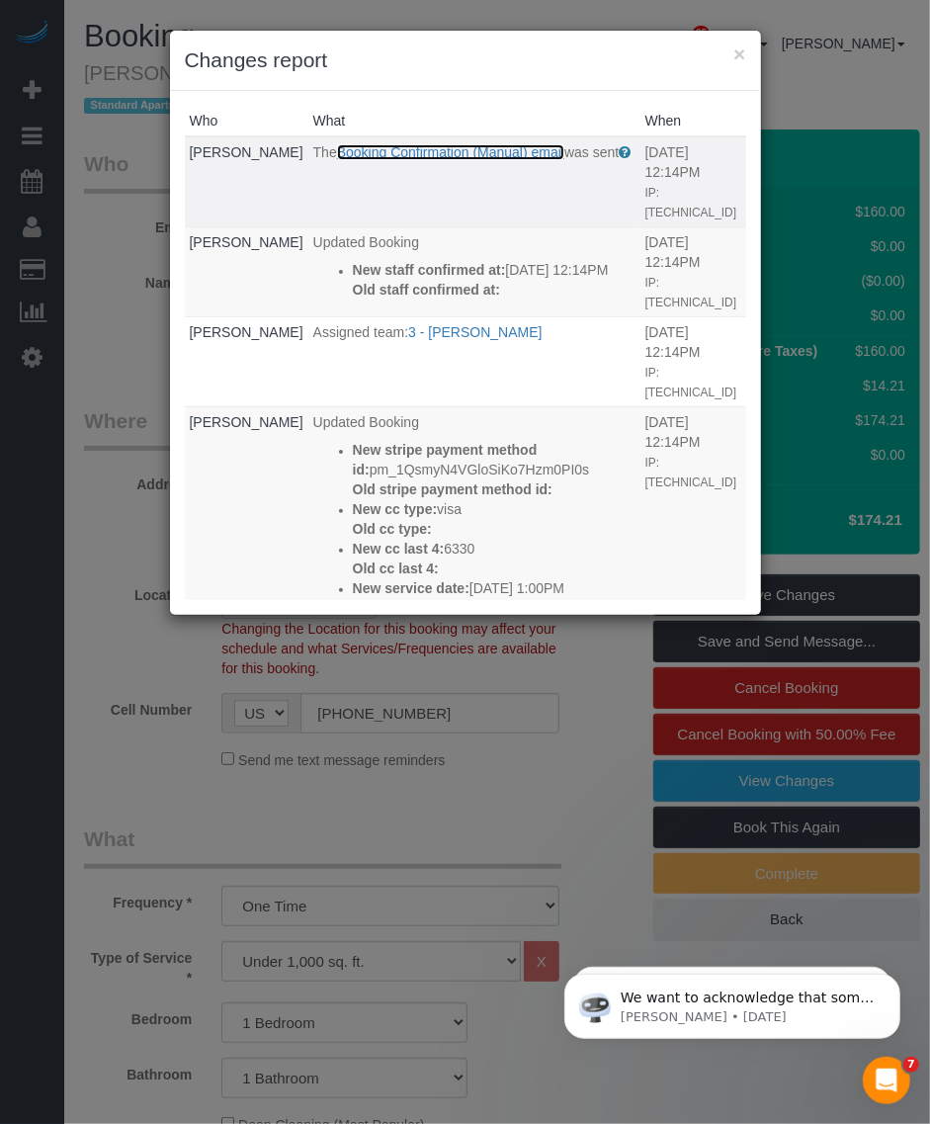
click at [426, 150] on link "Booking Confirmation (Manual) email" at bounding box center [450, 152] width 227 height 16
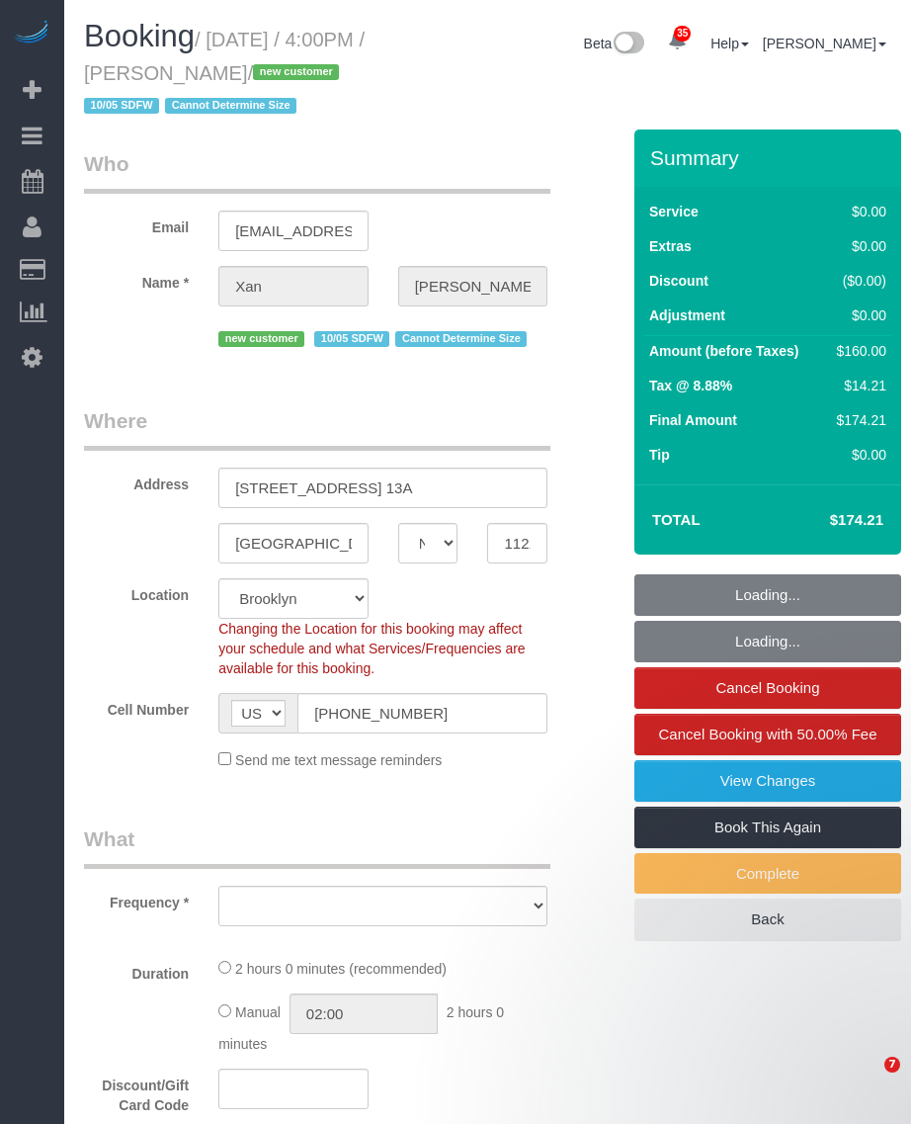
select select "NY"
select select "number:59"
select select "number:78"
select select "number:15"
select select "number:5"
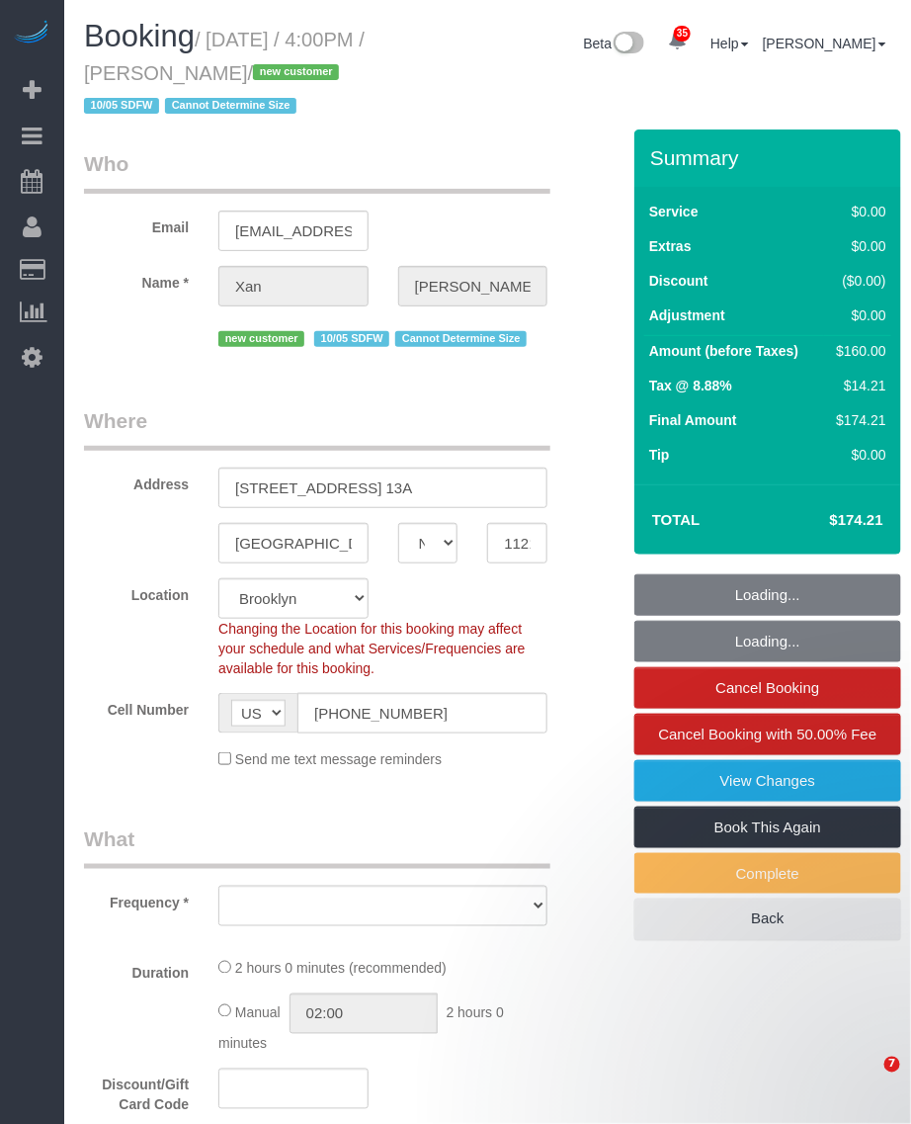
select select "object:1082"
select select "1"
select select "spot1"
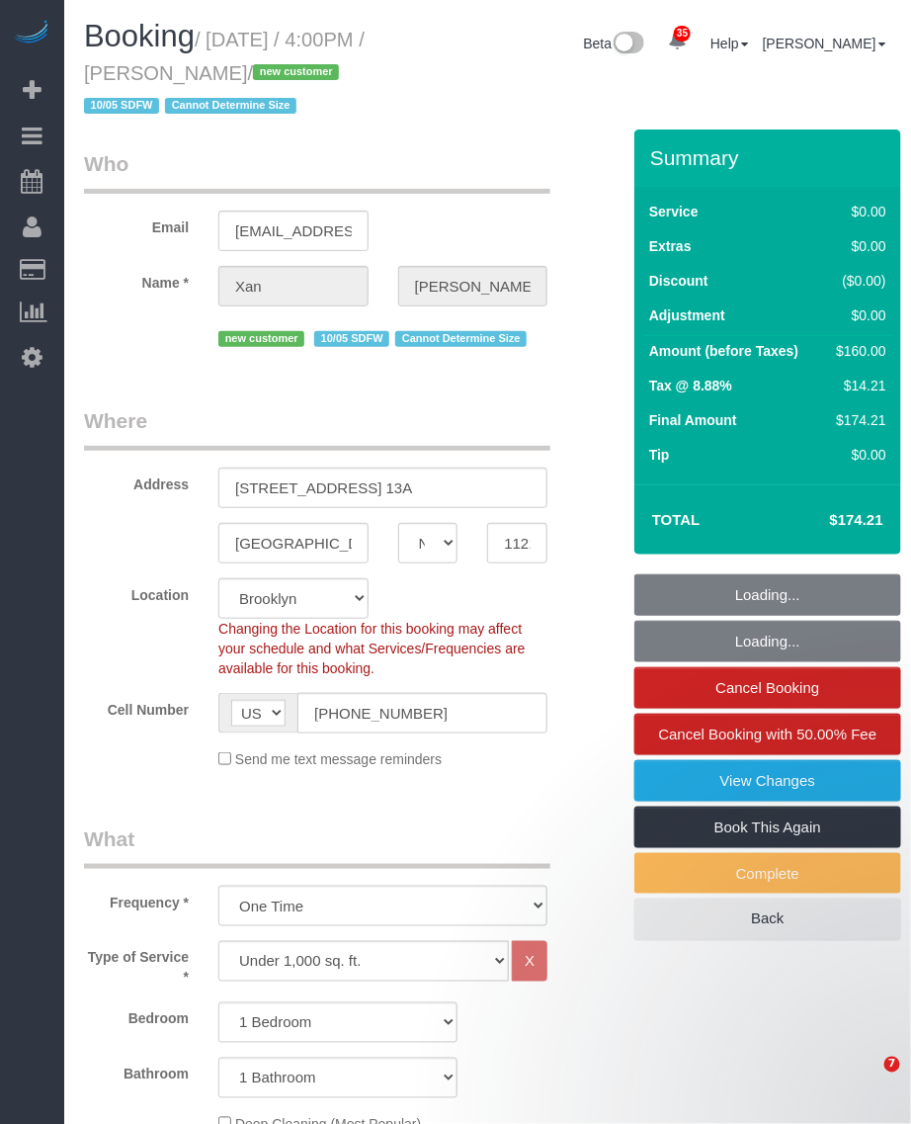
select select "object:1470"
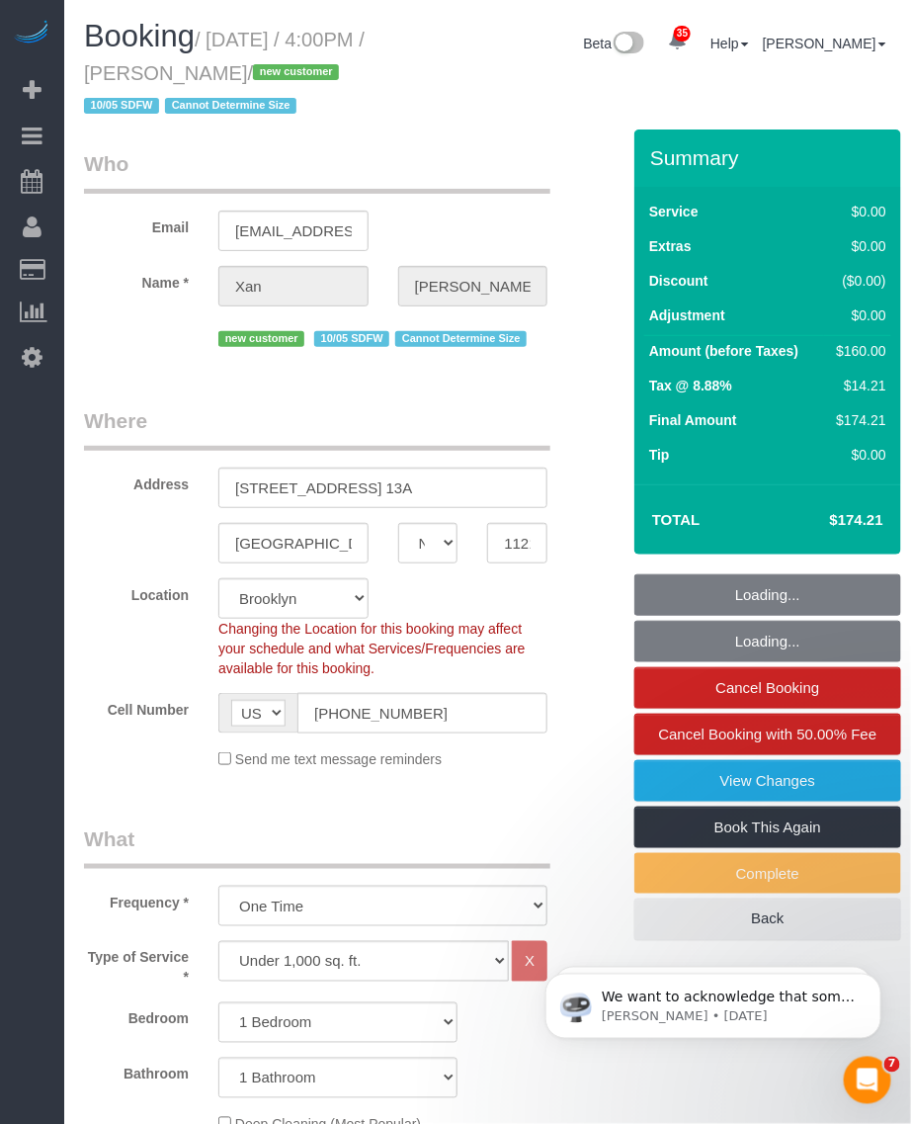
select select "string:stripe-pm_1SEsaC4VGloSiKo7Sm3E9XjS"
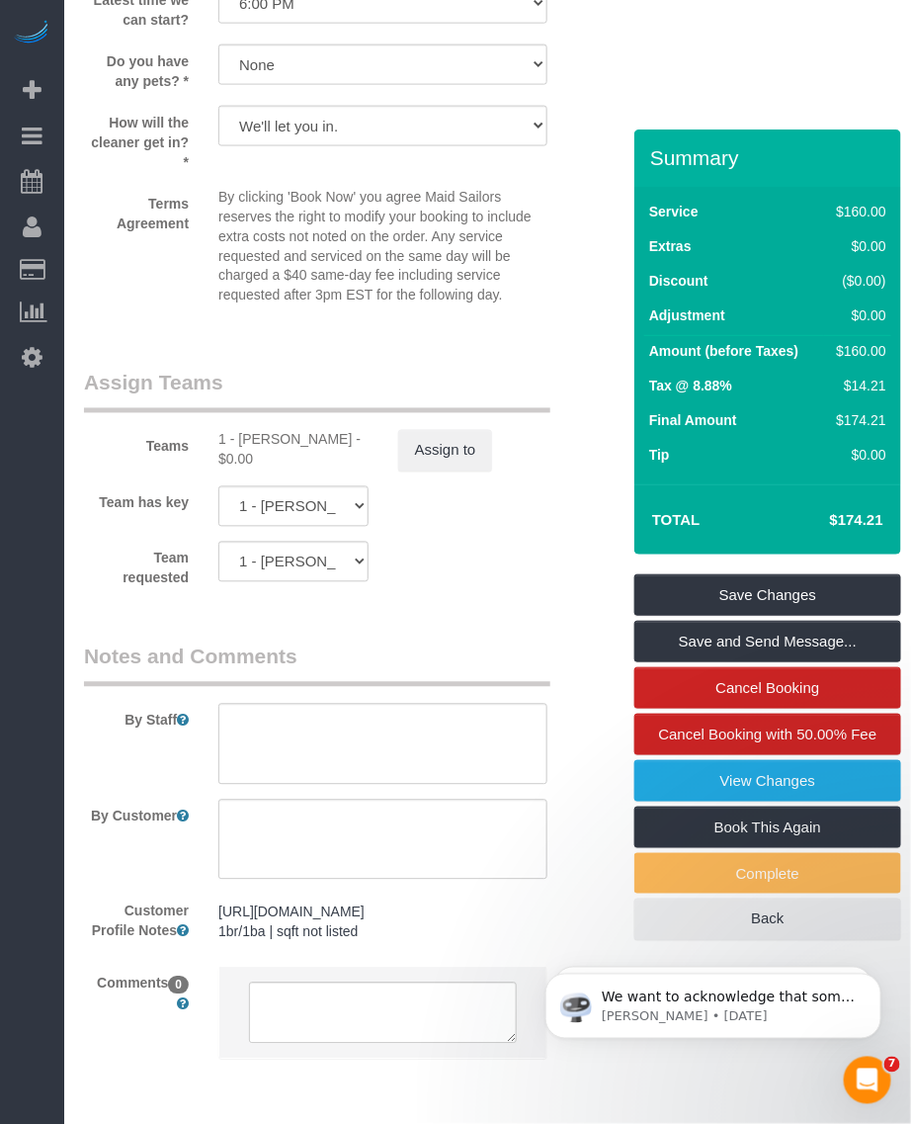
scroll to position [2633, 0]
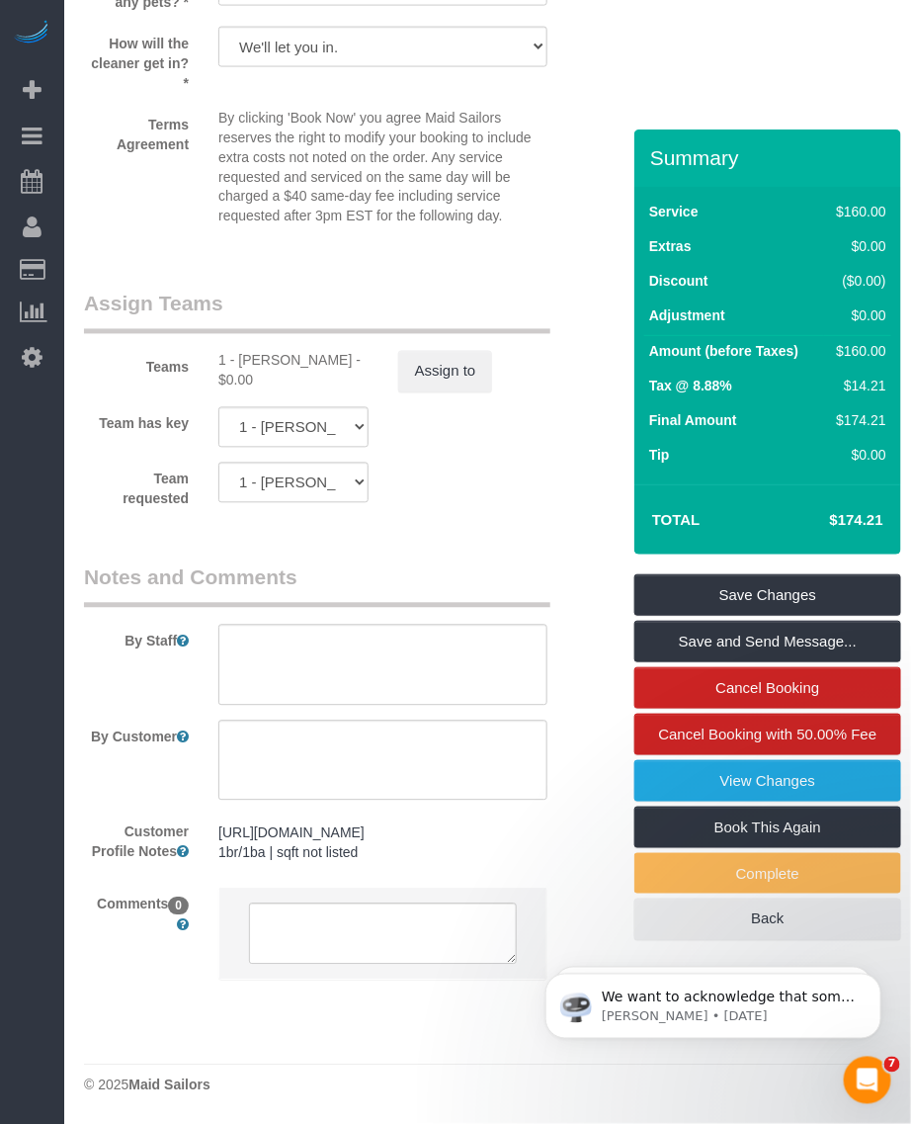
click at [400, 852] on pre "[URL][DOMAIN_NAME] 1br/1ba | sqft not listed" at bounding box center [382, 843] width 329 height 40
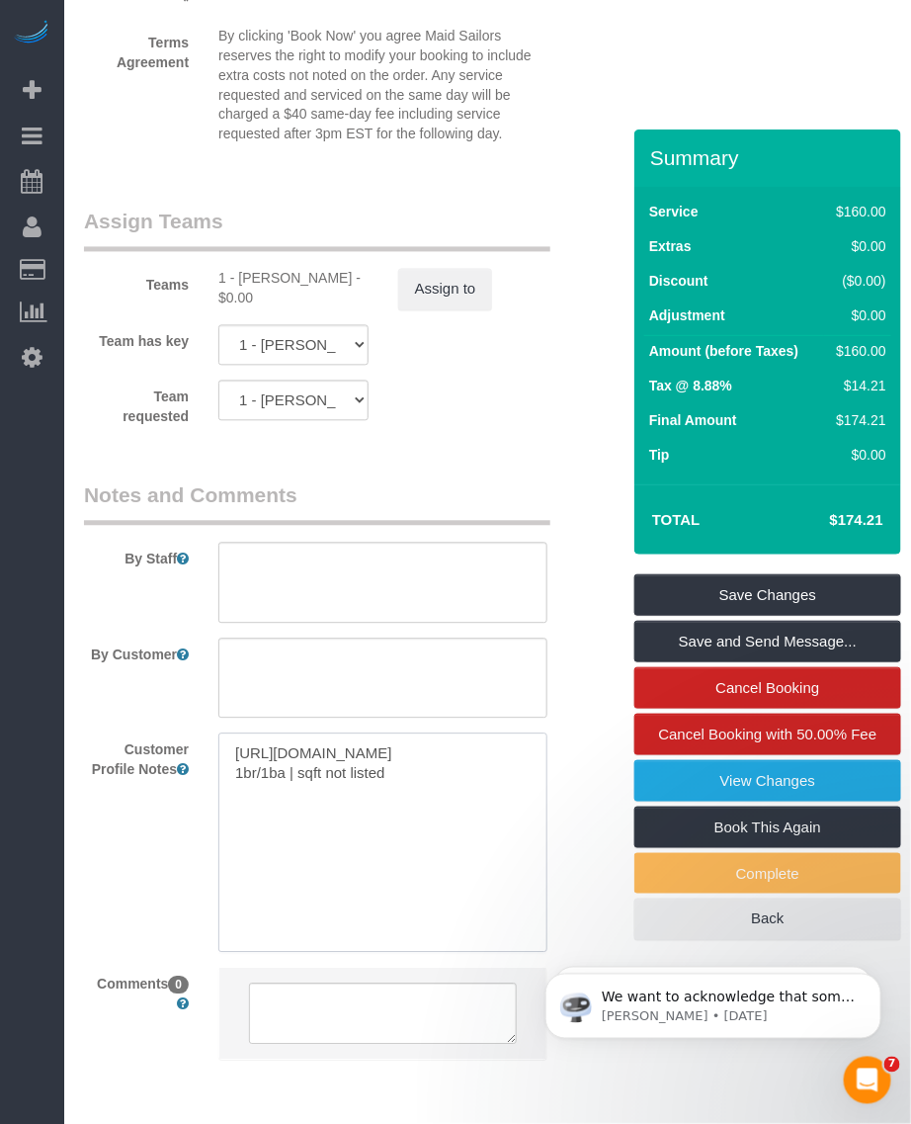
drag, startPoint x: 431, startPoint y: 885, endPoint x: 395, endPoint y: 883, distance: 35.6
click at [431, 883] on textarea "[URL][DOMAIN_NAME] 1br/1ba | sqft not listed" at bounding box center [382, 843] width 329 height 218
drag, startPoint x: 300, startPoint y: 873, endPoint x: 433, endPoint y: 885, distance: 134.0
click at [433, 885] on textarea "[URL][DOMAIN_NAME] 1br/1ba | sqft not listed" at bounding box center [382, 843] width 329 height 218
type textarea "[URL][DOMAIN_NAME] 1br/1ba | 600 sqft according to the cmr."
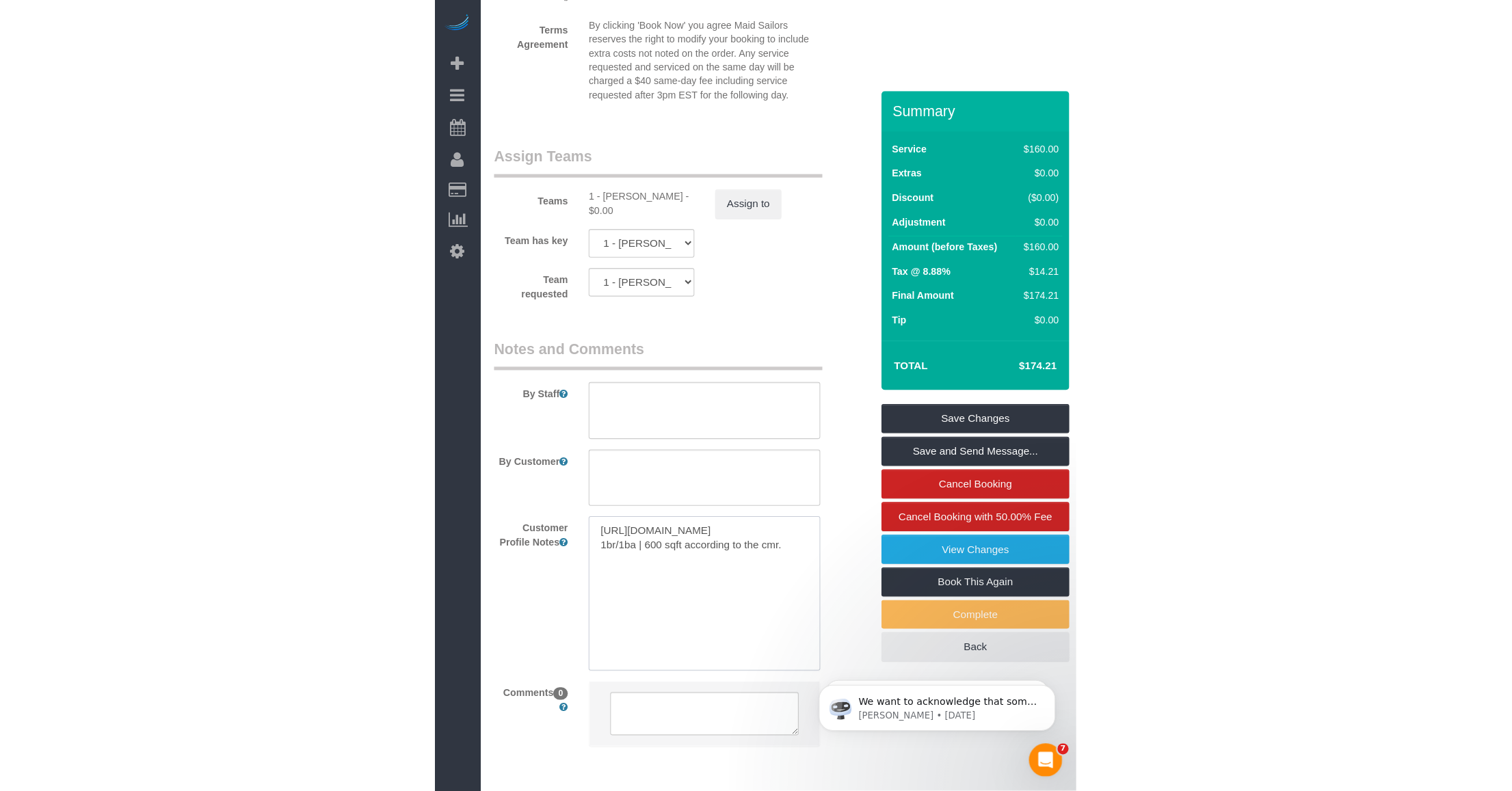
scroll to position [1710, 0]
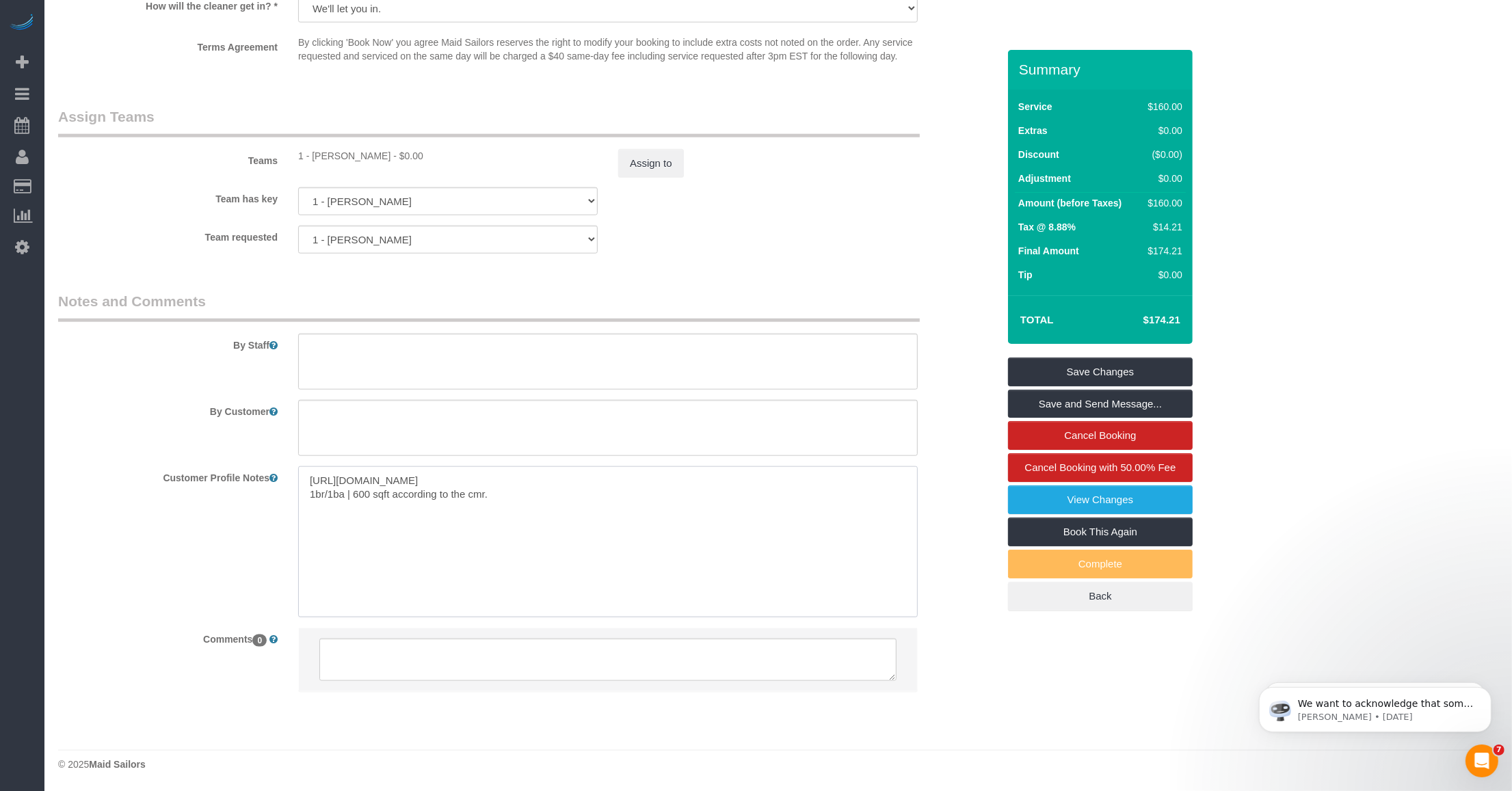
click at [524, 497] on textarea "[URL][DOMAIN_NAME] 1br/1ba | 600 sqft according to the cmr." at bounding box center [608, 541] width 620 height 151
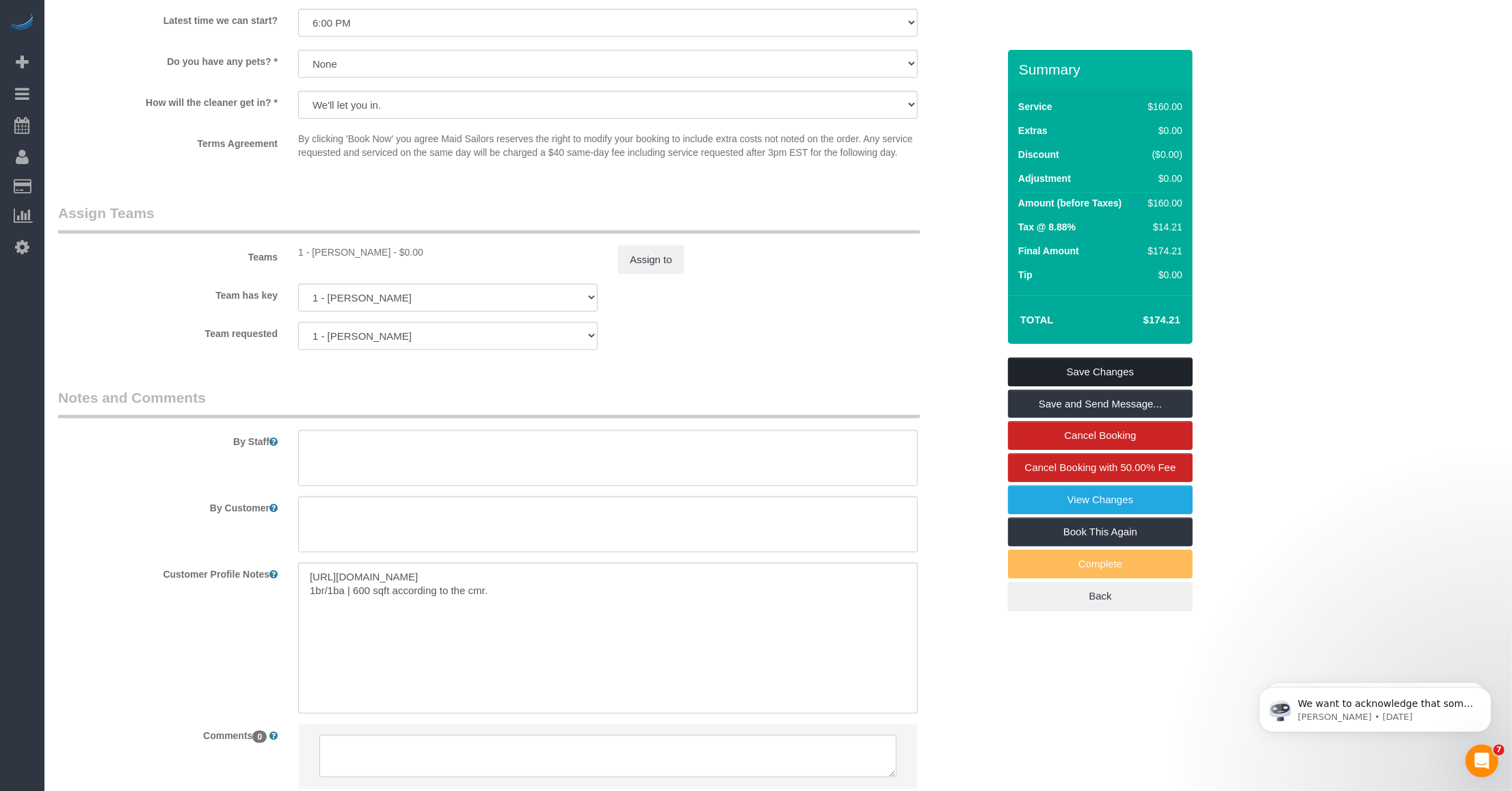
click at [629, 364] on link "Save Changes" at bounding box center [1100, 372] width 185 height 29
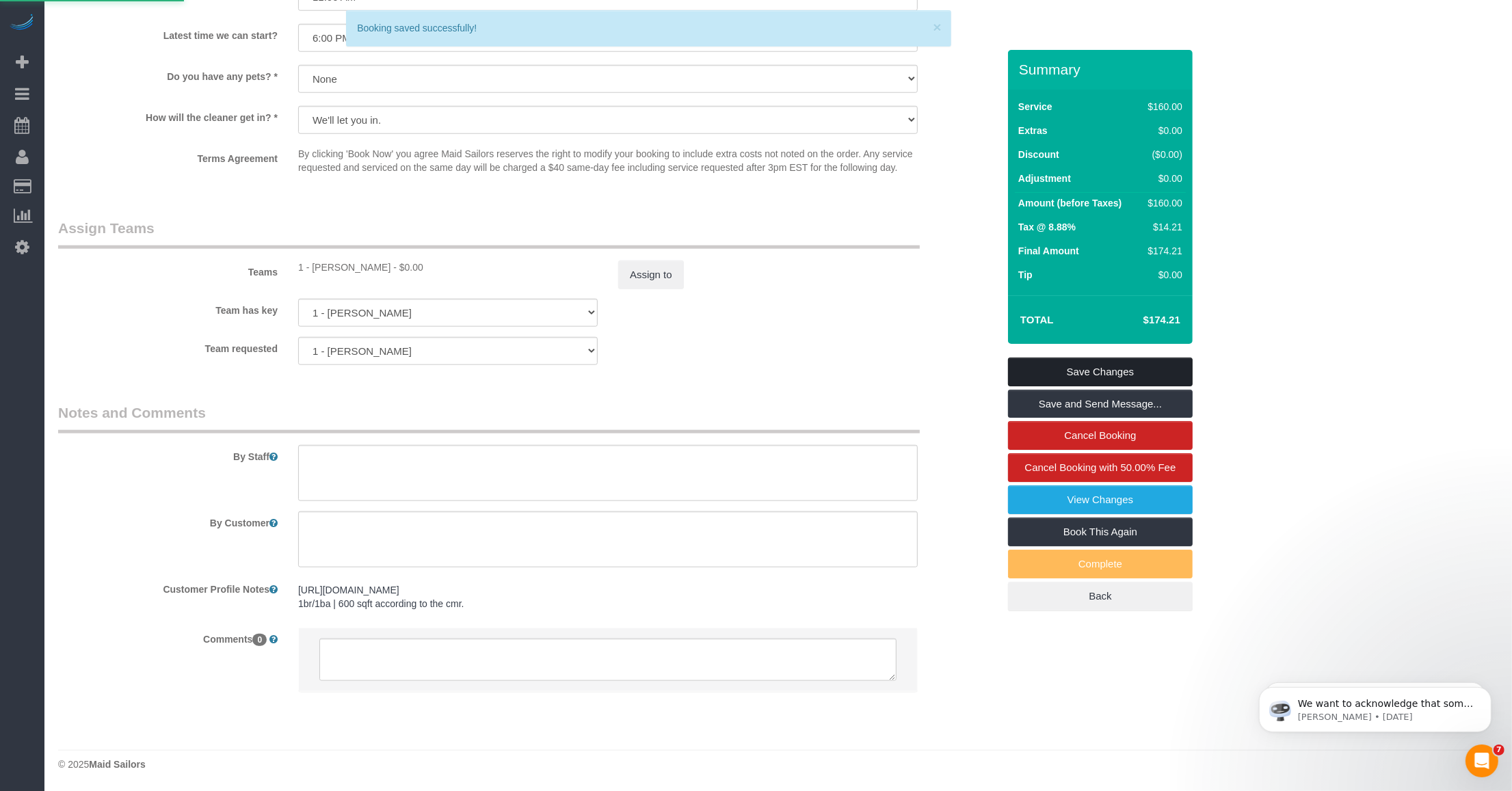
scroll to position [1324, 0]
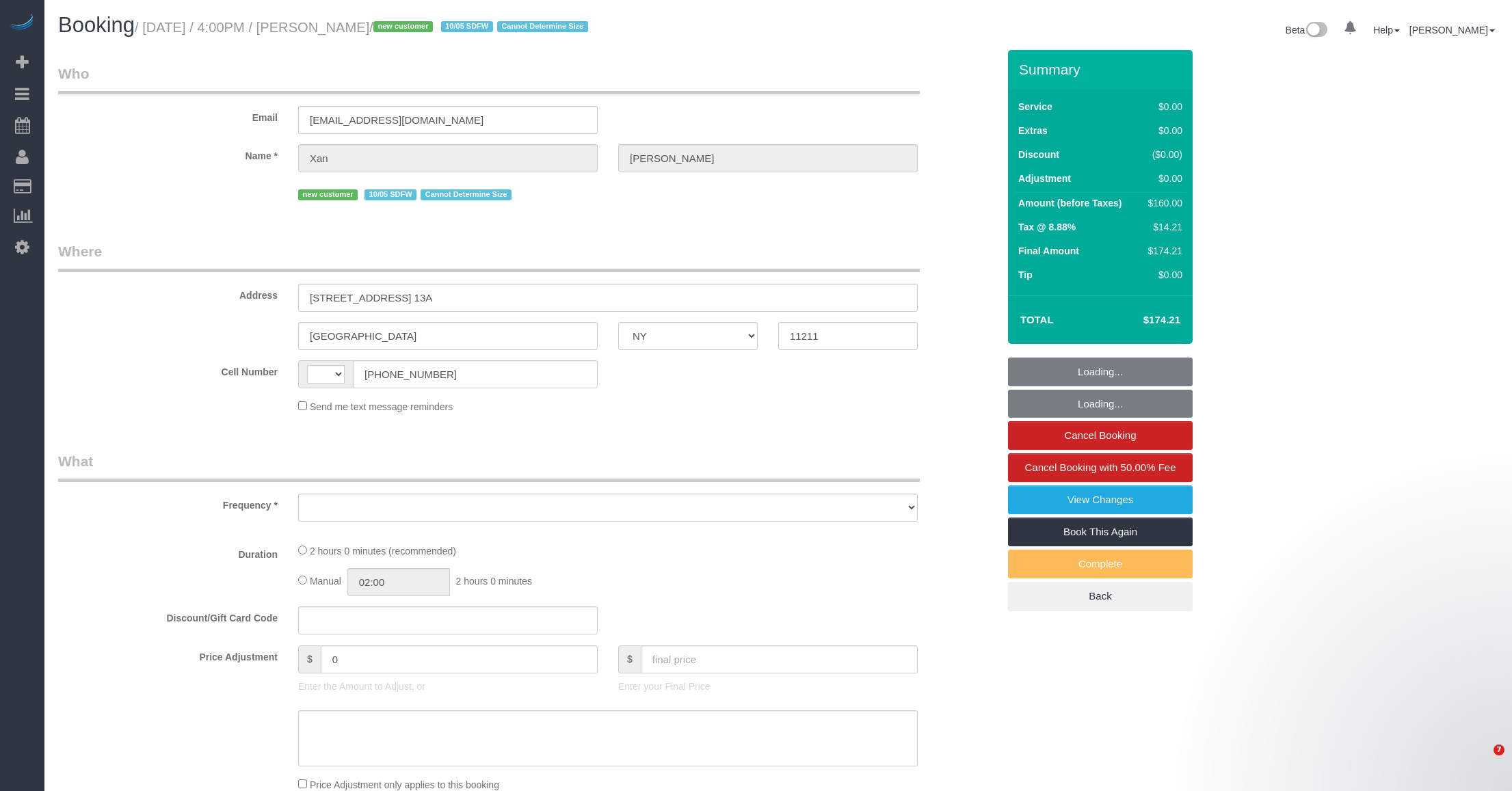
select select "NY"
select select "object:580"
select select "1"
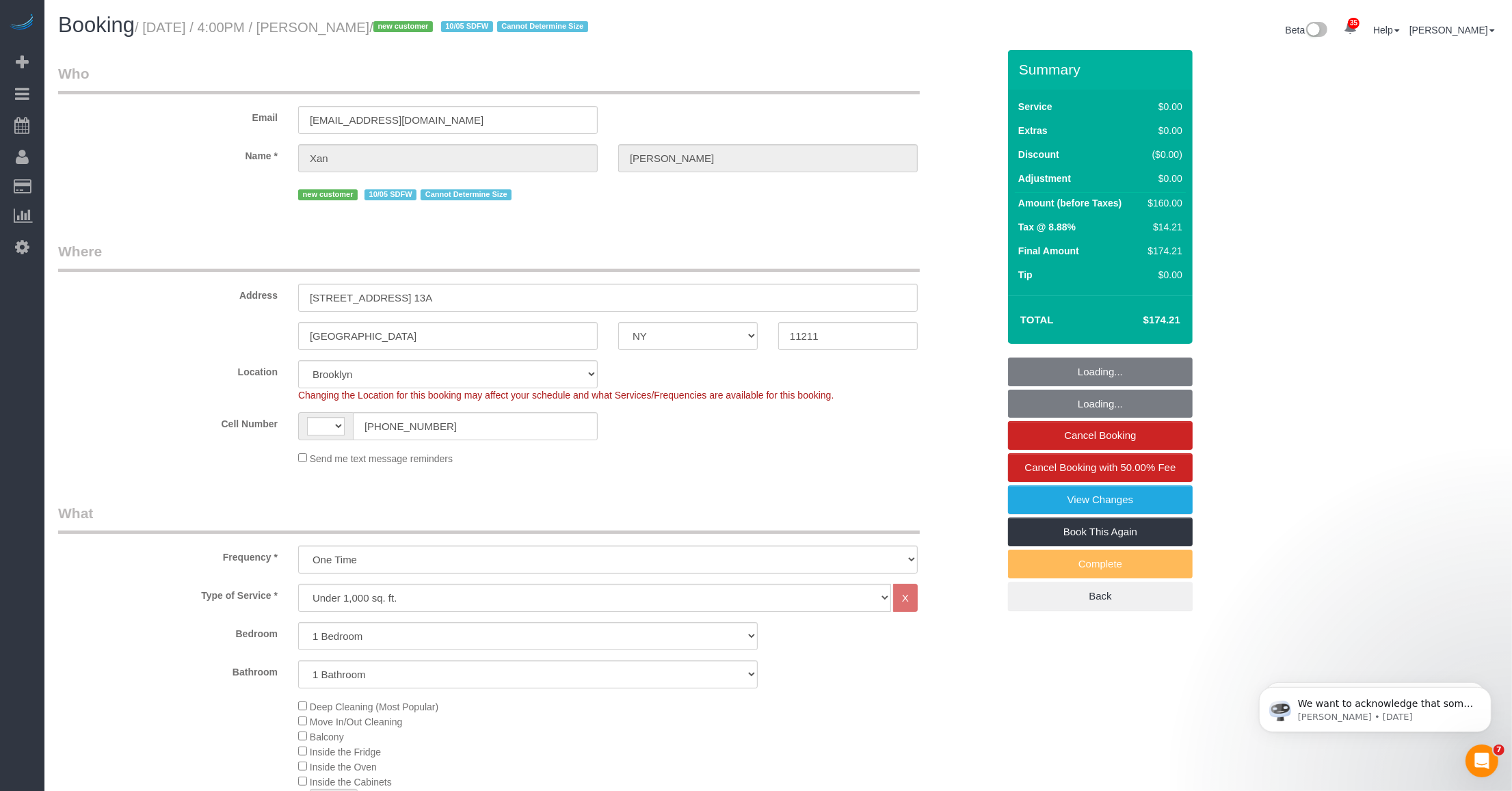
select select "string:stripe-pm_1SEsaC4VGloSiKo7Sm3E9XjS"
select select "string:US"
select select "spot1"
select select "object:941"
select select "number:59"
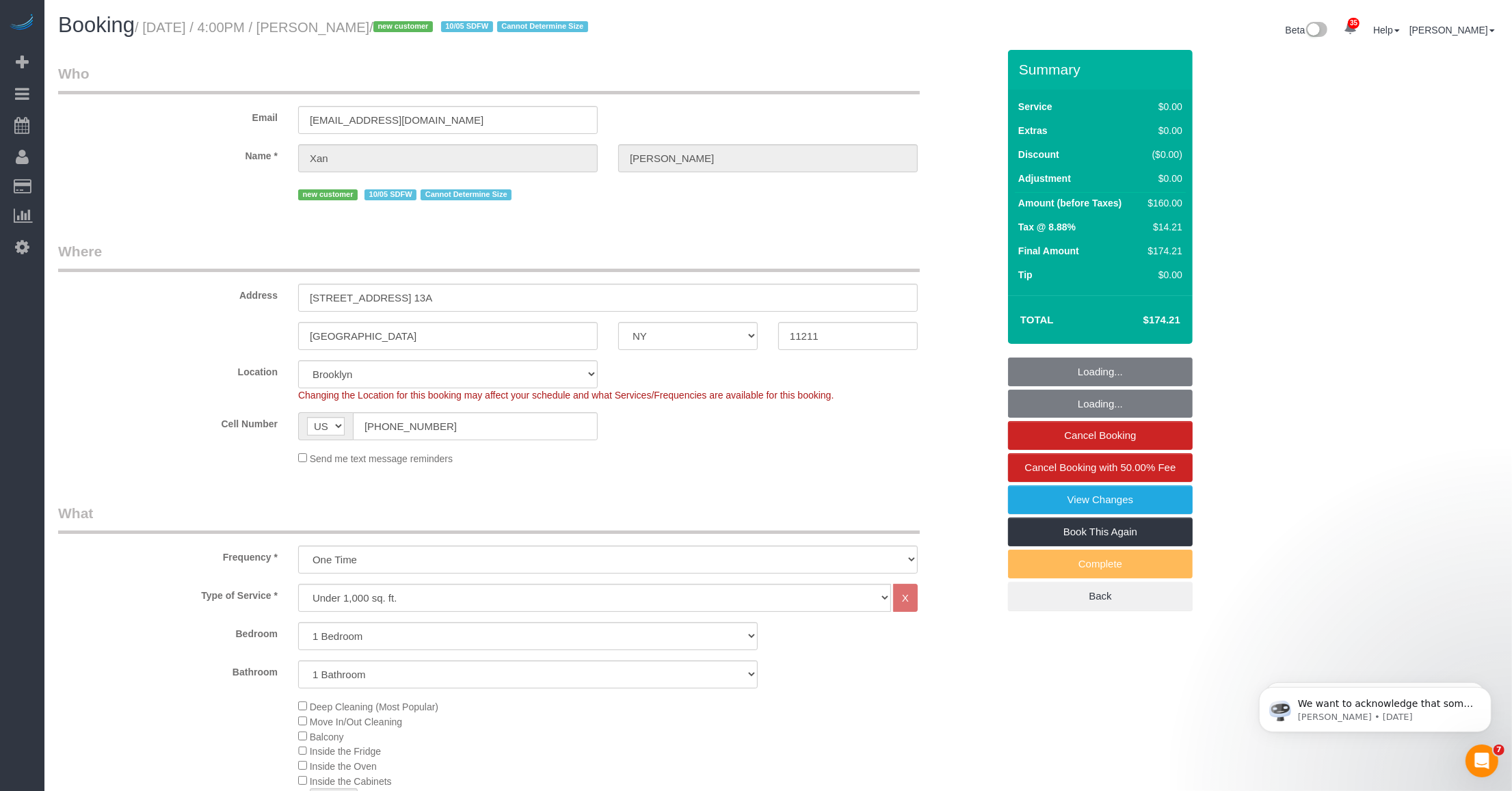
select select "number:78"
select select "number:15"
select select "number:5"
select select "1"
drag, startPoint x: 327, startPoint y: 23, endPoint x: 410, endPoint y: 32, distance: 83.5
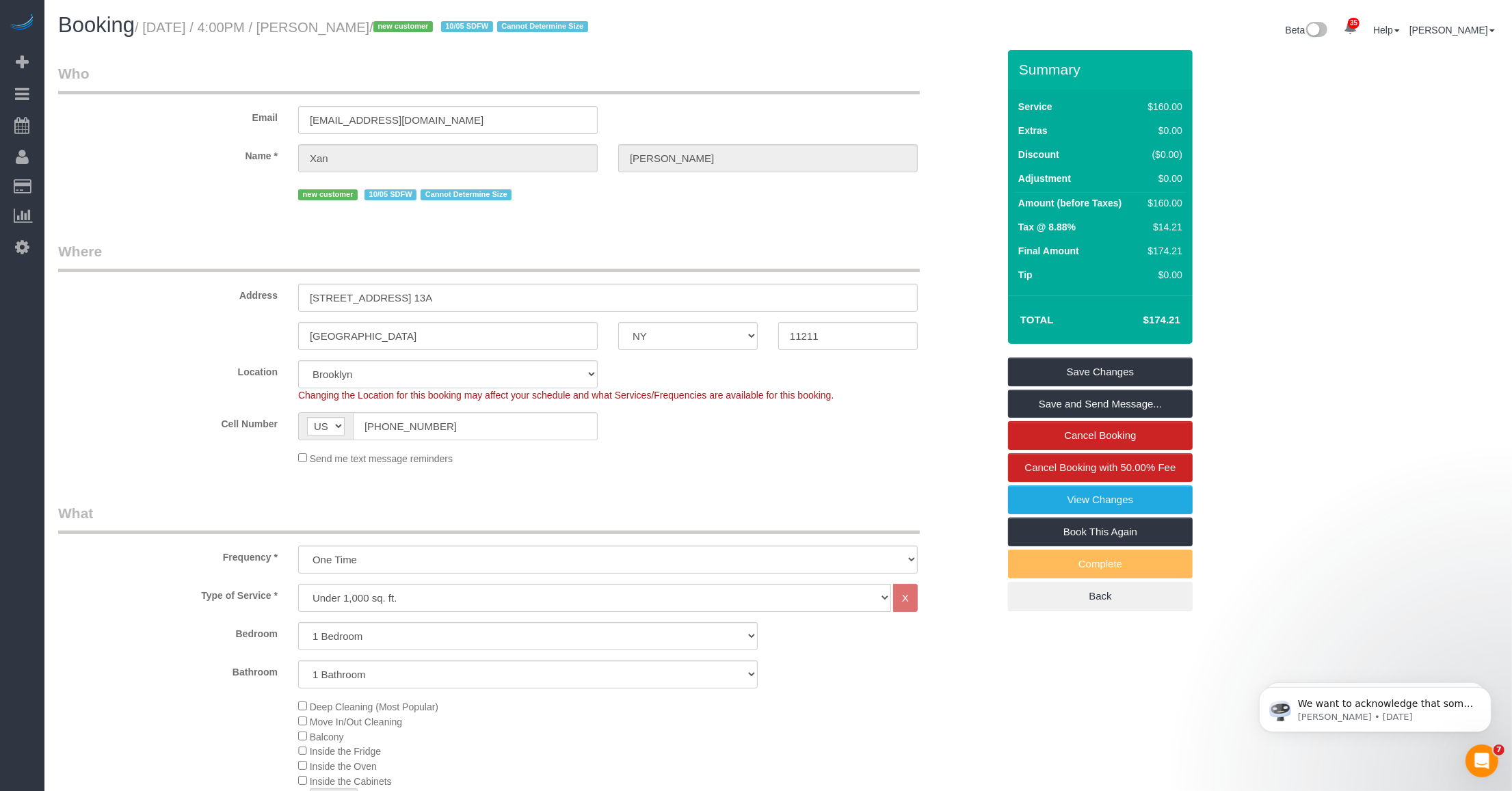
click at [410, 32] on small "/ October 05, 2025 / 4:00PM / Xan Northcott / new customer 10/05 SDFW Cannot De…" at bounding box center [363, 28] width 457 height 15
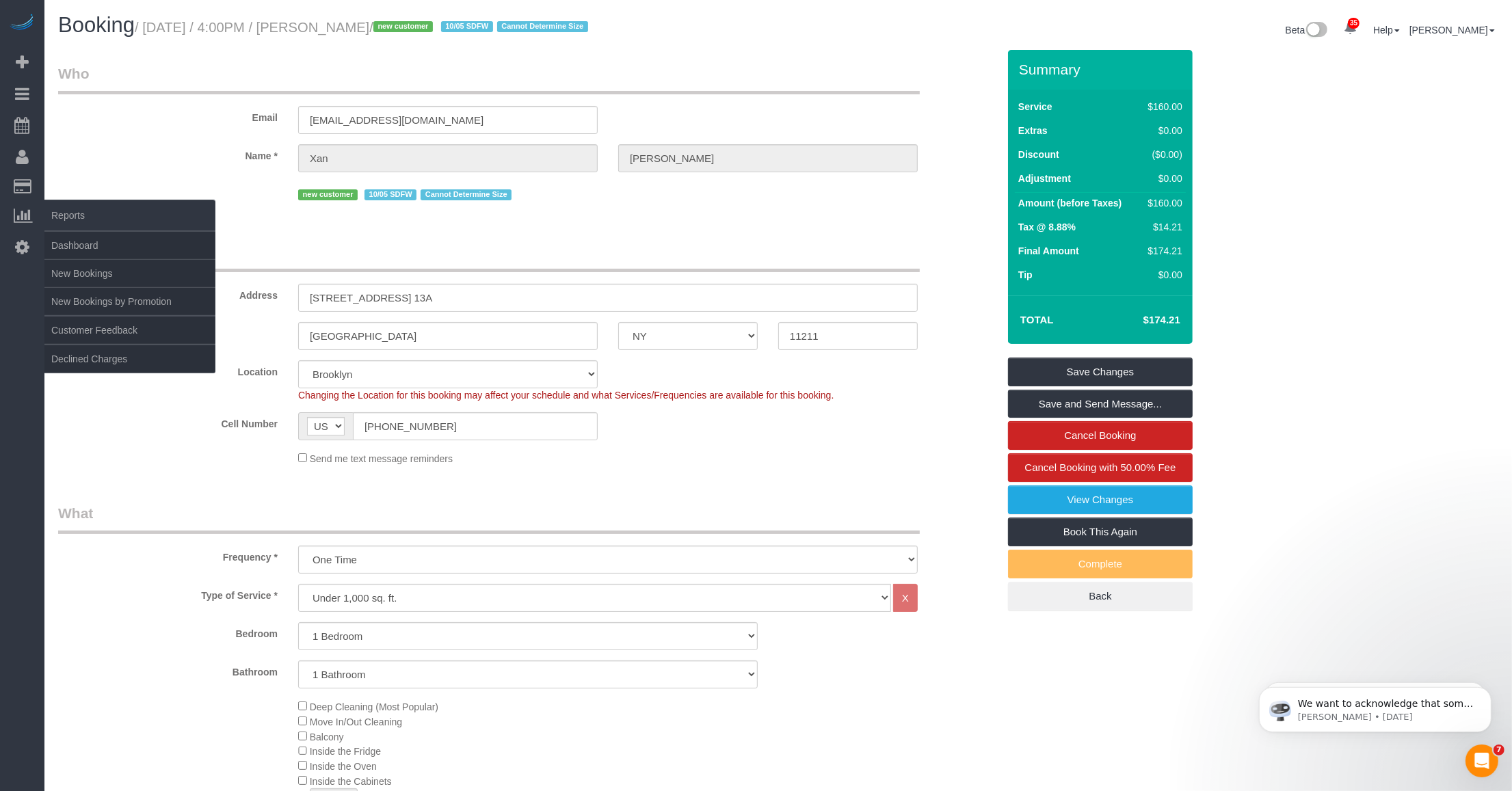
copy small "Xan Northcott"
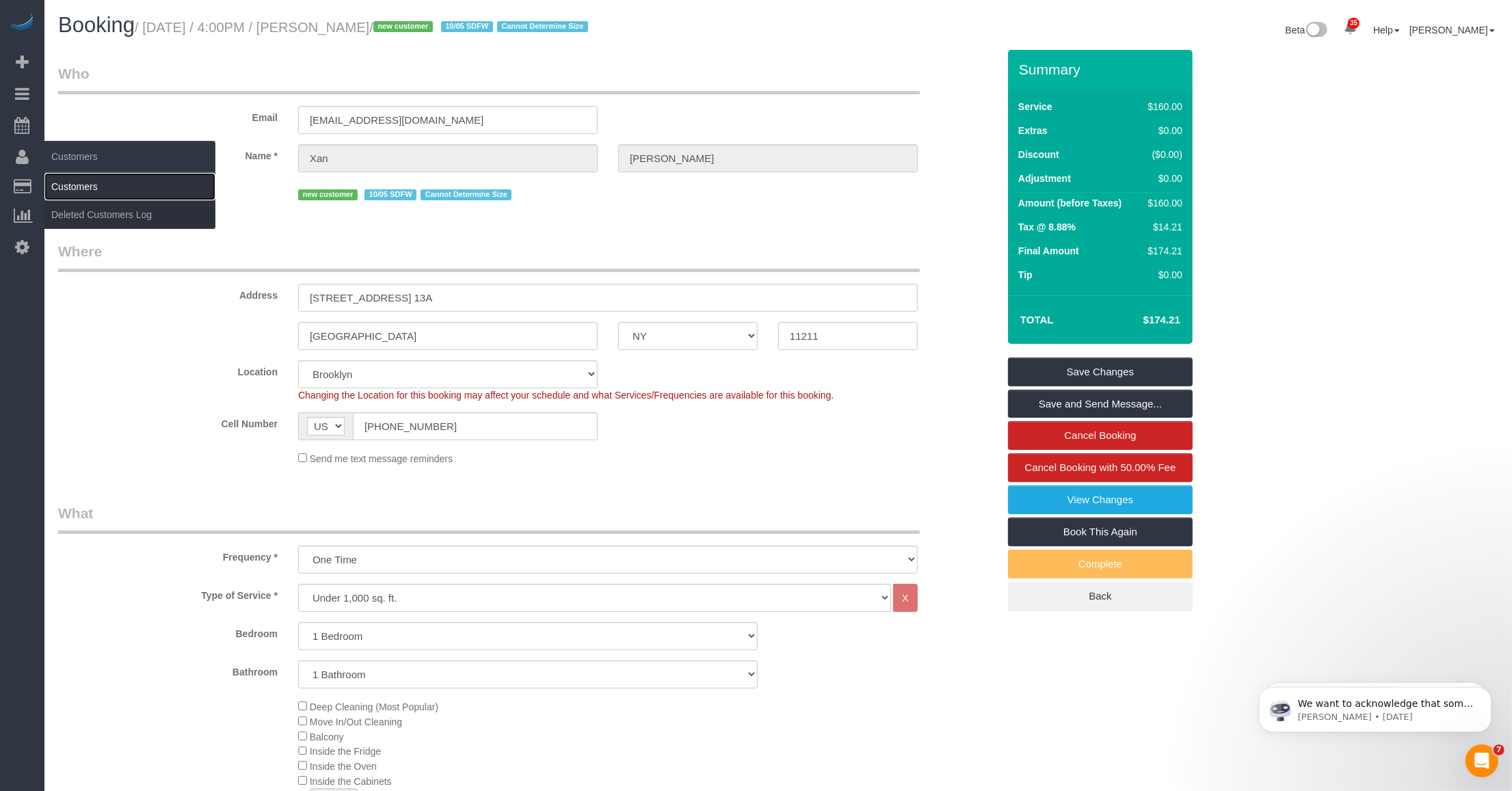
click at [89, 185] on link "Customers" at bounding box center [129, 187] width 171 height 28
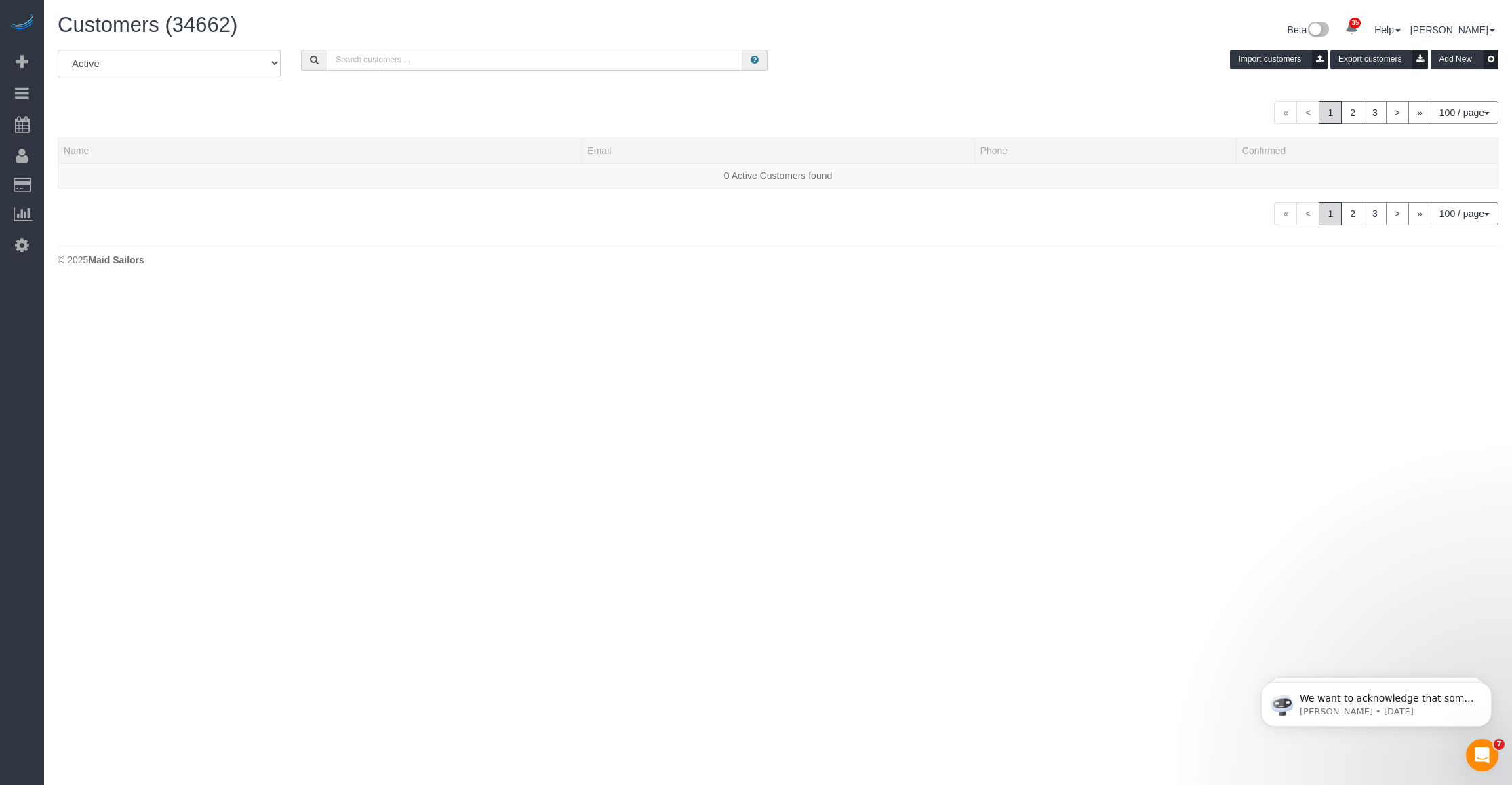
click at [424, 54] on input "text" at bounding box center [534, 60] width 416 height 21
paste input "Xan Northcott"
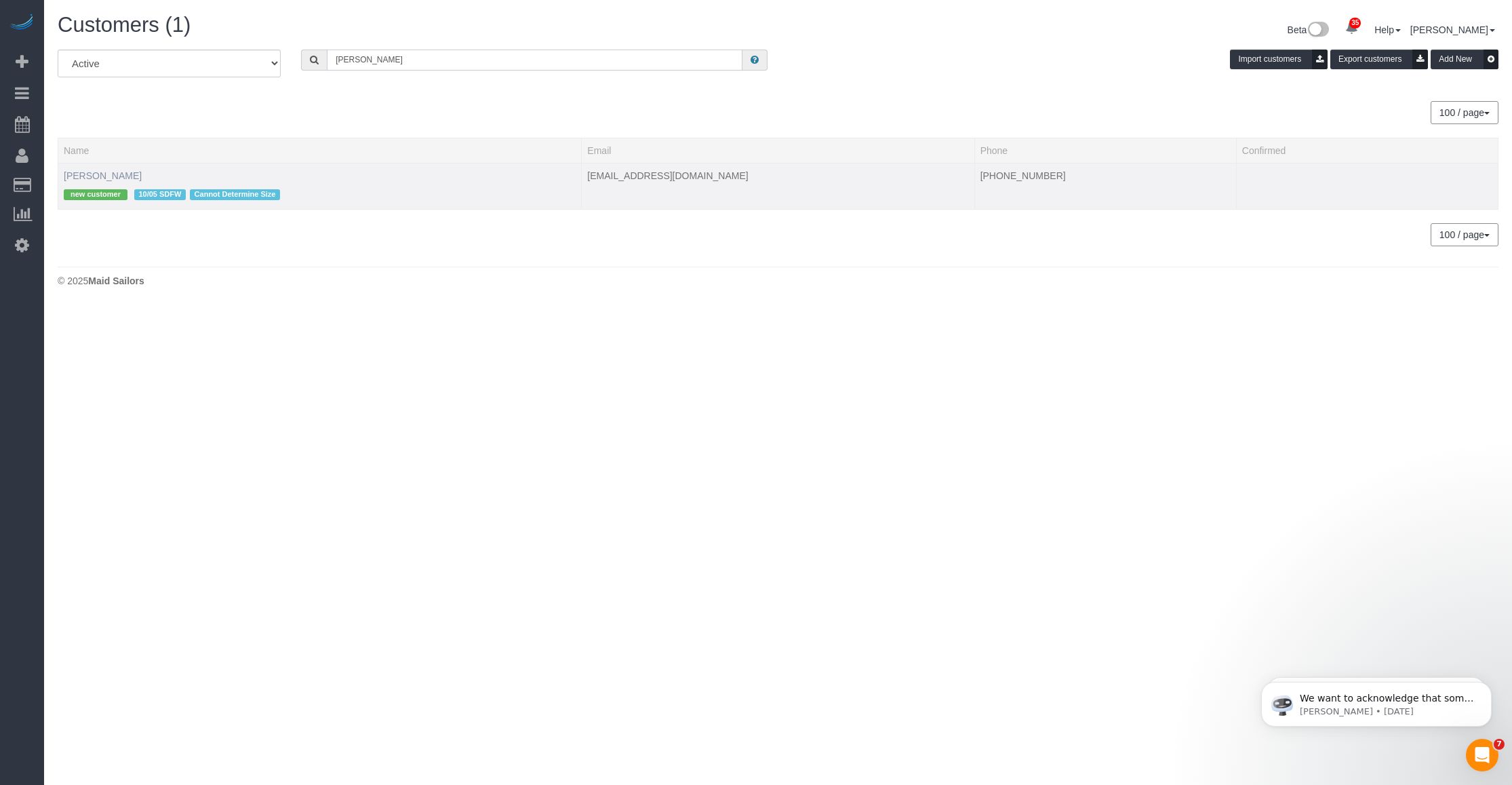
type input "Xan Northcott"
click at [82, 170] on link "Xan Northcott" at bounding box center [103, 176] width 78 height 11
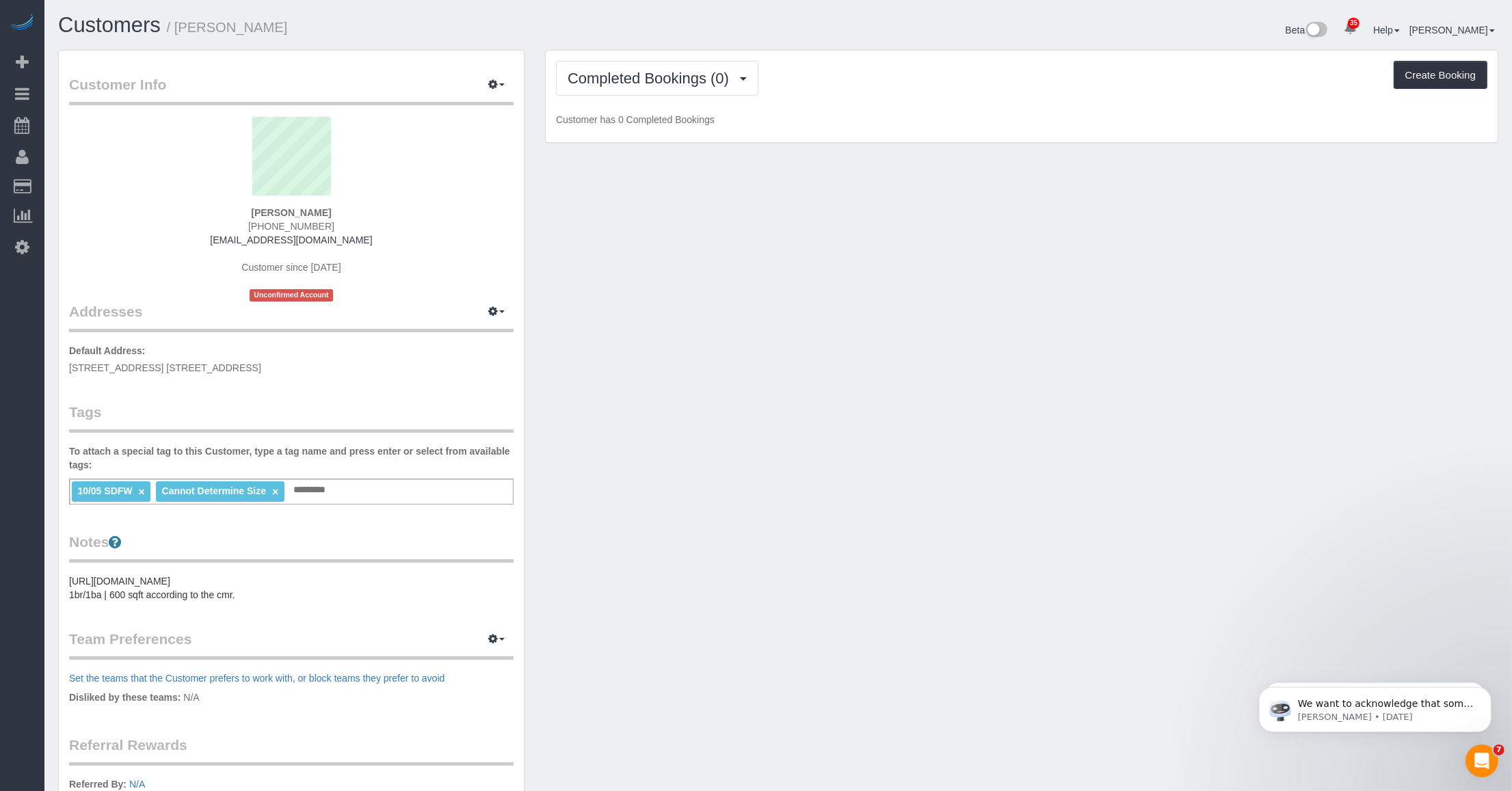
click at [274, 490] on link "×" at bounding box center [275, 492] width 6 height 12
click at [705, 550] on div "Customer Info Edit Contact Info Send Message Email Preferences Special Sales Ta…" at bounding box center [778, 509] width 1461 height 919
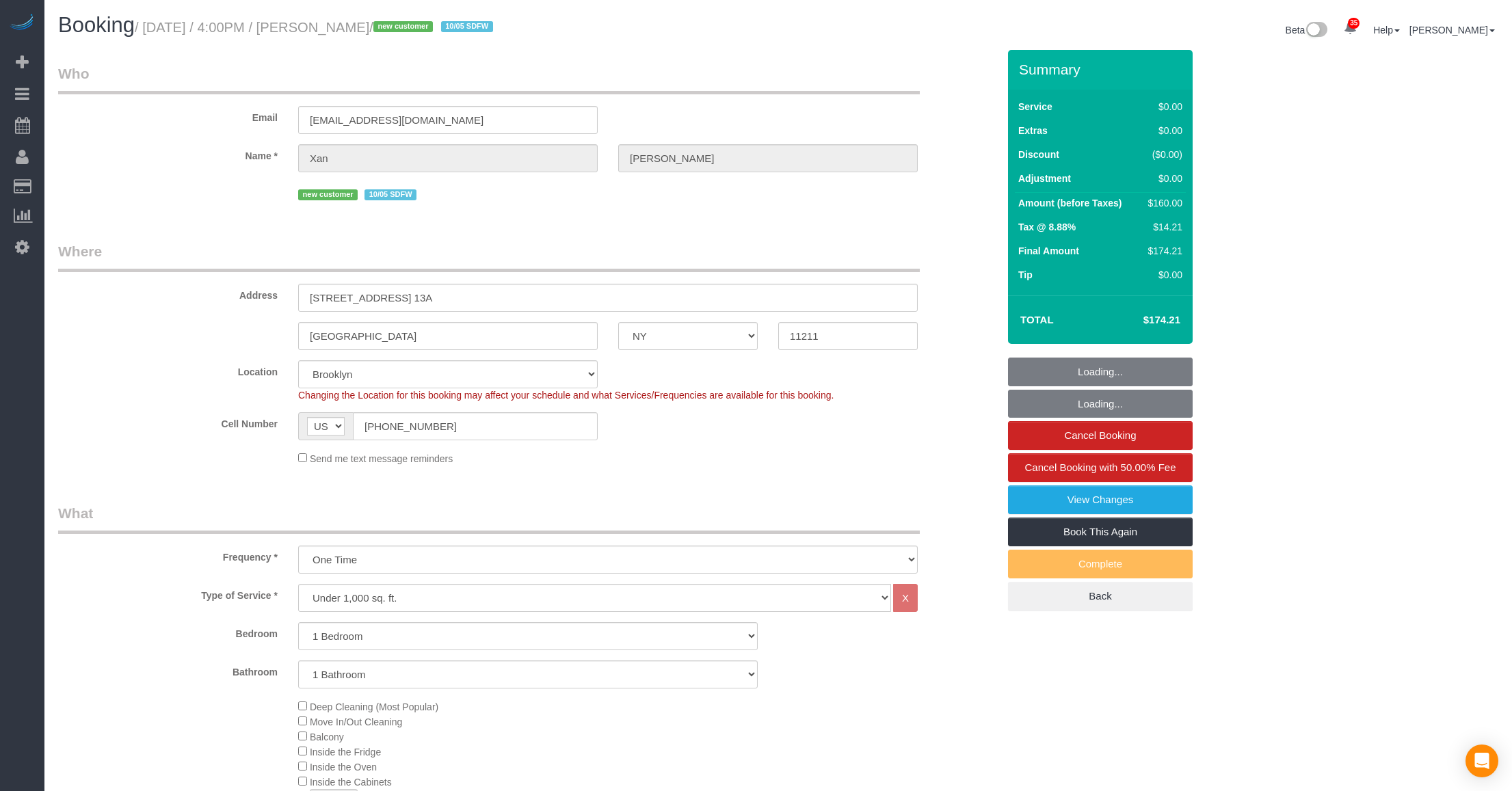
select select "NY"
select select "1"
select select "spot1"
select select "number:59"
select select "number:78"
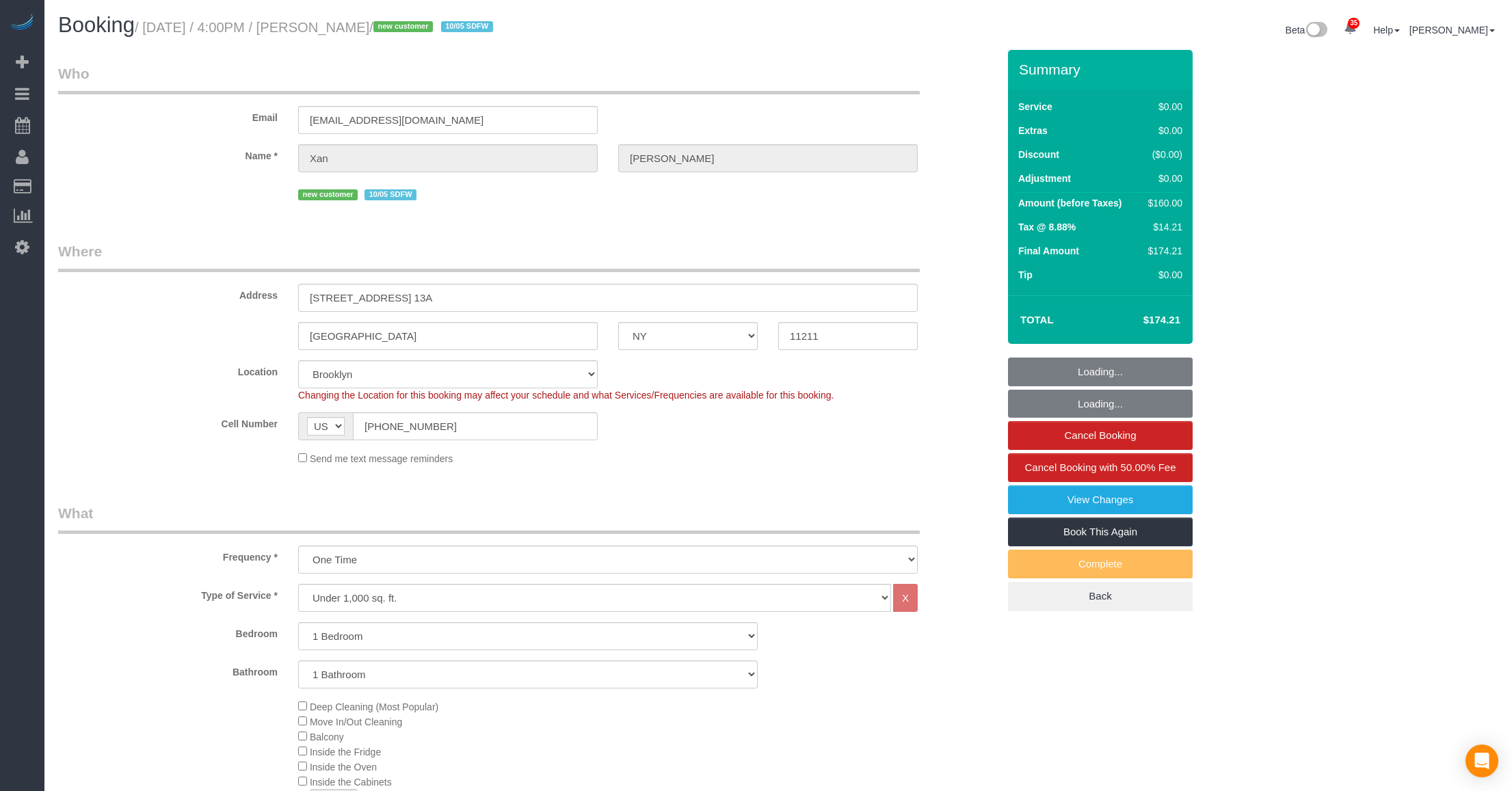
select select "number:15"
select select "number:5"
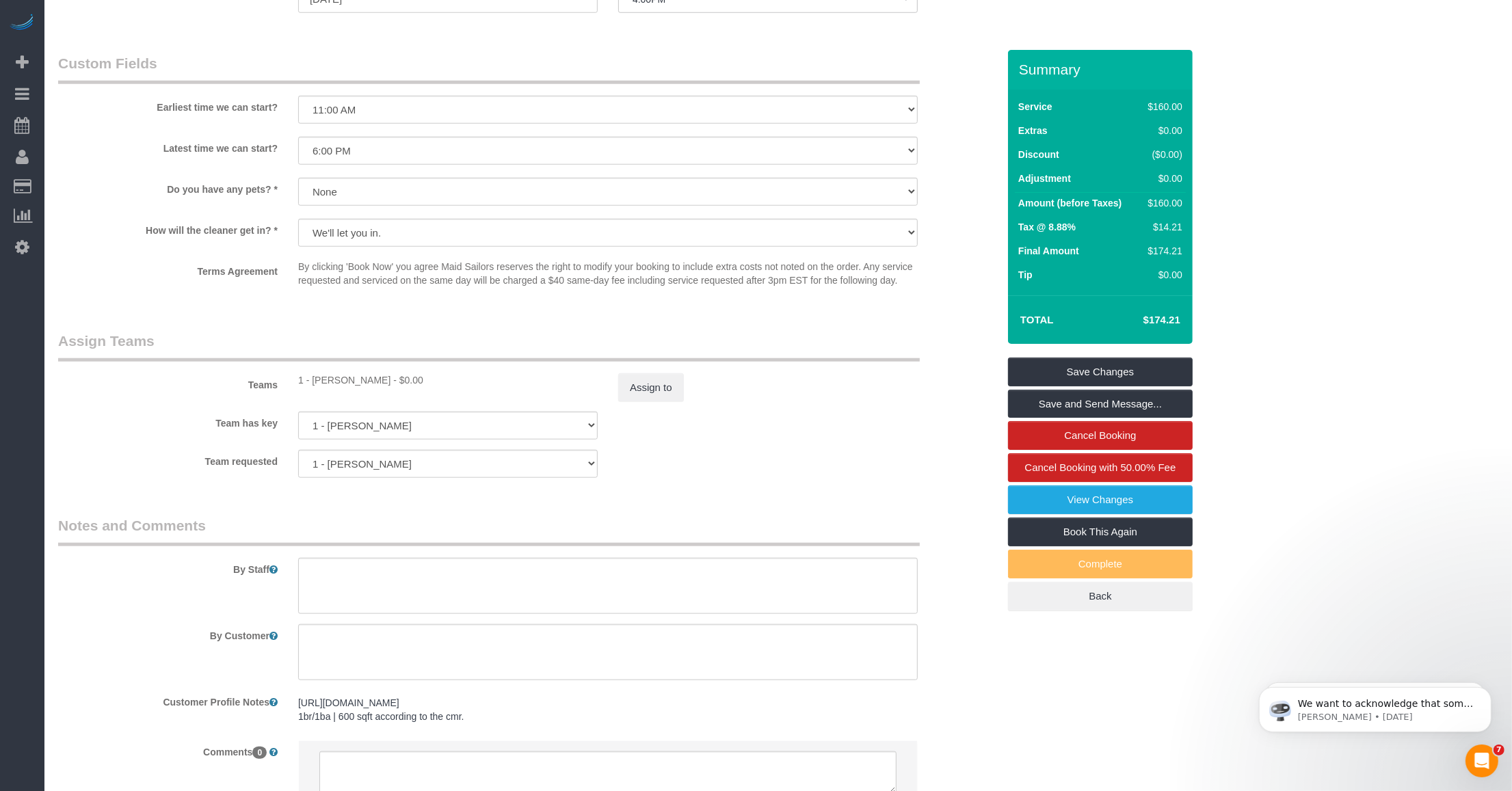
scroll to position [1581, 0]
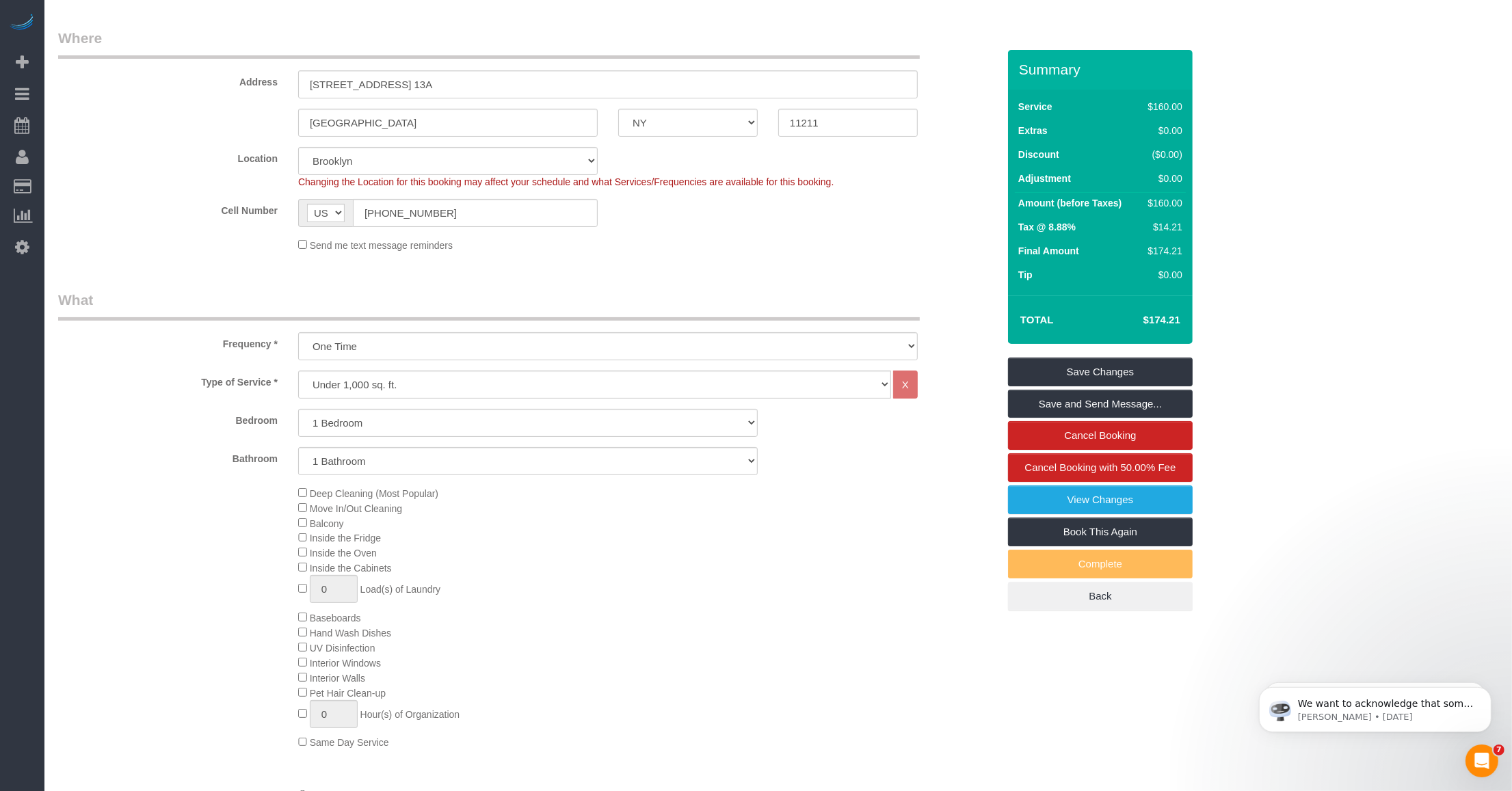
scroll to position [0, 0]
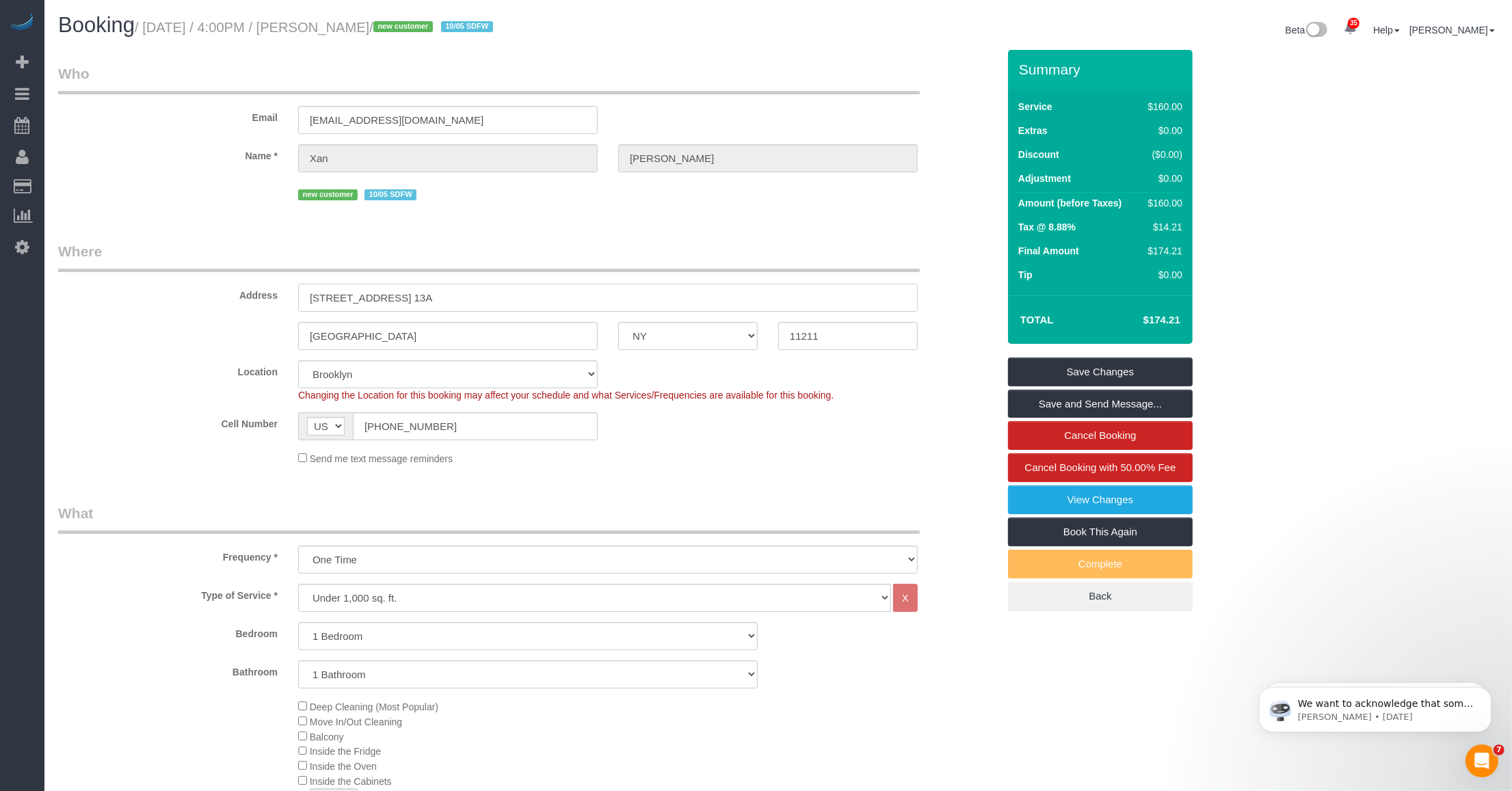
click at [347, 289] on input "275 South 5th Street, Apt. 13A" at bounding box center [608, 297] width 620 height 28
click at [814, 328] on input "11211" at bounding box center [848, 336] width 140 height 28
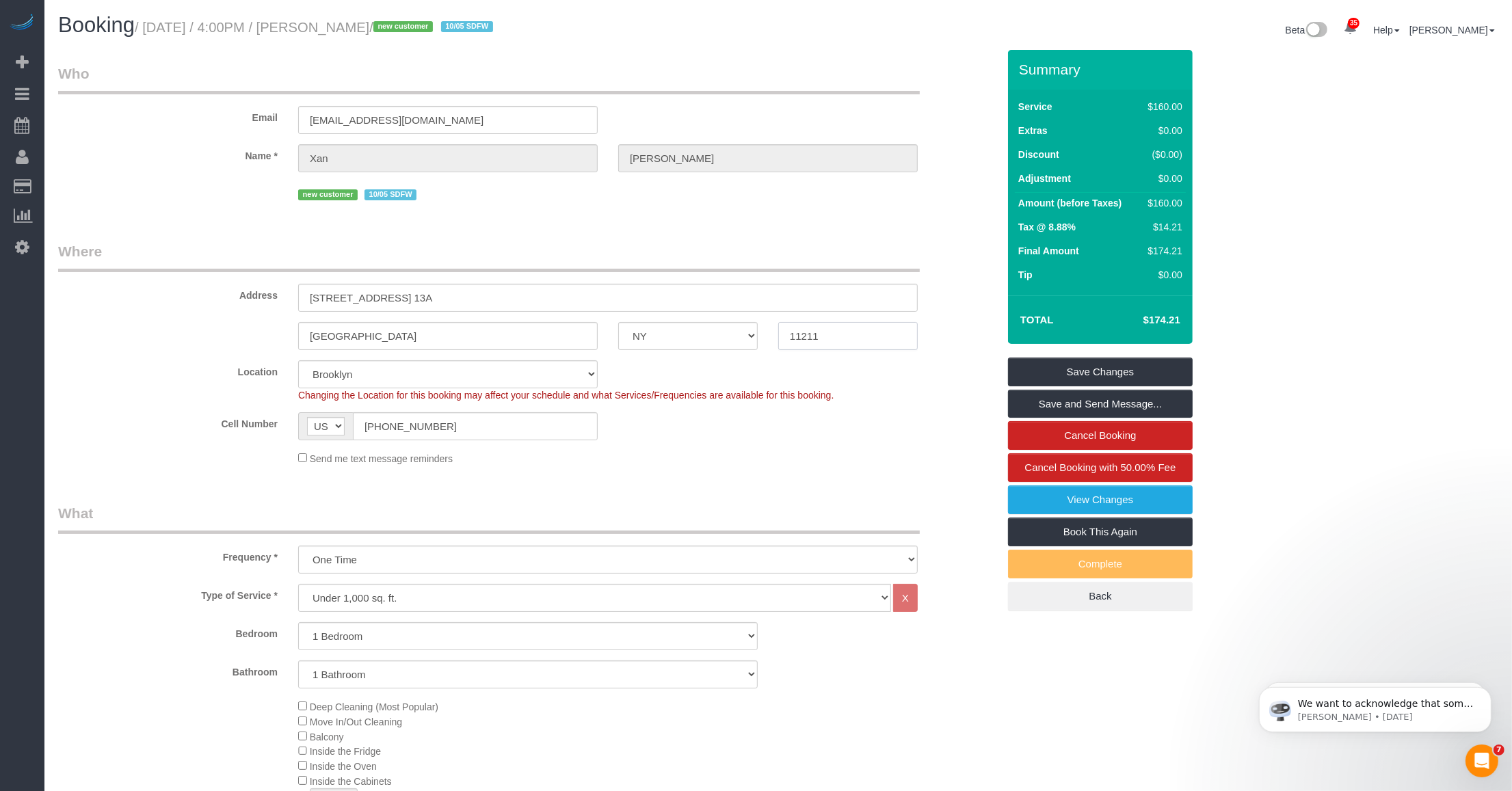
click at [814, 328] on input "11211" at bounding box center [848, 336] width 140 height 28
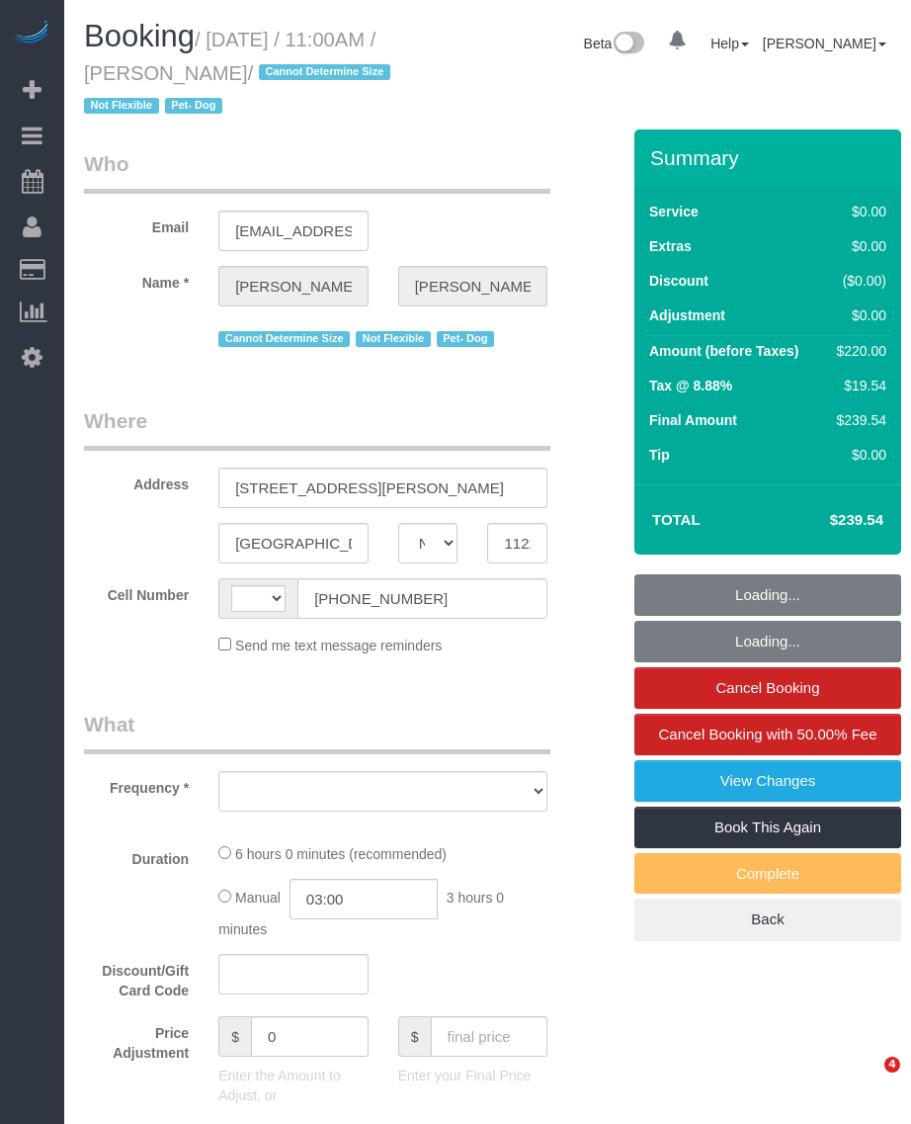
select select "NY"
select select "string:stripe-pm_1ROQ8y4VGloSiKo7En2DGDiT"
select select "spot1"
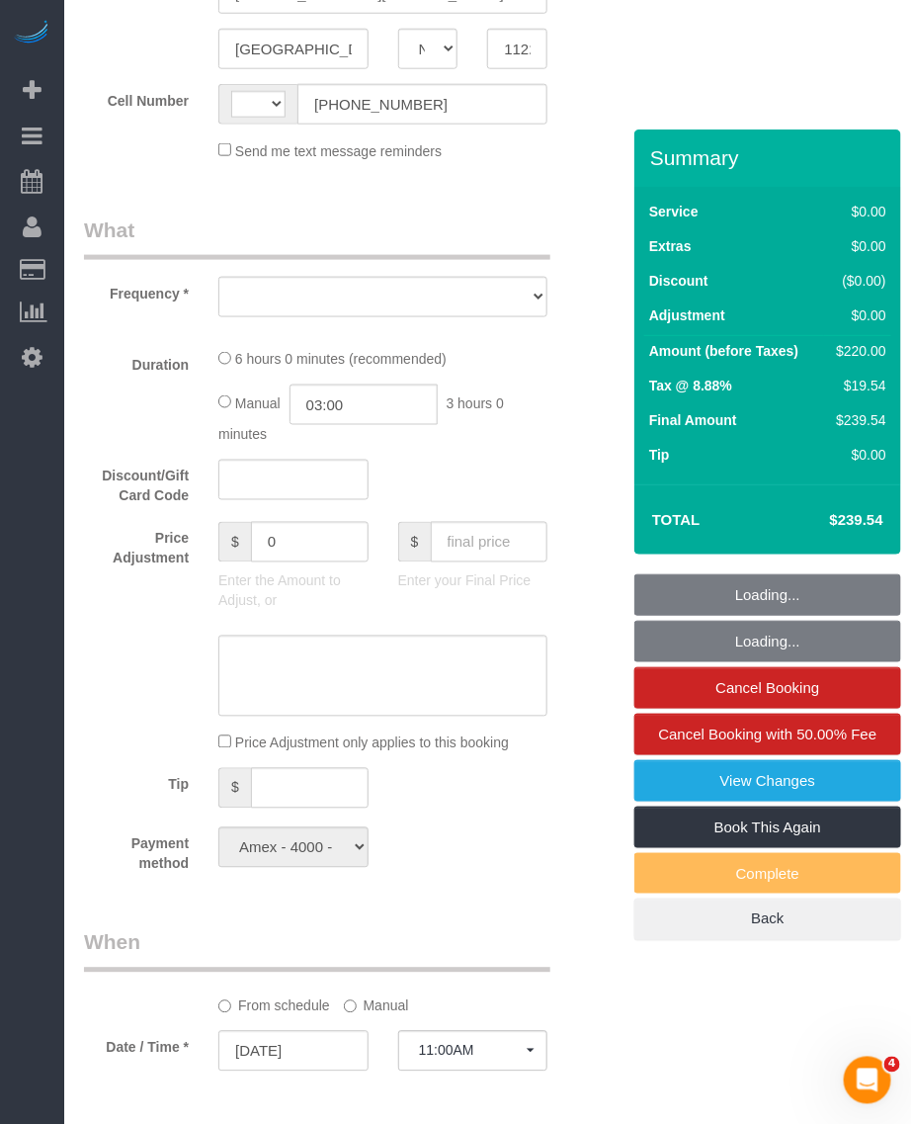
select select "string:[GEOGRAPHIC_DATA]"
select select "object:834"
select select "number:89"
select select "number:90"
select select "number:13"
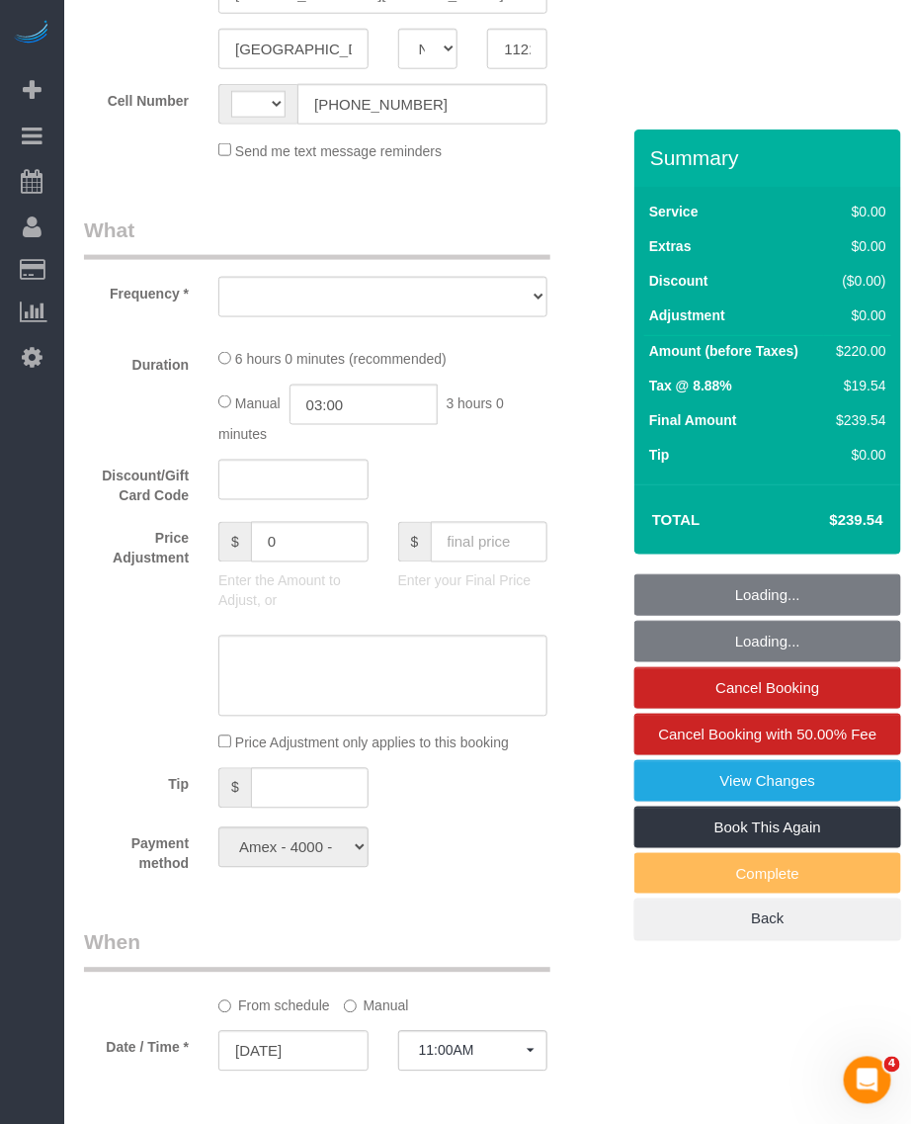
select select "number:5"
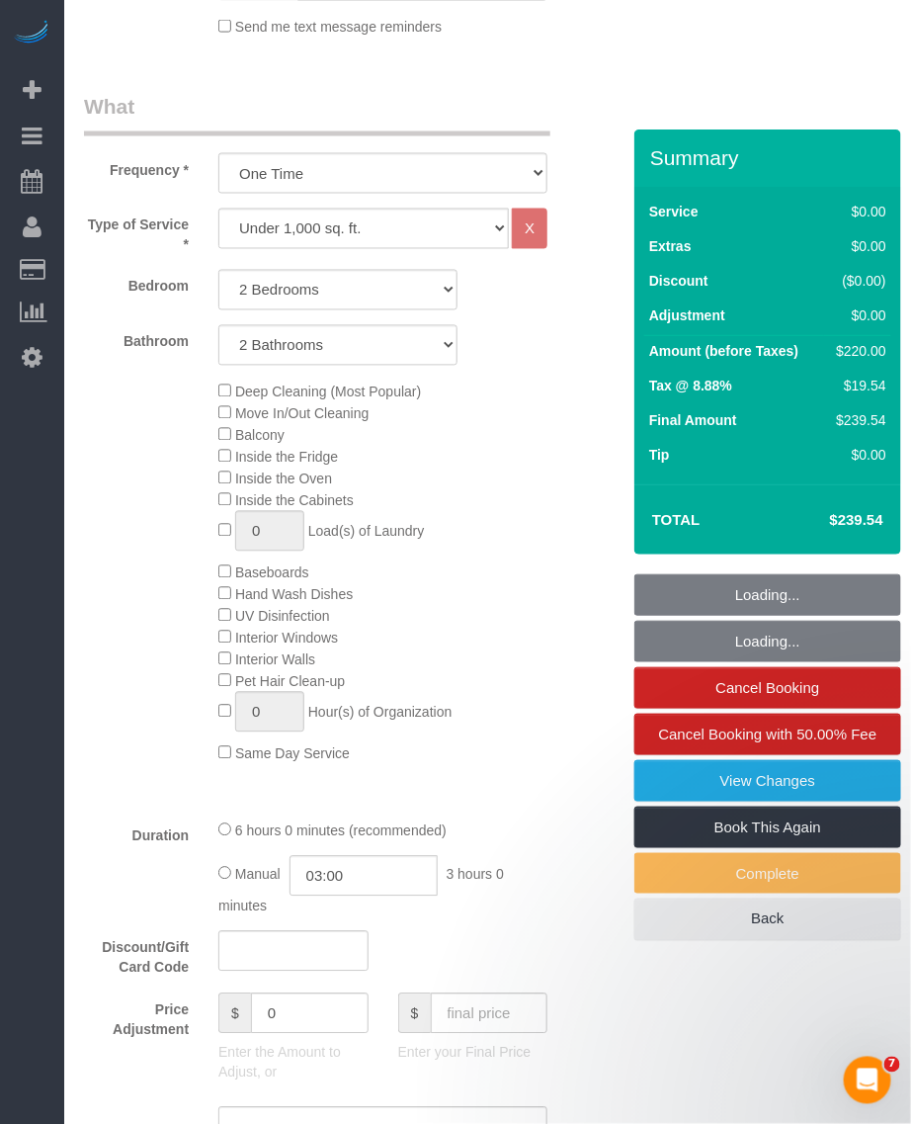
select select "object:1469"
select select "spot56"
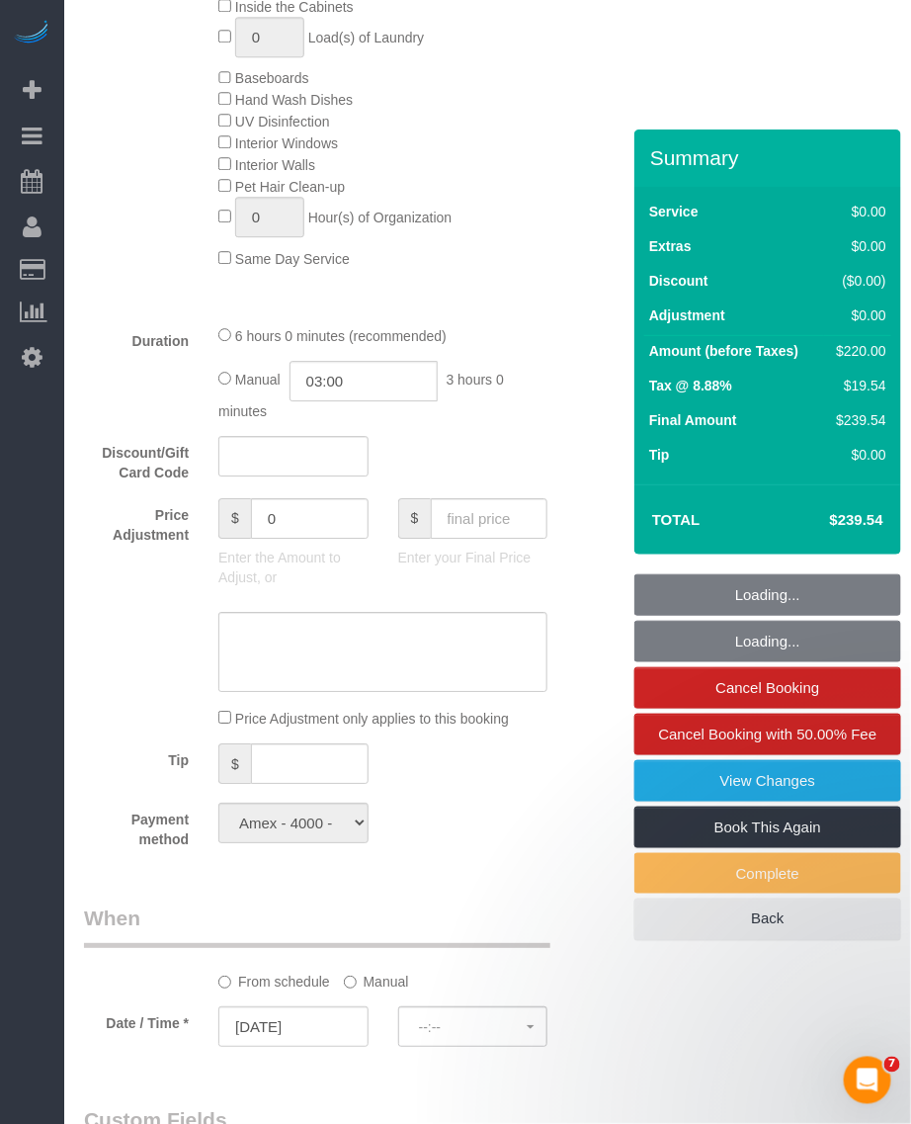
select select "2"
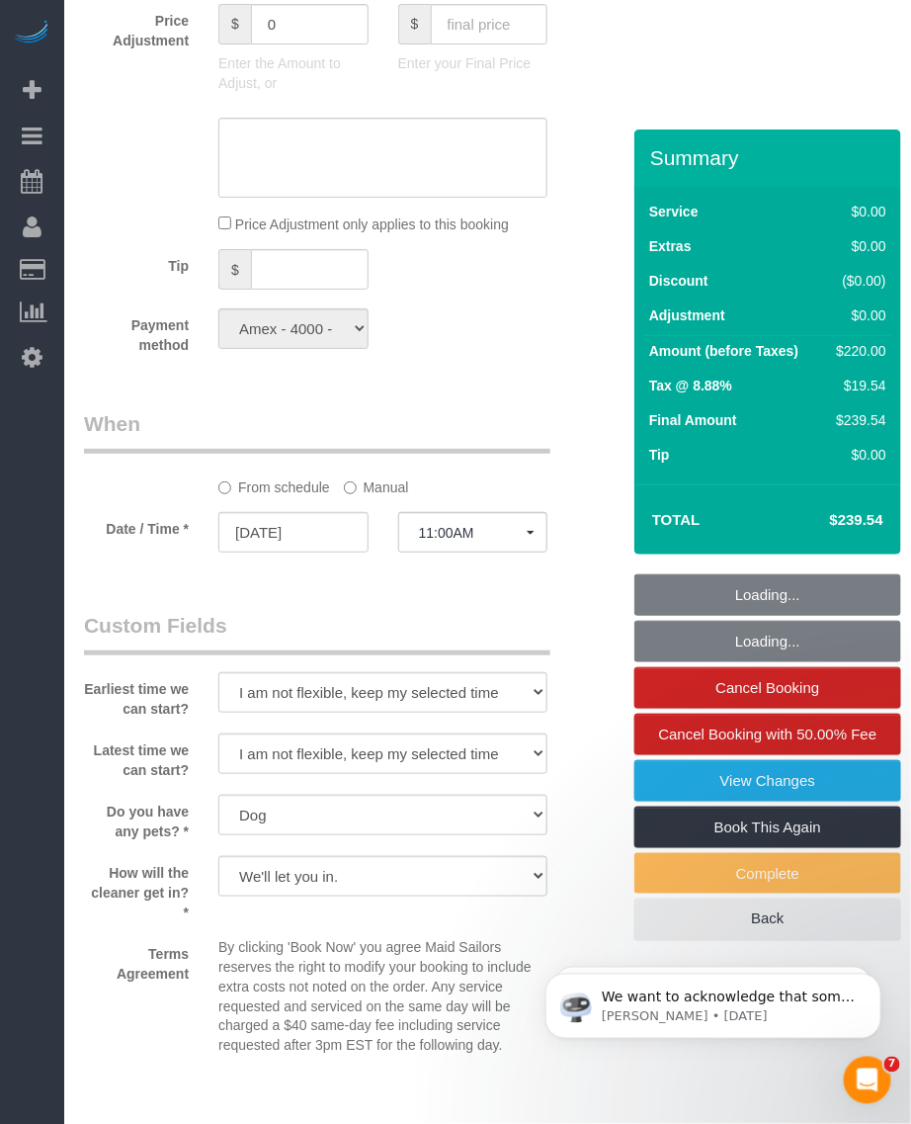
scroll to position [2092, 0]
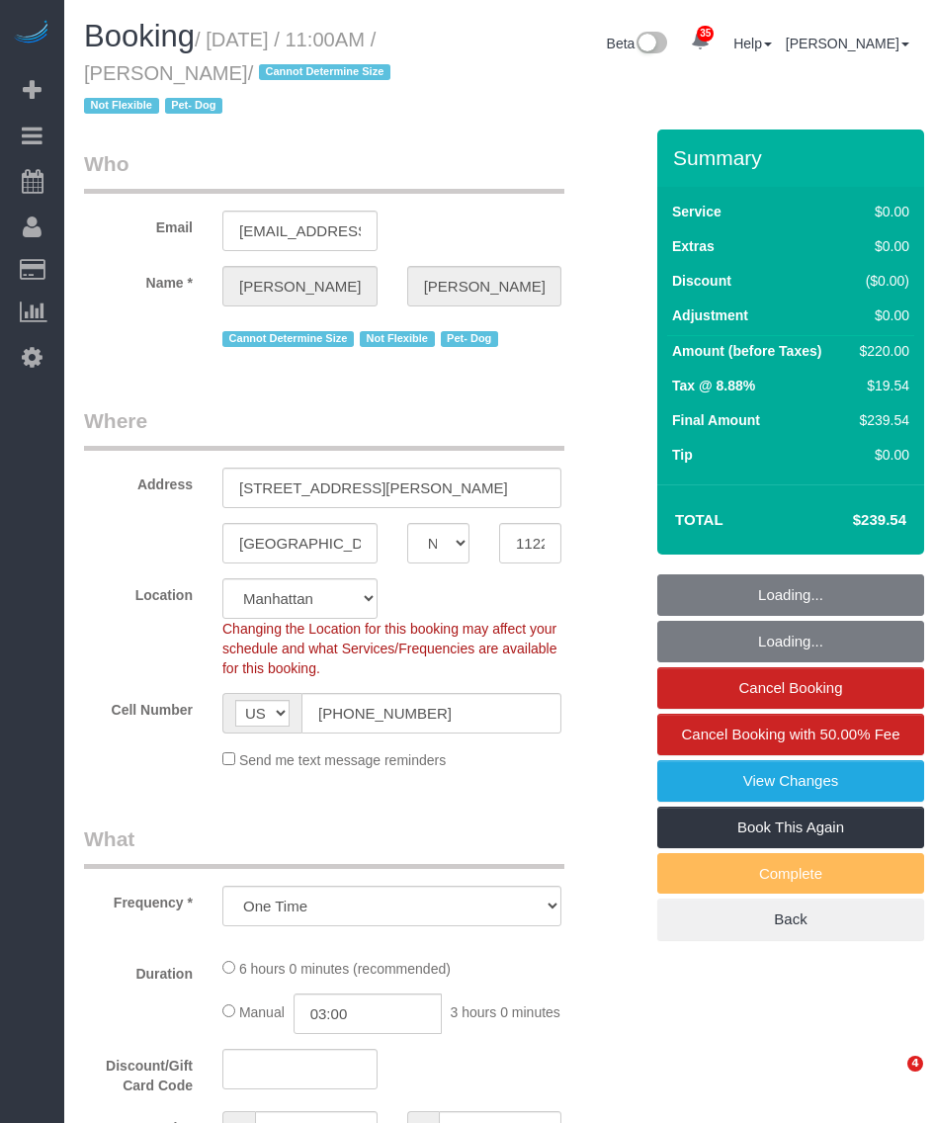
select select "NY"
select select "number:89"
select select "number:90"
select select "number:13"
select select "number:5"
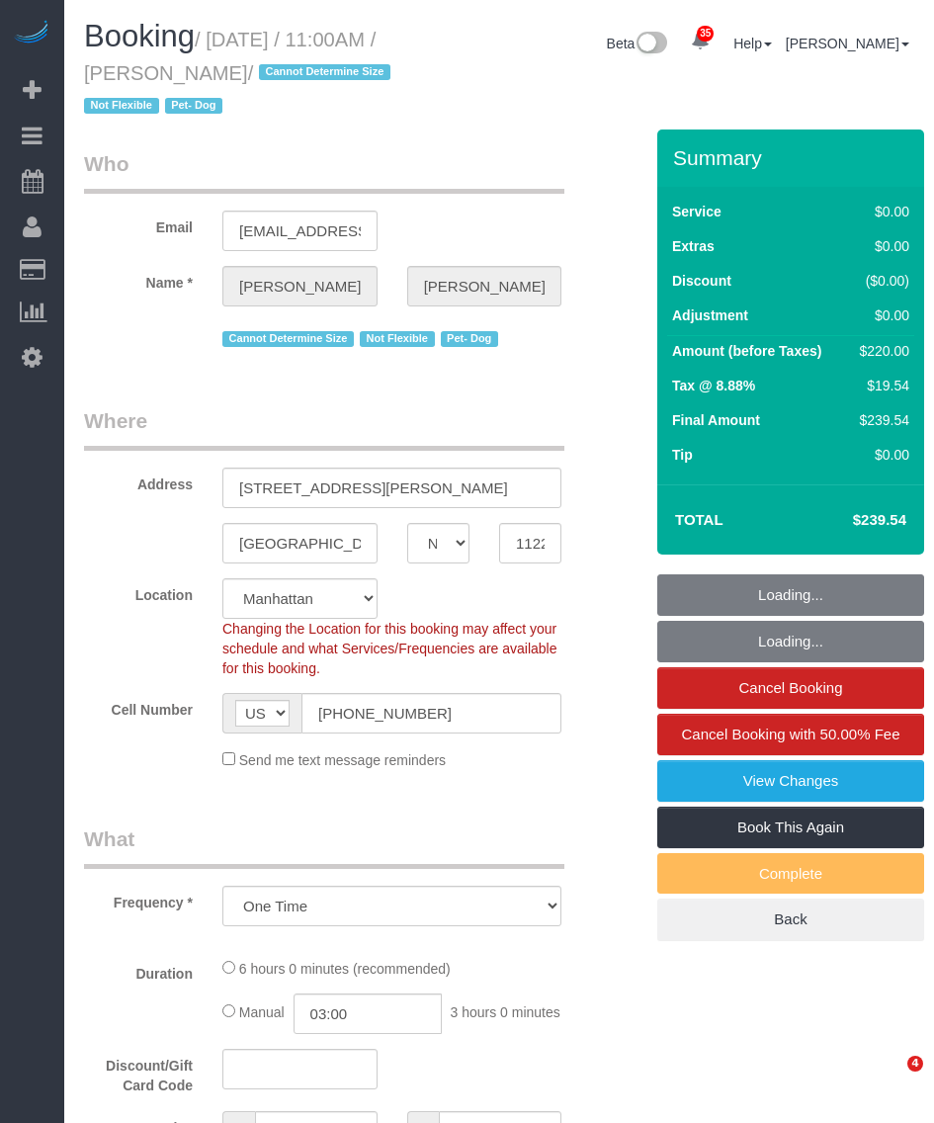
select select "object:1081"
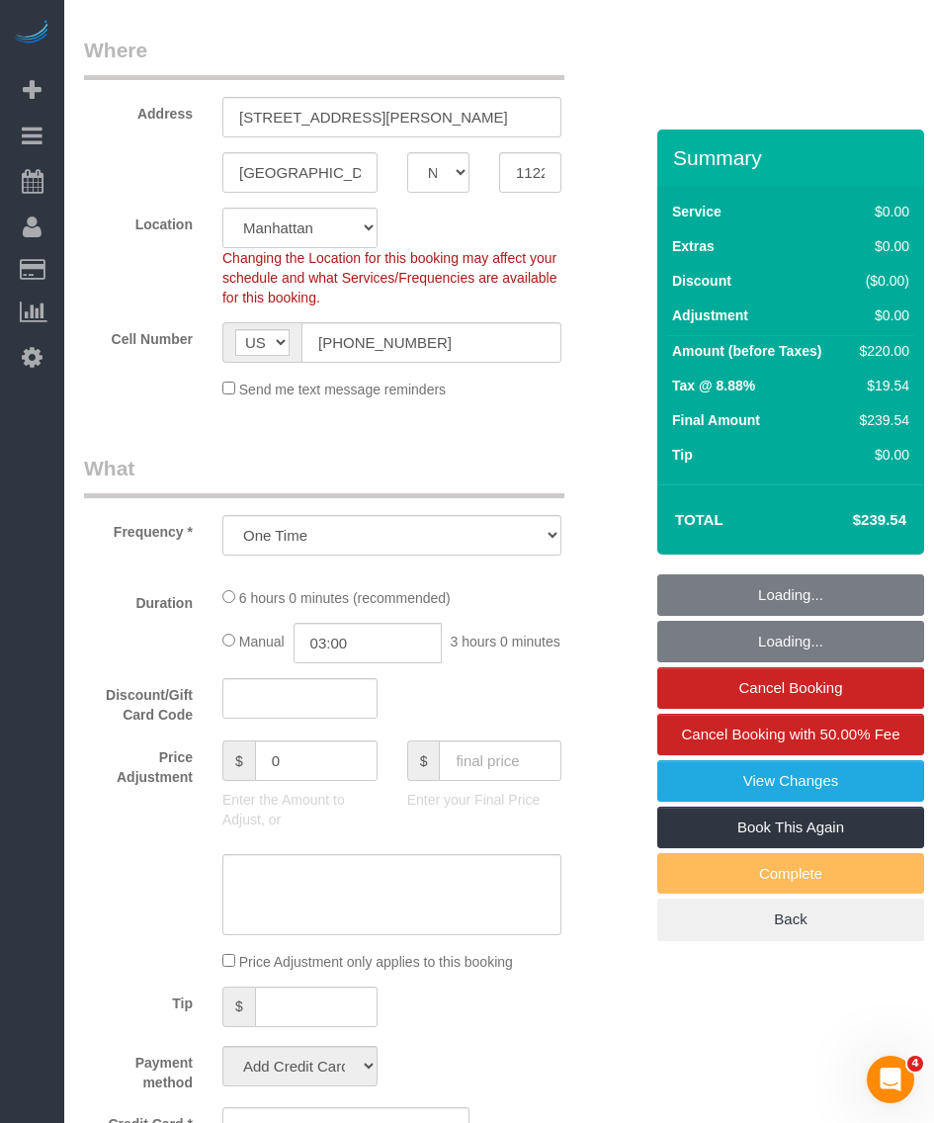
select select "string:stripe-pm_1ROQ8y4VGloSiKo7En2DGDiT"
select select "2"
select select "spot1"
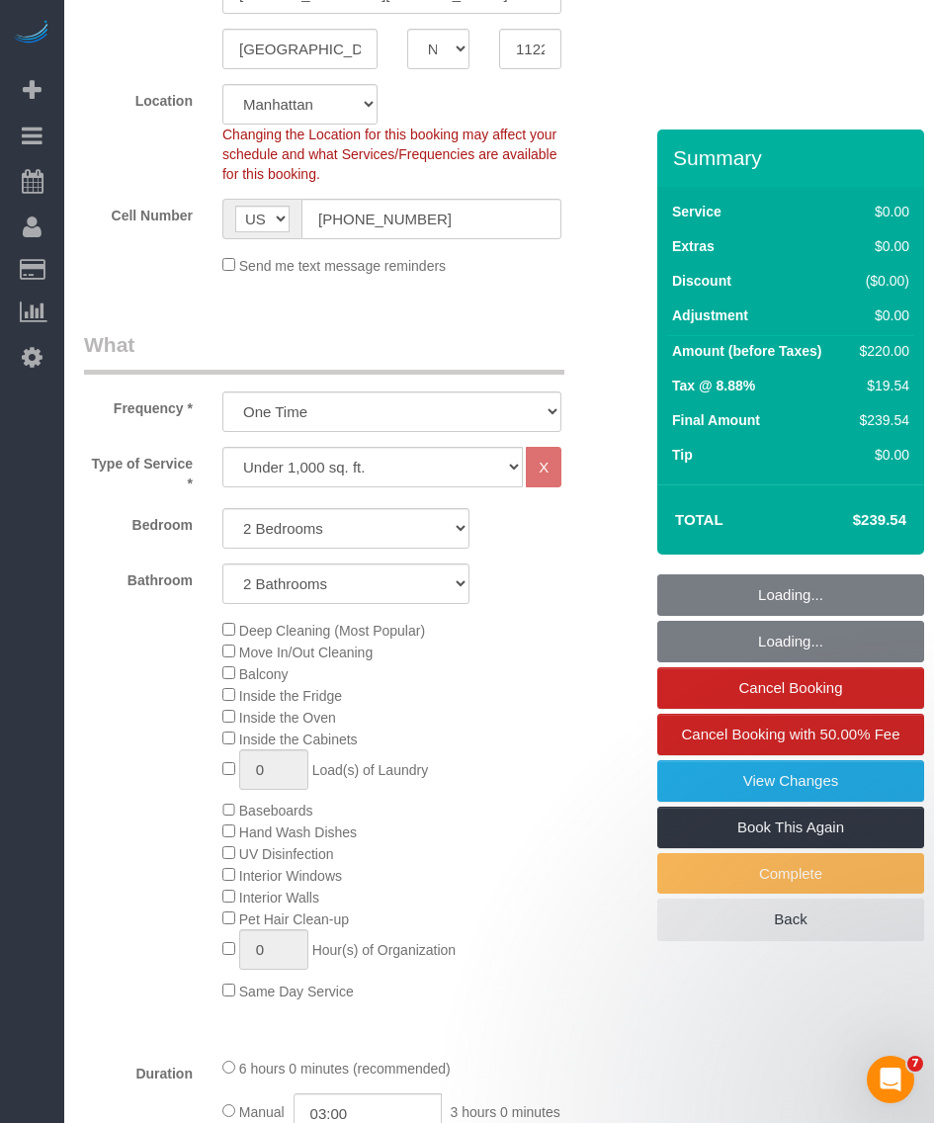
select select "2"
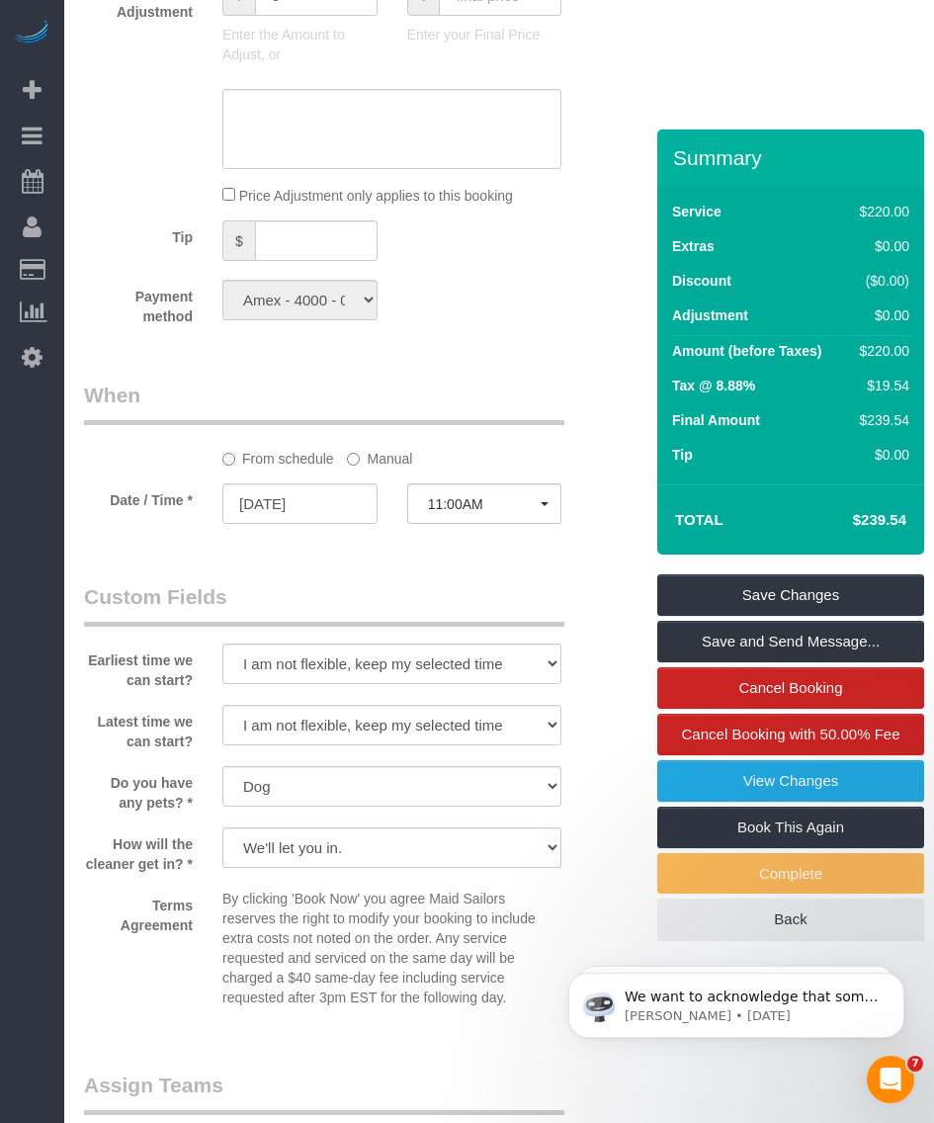
scroll to position [2224, 0]
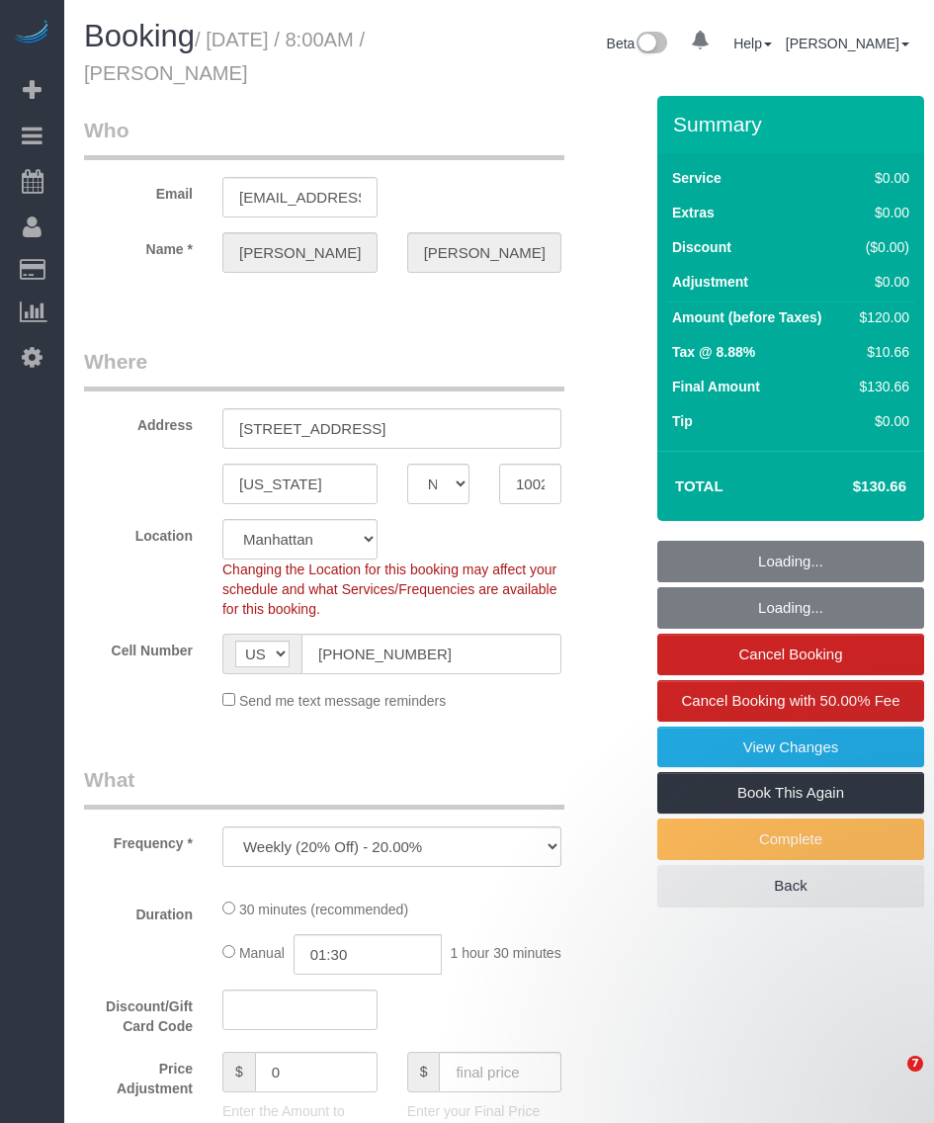
select select "NY"
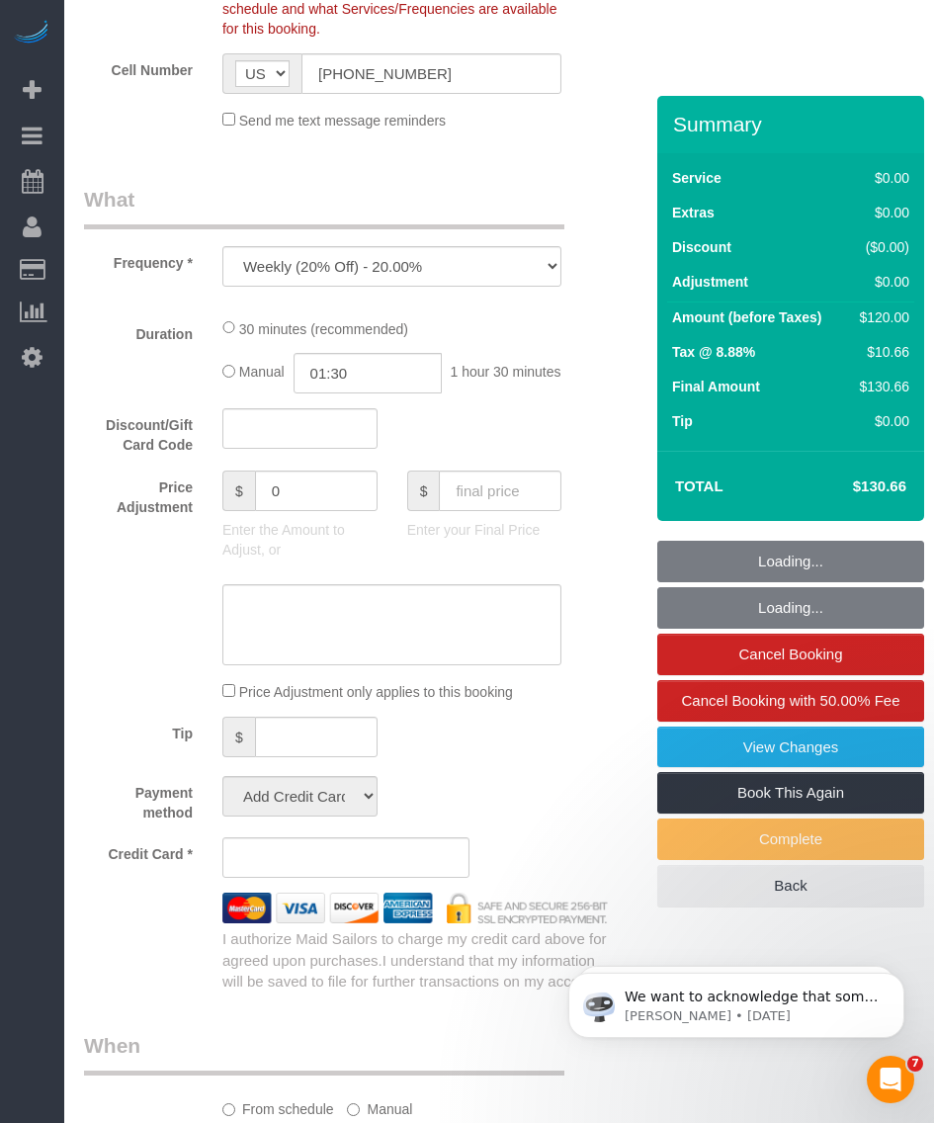
select select "object:965"
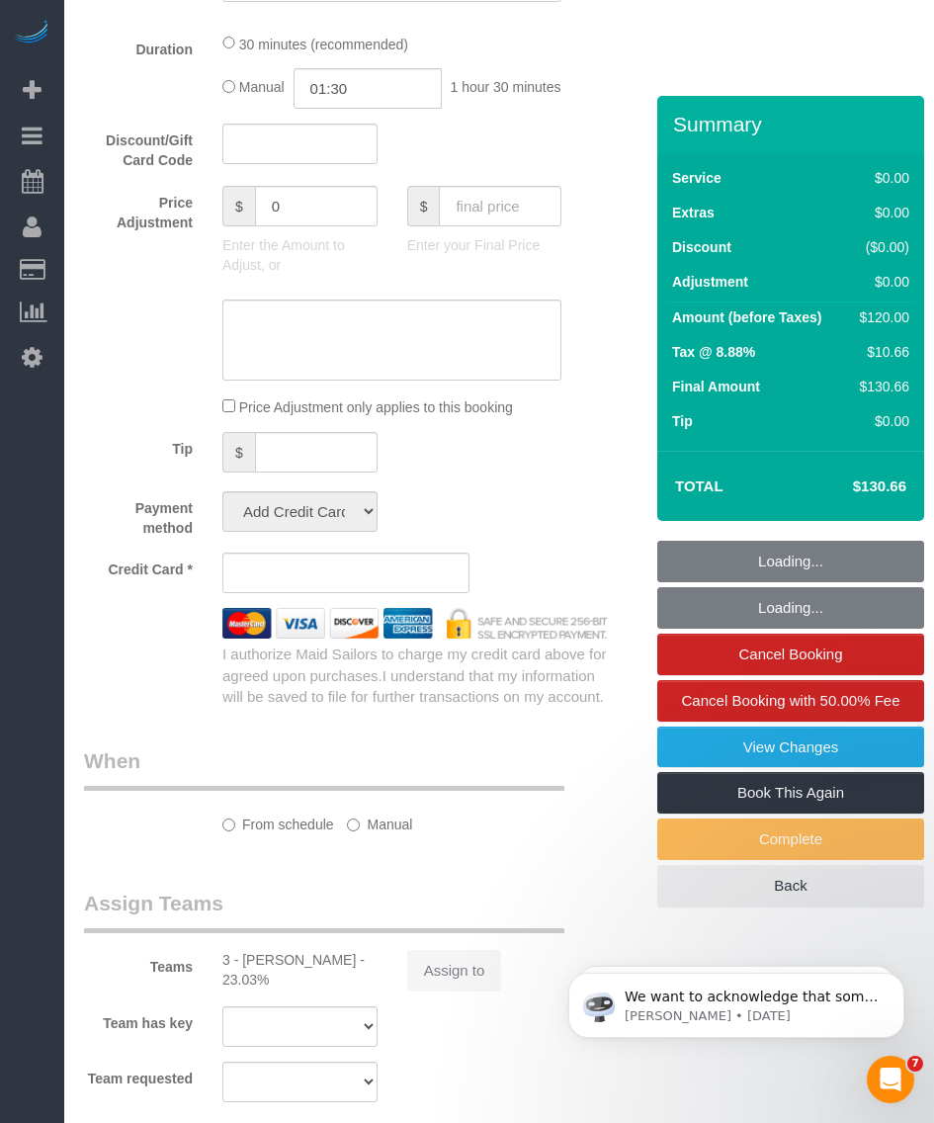
select select "number:56"
select select "number:75"
select select "number:15"
select select "number:5"
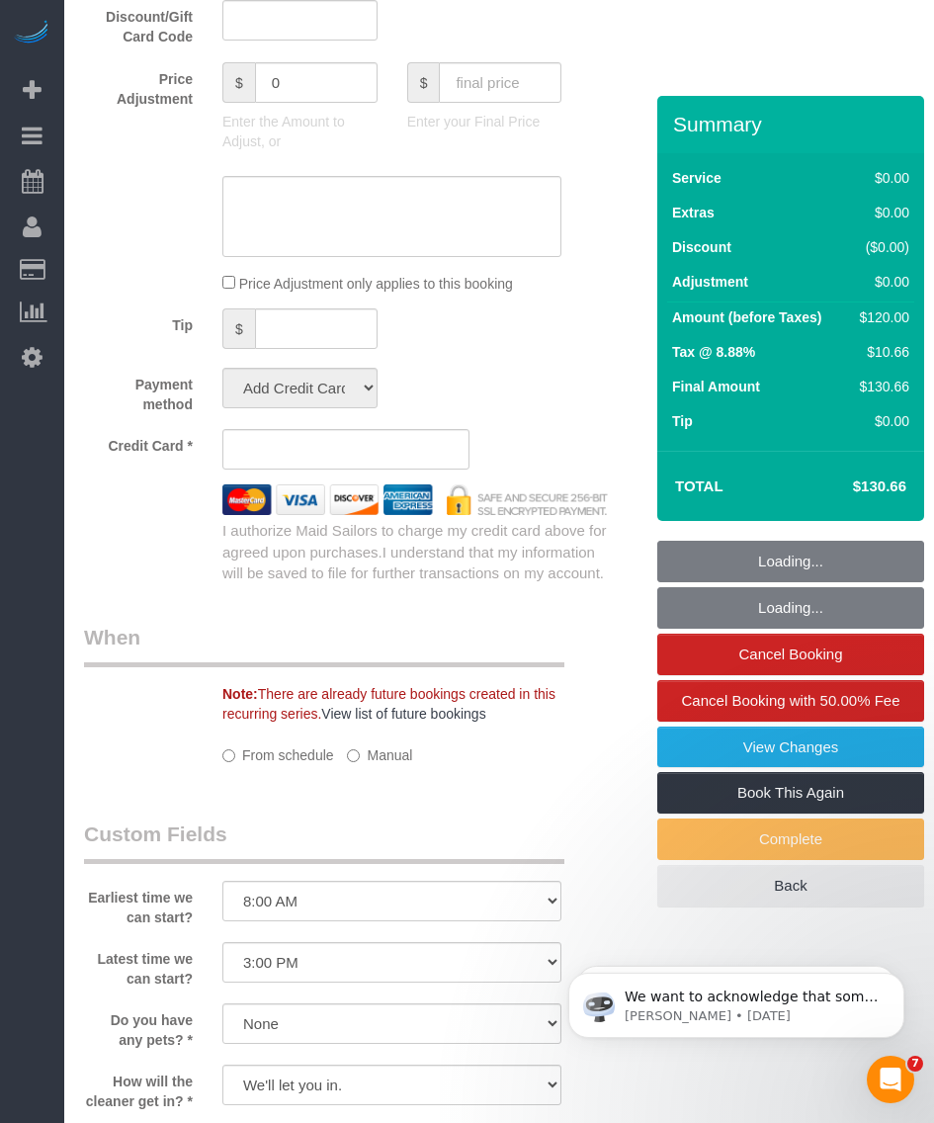
select select "spot1"
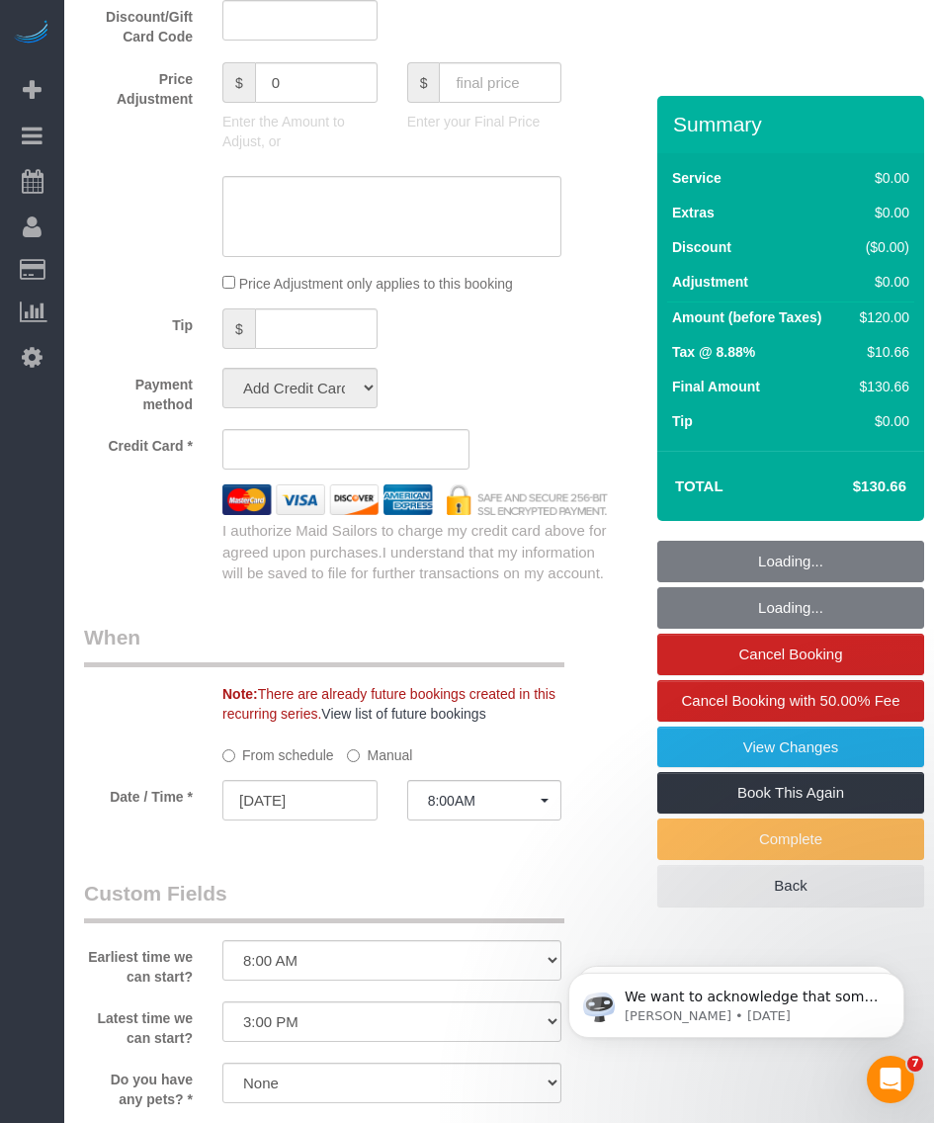
select select "string:stripe-pm_1RXRrg4VGloSiKo7FM9HbDbq"
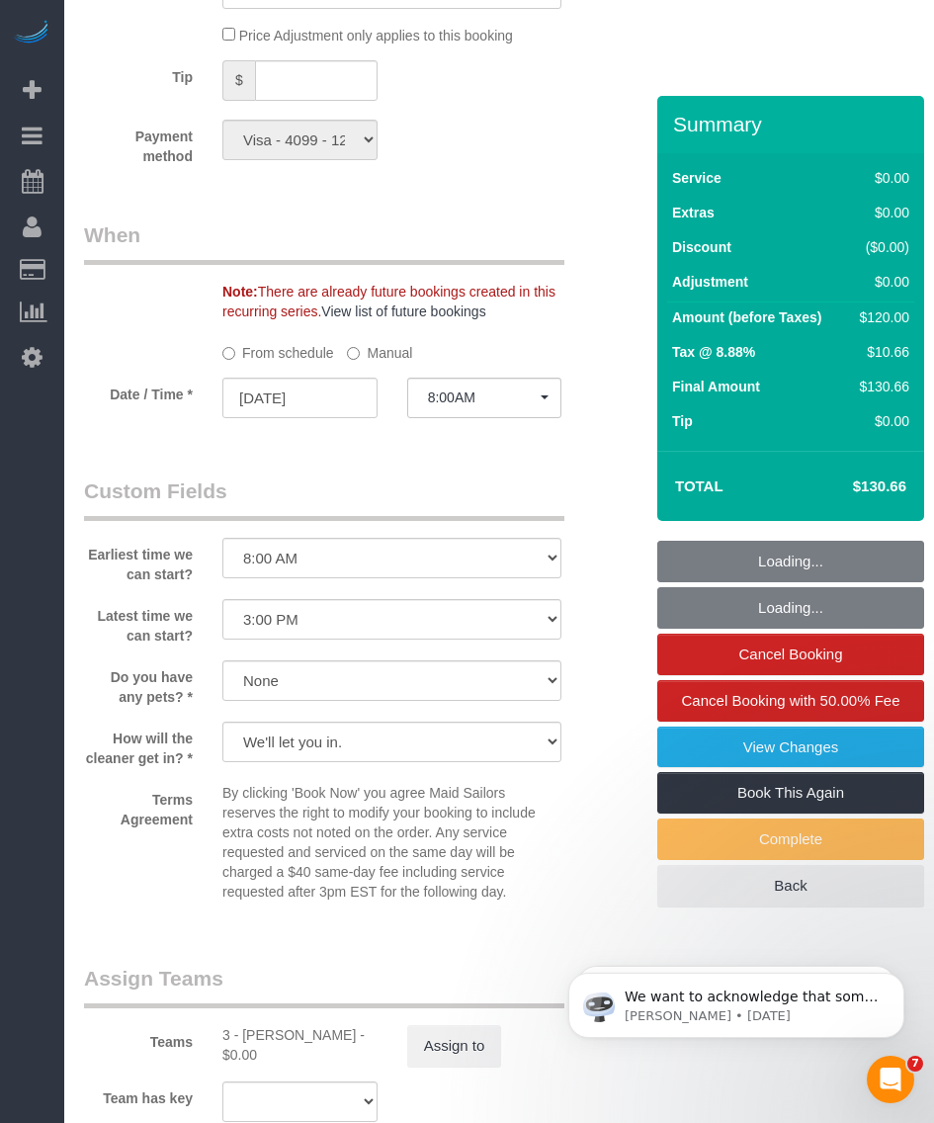
scroll to position [2325, 0]
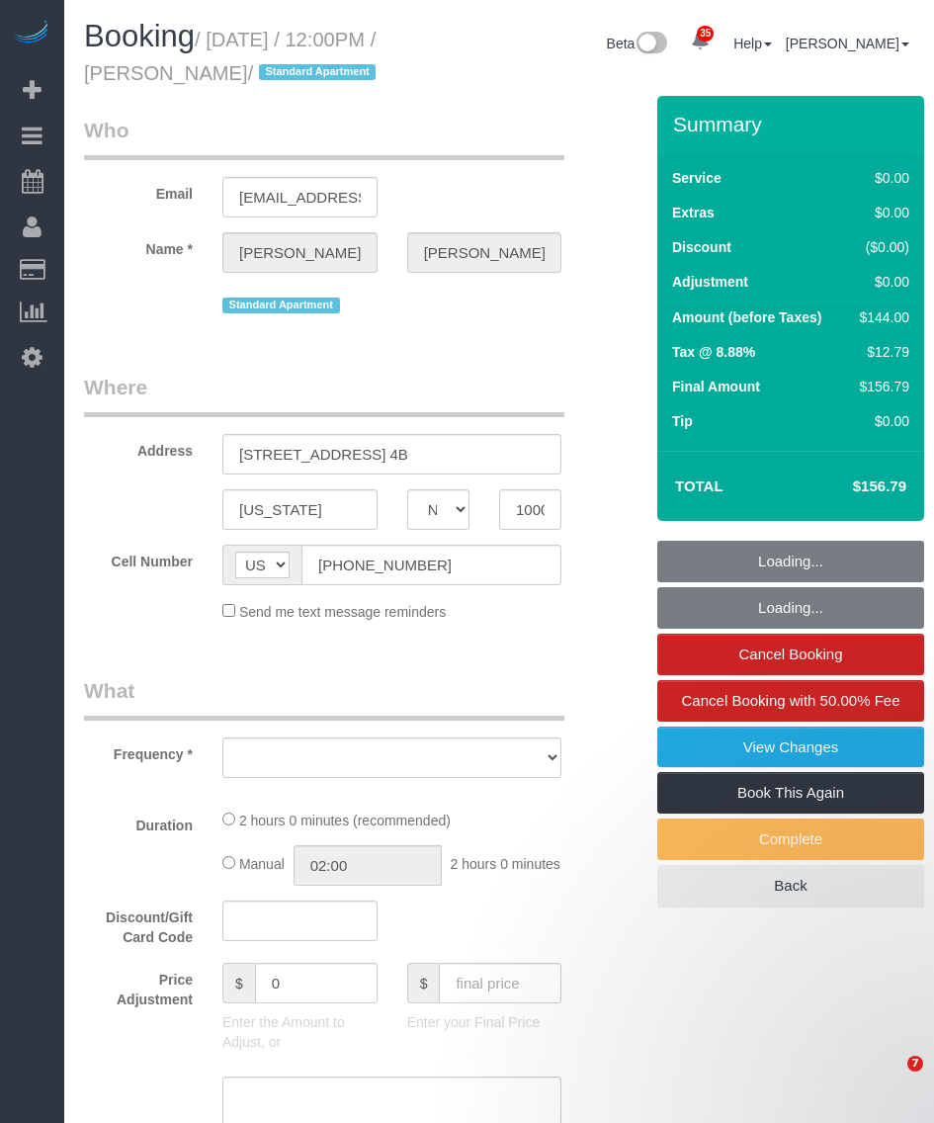
select select "NY"
select select "number:60"
select select "number:77"
select select "number:15"
select select "number:5"
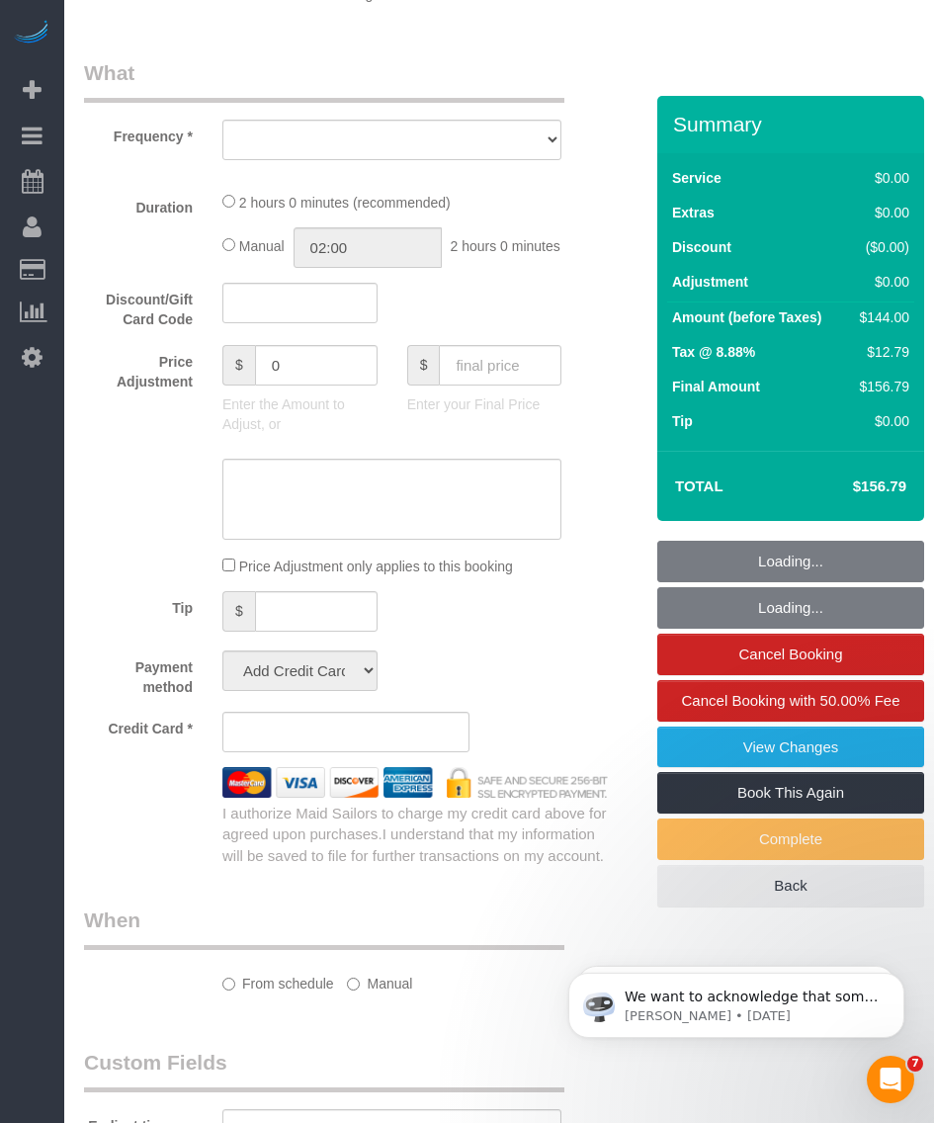
select select "string:stripe-pm_1R8ptc4VGloSiKo78QYujOUz"
select select "1"
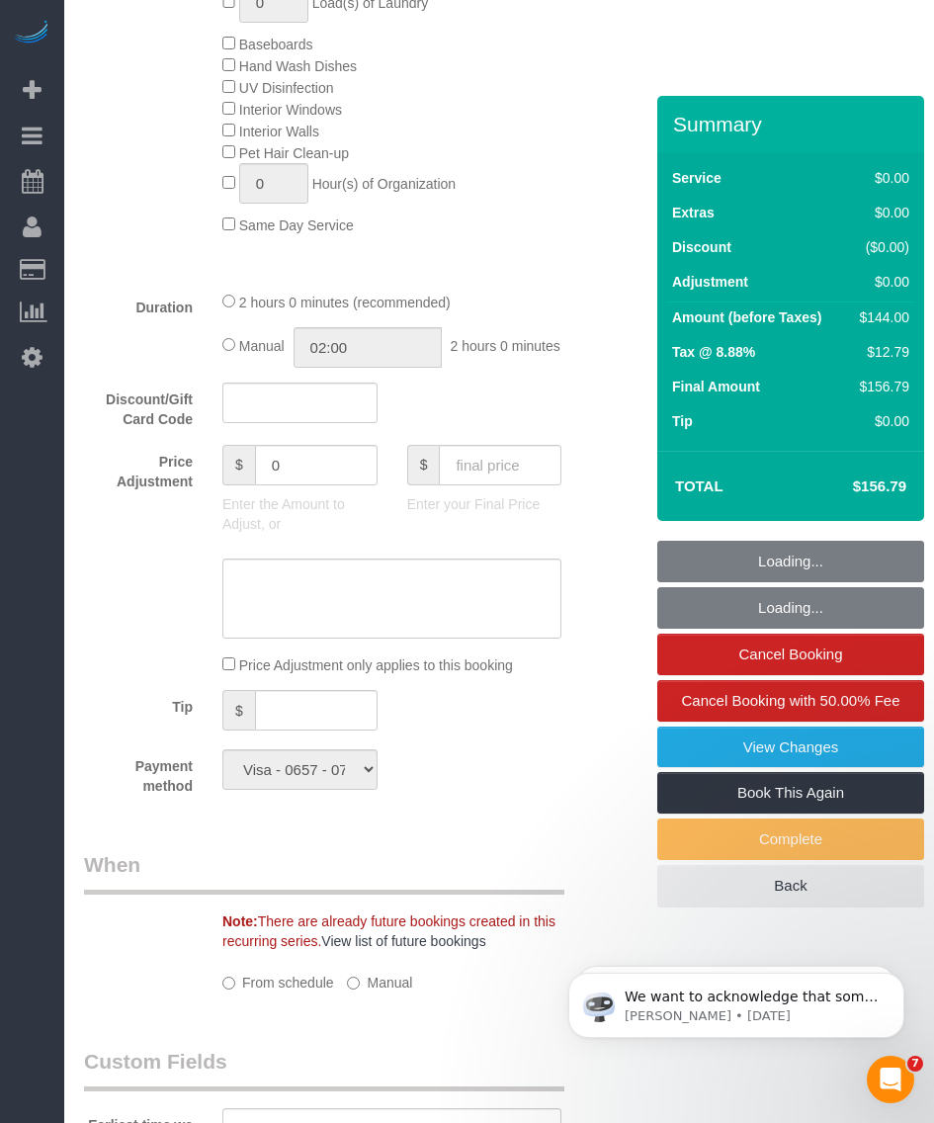
select select "object:1073"
select select "spot1"
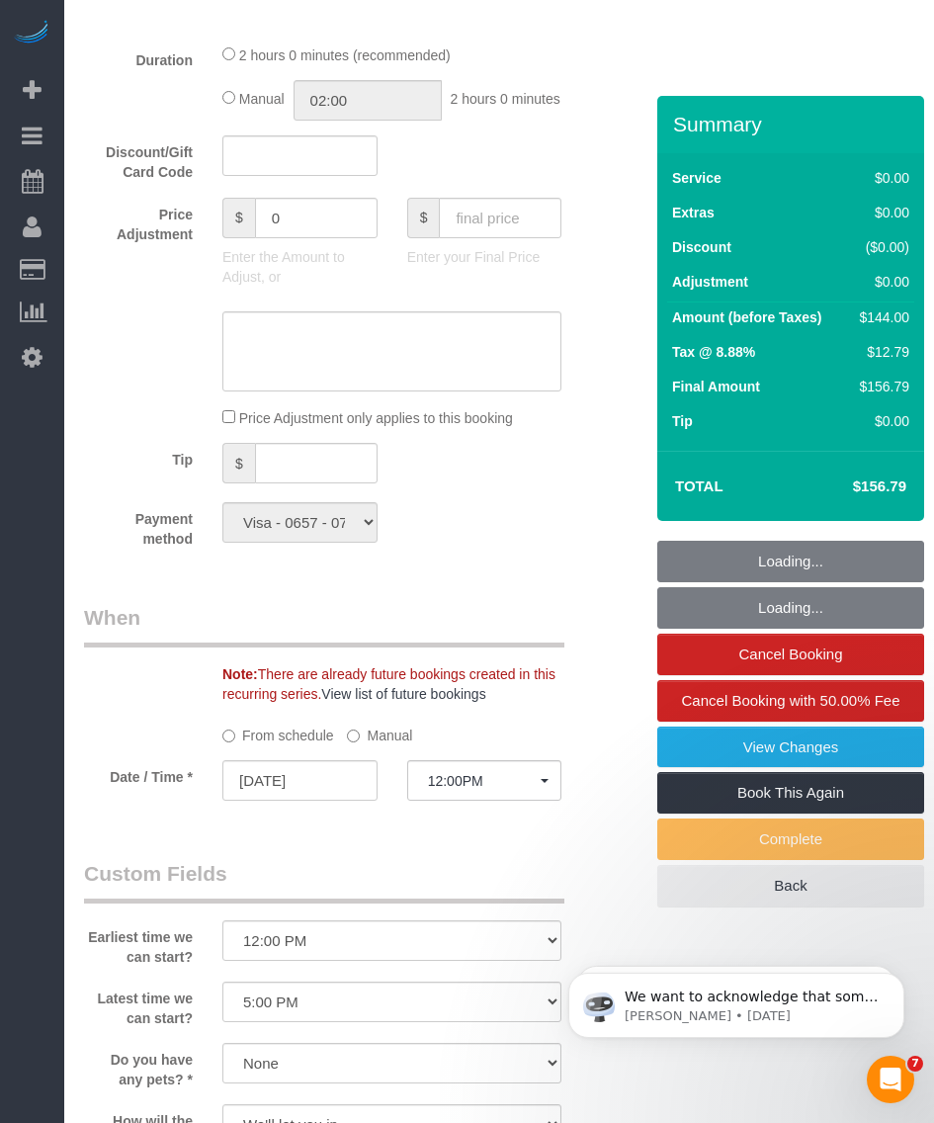
select select "object:1464"
select select "1"
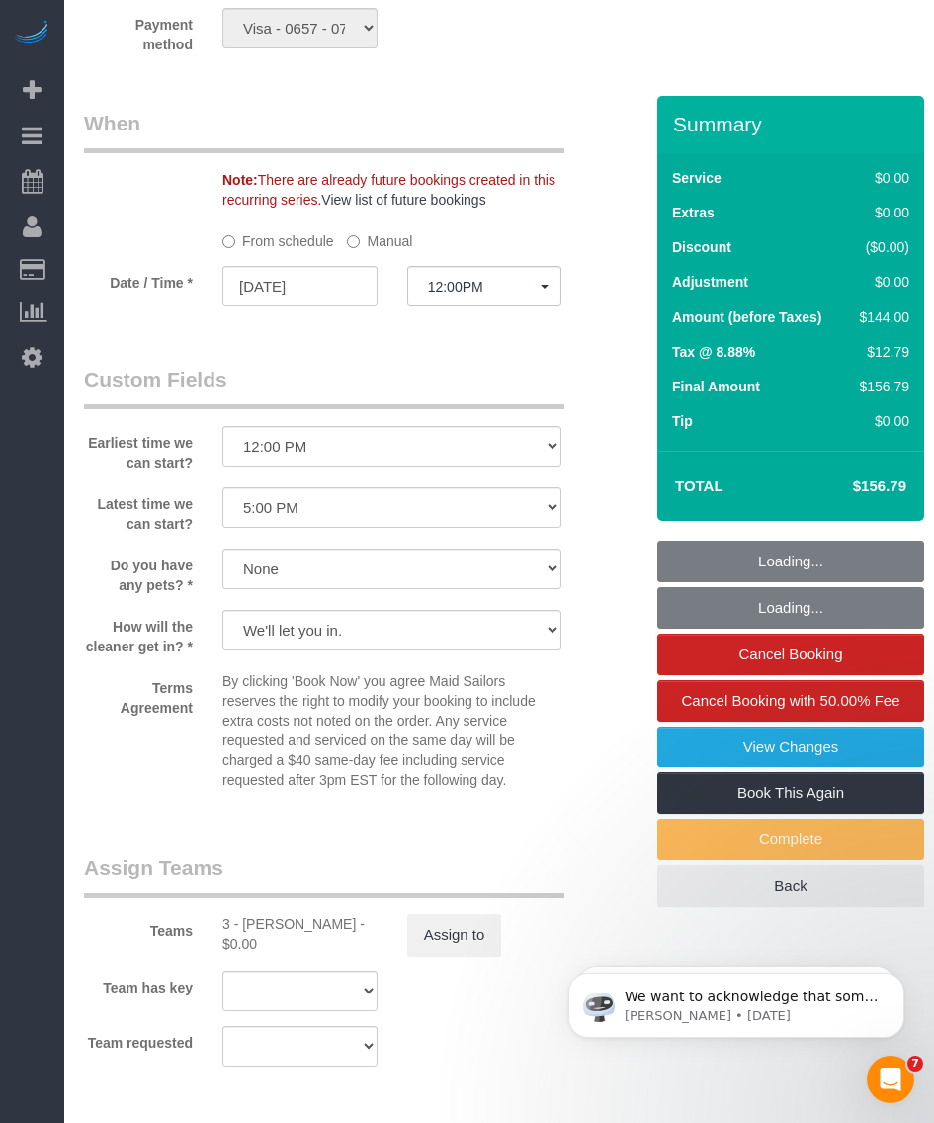
scroll to position [2215, 0]
